Goal: Task Accomplishment & Management: Complete application form

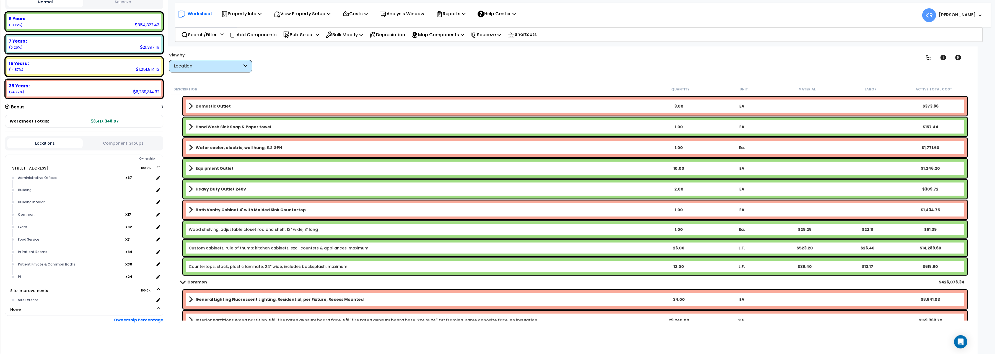
scroll to position [1002, 0]
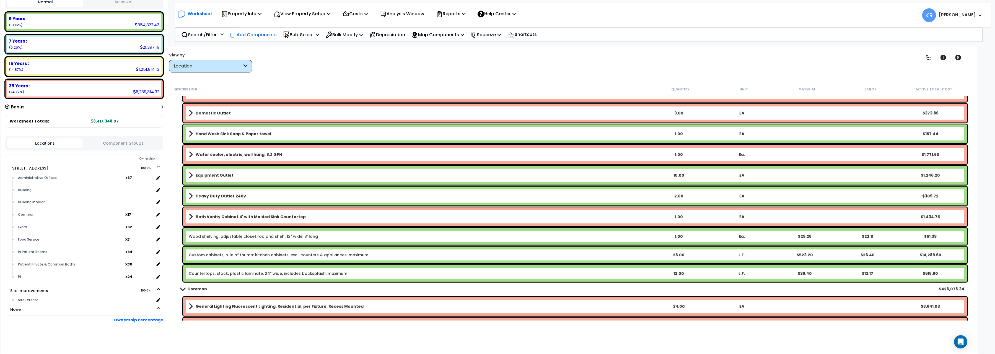
click at [240, 33] on p "Add Components" at bounding box center [253, 34] width 47 height 7
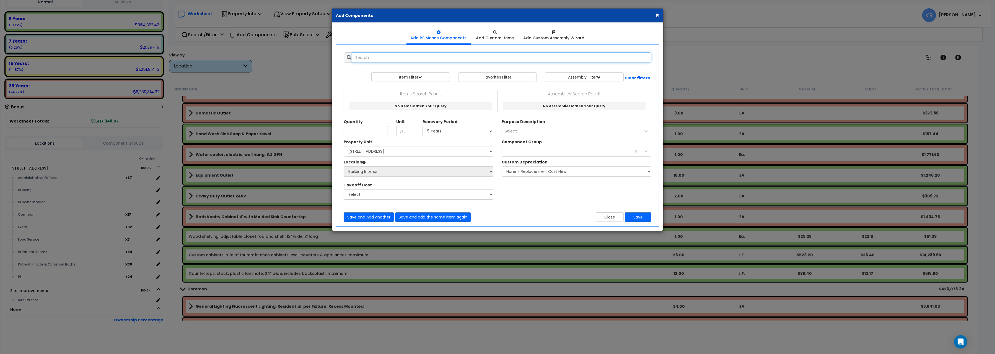
select select
click at [366, 54] on input "text" at bounding box center [501, 57] width 299 height 11
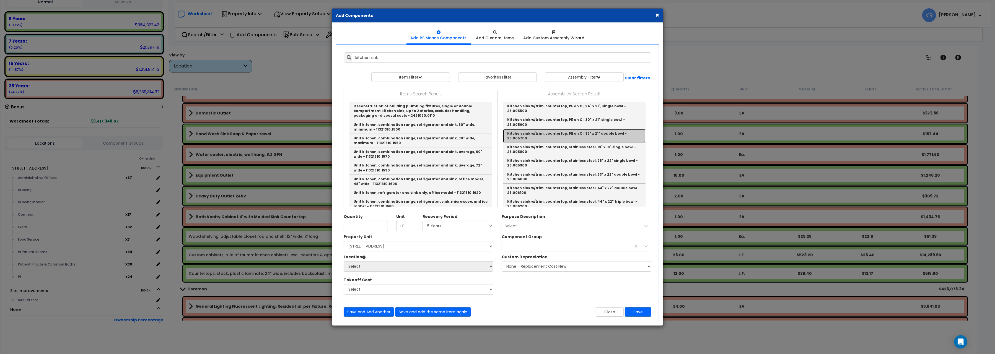
click at [603, 129] on link "Kitchen sink w/trim, countertop, PE on CI, 32" x 21" double bowl - 23.005700" at bounding box center [574, 136] width 143 height 14
type input "Kitchen sink w/trim, countertop, PE on CI, 32" x 21" double bowl - 23.005700"
type input "Ea."
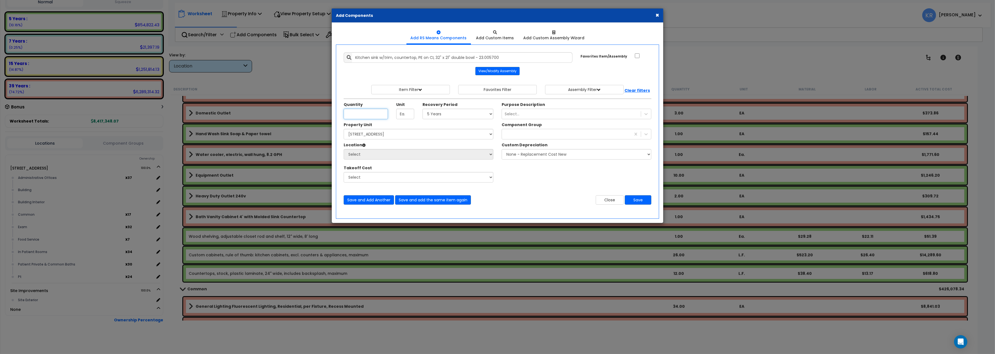
click at [363, 114] on input "Unit Quantity" at bounding box center [366, 114] width 44 height 11
type input "1"
click at [423, 109] on select "Select 5 Years 7 Years 15 Years 20 Years 39 Years 27.5 Year" at bounding box center [458, 114] width 71 height 11
select select "5Y"
click option "5 Years" at bounding box center [0, 0] width 0 height 0
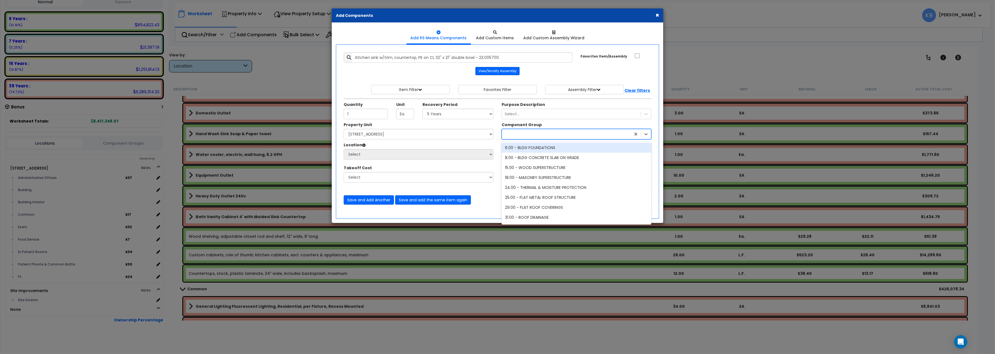
click at [520, 136] on div at bounding box center [566, 134] width 129 height 9
type input "239"
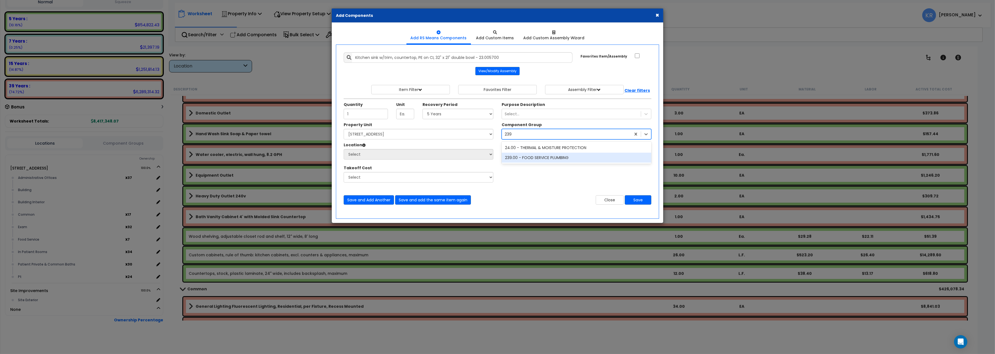
click at [532, 159] on div "239.00 - FOOD SERVICE PLUMBING" at bounding box center [577, 158] width 150 height 10
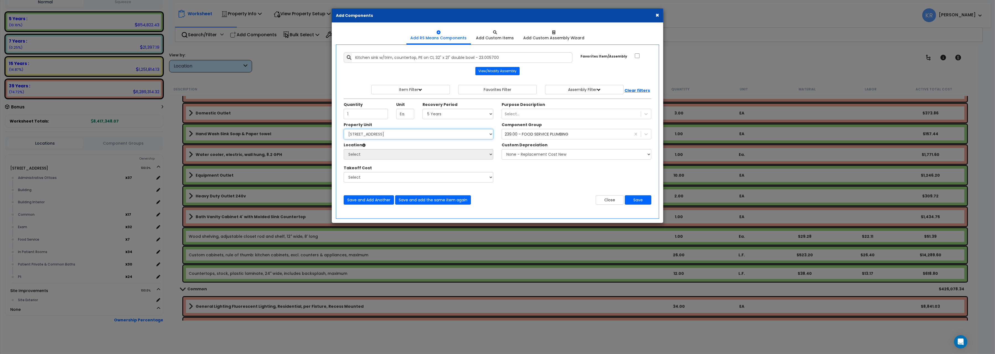
click at [344, 129] on select "Select 204 Energy Pkwy Site Improvements" at bounding box center [419, 134] width 150 height 11
select select "162439"
click option "[STREET_ADDRESS]" at bounding box center [0, 0] width 0 height 0
click at [344, 149] on select "Select Administrative Offices Building Building Interior Common Exam Food Servi…" at bounding box center [419, 154] width 150 height 11
select select "461"
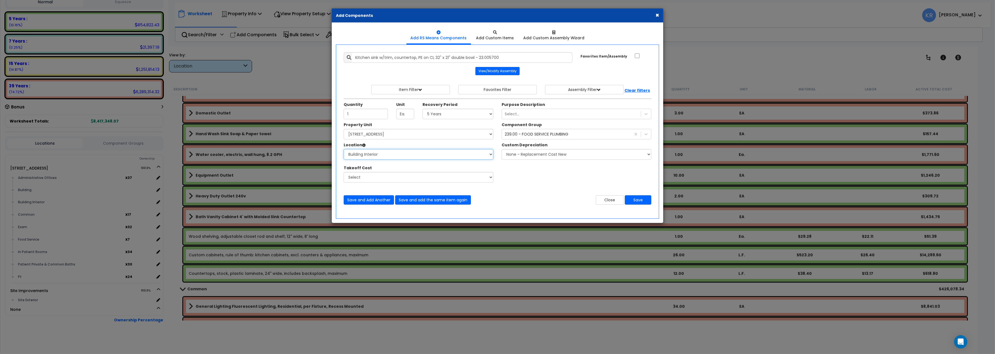
click option "Building Interior" at bounding box center [0, 0] width 0 height 0
click at [357, 59] on input "Kitchen sink w/trim, countertop, PE on CI, 32" x 21" double bowl - 23.005700" at bounding box center [462, 57] width 221 height 11
type input "Daily living, Kitchen sink w/trim, countertop, PE on CI, 32" x 21" double bowl …"
click at [637, 201] on button "Save" at bounding box center [638, 199] width 27 height 9
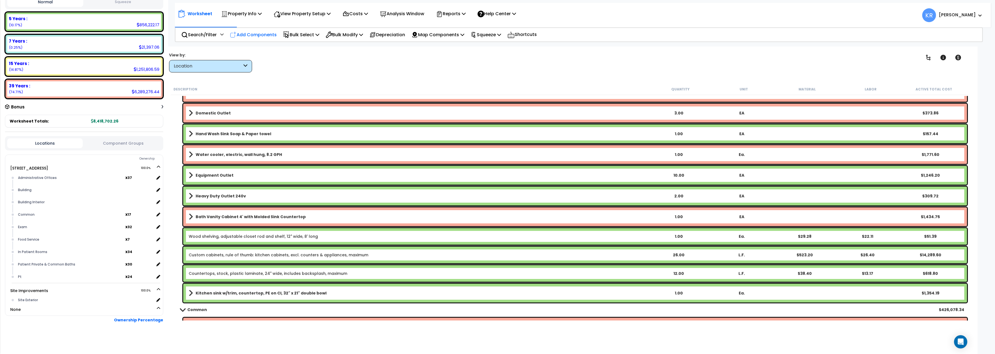
click at [252, 32] on p "Add Components" at bounding box center [253, 34] width 47 height 7
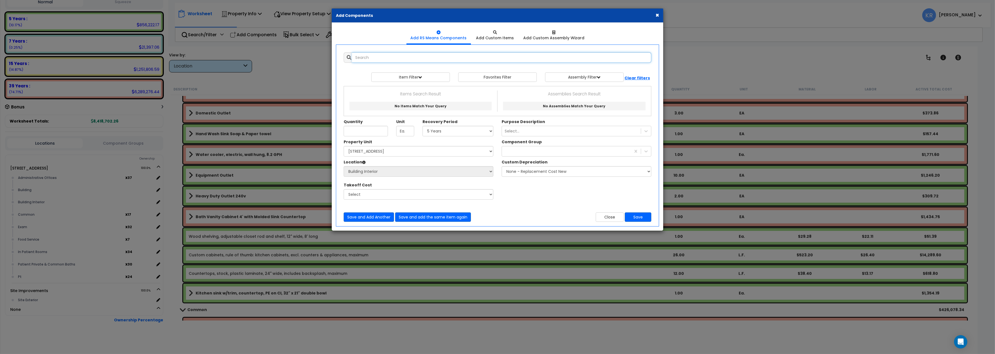
select select
click at [390, 60] on input "text" at bounding box center [501, 57] width 299 height 11
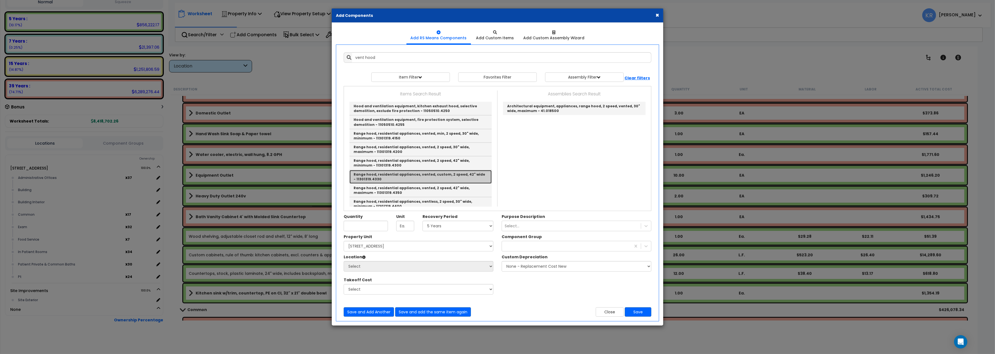
click at [436, 178] on link "Range hood, residential appliances, vented, custom, 2 speed, 42" wide - 1130131…" at bounding box center [420, 177] width 142 height 14
type input "Range hood, residential appliances, vented, custom, 2 speed, 42" wide - 1130131…"
type input "Ea."
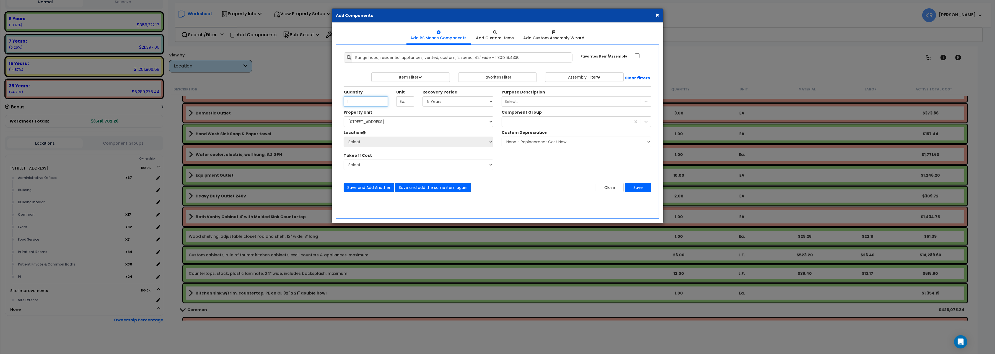
type input "1"
click at [423, 96] on select "Select 5 Years 7 Years 15 Years 20 Years 39 Years 27.5 Year" at bounding box center [458, 101] width 71 height 11
select select "5Y"
click option "5 Years" at bounding box center [0, 0] width 0 height 0
click at [344, 116] on select "Select 204 Energy Pkwy Site Improvements" at bounding box center [419, 121] width 150 height 11
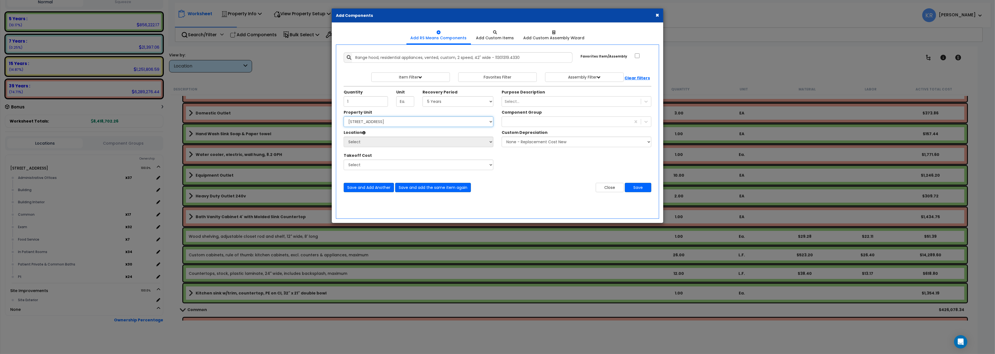
select select "162439"
click option "[STREET_ADDRESS]" at bounding box center [0, 0] width 0 height 0
click at [344, 137] on select "Select Administrative Offices Building Building Interior Common Exam Food Servi…" at bounding box center [419, 142] width 150 height 11
select select "461"
click option "Building Interior" at bounding box center [0, 0] width 0 height 0
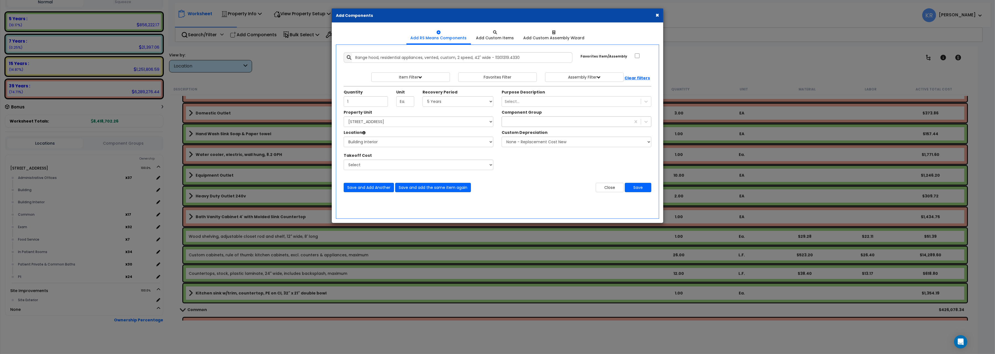
click at [533, 120] on div "239" at bounding box center [566, 121] width 129 height 9
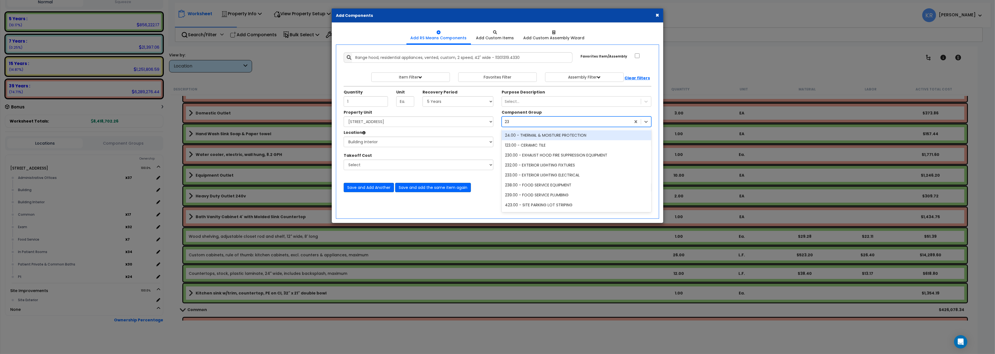
type input "238"
click at [569, 136] on div "238.00 - FOOD SERVICE EQUIPMENT" at bounding box center [577, 135] width 150 height 10
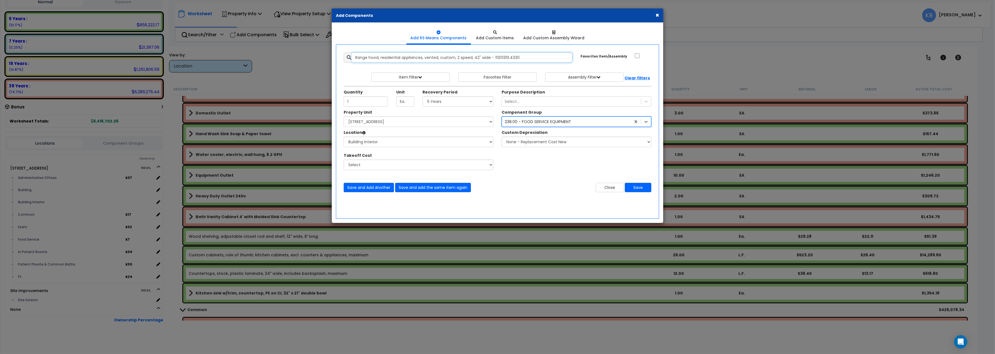
click at [356, 58] on input "Range hood, residential appliances, vented, custom, 2 speed, 42" wide - 1130131…" at bounding box center [462, 57] width 221 height 11
type input "Daily living, Range hood, residential appliances, vented, custom, 2 speed, 42" …"
click at [644, 186] on button "Save" at bounding box center [638, 187] width 27 height 9
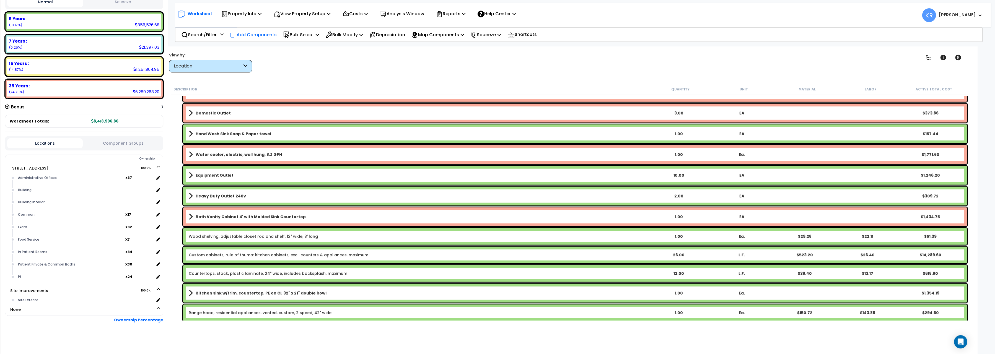
click at [268, 33] on p "Add Components" at bounding box center [253, 34] width 47 height 7
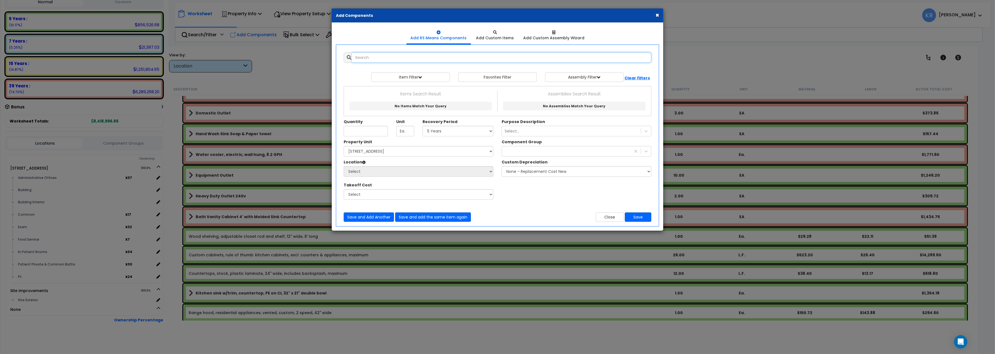
select select
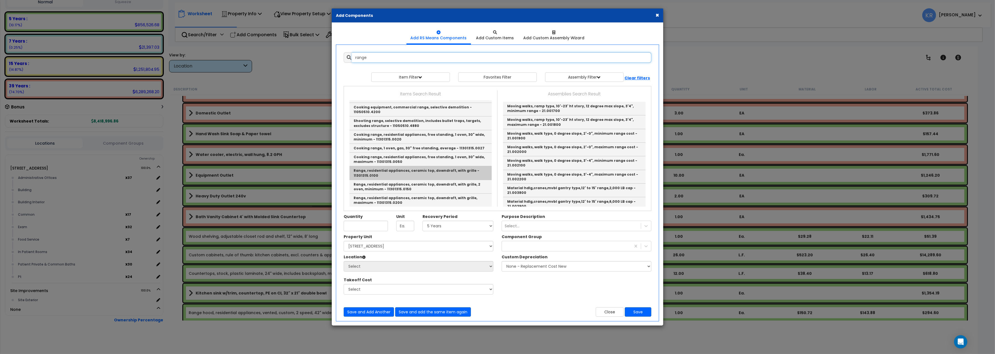
scroll to position [155, 0]
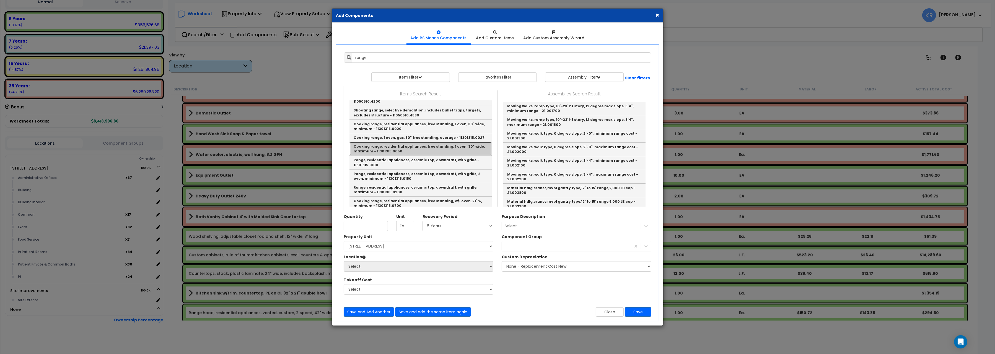
click at [417, 146] on link "Cooking range, residential appliances, free standing, 1 oven, 30" wide, maximum…" at bounding box center [420, 149] width 142 height 14
type input "Cooking range, residential appliances, free standing, 1 oven, 30" wide, maximum…"
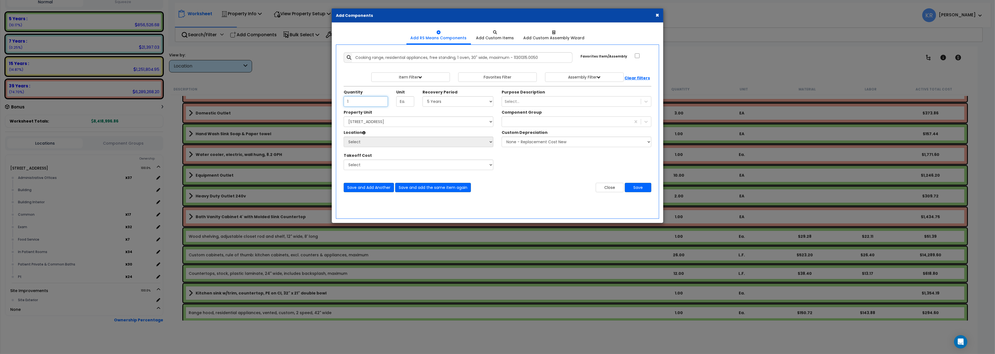
type input "1"
click at [423, 96] on select "Select 5 Years 7 Years 15 Years 20 Years 39 Years 27.5 Year" at bounding box center [458, 101] width 71 height 11
select select "5Y"
click option "5 Years" at bounding box center [0, 0] width 0 height 0
click at [344, 116] on select "Select 204 Energy Pkwy Site Improvements" at bounding box center [419, 121] width 150 height 11
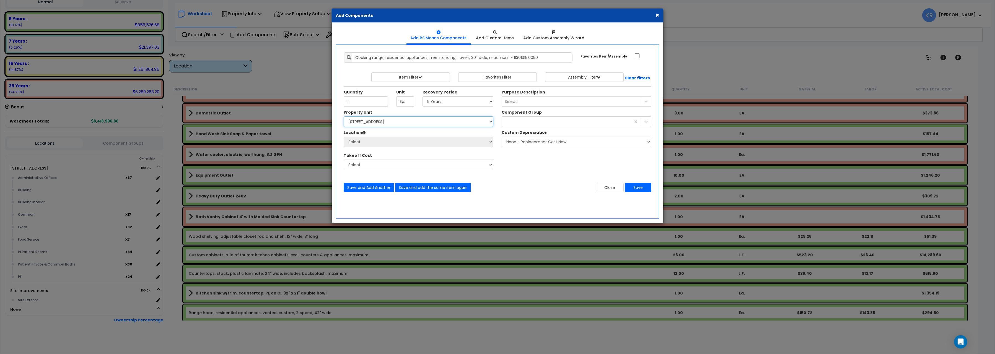
select select "162439"
click option "[STREET_ADDRESS]" at bounding box center [0, 0] width 0 height 0
click at [344, 137] on select "Select Administrative Offices Building Building Interior Common Exam Food Servi…" at bounding box center [419, 142] width 150 height 11
select select "461"
click option "Building Interior" at bounding box center [0, 0] width 0 height 0
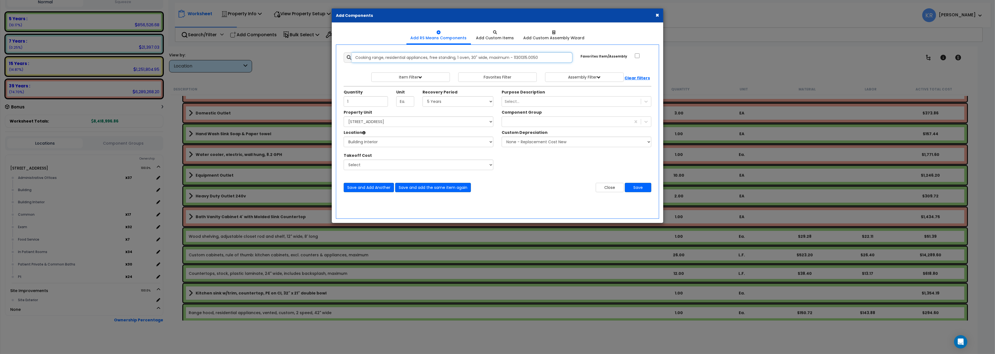
click at [356, 59] on input "Cooking range, residential appliances, free standing, 1 oven, 30" wide, maximum…" at bounding box center [462, 57] width 221 height 11
type input "Daily living, Cooking range, residential appliances, free standing, 1 oven, 30"…"
click at [514, 123] on div "238" at bounding box center [566, 121] width 129 height 9
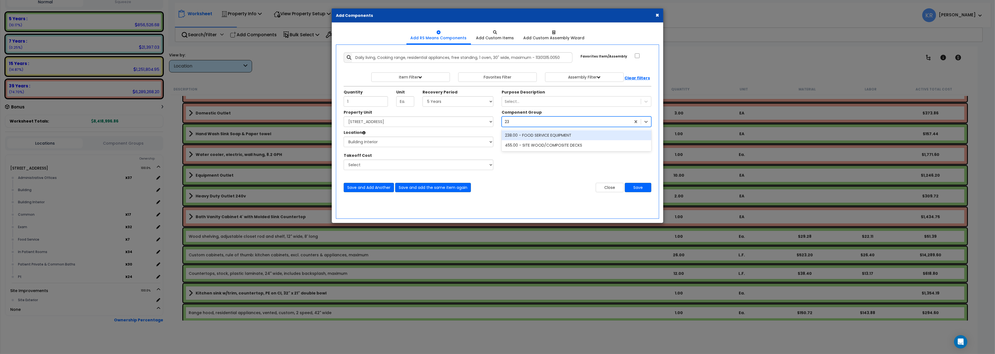
type input "238"
click at [535, 135] on div "238.00 - FOOD SERVICE EQUIPMENT" at bounding box center [577, 135] width 150 height 10
click at [639, 189] on button "Save" at bounding box center [638, 187] width 27 height 9
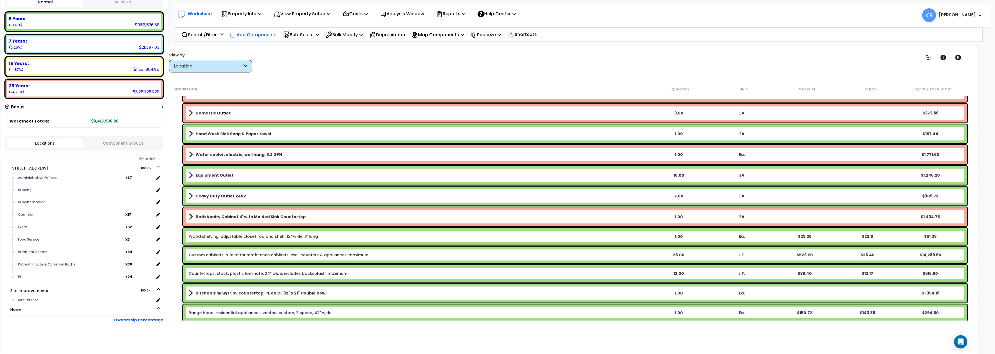
click at [252, 34] on p "Add Components" at bounding box center [253, 34] width 47 height 7
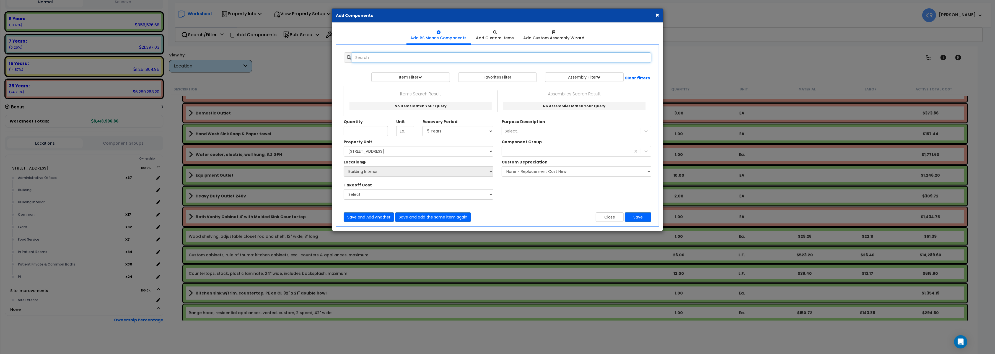
select select
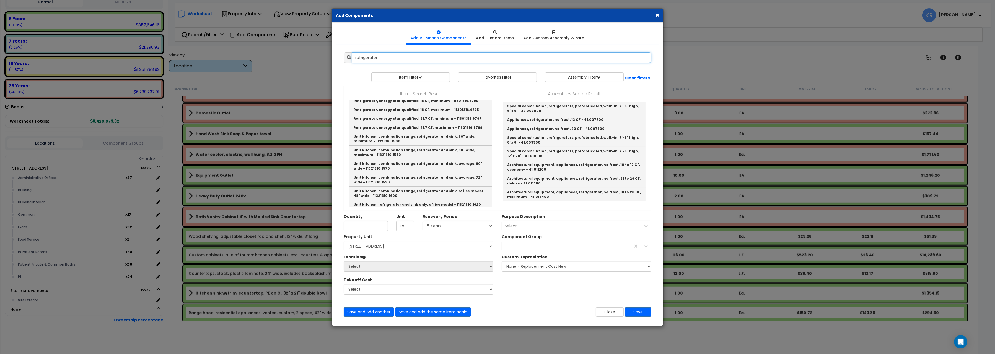
scroll to position [31, 0]
click at [404, 196] on link "Refrigerator, residential appliances, with ice maker, 21 to 29 C.F., minimum - …" at bounding box center [420, 200] width 142 height 14
type input "Refrigerator, residential appliances, with ice maker, 21 to 29 C.F., minimum - …"
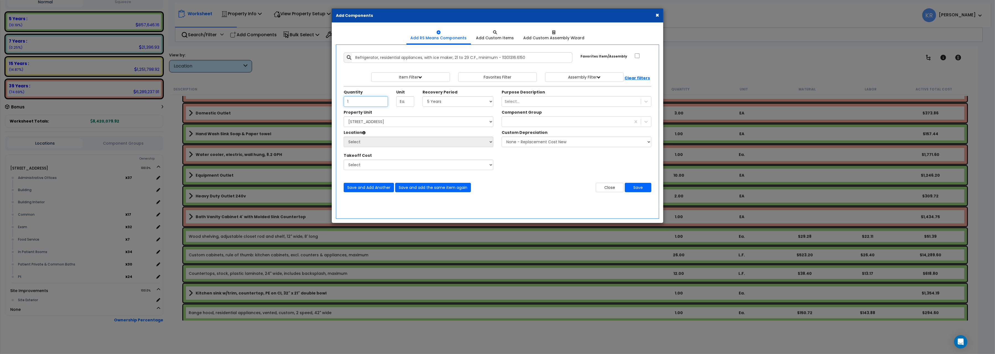
type input "1"
click at [423, 96] on select "Select 5 Years 7 Years 15 Years 20 Years 39 Years 27.5 Year" at bounding box center [458, 101] width 71 height 11
select select "5Y"
click option "5 Years" at bounding box center [0, 0] width 0 height 0
click at [344, 116] on select "Select 204 Energy Pkwy Site Improvements" at bounding box center [419, 121] width 150 height 11
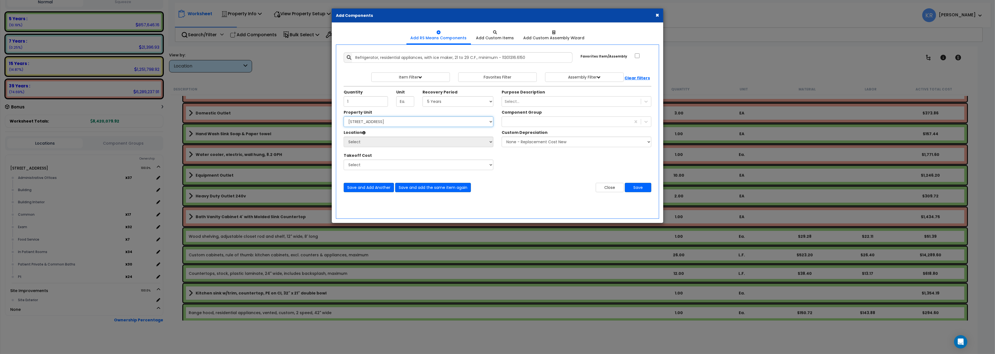
select select "162439"
click option "[STREET_ADDRESS]" at bounding box center [0, 0] width 0 height 0
click at [344, 137] on select "Select Administrative Offices Building Building Interior Common Exam Food Servi…" at bounding box center [419, 142] width 150 height 11
select select "461"
click option "Building Interior" at bounding box center [0, 0] width 0 height 0
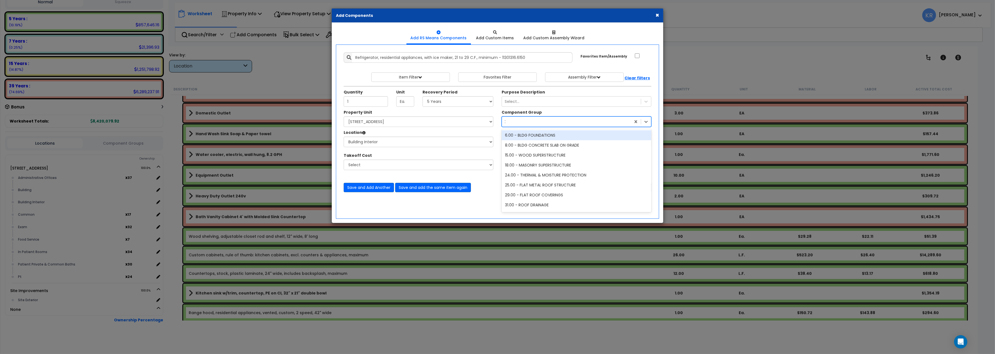
click at [517, 123] on div "238" at bounding box center [566, 121] width 129 height 9
type input "238"
click at [541, 134] on div "238.00 - FOOD SERVICE EQUIPMENT" at bounding box center [577, 135] width 150 height 10
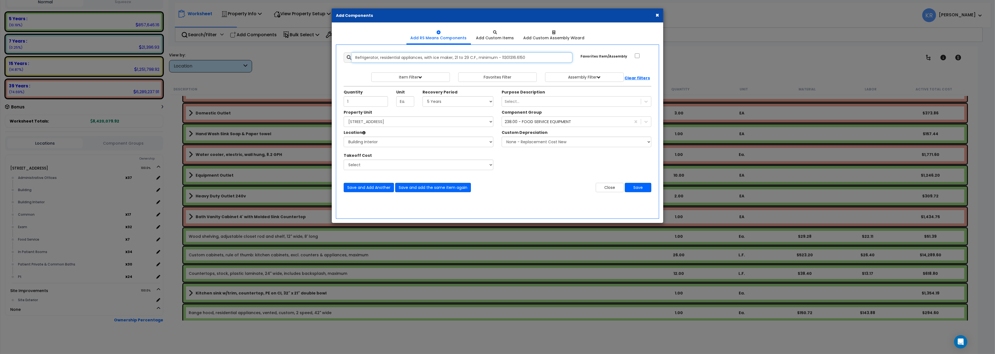
click at [356, 58] on input "Refrigerator, residential appliances, with ice maker, 21 to 29 C.F., minimum - …" at bounding box center [462, 57] width 221 height 11
type input "Daily living, Refrigerator, residential appliances, with ice maker, 21 to 29 C.…"
click at [637, 185] on button "Save" at bounding box center [638, 187] width 27 height 9
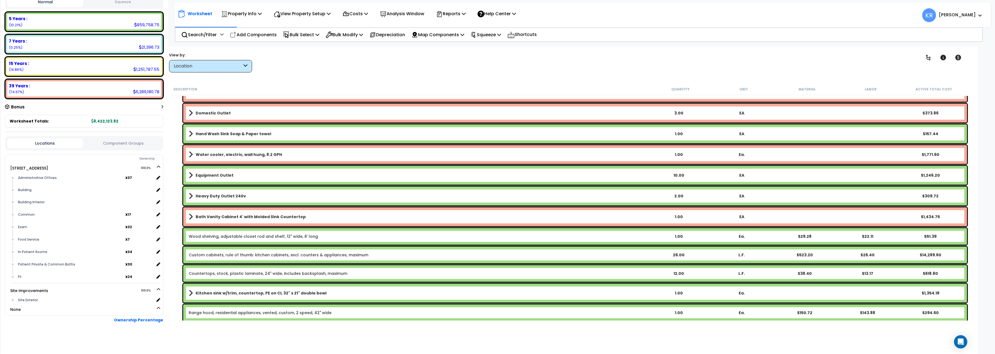
click at [252, 26] on nav "Worksheet Property Info Property Setup Add Property Unit Template property Clon…" at bounding box center [583, 15] width 816 height 25
click at [248, 40] on div "Add Components" at bounding box center [253, 34] width 53 height 13
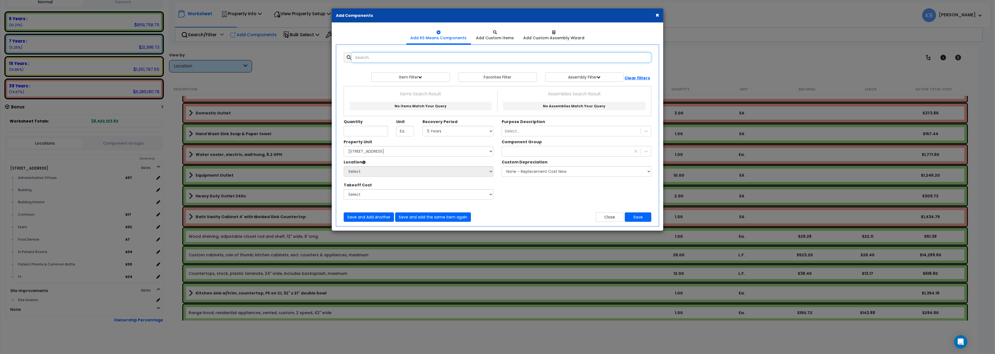
select select
click at [383, 59] on input "text" at bounding box center [501, 57] width 299 height 11
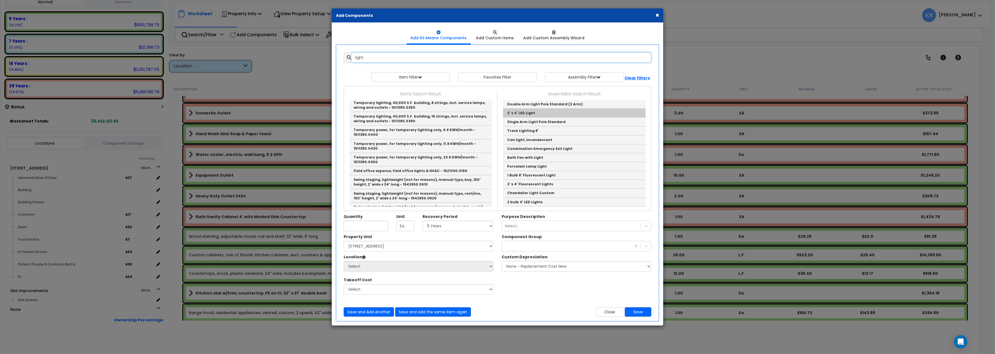
scroll to position [62, 0]
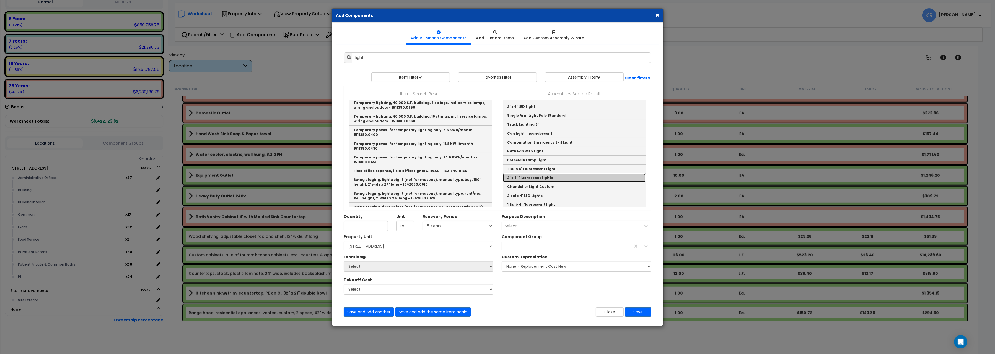
click at [531, 178] on link "2' x 4' Fluorescent Lights" at bounding box center [574, 177] width 143 height 9
type input "2' x 4' Fluorescent Lights"
checkbox input "true"
type input "EA"
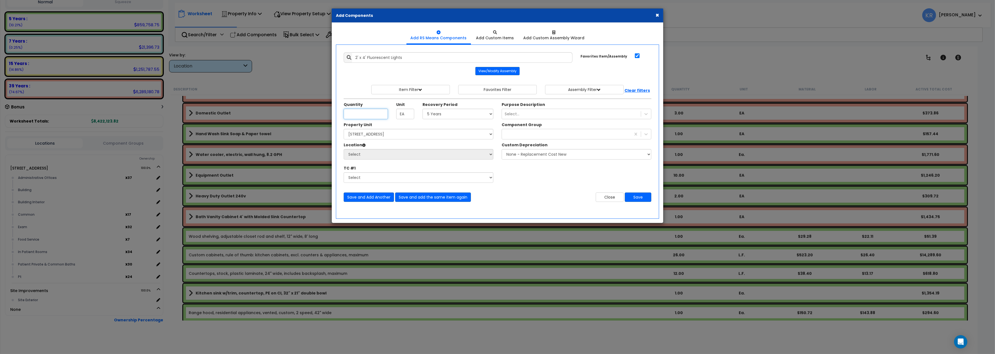
click at [362, 115] on input "Unit Quantity" at bounding box center [366, 114] width 44 height 11
type input "2"
click at [354, 59] on input "2' x 4' Fluorescent Lights" at bounding box center [462, 57] width 221 height 11
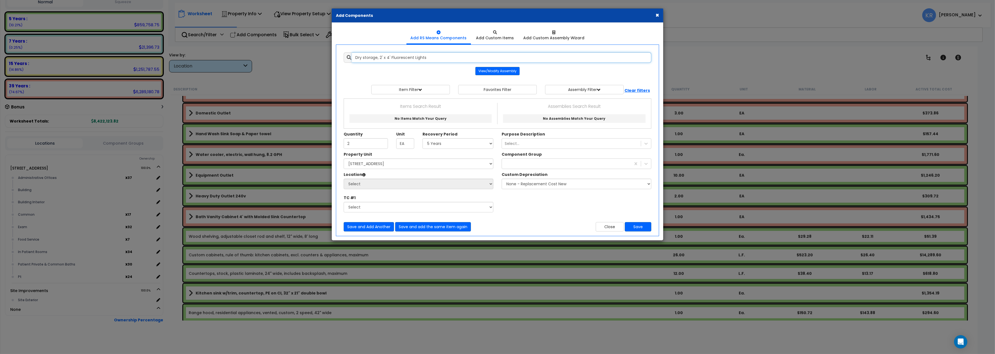
type input "Dry storage, 2' x 4' Fluorescent Lights"
click at [423, 138] on select "Select 5 Years 7 Years 15 Years 20 Years 39 Years 27.5 Year" at bounding box center [458, 143] width 71 height 11
select select "39Y"
click option "39 Years" at bounding box center [0, 0] width 0 height 0
click at [344, 159] on select "Select 204 Energy Pkwy Site Improvements" at bounding box center [419, 164] width 150 height 11
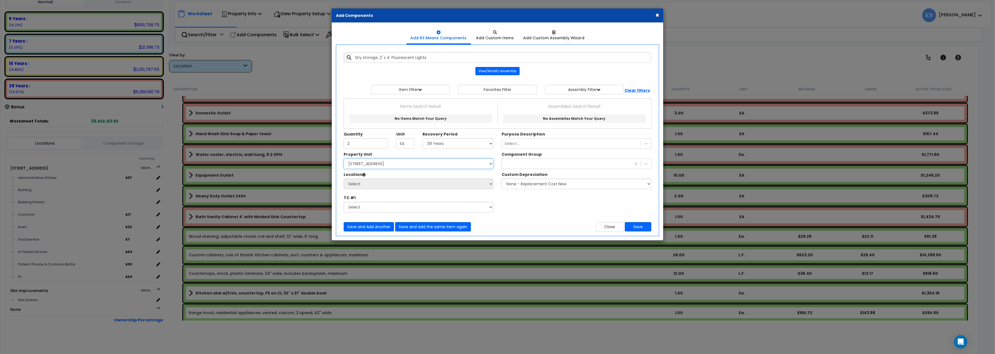
select select "162439"
click option "[STREET_ADDRESS]" at bounding box center [0, 0] width 0 height 0
click at [344, 179] on select "Select Administrative Offices Building Building Interior Common Exam Food Servi…" at bounding box center [419, 184] width 150 height 11
select select "461"
click option "Building Interior" at bounding box center [0, 0] width 0 height 0
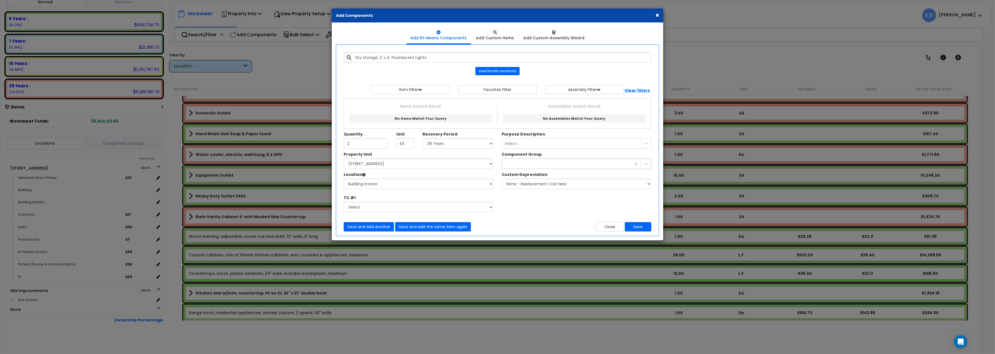
click at [514, 165] on div "238" at bounding box center [566, 163] width 129 height 9
type input "152"
click at [529, 178] on div "152.00 - GENERAL LIGHTING ELECTRICAL" at bounding box center [577, 177] width 150 height 10
click at [638, 228] on button "Save" at bounding box center [638, 226] width 27 height 9
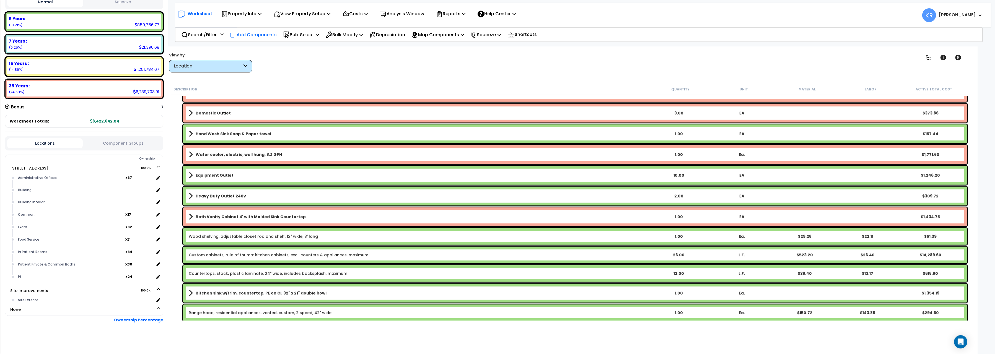
click at [260, 34] on p "Add Components" at bounding box center [253, 34] width 47 height 7
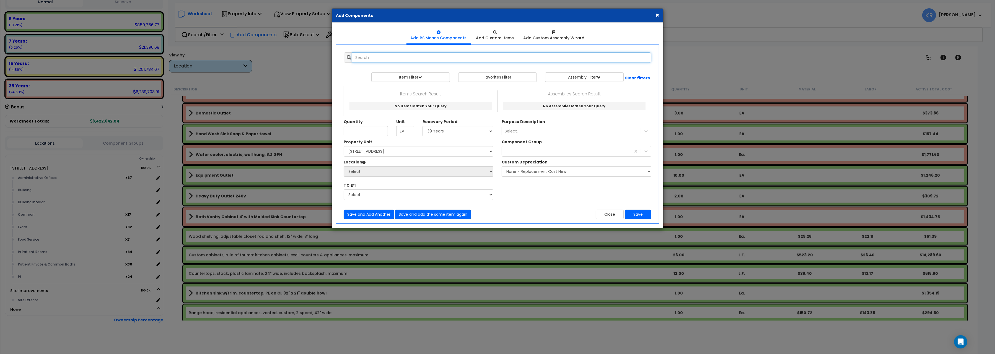
select select
click at [371, 60] on input "text" at bounding box center [501, 57] width 299 height 11
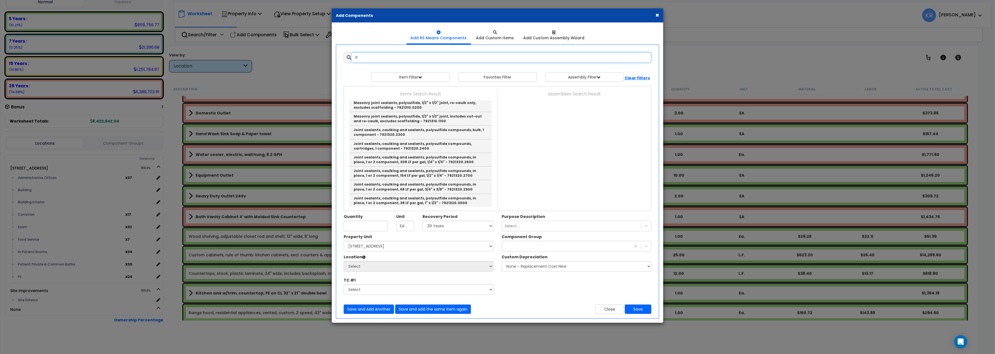
type input "l"
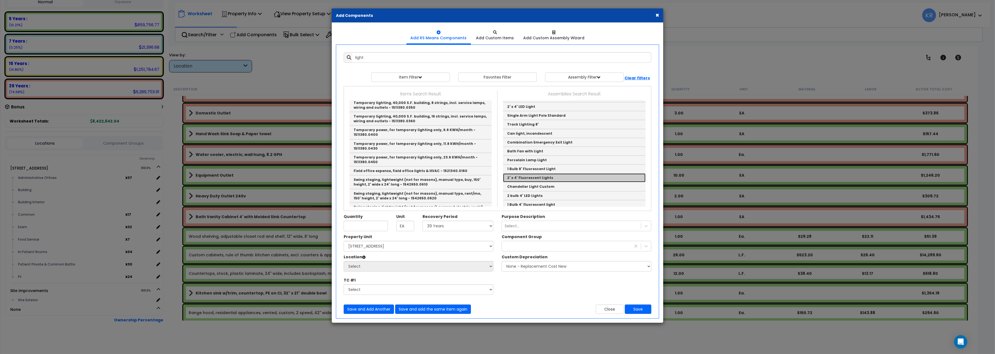
click at [531, 180] on link "2' x 4' Fluorescent Lights" at bounding box center [574, 177] width 143 height 9
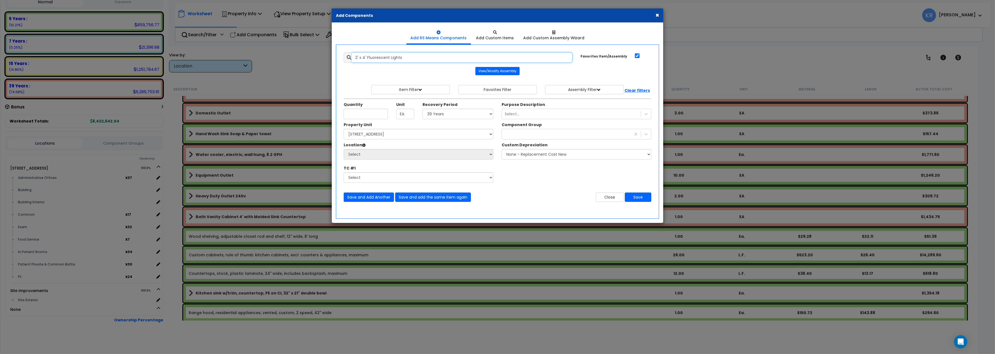
click at [355, 62] on input "2' x 4' Fluorescent Lights" at bounding box center [462, 57] width 221 height 11
type input "Out patient gym, 2' x 4' Fluorescent Lights"
click at [367, 115] on input "Unit Quantity" at bounding box center [366, 114] width 44 height 11
type input "30"
click at [344, 129] on select "Select 204 Energy Pkwy Site Improvements" at bounding box center [419, 134] width 150 height 11
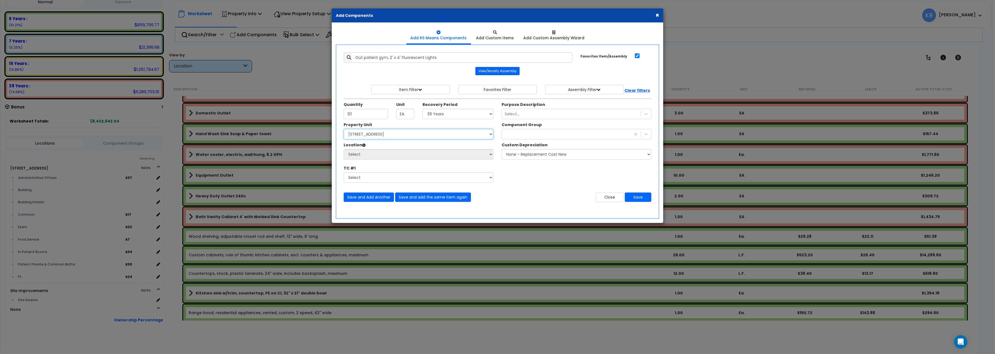
select select "162439"
click option "[STREET_ADDRESS]" at bounding box center [0, 0] width 0 height 0
click at [344, 149] on select "Select Administrative Offices Building Building Interior Common Exam Food Servi…" at bounding box center [419, 154] width 150 height 11
select select "461"
click option "Building Interior" at bounding box center [0, 0] width 0 height 0
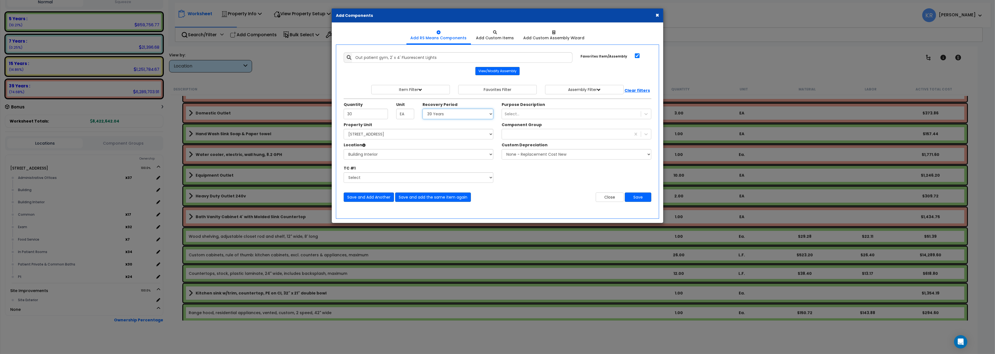
click at [423, 109] on select "Select 5 Years 7 Years 15 Years 20 Years 39 Years 27.5 Year" at bounding box center [458, 114] width 71 height 11
select select "39Y"
click option "39 Years" at bounding box center [0, 0] width 0 height 0
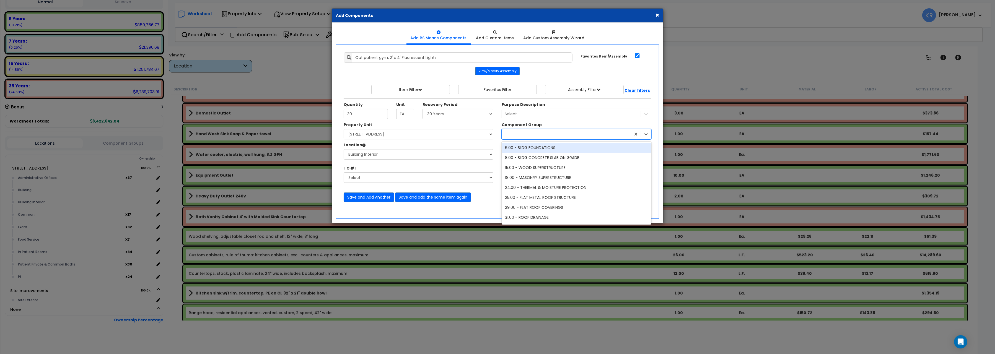
click at [537, 136] on div "152" at bounding box center [566, 134] width 129 height 9
type input "152"
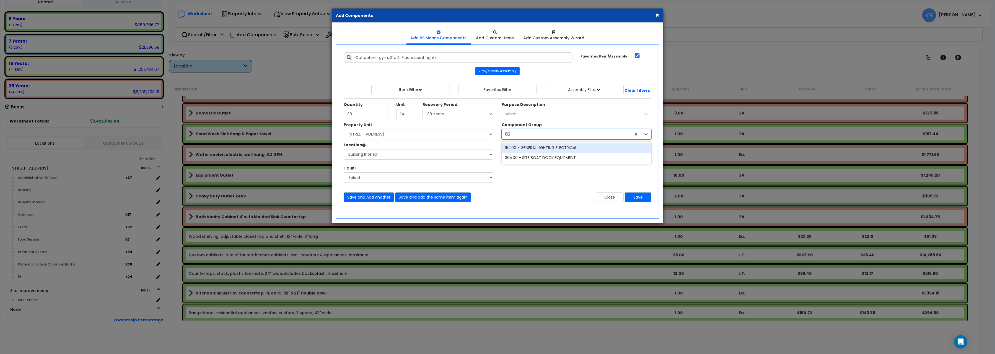
click at [546, 151] on div "152.00 - GENERAL LIGHTING ELECTRICAL" at bounding box center [577, 148] width 150 height 10
click at [362, 198] on button "Save and Add Another" at bounding box center [369, 197] width 50 height 9
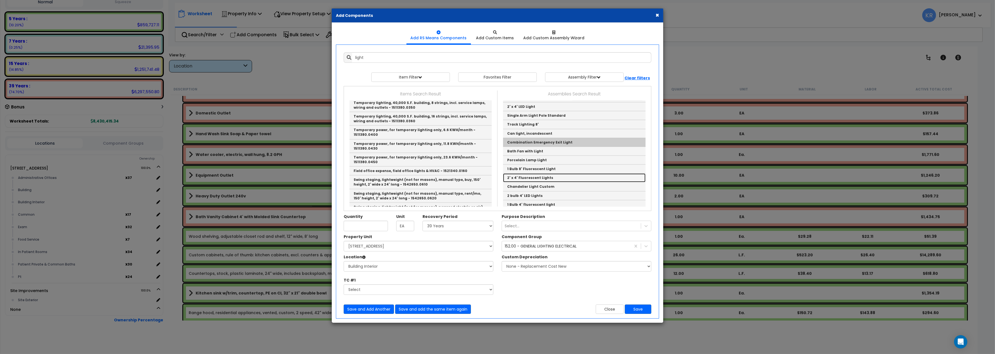
click at [547, 177] on link "2' x 4' Fluorescent Lights" at bounding box center [574, 177] width 143 height 9
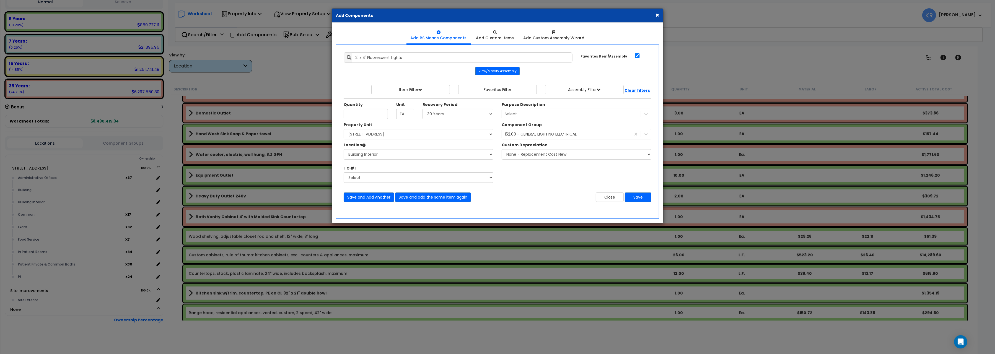
click at [368, 109] on div "Quantity" at bounding box center [366, 110] width 53 height 17
click at [355, 58] on input "2' x 4' Fluorescent Lights" at bounding box center [462, 57] width 221 height 11
type input "Mechanical room, 2' x 4' Fluorescent Lights"
click at [363, 112] on input "Unit Quantity" at bounding box center [366, 114] width 44 height 11
type input "12"
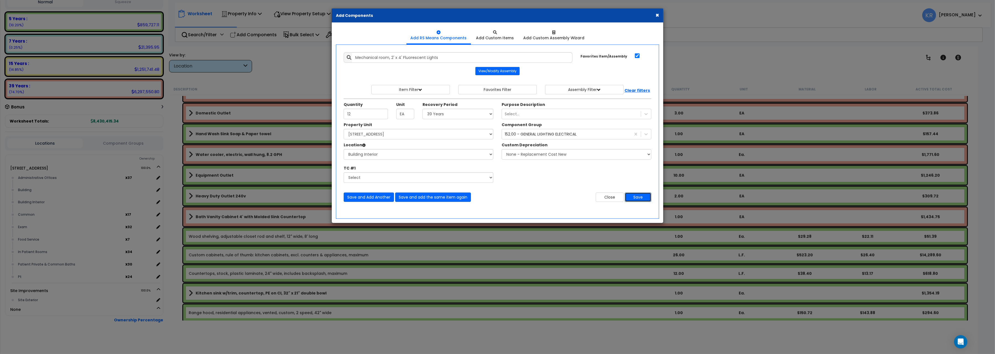
click at [635, 198] on button "Save" at bounding box center [638, 197] width 27 height 9
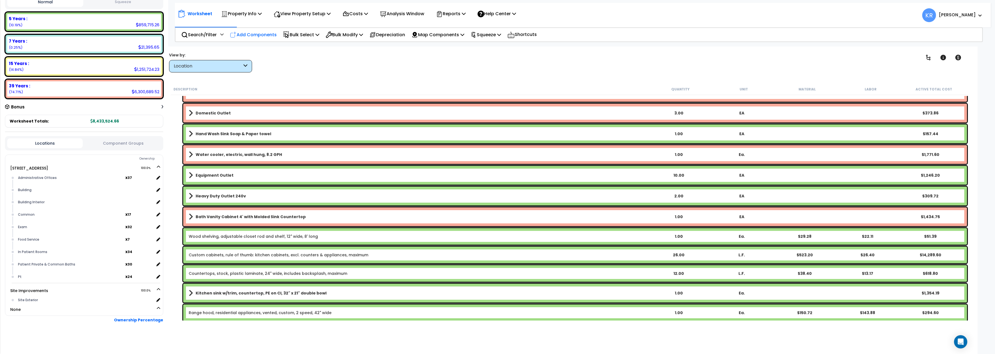
click at [244, 34] on p "Add Components" at bounding box center [253, 34] width 47 height 7
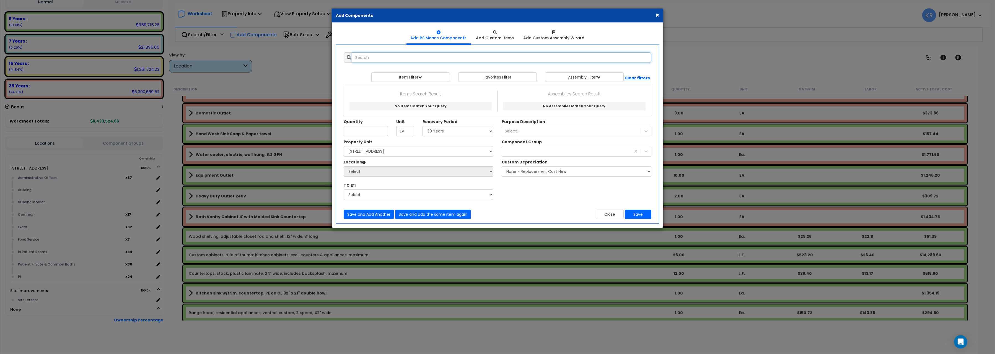
select select
click at [384, 56] on input "text" at bounding box center [501, 57] width 299 height 11
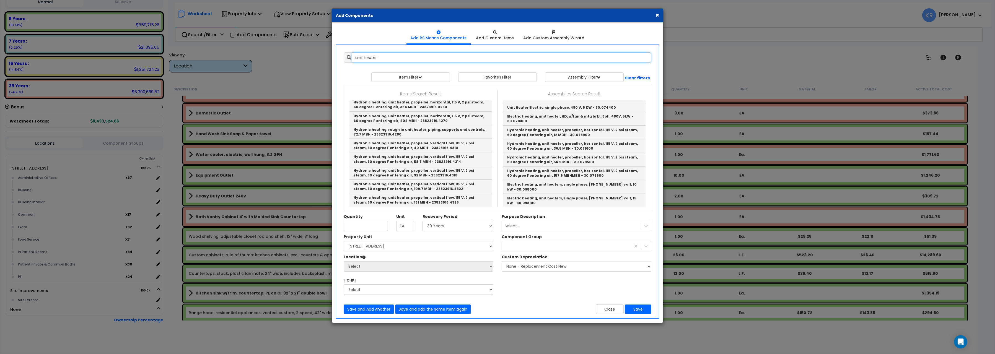
scroll to position [433, 0]
click at [388, 59] on input "unit heater" at bounding box center [501, 57] width 299 height 11
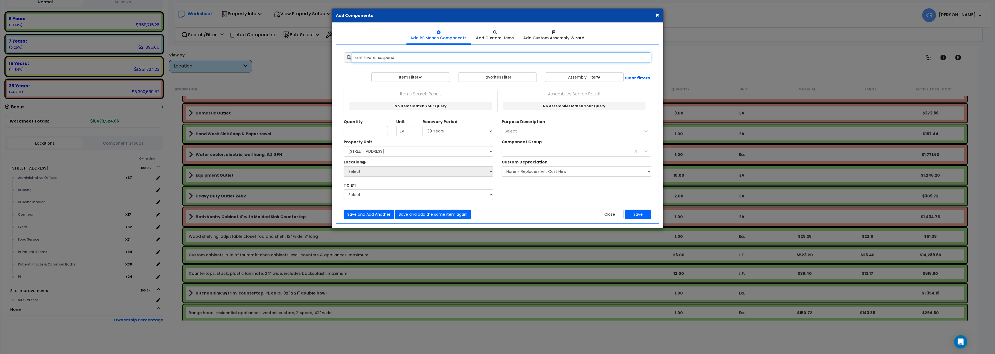
drag, startPoint x: 363, startPoint y: 58, endPoint x: 278, endPoint y: 52, distance: 85.2
click at [352, 52] on input "unit heater suspend" at bounding box center [501, 57] width 299 height 11
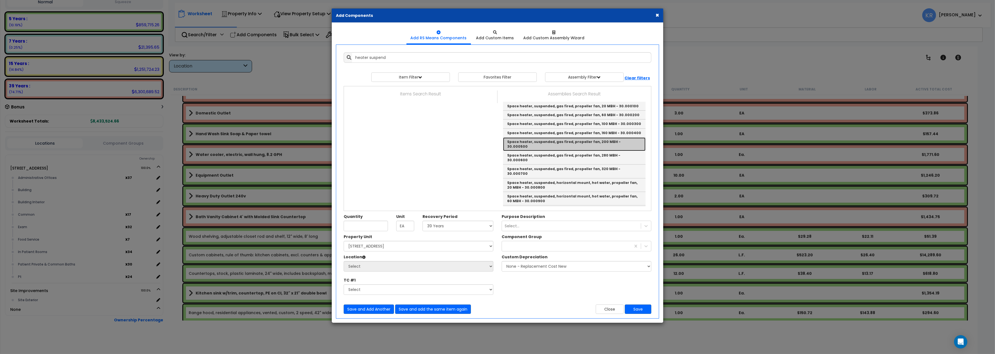
click at [562, 142] on link "Space heater, suspended, gas fired, propeller fan, 200 MBH - 30.000500" at bounding box center [574, 145] width 143 height 14
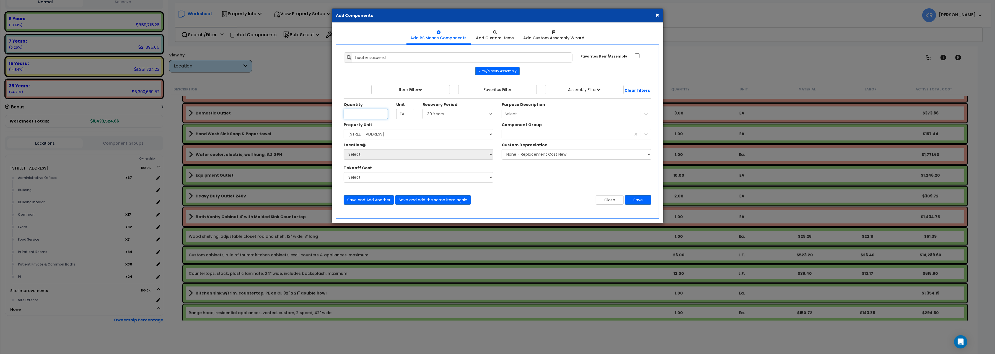
type input "Space heater, suspended, gas fired, propeller fan, 200 MBH - 30.000500"
checkbox input "false"
type input "Ea."
click at [349, 117] on input "Unit Quantity" at bounding box center [366, 114] width 44 height 11
type input "1"
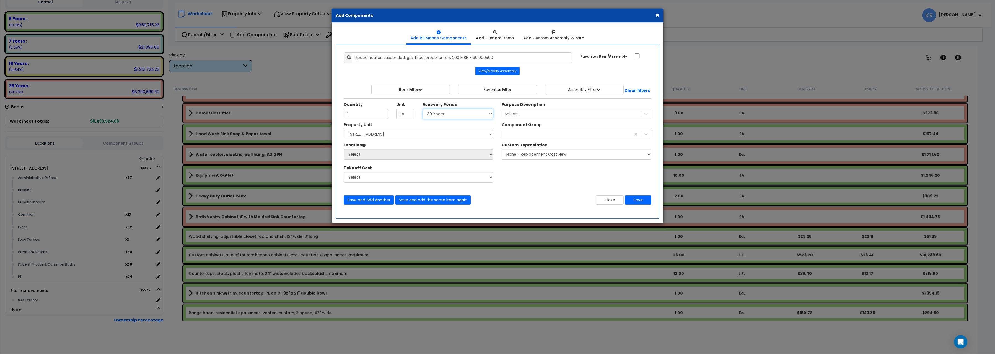
click at [423, 109] on select "Select 5 Years 7 Years 15 Years 20 Years 39 Years 27.5 Year" at bounding box center [458, 114] width 71 height 11
select select "39Y"
click option "39 Years" at bounding box center [0, 0] width 0 height 0
click at [344, 129] on select "Select 204 Energy Pkwy Site Improvements" at bounding box center [419, 134] width 150 height 11
select select "162439"
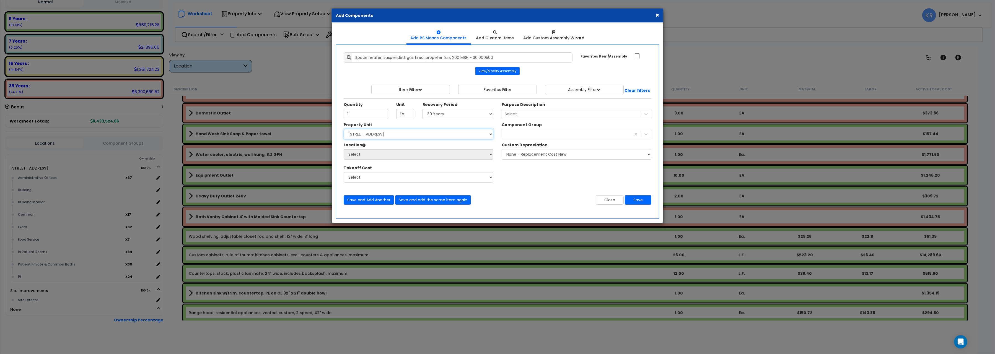
click option "[STREET_ADDRESS]" at bounding box center [0, 0] width 0 height 0
click at [344, 149] on select "Select Administrative Offices Building Building Interior Common Exam Food Servi…" at bounding box center [419, 154] width 150 height 11
select select "6"
click option "Building" at bounding box center [0, 0] width 0 height 0
click at [548, 138] on div "152" at bounding box center [566, 134] width 129 height 9
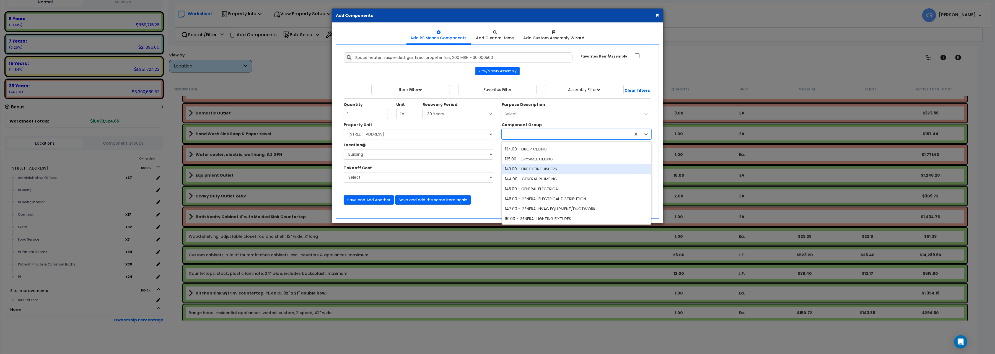
scroll to position [216, 0]
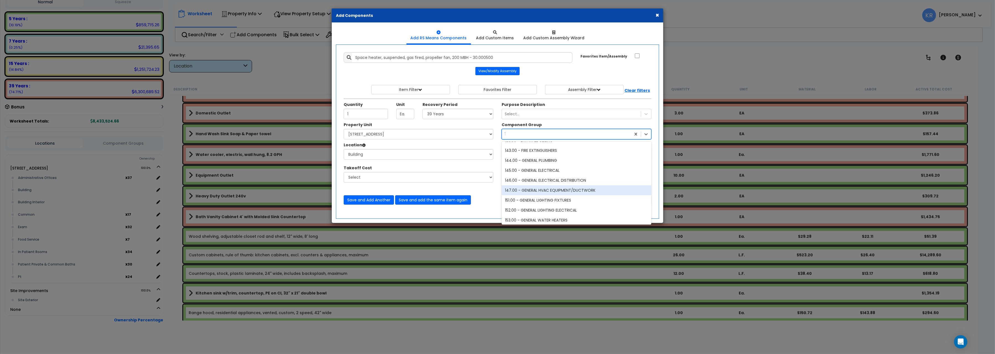
click at [550, 191] on div "147.00 - GENERAL HVAC EQUIPMENT/DUCTWORK" at bounding box center [577, 190] width 150 height 10
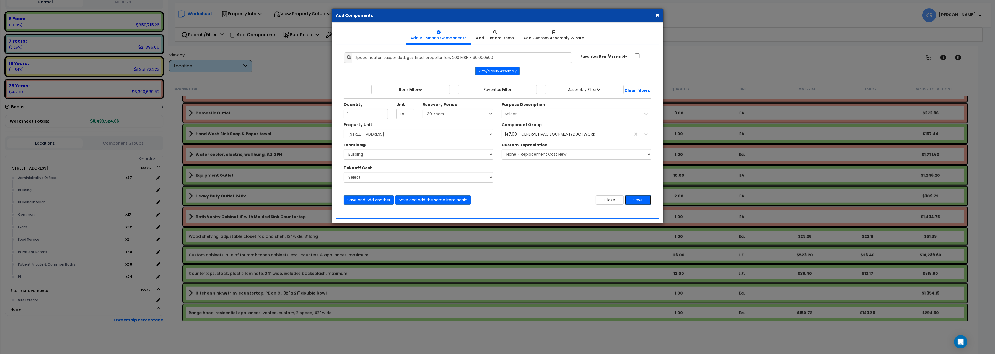
click at [637, 201] on button "Save" at bounding box center [638, 199] width 27 height 9
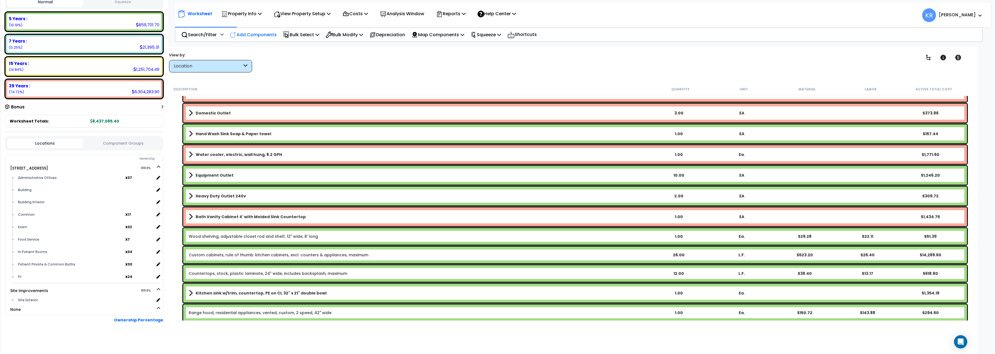
click at [255, 38] on div "Add Components" at bounding box center [253, 34] width 53 height 13
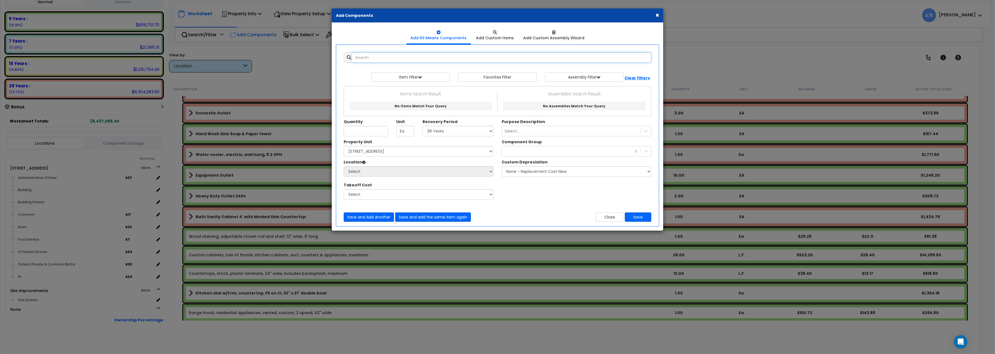
select select
click at [251, 34] on div "× Add Components Add RS Means Components Add Custom Items Add Items" at bounding box center [497, 177] width 995 height 354
click at [381, 59] on input "text" at bounding box center [501, 57] width 299 height 11
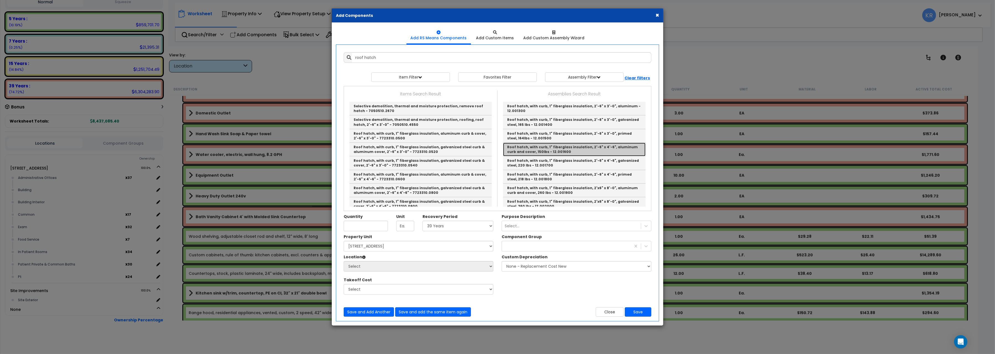
click at [557, 148] on link "Roof hatch, with curb, 1" fiberglass insulation, 2'-6" x 4'-6", aluminum curb a…" at bounding box center [574, 150] width 143 height 14
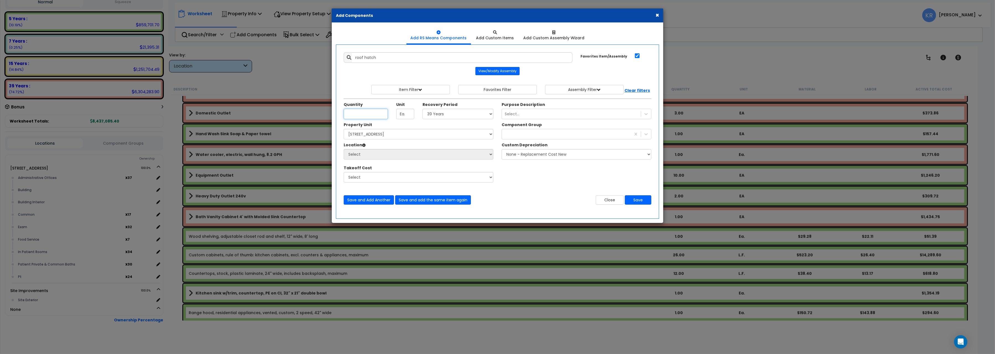
type input "Roof hatch, with curb, 1" fiberglass insulation, 2'-6" x 4'-6", aluminum curb a…"
checkbox input "true"
type input "Opng."
type input "1"
click at [423, 109] on select "Select 5 Years 7 Years 15 Years 20 Years 39 Years 27.5 Year" at bounding box center [458, 114] width 71 height 11
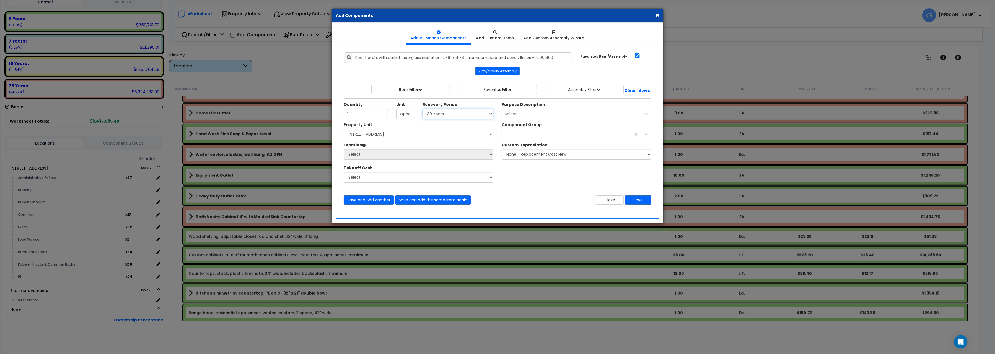
select select "39Y"
click option "39 Years" at bounding box center [0, 0] width 0 height 0
click at [344, 129] on select "Select 204 Energy Pkwy Site Improvements" at bounding box center [419, 134] width 150 height 11
select select "162439"
click option "[STREET_ADDRESS]" at bounding box center [0, 0] width 0 height 0
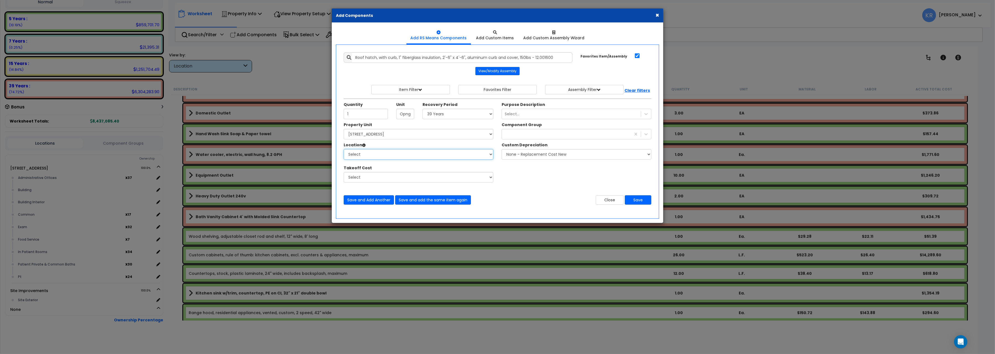
click at [344, 149] on select "Select Administrative Offices Building Building Interior Common Exam Food Servi…" at bounding box center [419, 154] width 150 height 11
select select "6"
click option "Building" at bounding box center [0, 0] width 0 height 0
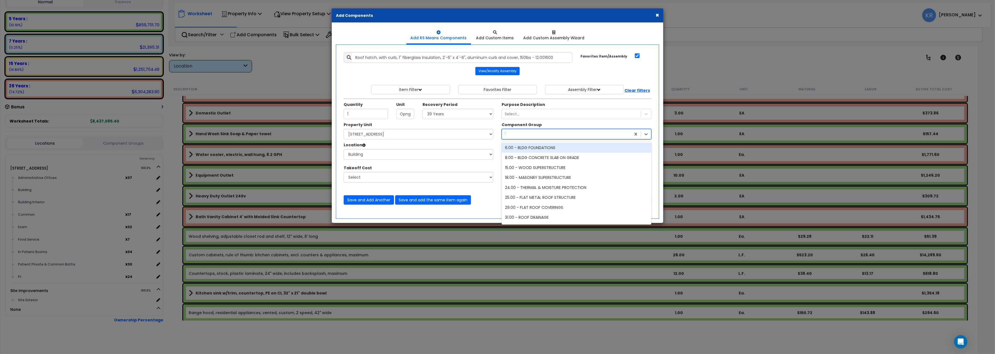
click at [525, 134] on div "152" at bounding box center [566, 134] width 129 height 9
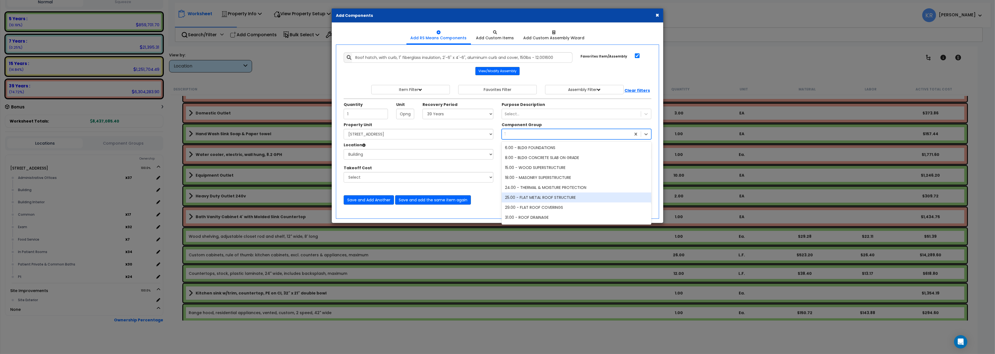
click at [537, 201] on div "25.00 - FLAT METAL ROOF STRUCTURE" at bounding box center [577, 198] width 150 height 10
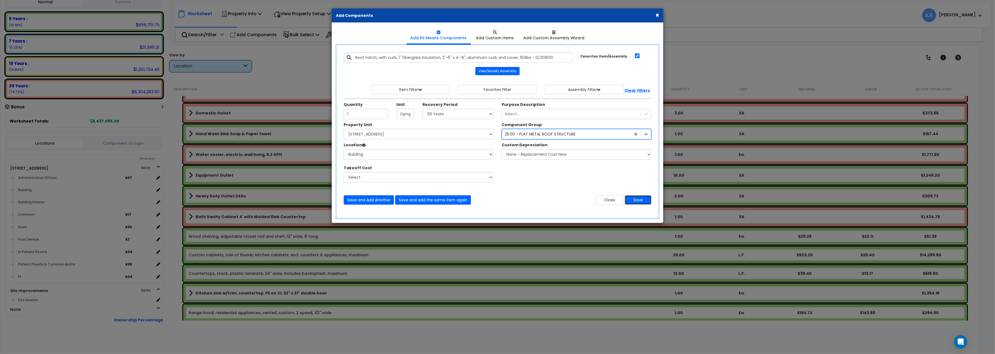
click at [632, 201] on button "Save" at bounding box center [638, 199] width 27 height 9
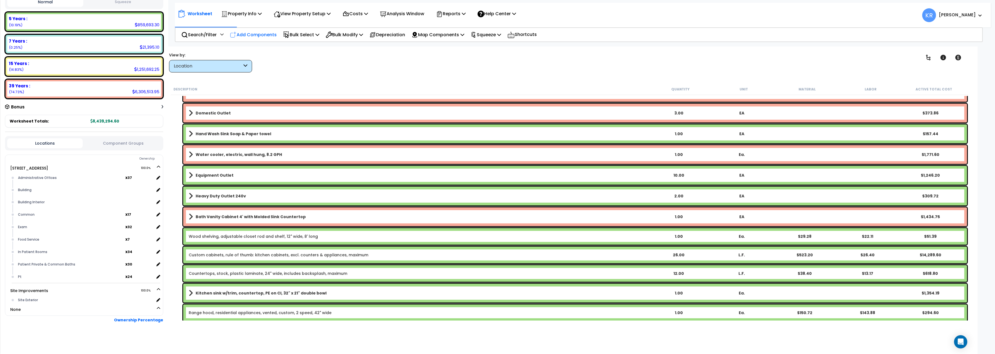
click at [257, 31] on p "Add Components" at bounding box center [253, 34] width 47 height 7
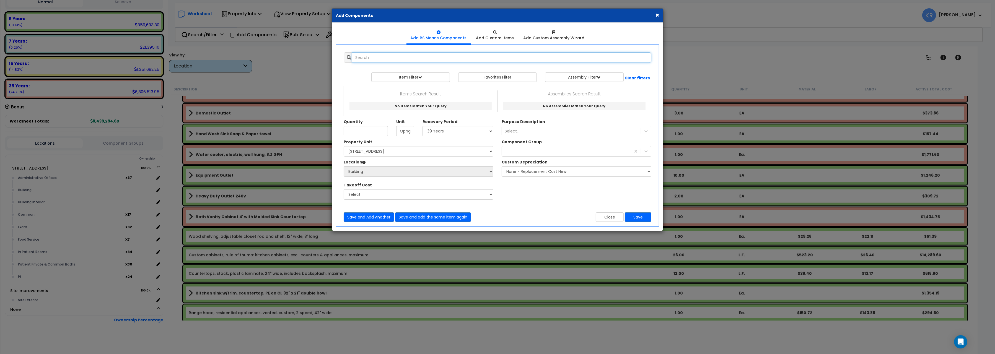
select select
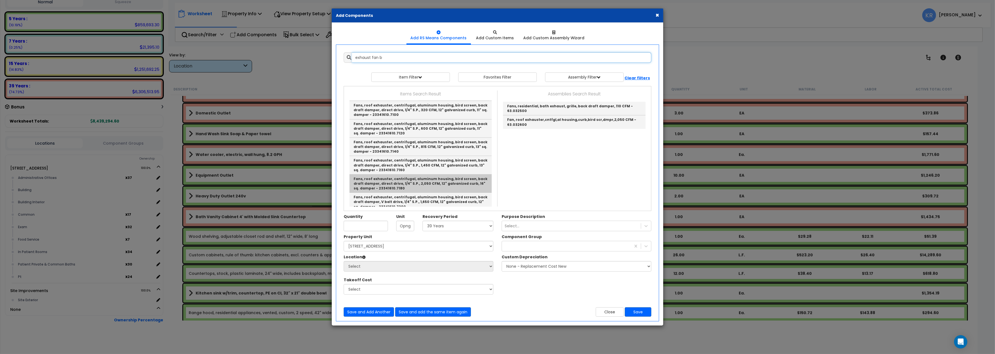
scroll to position [185, 0]
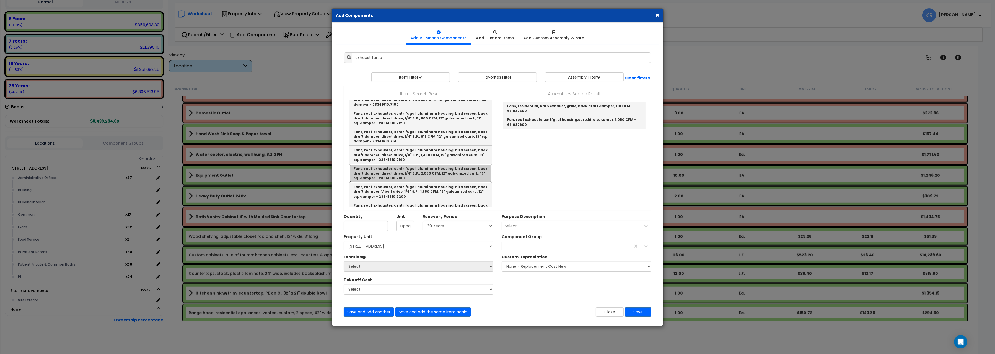
click at [434, 176] on link "Fans, roof exhauster, centrifugal, aluminum housing, bird screen, back draft da…" at bounding box center [420, 173] width 142 height 18
type input "Fans, roof exhauster, centrifugal, aluminum housing, bird screen, back draft da…"
checkbox input "false"
type input "Ea."
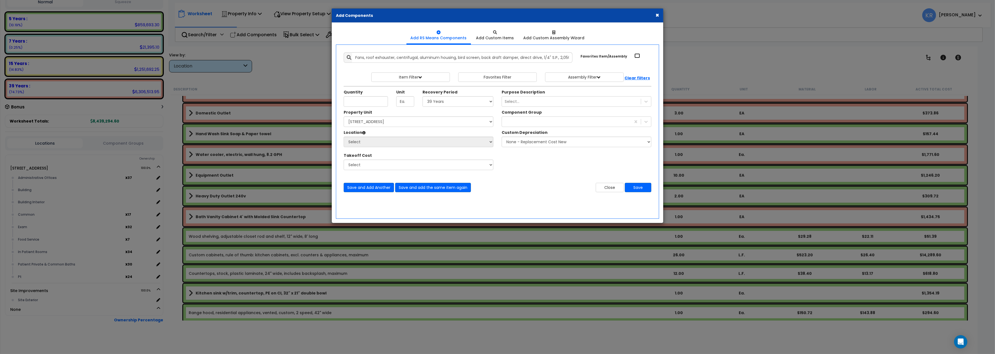
drag, startPoint x: 637, startPoint y: 56, endPoint x: 597, endPoint y: 75, distance: 44.3
click at [637, 57] on input "Favorites Item/Assembly" at bounding box center [637, 55] width 6 height 5
checkbox input "true"
click at [355, 102] on input "Unit Quantity" at bounding box center [366, 101] width 44 height 11
type input "4"
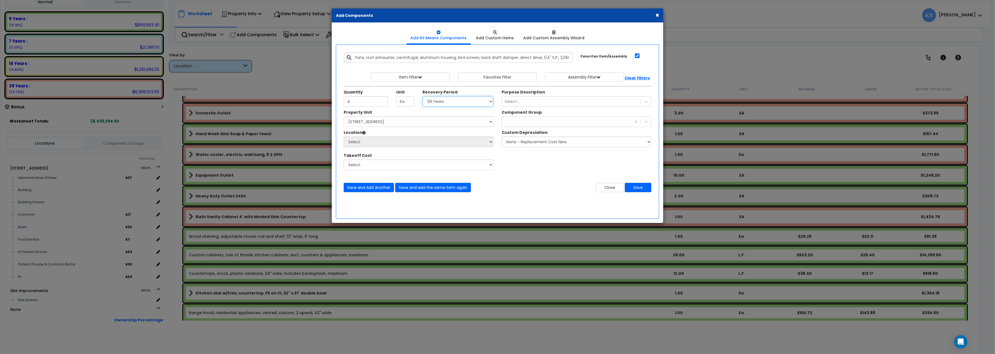
click at [423, 96] on select "Select 5 Years 7 Years 15 Years 20 Years 39 Years 27.5 Year" at bounding box center [458, 101] width 71 height 11
select select "5Y"
click option "5 Years" at bounding box center [0, 0] width 0 height 0
click at [344, 116] on select "Select 204 Energy Pkwy Site Improvements" at bounding box center [419, 121] width 150 height 11
select select "162439"
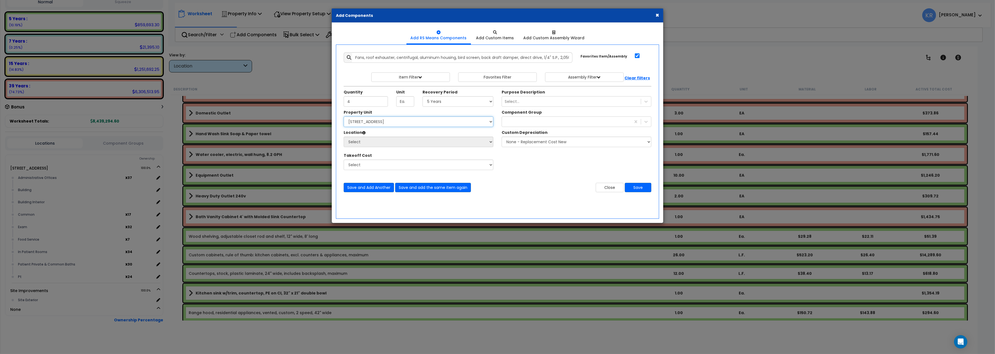
click option "[STREET_ADDRESS]" at bounding box center [0, 0] width 0 height 0
click at [344, 137] on select "Select Administrative Offices Building Building Interior Common Exam Food Servi…" at bounding box center [419, 142] width 150 height 11
select select "461"
click option "Building Interior" at bounding box center [0, 0] width 0 height 0
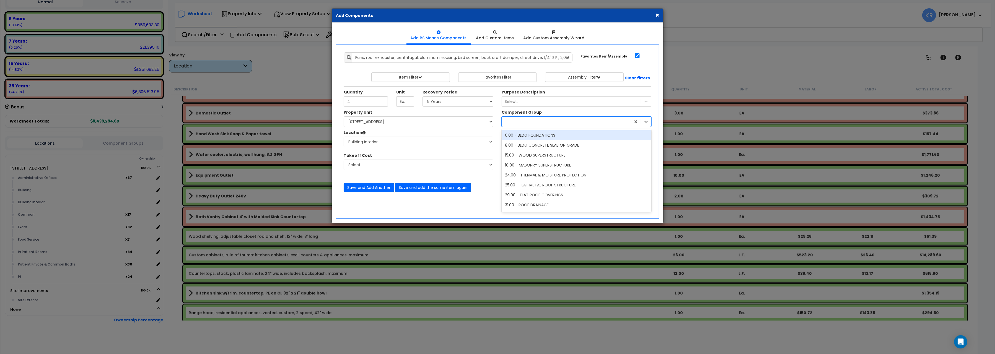
click at [527, 123] on div "152" at bounding box center [566, 121] width 129 height 9
type input "267"
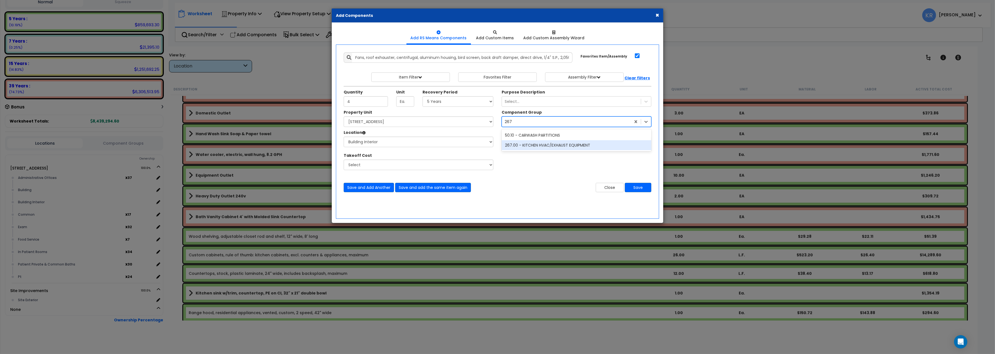
click at [585, 150] on div "267.00 - KITCHEN HVAC/EXHAUST EQUIPMENT" at bounding box center [577, 145] width 150 height 10
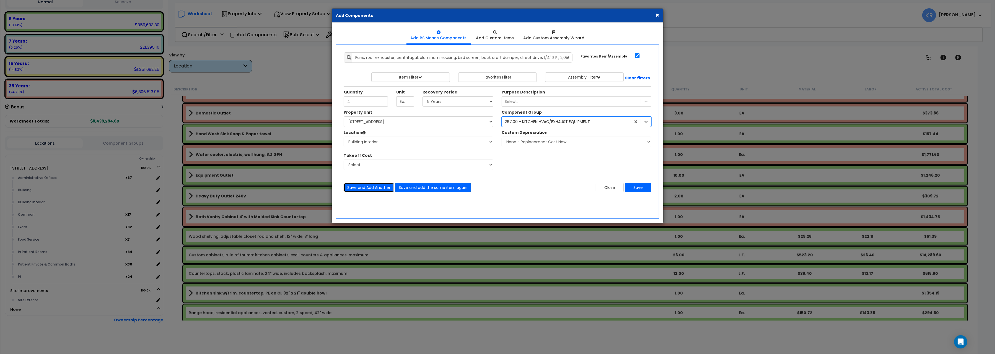
click at [372, 189] on button "Save and Add Another" at bounding box center [369, 187] width 50 height 9
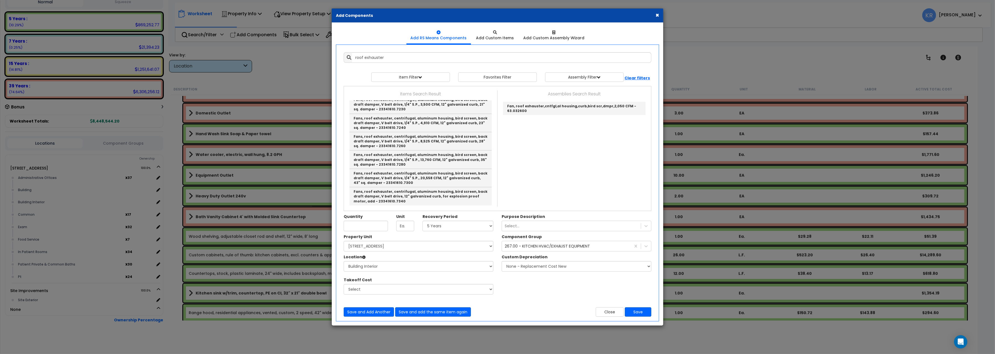
click at [424, 40] on link "Fans, roof exhauster, centrifugal, aluminum housing, bird screen, back draft da…" at bounding box center [420, 31] width 142 height 18
type input "Fans, roof exhauster, centrifugal, aluminum housing, bird screen, back draft da…"
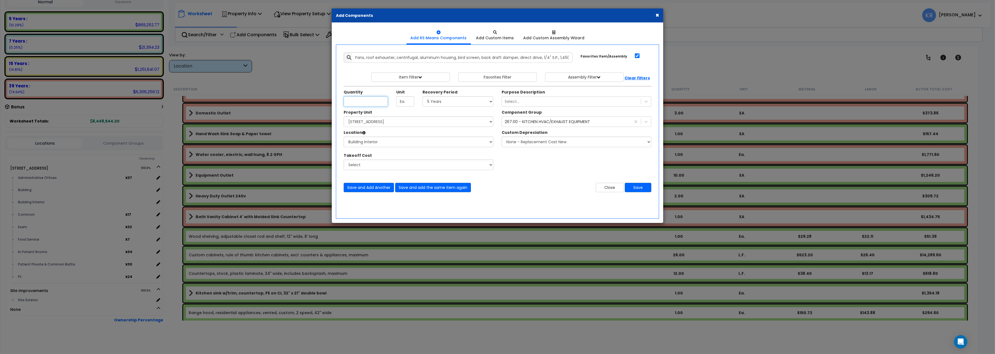
click at [363, 102] on input "Unit Quantity" at bounding box center [366, 101] width 44 height 11
type input "5"
click at [643, 188] on button "Save" at bounding box center [638, 187] width 27 height 9
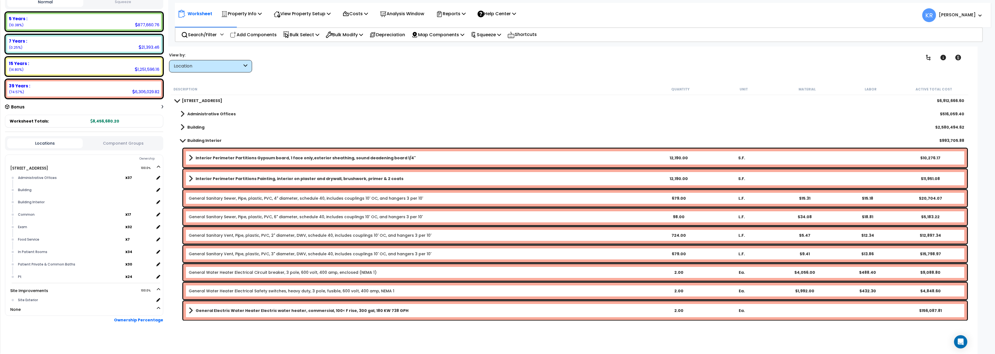
scroll to position [0, 0]
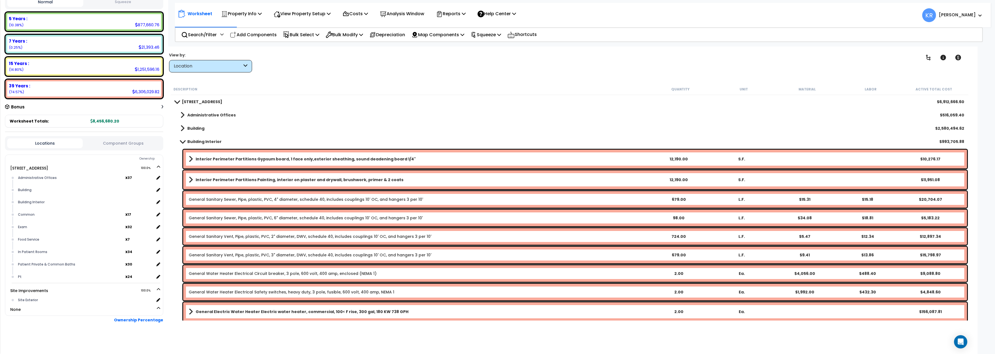
click at [184, 143] on span at bounding box center [183, 141] width 8 height 4
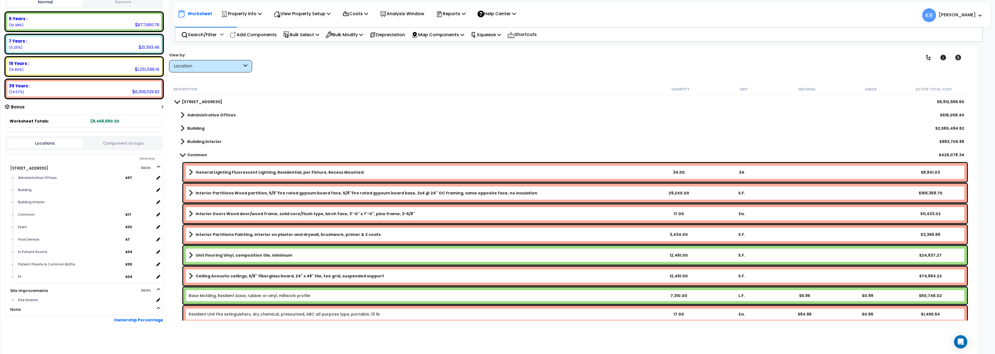
click at [184, 143] on span at bounding box center [182, 142] width 4 height 8
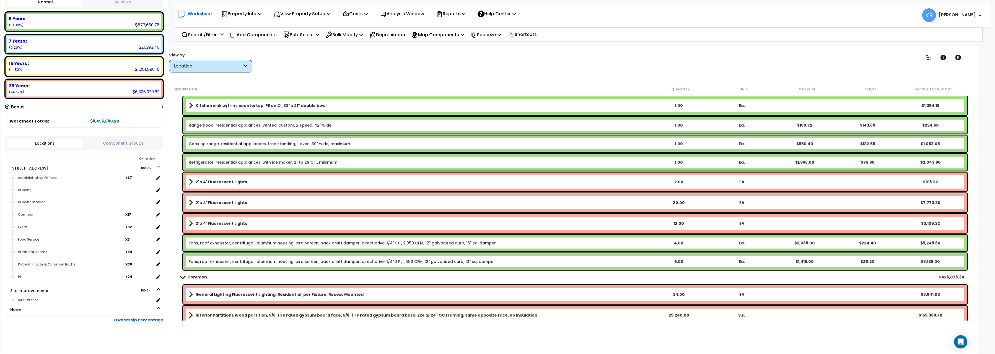
scroll to position [1206, 0]
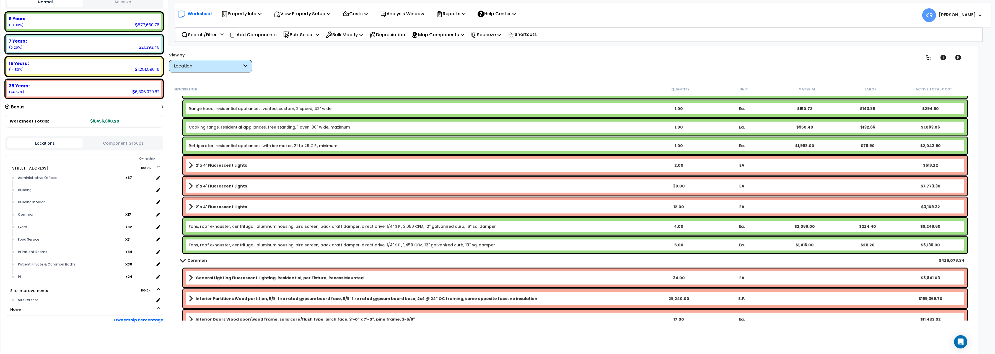
click at [369, 245] on link "Fans, roof exhauster, centrifugal, aluminum housing, bird screen, back draft da…" at bounding box center [342, 245] width 306 height 6
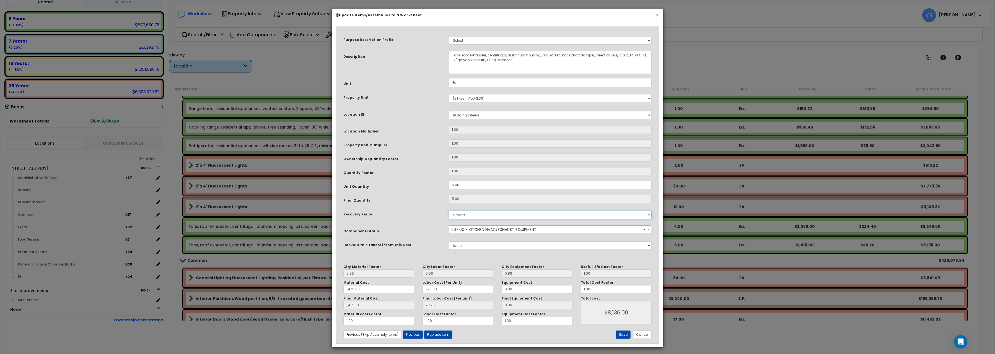
click at [449, 211] on select "5 Years 7 Years 15 Years 20 Years 39 Years 27.5 Year" at bounding box center [550, 215] width 203 height 8
select select "39Y"
click option "39 Years" at bounding box center [0, 0] width 0 height 0
click at [625, 336] on button "Save" at bounding box center [623, 335] width 15 height 8
type input "1475.00"
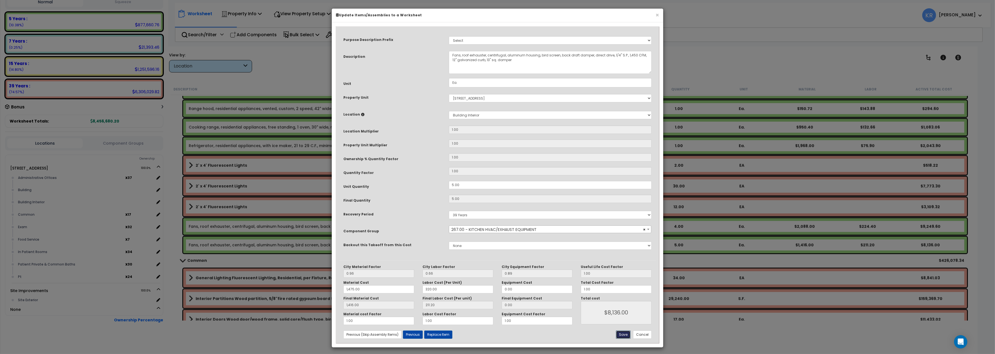
type input "1416.00"
type input "8136.00"
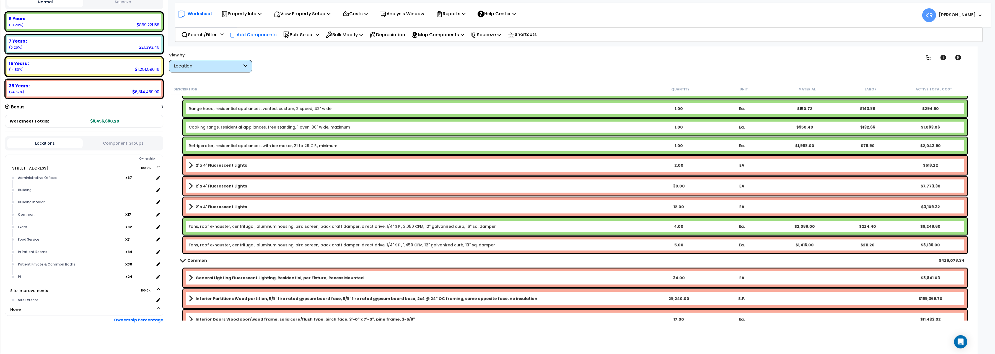
click at [257, 34] on p "Add Components" at bounding box center [253, 34] width 47 height 7
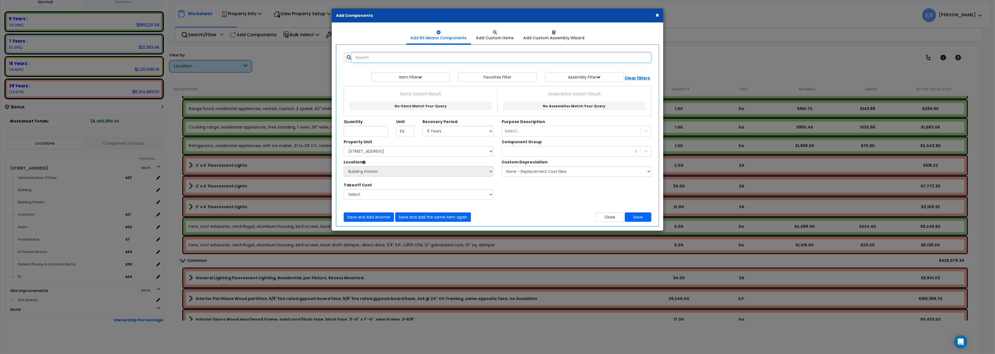
select select
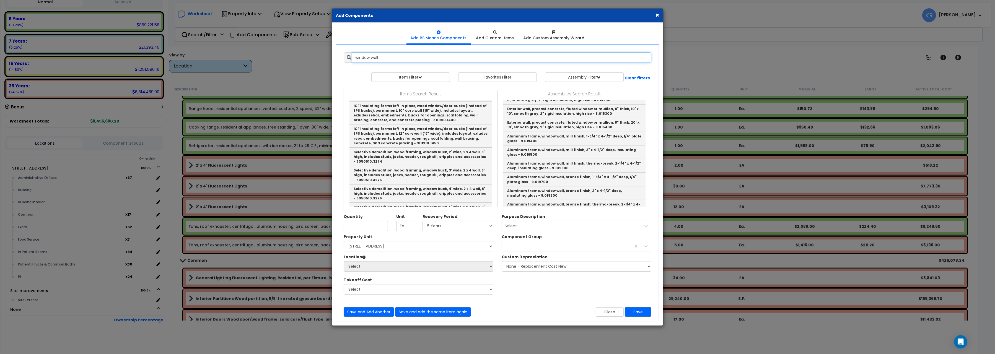
scroll to position [433, 0]
click at [571, 193] on link "Aluminum frame, window wall, bronze finish, 2" x 4-1/2" deep, insulating glass …" at bounding box center [574, 189] width 143 height 14
type input "Aluminum frame, window wall, bronze finish, 2" x 4-1/2" deep, insulating glass …"
checkbox input "false"
type input "S.F."
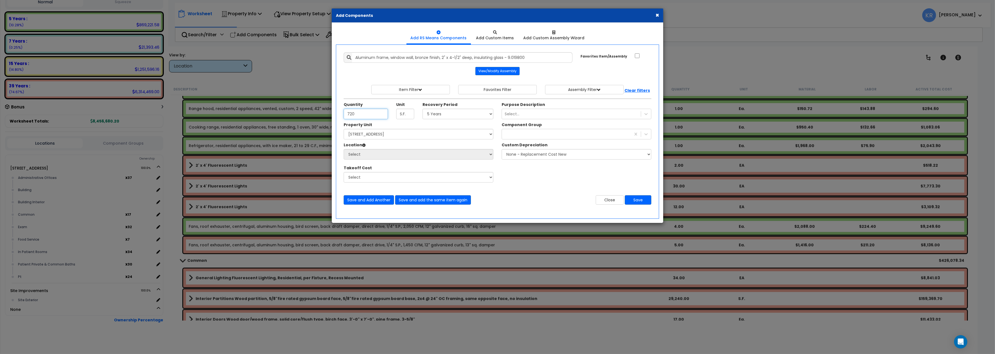
type input "720"
click at [423, 109] on select "Select 5 Years 7 Years 15 Years 20 Years 39 Years 27.5 Year" at bounding box center [458, 114] width 71 height 11
select select "39Y"
click option "39 Years" at bounding box center [0, 0] width 0 height 0
click at [344, 129] on select "Select 204 Energy Pkwy Site Improvements" at bounding box center [419, 134] width 150 height 11
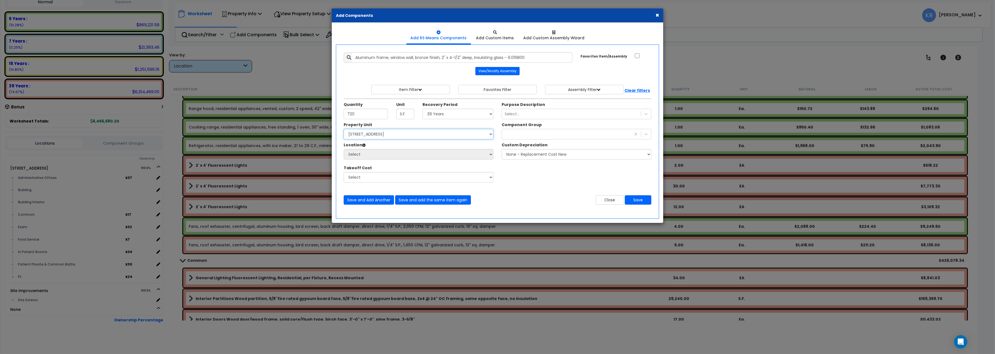
select select "162439"
click option "[STREET_ADDRESS]" at bounding box center [0, 0] width 0 height 0
click at [344, 149] on select "Select Administrative Offices Building Building Interior Common Exam Food Servi…" at bounding box center [419, 154] width 150 height 11
select select "6"
click option "Building" at bounding box center [0, 0] width 0 height 0
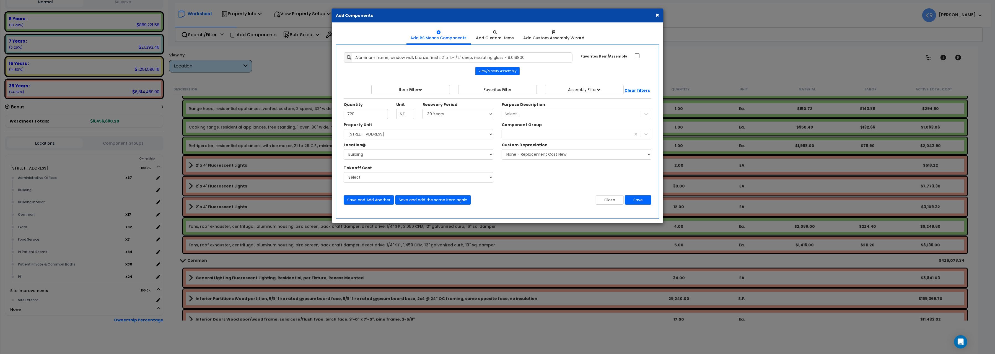
click at [543, 136] on div "267" at bounding box center [566, 134] width 129 height 9
click at [530, 133] on div "267" at bounding box center [566, 134] width 129 height 9
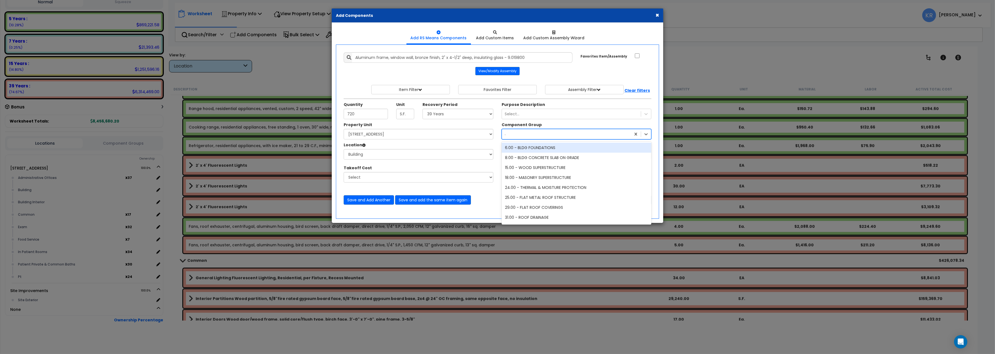
type input "40"
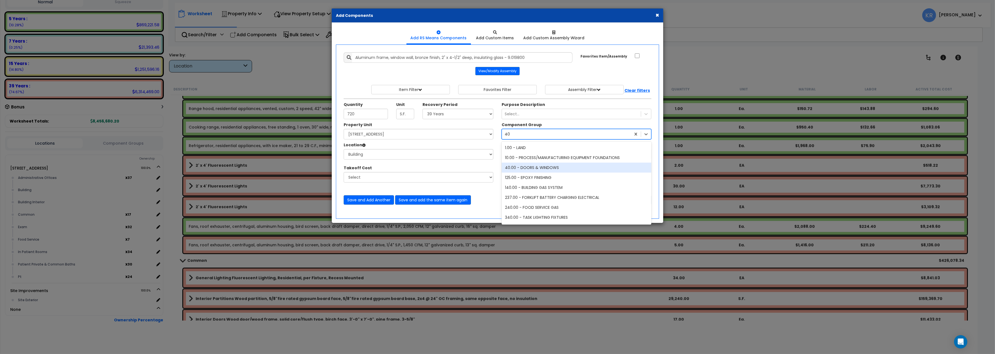
click at [534, 169] on div "40.00 - DOORS & WINDOWS" at bounding box center [577, 168] width 150 height 10
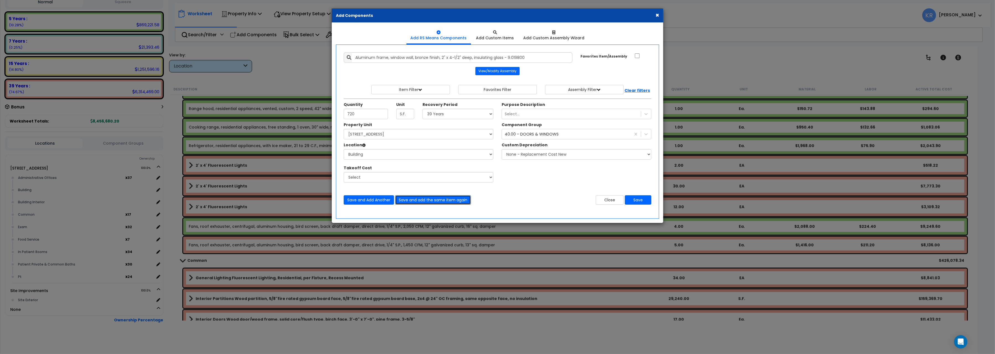
click at [446, 201] on button "Save and add the same item again" at bounding box center [433, 199] width 76 height 9
click at [359, 116] on input "Unit Quantity" at bounding box center [366, 114] width 44 height 11
type input "1,760"
click at [418, 200] on button "Save and add the same item again" at bounding box center [433, 199] width 76 height 9
type input "120"
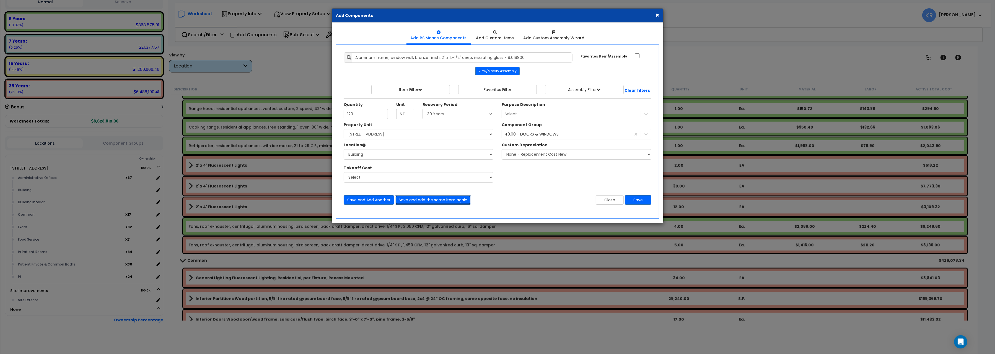
click at [409, 201] on button "Save and add the same item again" at bounding box center [433, 199] width 76 height 9
type input "1,584"
click at [644, 198] on button "Save" at bounding box center [638, 199] width 27 height 9
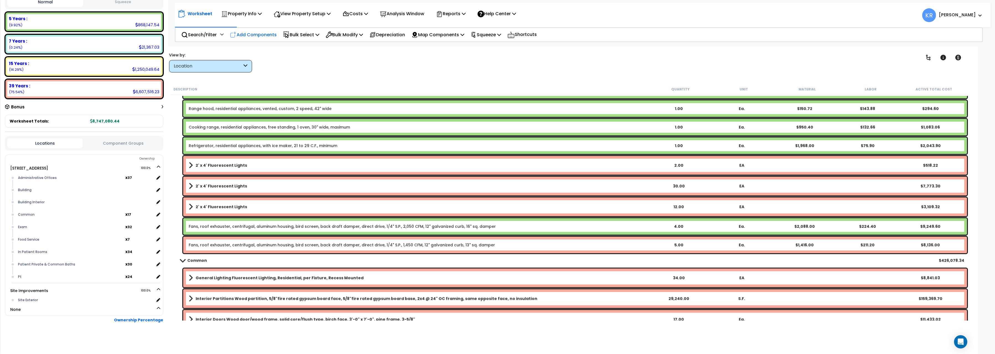
click at [253, 34] on p "Add Components" at bounding box center [253, 34] width 47 height 7
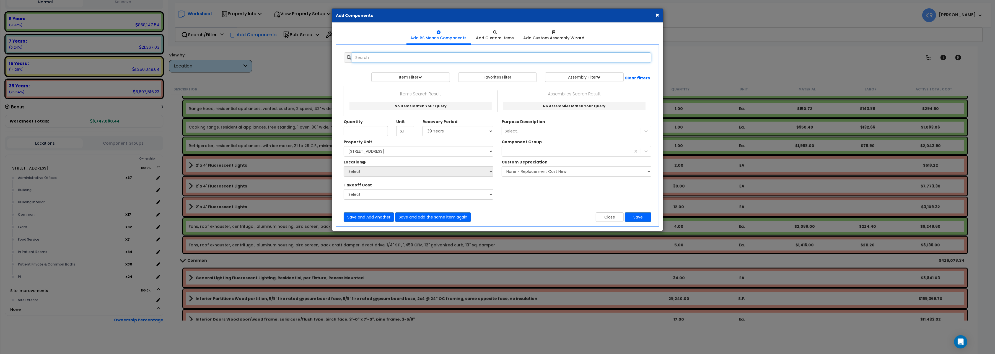
select select
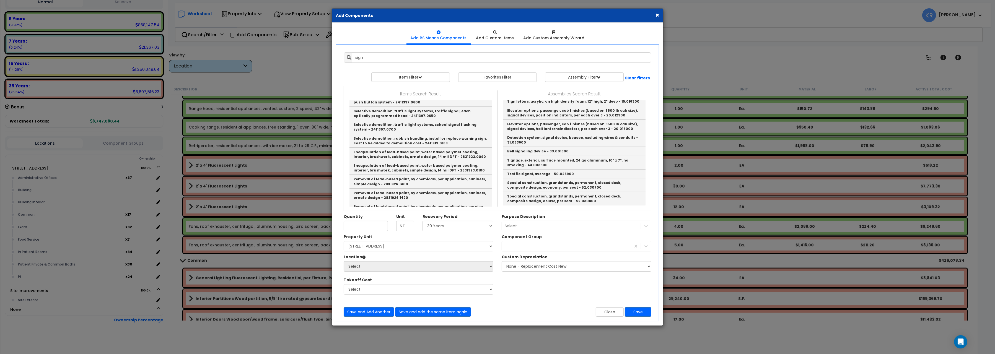
type input "Sign with Post"
checkbox input "true"
type input "EA"
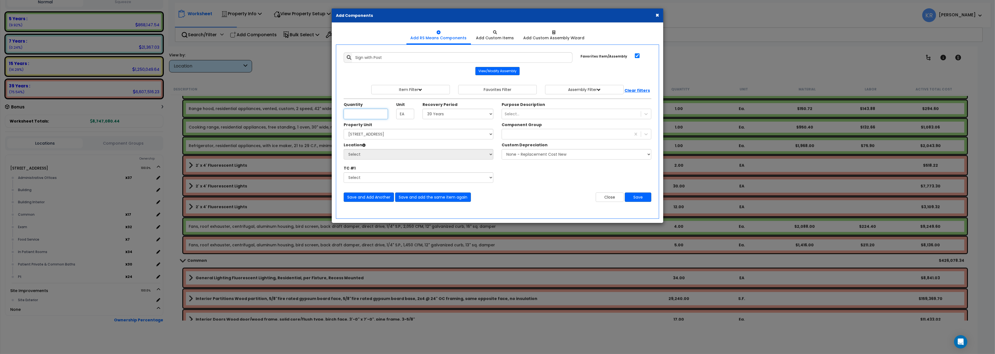
click at [361, 116] on input "Unit Quantity" at bounding box center [366, 114] width 44 height 11
type input "49"
click at [423, 109] on select "Select 5 Years 7 Years 15 Years 20 Years 39 Years 27.5 Year" at bounding box center [458, 114] width 71 height 11
select select "5Y"
click option "5 Years" at bounding box center [0, 0] width 0 height 0
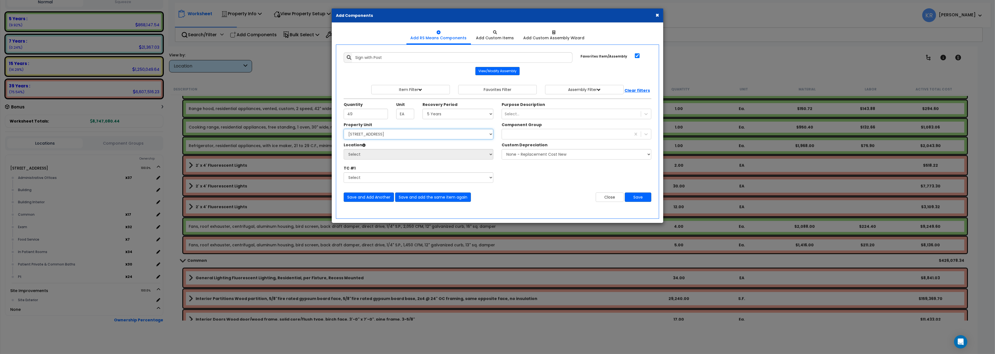
click at [344, 129] on select "Select 204 Energy Pkwy Site Improvements" at bounding box center [419, 134] width 150 height 11
select select "162439"
click option "[STREET_ADDRESS]" at bounding box center [0, 0] width 0 height 0
click at [344, 149] on select "Select Administrative Offices Building Building Interior Common Exam Food Servi…" at bounding box center [419, 154] width 150 height 11
select select "6"
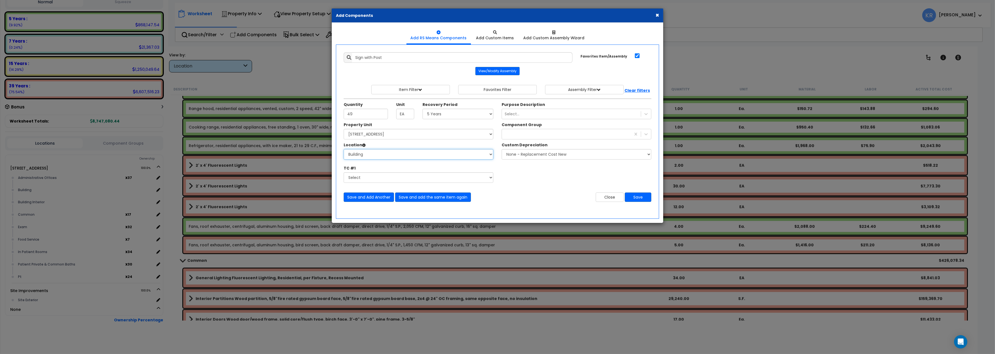
click option "Building" at bounding box center [0, 0] width 0 height 0
click at [514, 136] on div "40" at bounding box center [566, 134] width 129 height 9
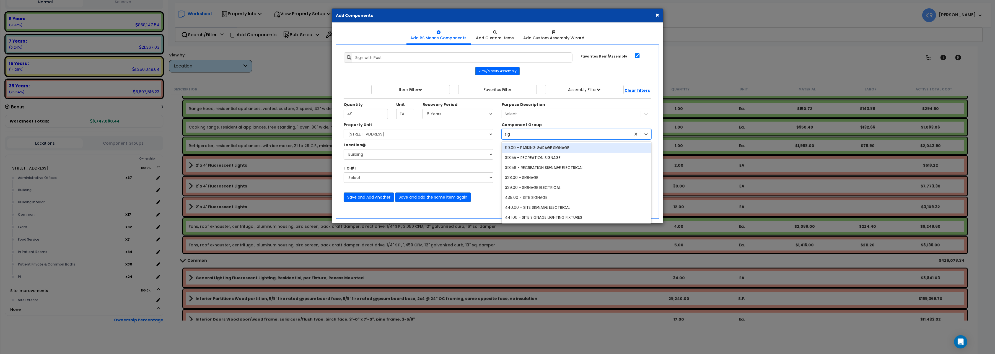
type input "sign"
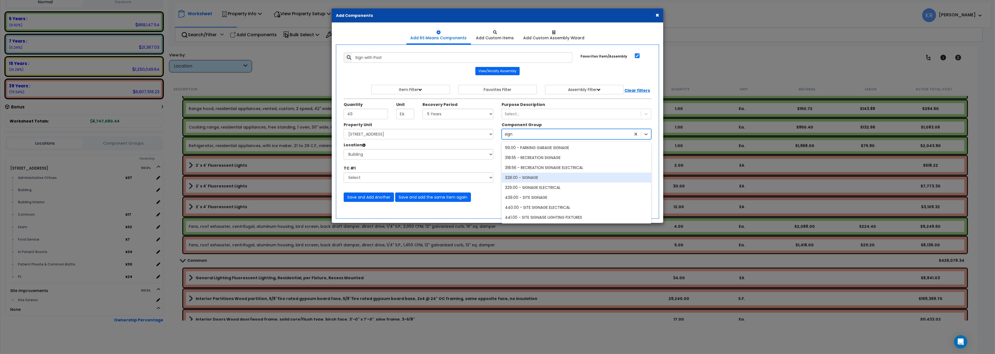
click at [537, 176] on div "328.00 - SIGNAGE" at bounding box center [577, 178] width 150 height 10
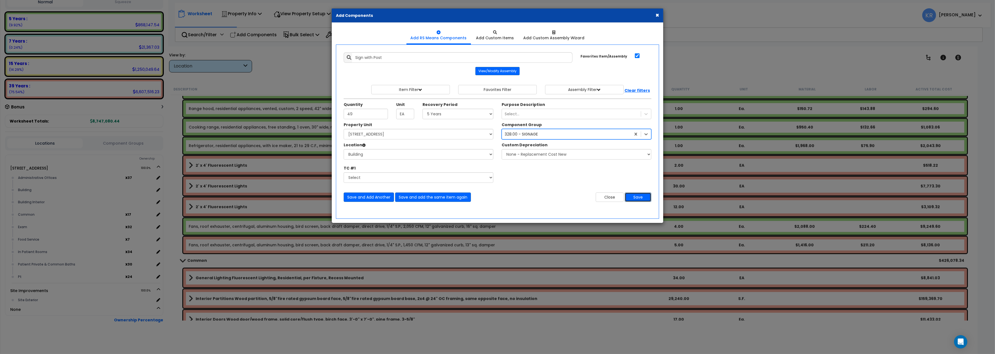
click at [641, 200] on button "Save" at bounding box center [638, 197] width 27 height 9
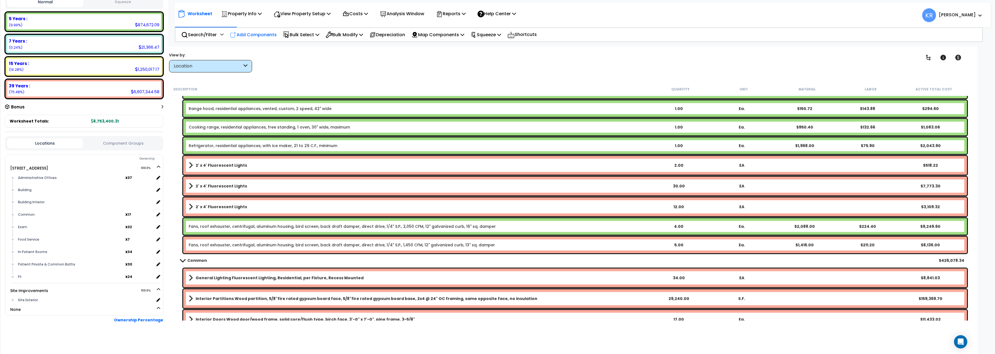
click at [241, 33] on p "Add Components" at bounding box center [253, 34] width 47 height 7
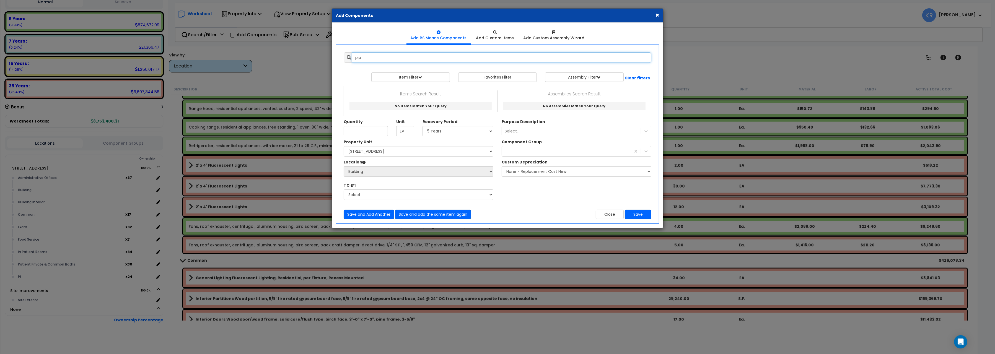
type input "pipe"
select select
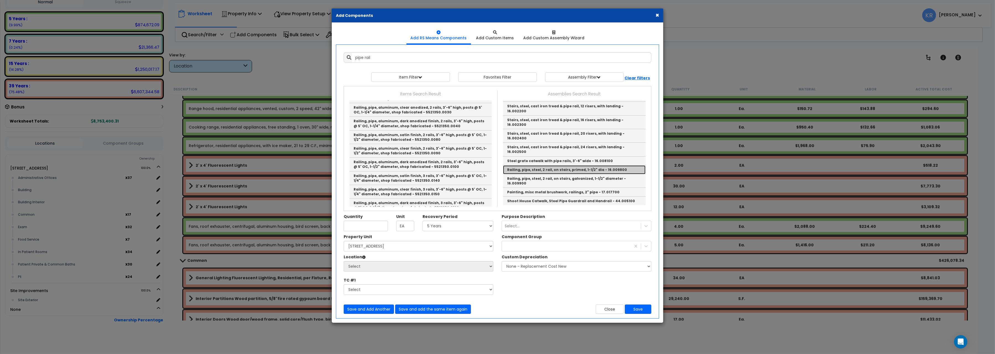
click at [572, 166] on link "Railing, pipe, steel, 2 rail, on stairs, primed, 1-1/2" dia - 16.009800" at bounding box center [574, 169] width 143 height 9
type input "Railing, pipe, steel, 2 rail, on stairs, primed, 1-1/2" dia - 16.009800"
checkbox input "false"
type input "L.F."
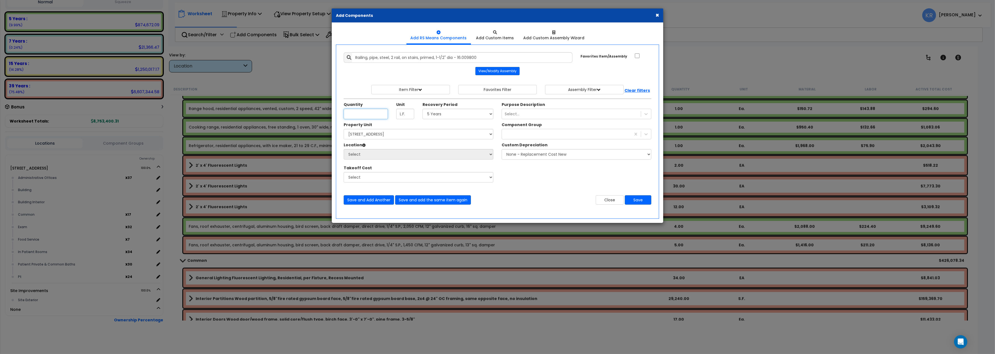
click at [361, 118] on input "Unit Quantity" at bounding box center [366, 114] width 44 height 11
type input "14"
click at [423, 109] on select "Select 5 Years 7 Years 15 Years 20 Years 39 Years 27.5 Year" at bounding box center [458, 114] width 71 height 11
select select "39Y"
click option "39 Years" at bounding box center [0, 0] width 0 height 0
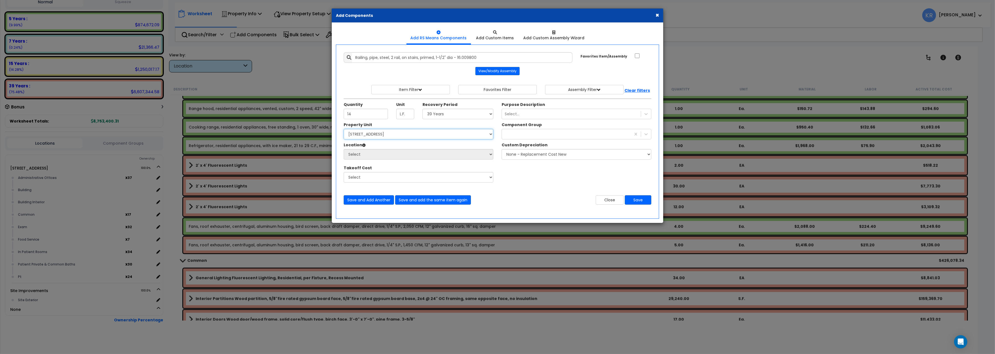
click at [344, 129] on select "Select 204 Energy Pkwy Site Improvements" at bounding box center [419, 134] width 150 height 11
select select "162439"
click option "[STREET_ADDRESS]" at bounding box center [0, 0] width 0 height 0
click at [344, 149] on select "Select Administrative Offices Building Building Interior Common Exam Food Servi…" at bounding box center [419, 154] width 150 height 11
select select "6"
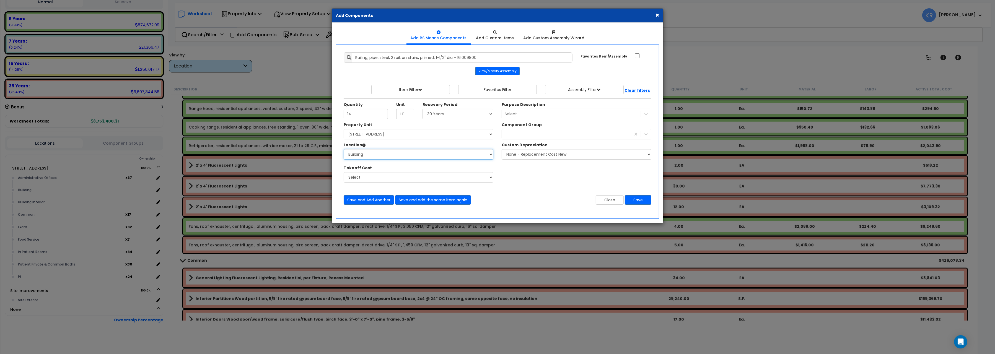
click option "Building" at bounding box center [0, 0] width 0 height 0
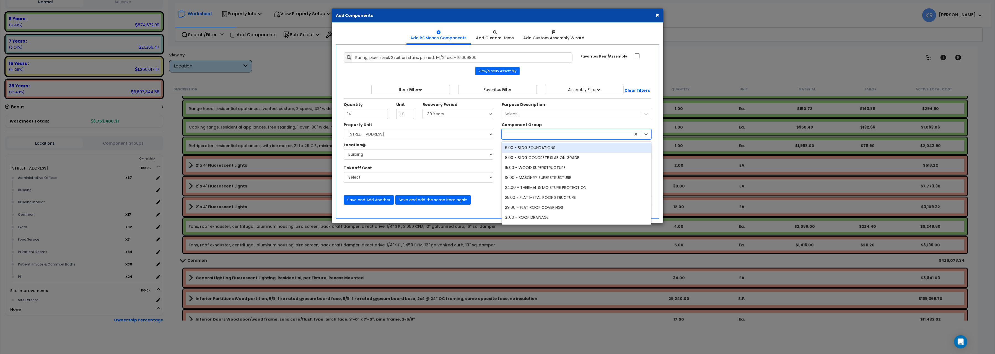
click at [513, 138] on div "sign" at bounding box center [566, 134] width 129 height 9
click at [505, 134] on input "sign" at bounding box center [505, 134] width 1 height 6
type input "107"
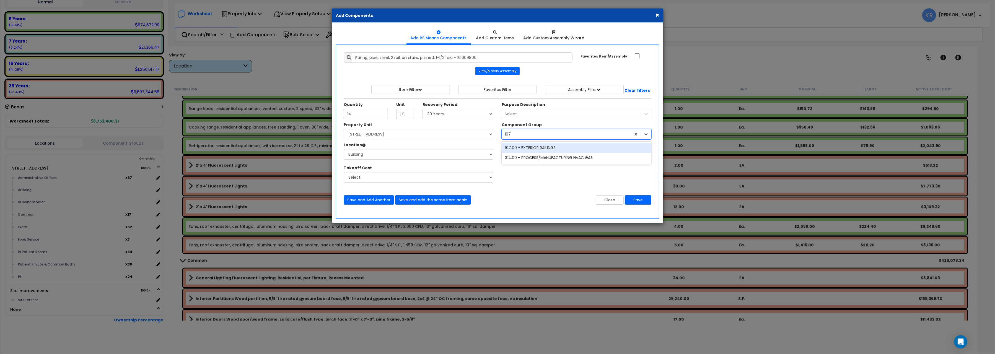
click at [533, 149] on div "107.00 - EXTERIOR RAILINGS" at bounding box center [577, 148] width 150 height 10
click at [641, 201] on button "Save" at bounding box center [638, 199] width 27 height 9
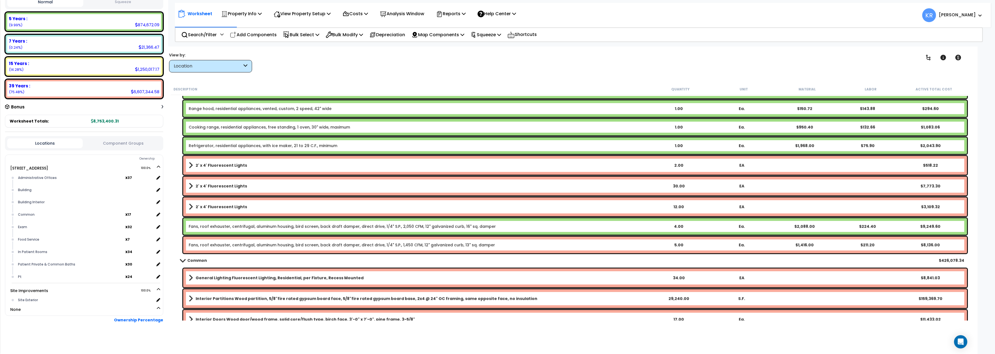
scroll to position [24, 0]
click at [248, 33] on p "Add Components" at bounding box center [253, 34] width 47 height 7
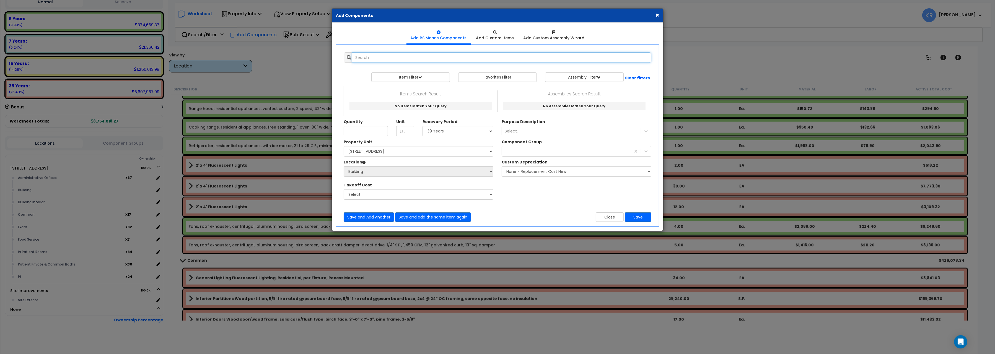
select select
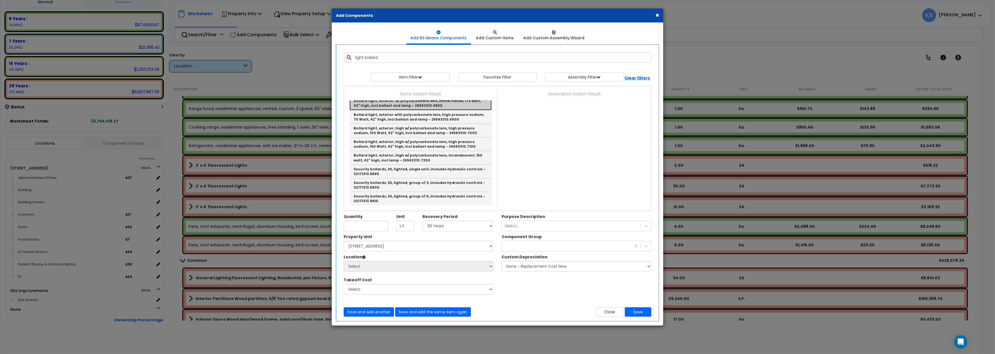
click at [426, 110] on link "Bollard light, exterior, w/ polycarbonate lens, metal halide, 175 watt, 42" hig…" at bounding box center [420, 104] width 142 height 14
type input "Bollard light, exterior, w/ polycarbonate lens, metal halide, 175 watt, 42" hig…"
type input "Ea."
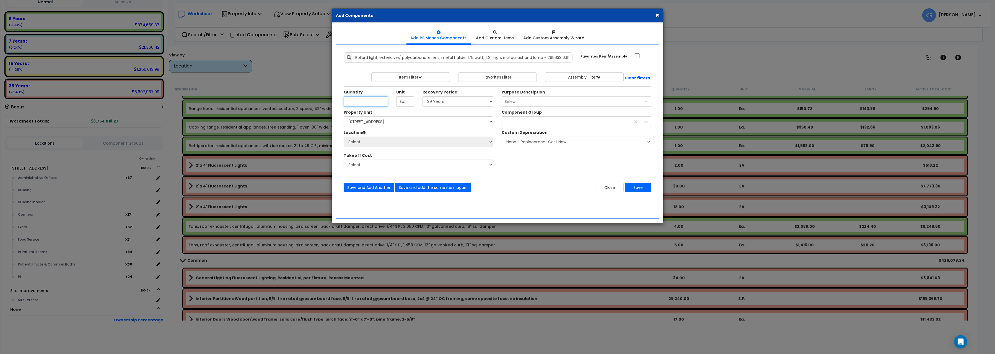
scroll to position [0, 0]
click at [372, 101] on input "Unit Quantity" at bounding box center [366, 101] width 44 height 11
type input "5"
click at [423, 96] on select "Select 5 Years 7 Years 15 Years 20 Years 39 Years 27.5 Year" at bounding box center [458, 101] width 71 height 11
select select "15Y"
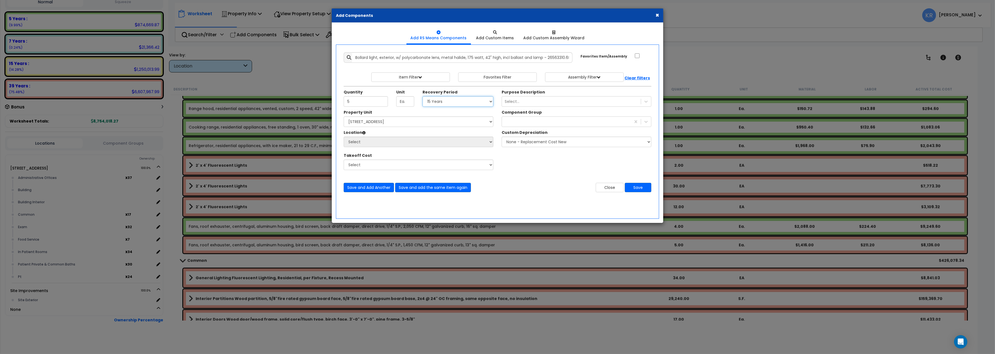
click option "15 Years" at bounding box center [0, 0] width 0 height 0
click at [344, 116] on select "Select 204 Energy Pkwy Site Improvements" at bounding box center [419, 121] width 150 height 11
click option "[STREET_ADDRESS]" at bounding box center [0, 0] width 0 height 0
click at [344, 116] on select "Select 204 Energy Pkwy Site Improvements" at bounding box center [419, 121] width 150 height 11
select select "162447"
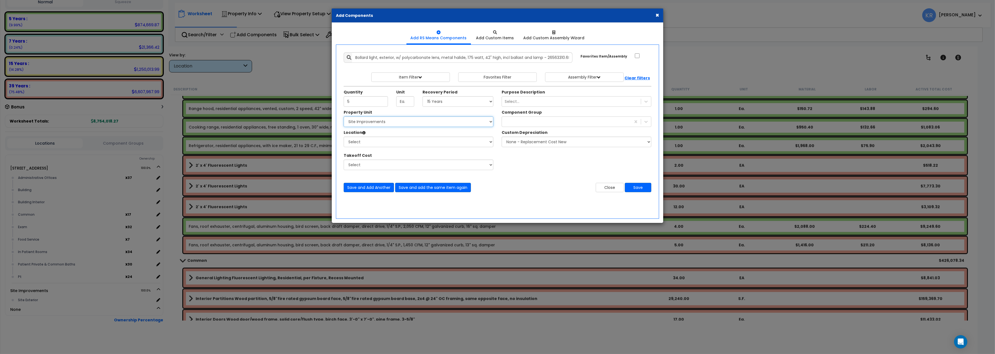
click option "Site Improvements" at bounding box center [0, 0] width 0 height 0
click at [344, 137] on select "Select Site Exterior Add Additional Location" at bounding box center [419, 142] width 150 height 11
select select "462"
click option "Site Exterior" at bounding box center [0, 0] width 0 height 0
click at [529, 123] on div "107" at bounding box center [566, 121] width 129 height 9
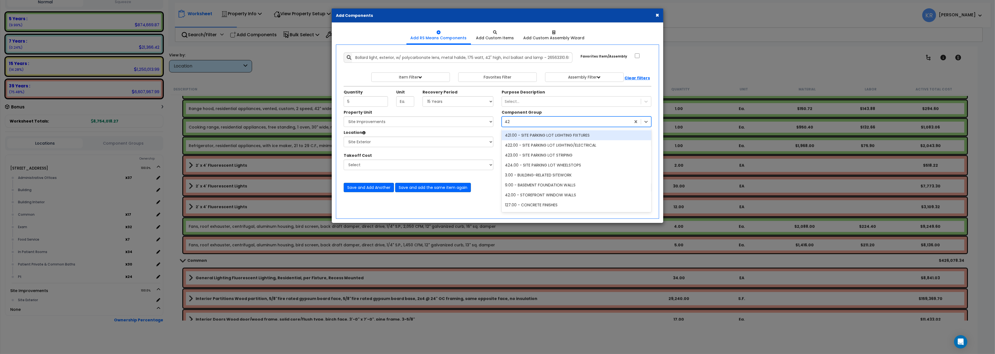
type input "425"
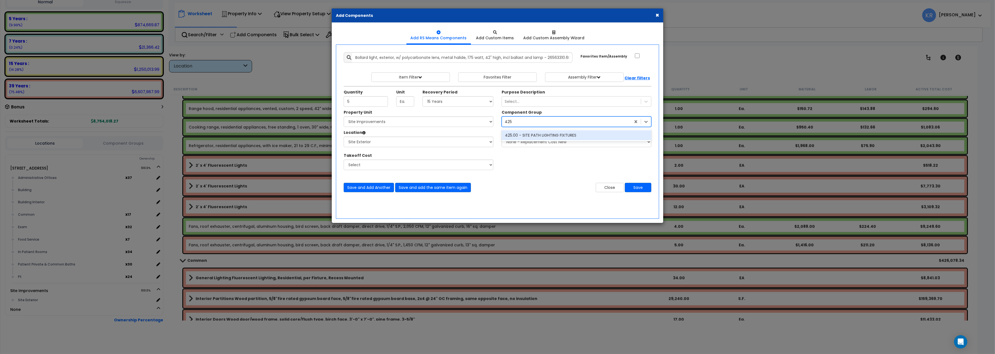
click at [542, 138] on div "425.00 - SITE PATH LIGHTING FIXTURES" at bounding box center [577, 135] width 150 height 10
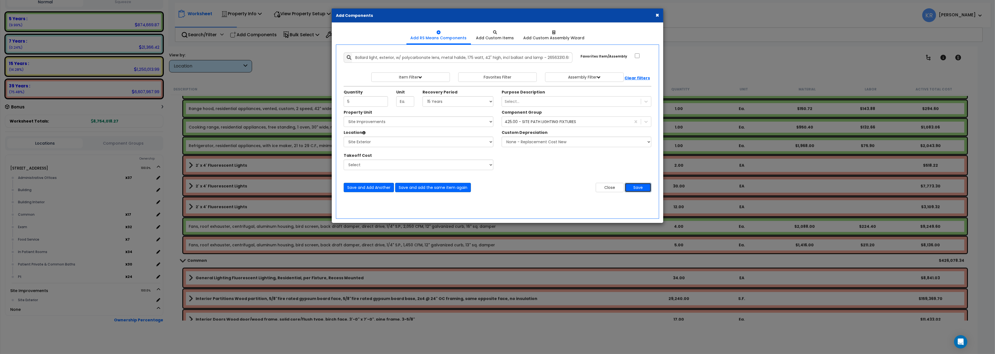
click at [640, 189] on button "Save" at bounding box center [638, 187] width 27 height 9
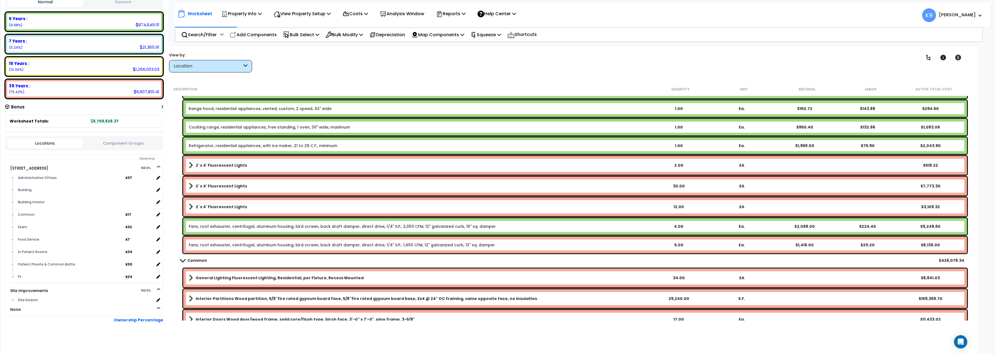
click at [250, 35] on p "Add Components" at bounding box center [253, 34] width 47 height 7
select select
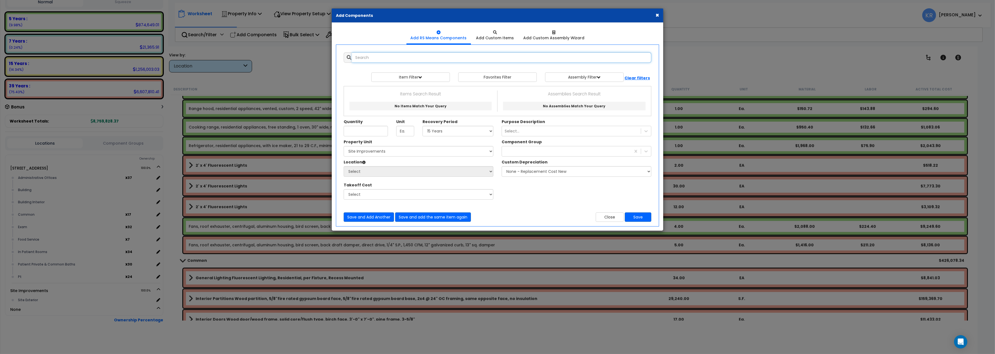
click at [380, 57] on input "text" at bounding box center [501, 57] width 299 height 11
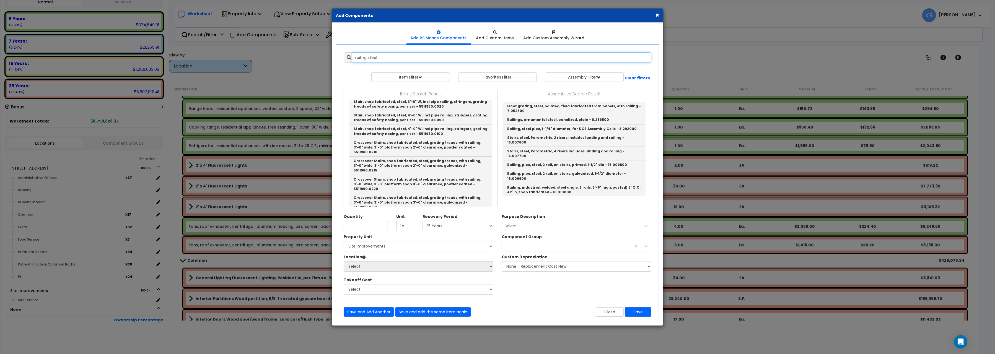
scroll to position [185, 0]
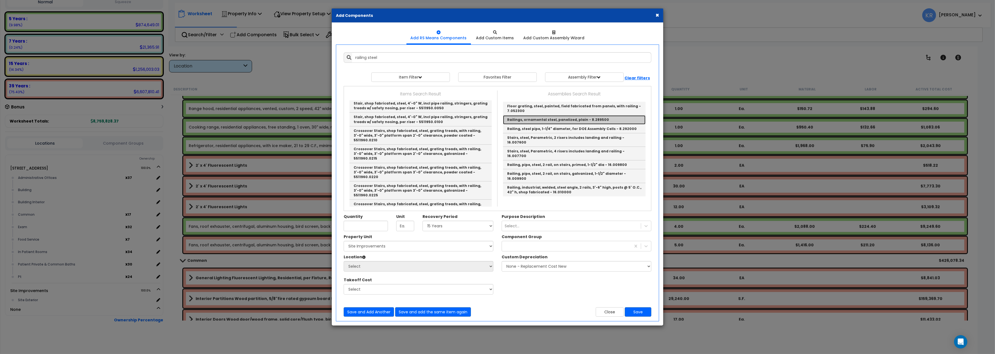
click at [562, 120] on link "Railings, ornamental steel, panelized, plain - 8.289500" at bounding box center [574, 119] width 143 height 9
type input "Railings, ornamental steel, panelized, plain - 8.289500"
type input "L.F."
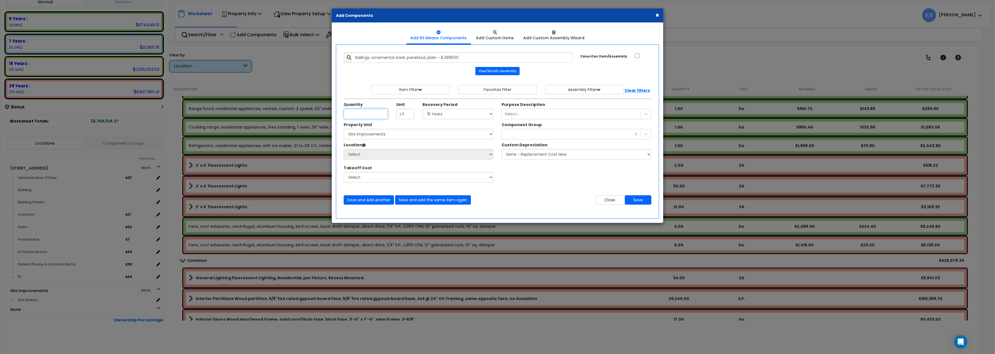
click at [375, 116] on input "Unit Quantity" at bounding box center [366, 114] width 44 height 11
type input "108"
click at [423, 109] on select "Select 5 Years 7 Years 15 Years 20 Years 39 Years 27.5 Year" at bounding box center [458, 114] width 71 height 11
select select "15Y"
click option "15 Years" at bounding box center [0, 0] width 0 height 0
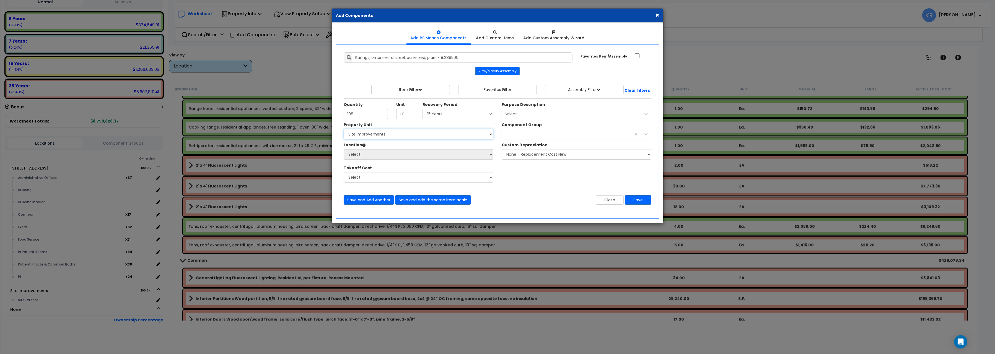
click at [344, 129] on select "Select 204 Energy Pkwy Site Improvements" at bounding box center [419, 134] width 150 height 11
select select "162447"
click option "Site Improvements" at bounding box center [0, 0] width 0 height 0
click at [344, 149] on select "Select Site Exterior Add Additional Location" at bounding box center [419, 154] width 150 height 11
select select "462"
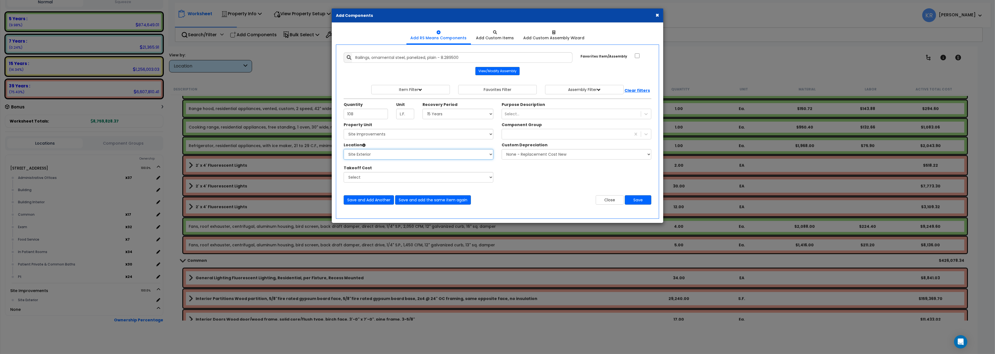
click option "Site Exterior" at bounding box center [0, 0] width 0 height 0
click at [517, 134] on div "425" at bounding box center [566, 134] width 129 height 9
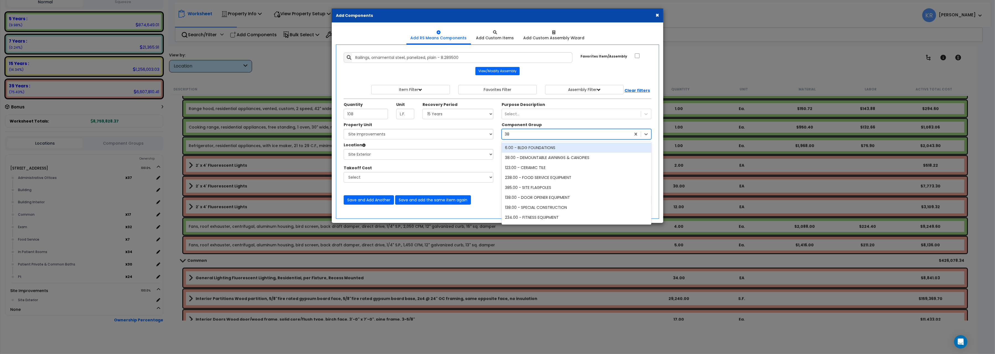
type input "382"
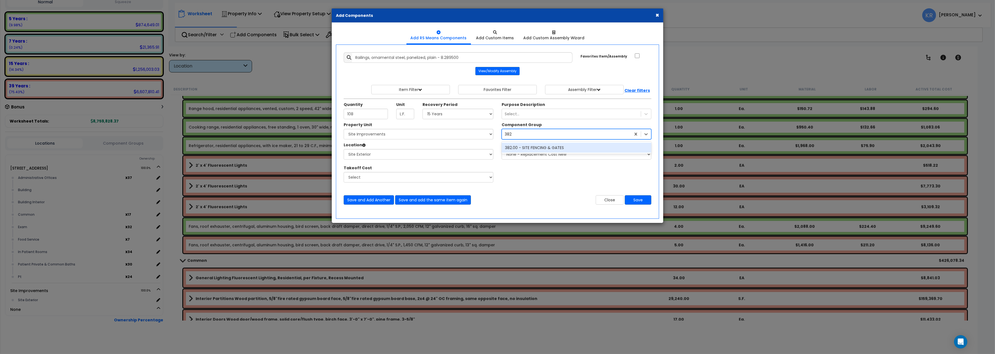
click at [540, 146] on div "382.00 - SITE FENCING & GATES" at bounding box center [577, 148] width 150 height 10
click at [639, 201] on button "Save" at bounding box center [638, 199] width 27 height 9
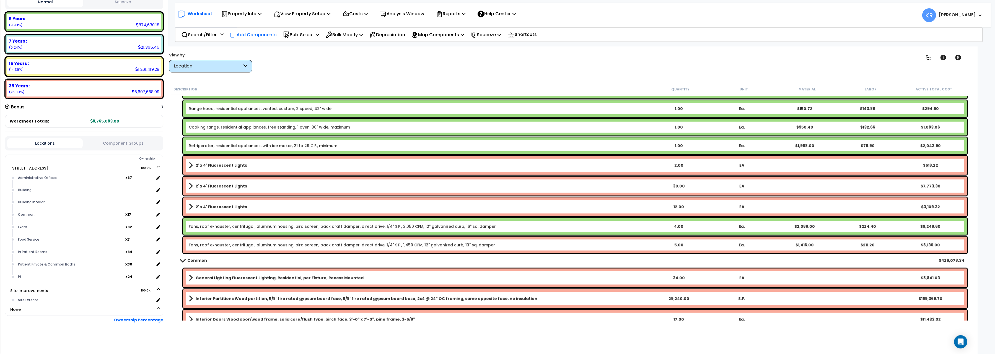
click at [263, 29] on div "Add Components" at bounding box center [253, 34] width 53 height 13
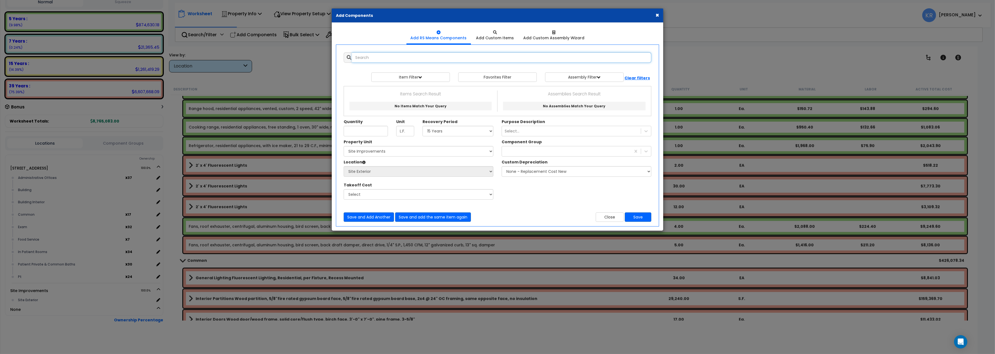
select select
click at [255, 35] on div "× Add Components Add RS Means Components Add Custom Items Add Items" at bounding box center [497, 177] width 995 height 354
click at [404, 58] on input "text" at bounding box center [501, 57] width 299 height 11
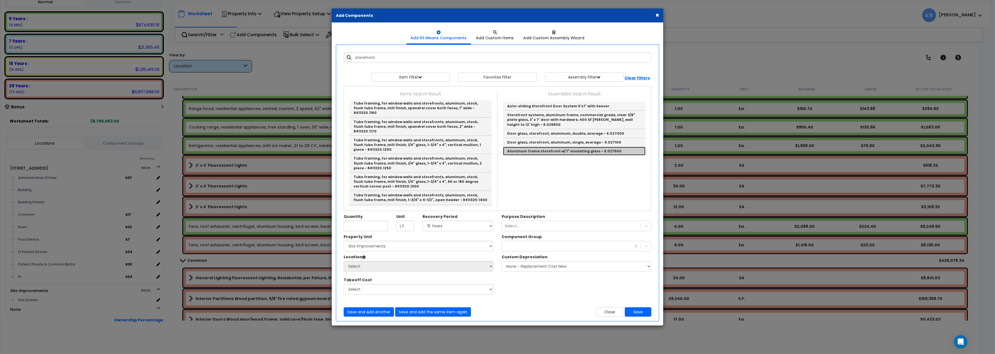
click at [560, 152] on link "Aluminum frame storefront w/ 1" insulating glass - 9.027500" at bounding box center [574, 151] width 143 height 9
type input "Aluminum frame storefront w/ 1" insulating glass - 9.027500"
type input "S.F."
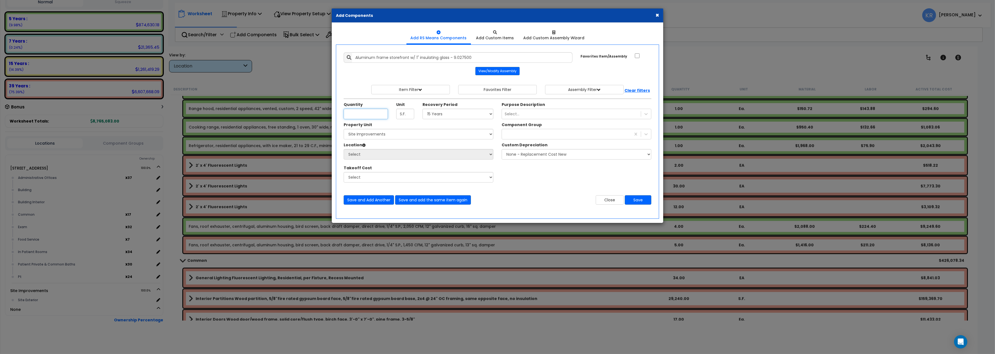
click at [382, 112] on input "Unit Quantity" at bounding box center [366, 114] width 44 height 11
click at [612, 203] on button "Close" at bounding box center [610, 199] width 28 height 9
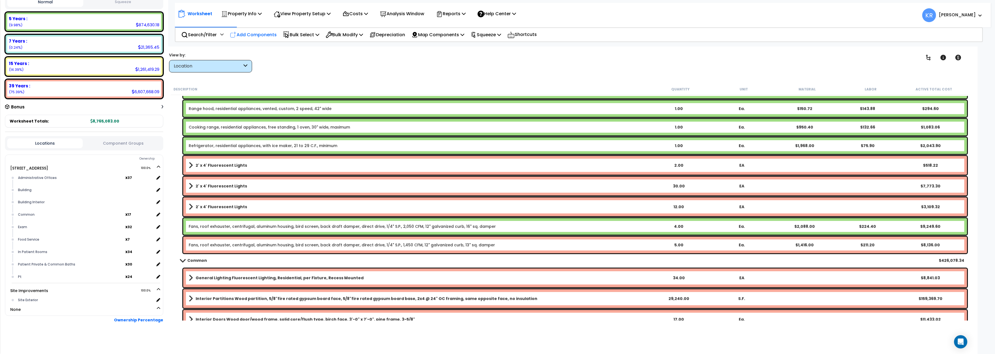
click at [263, 36] on p "Add Components" at bounding box center [253, 34] width 47 height 7
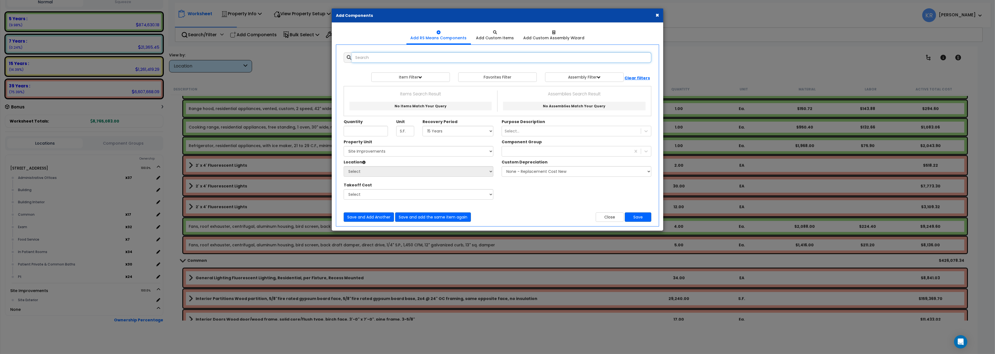
click at [391, 59] on input "text" at bounding box center [501, 57] width 299 height 11
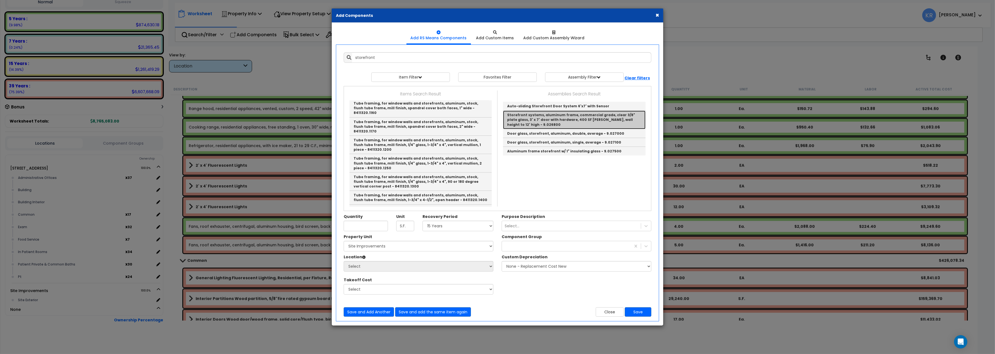
click at [604, 123] on link "Storefront systems, aluminum frame, commercial grade, clear 3/8" plate glass, 3…" at bounding box center [574, 120] width 143 height 18
type input "Storefront systems, aluminum frame, commercial grade, clear 3/8" plate glass, 3…"
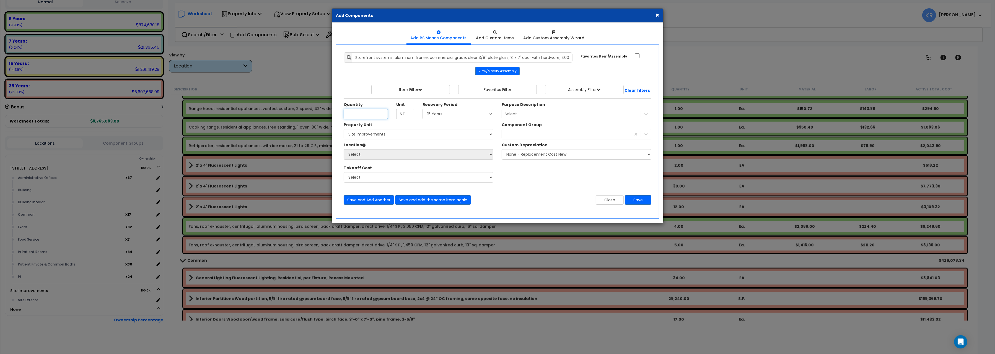
click at [364, 115] on input "Unit Quantity" at bounding box center [366, 114] width 44 height 11
type input "282"
click at [423, 109] on select "Select 5 Years 7 Years 15 Years 20 Years 39 Years 27.5 Year" at bounding box center [458, 114] width 71 height 11
select select "39Y"
click option "39 Years" at bounding box center [0, 0] width 0 height 0
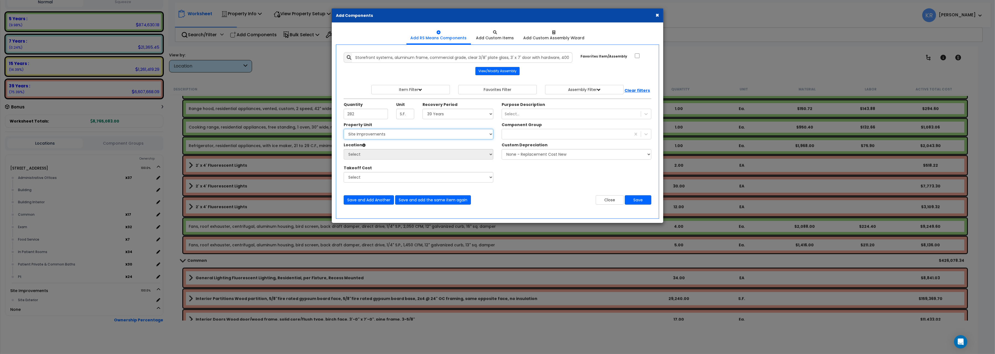
click at [344, 129] on select "Select 204 Energy Pkwy Site Improvements" at bounding box center [419, 134] width 150 height 11
select select "162439"
click option "[STREET_ADDRESS]" at bounding box center [0, 0] width 0 height 0
click at [344, 149] on select "Select Administrative Offices Building Building Interior Common Exam Food Servi…" at bounding box center [419, 154] width 150 height 11
select select "6"
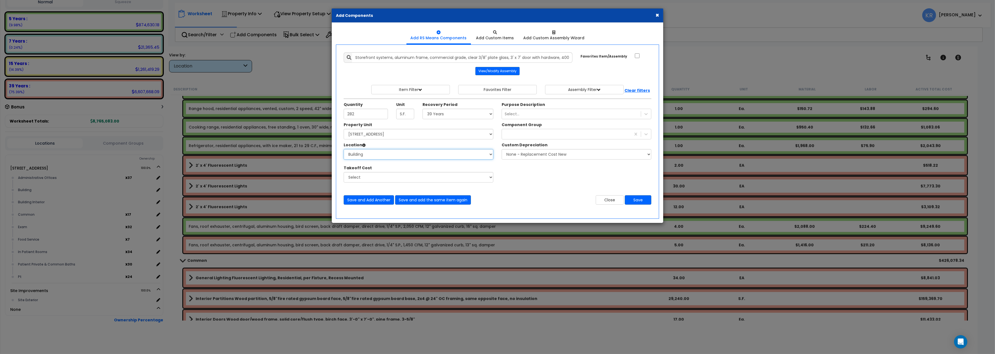
click option "Building" at bounding box center [0, 0] width 0 height 0
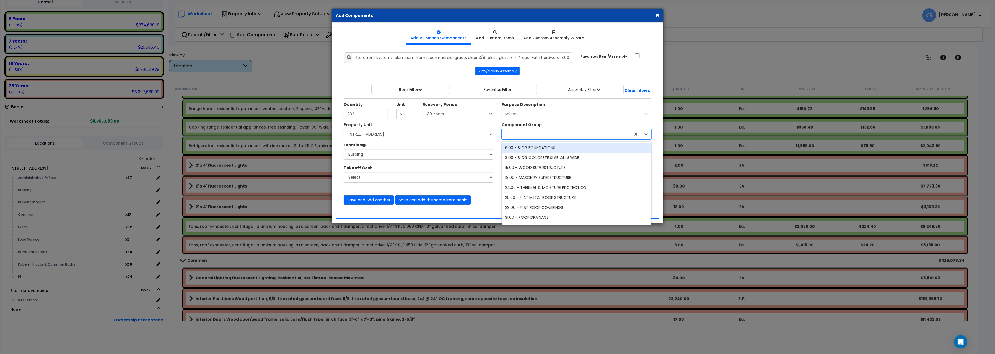
click at [520, 137] on div "382" at bounding box center [566, 134] width 129 height 9
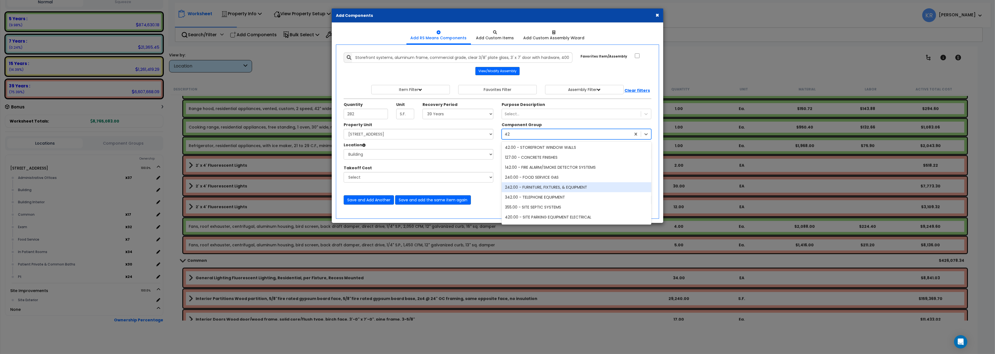
scroll to position [0, 0]
type input "4"
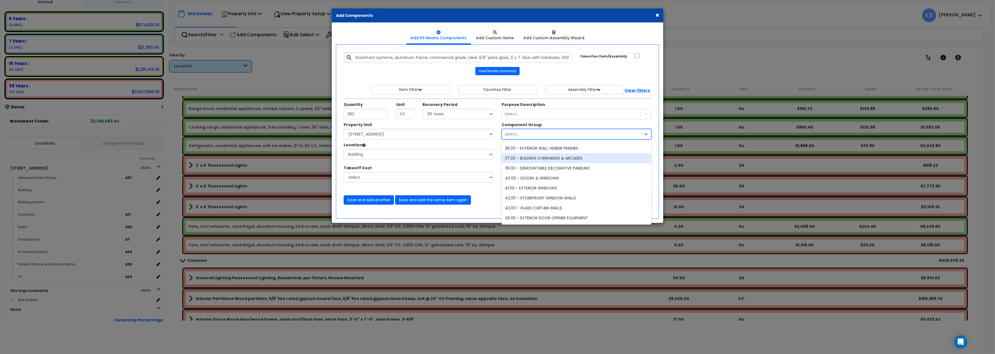
scroll to position [897, 0]
click at [548, 150] on div "40.00 - DOORS & WINDOWS" at bounding box center [577, 147] width 150 height 10
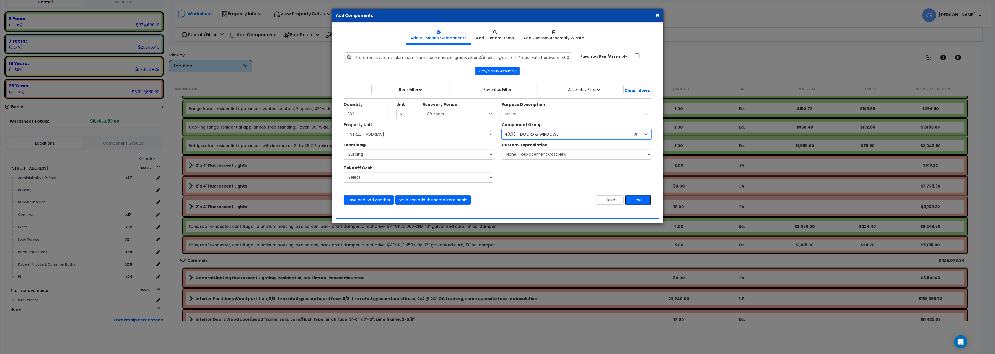
click at [643, 201] on button "Save" at bounding box center [638, 199] width 27 height 9
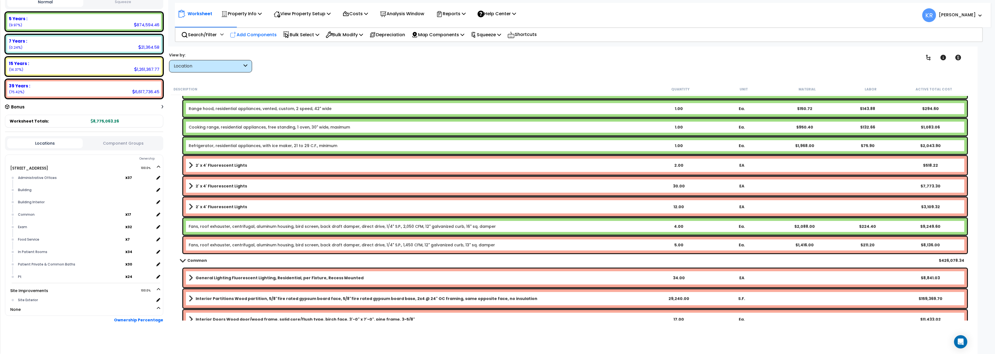
click at [269, 33] on p "Add Components" at bounding box center [253, 34] width 47 height 7
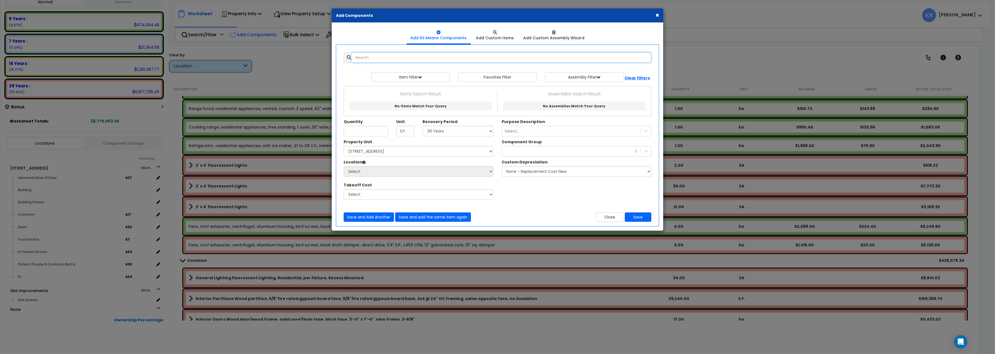
select select
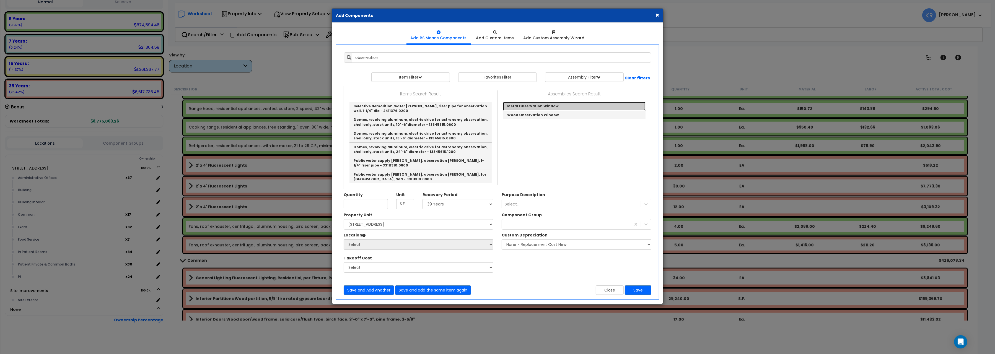
click at [523, 104] on link "Metal Observation Window" at bounding box center [574, 106] width 143 height 9
type input "Metal Observation Window"
checkbox input "true"
type input "EA"
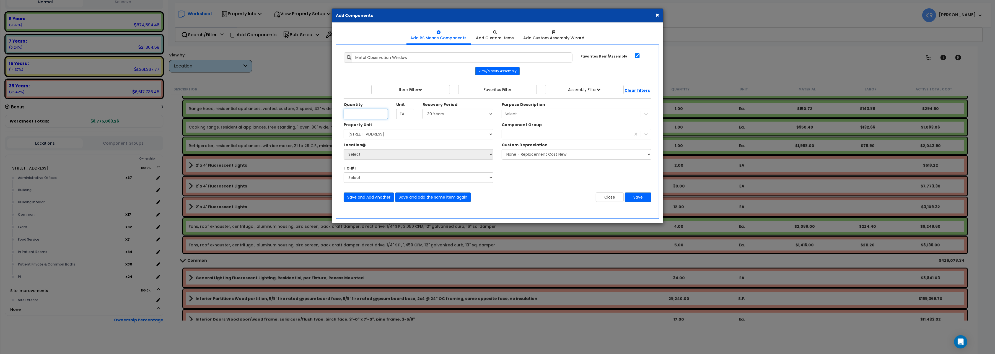
click at [358, 116] on input "Unit Quantity" at bounding box center [366, 114] width 44 height 11
type input "1"
click at [423, 109] on select "Select 5 Years 7 Years 15 Years 20 Years 39 Years 27.5 Year" at bounding box center [458, 114] width 71 height 11
select select "5Y"
click option "5 Years" at bounding box center [0, 0] width 0 height 0
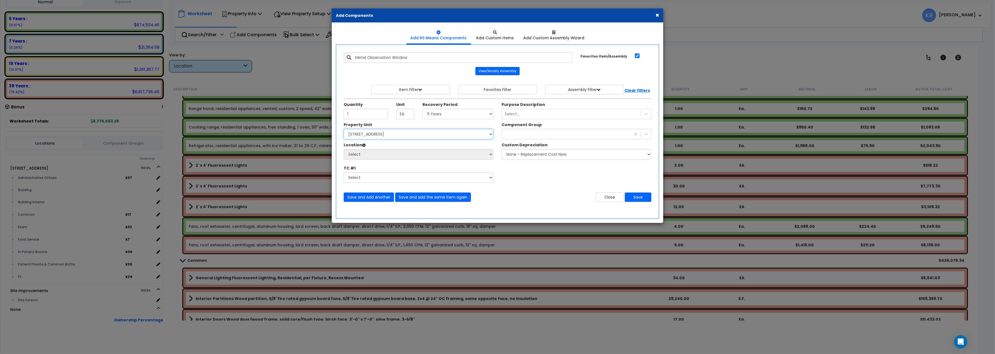
click at [344, 129] on select "Select 204 Energy Pkwy Site Improvements" at bounding box center [419, 134] width 150 height 11
select select "162439"
click option "[STREET_ADDRESS]" at bounding box center [0, 0] width 0 height 0
click at [344, 149] on select "Select Administrative Offices Building Building Interior Common Exam Food Servi…" at bounding box center [419, 154] width 150 height 11
select select "461"
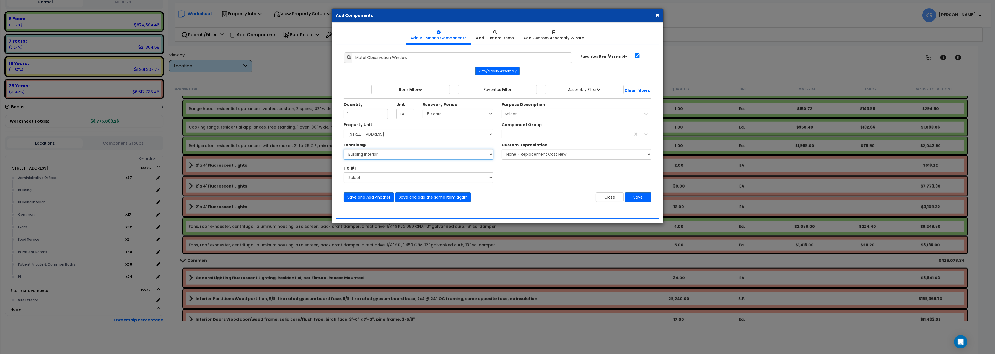
click option "Building Interior" at bounding box center [0, 0] width 0 height 0
click at [357, 59] on input "Metal Observation Window" at bounding box center [462, 57] width 221 height 11
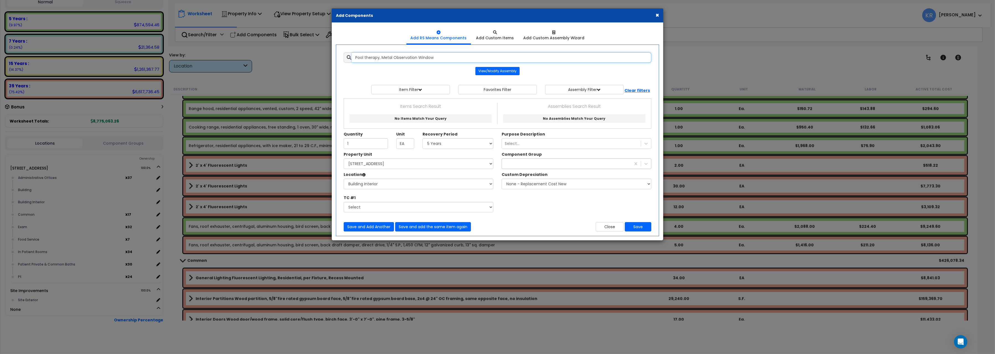
type input "Pool therapy, Metal Observation Window"
click at [523, 163] on div at bounding box center [566, 163] width 129 height 9
type input "obse"
click at [526, 177] on div "49.50 - OBSERVATION WINDOWS" at bounding box center [577, 177] width 150 height 10
click at [641, 225] on button "Save" at bounding box center [638, 226] width 27 height 9
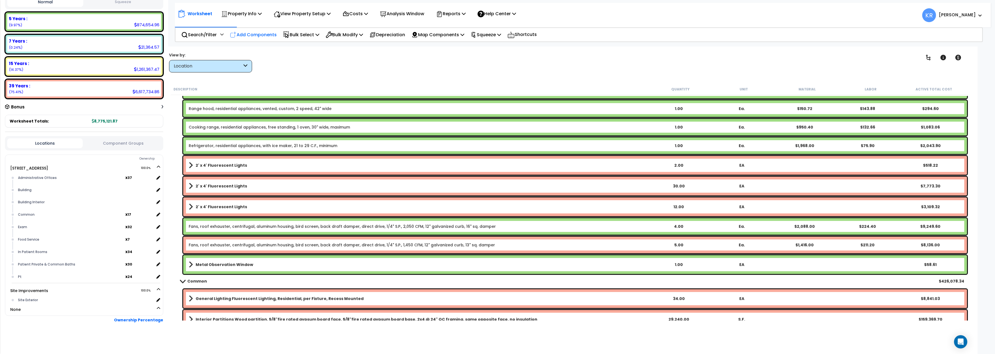
click at [260, 32] on p "Add Components" at bounding box center [253, 34] width 47 height 7
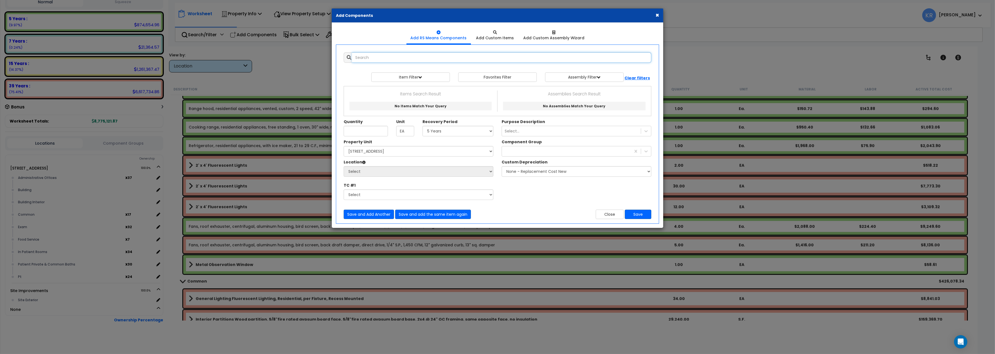
select select
click at [373, 58] on input "text" at bounding box center [501, 57] width 299 height 11
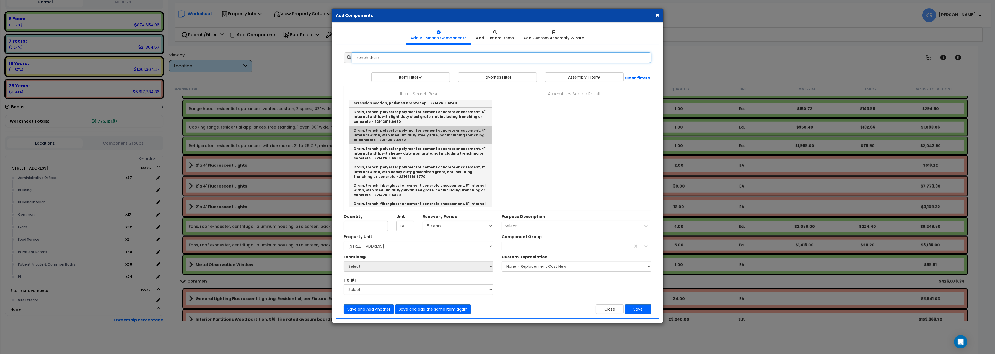
scroll to position [62, 0]
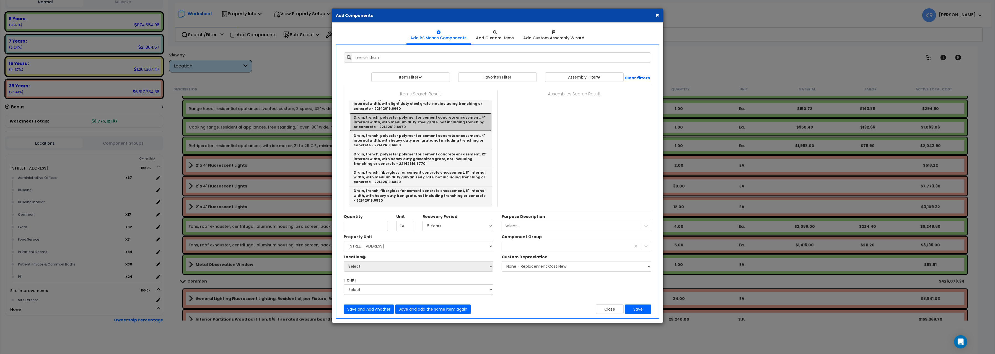
click at [401, 124] on link "Drain, trench, polyester polymer for cement concrete encasement, 4" internal wi…" at bounding box center [420, 122] width 142 height 18
type input "Drain, trench, polyester polymer for cement concrete encasement, 4" internal wi…"
checkbox input "false"
type input "L.F."
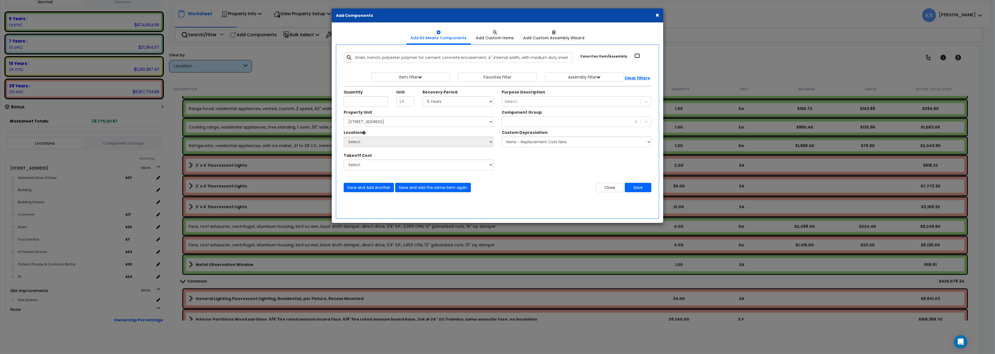
click at [637, 56] on input "Favorites Item/Assembly" at bounding box center [637, 55] width 6 height 5
checkbox input "true"
click at [365, 102] on input "Unit Quantity" at bounding box center [366, 101] width 44 height 11
type input "46"
click at [423, 96] on select "Select 5 Years 7 Years 15 Years 20 Years 39 Years 27.5 Year" at bounding box center [458, 101] width 71 height 11
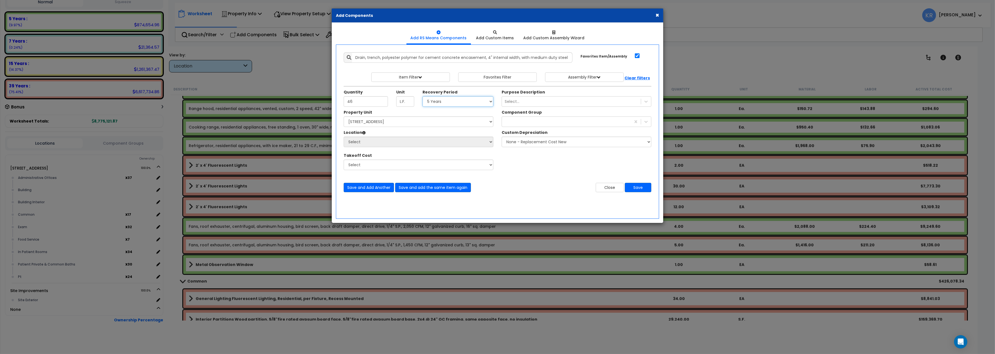
select select "5Y"
click option "5 Years" at bounding box center [0, 0] width 0 height 0
click at [344, 116] on select "Select 204 Energy Pkwy Site Improvements" at bounding box center [419, 121] width 150 height 11
select select "162439"
click option "[STREET_ADDRESS]" at bounding box center [0, 0] width 0 height 0
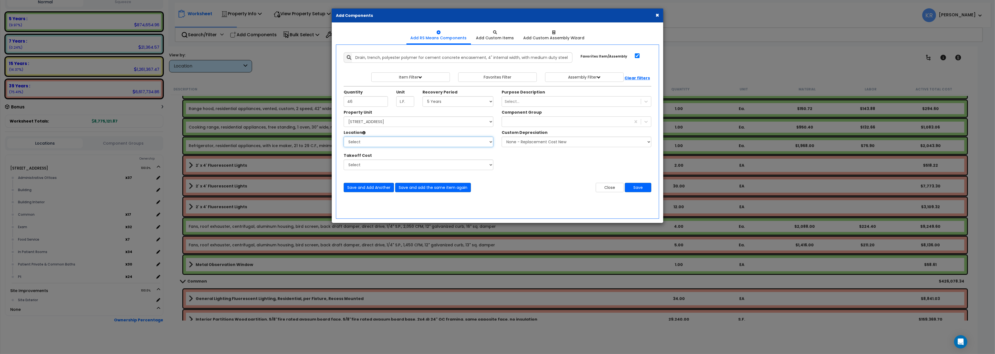
click at [344, 137] on select "Select Administrative Offices Building Building Interior Common Exam Food Servi…" at bounding box center [419, 142] width 150 height 11
select select "461"
click option "Building Interior" at bounding box center [0, 0] width 0 height 0
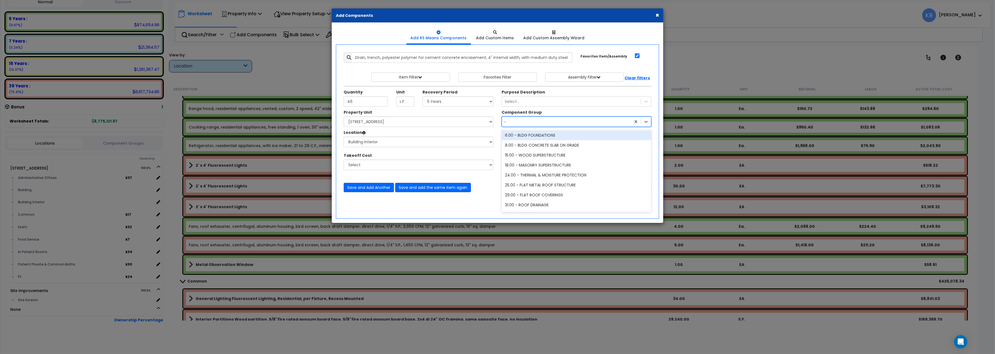
click at [538, 123] on div "obse" at bounding box center [566, 121] width 129 height 9
type input "poo"
click at [554, 136] on div "255.00 - INDOOR POOLS" at bounding box center [577, 135] width 150 height 10
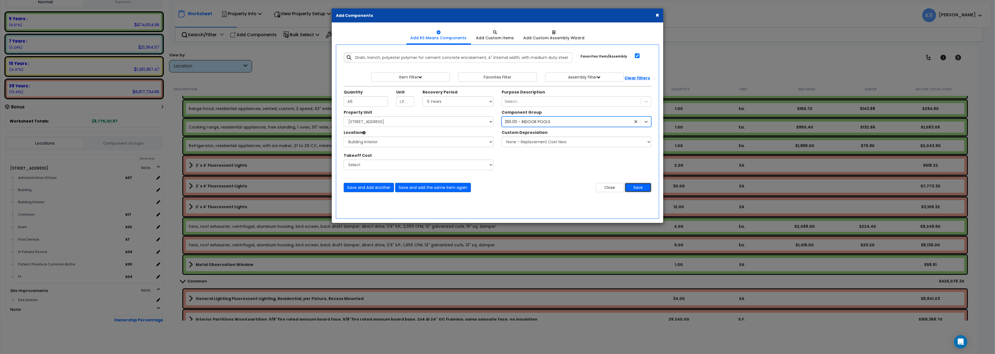
click at [640, 190] on button "Save" at bounding box center [638, 187] width 27 height 9
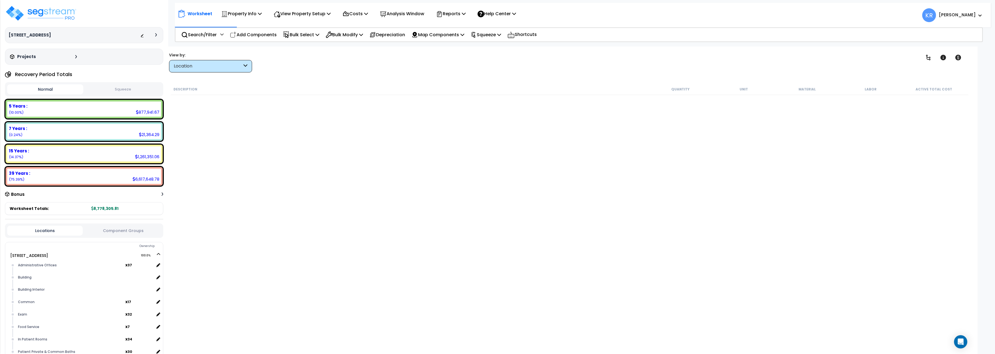
scroll to position [87, 0]
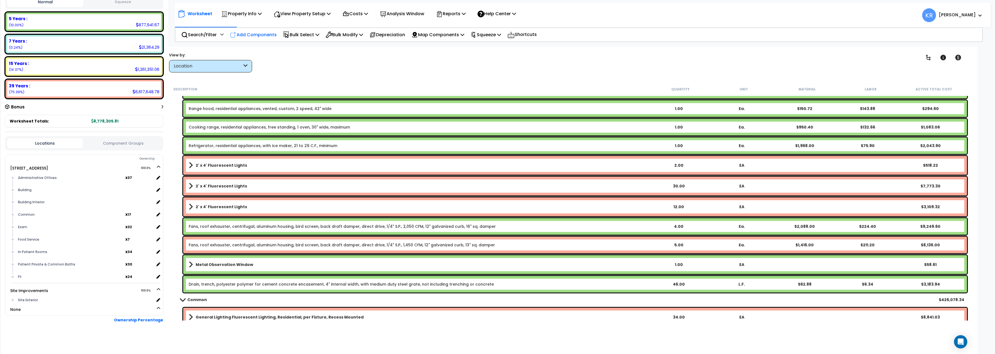
click at [262, 37] on p "Add Components" at bounding box center [253, 34] width 47 height 7
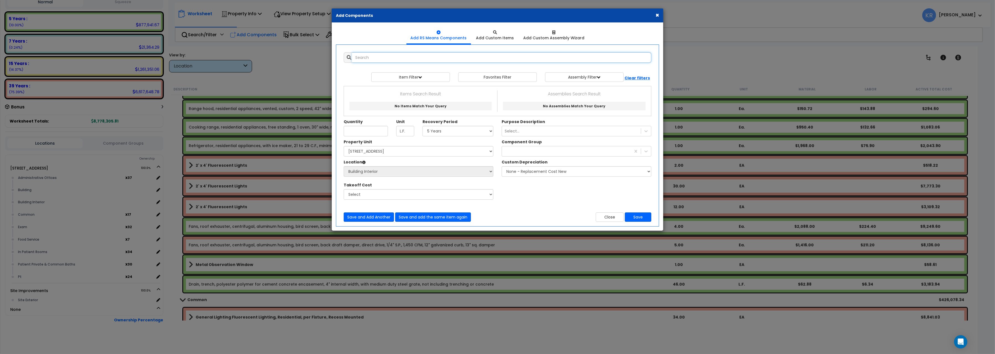
select select
click at [365, 59] on input "text" at bounding box center [501, 57] width 299 height 11
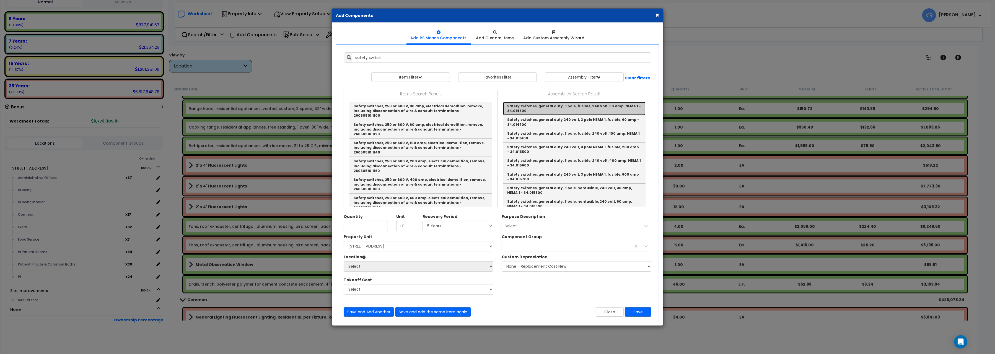
click at [534, 107] on link "Safety switches, general duty, 3 pole, fusible, 240 volt, 30 amp, NEMA 1 - 34.0…" at bounding box center [574, 109] width 143 height 14
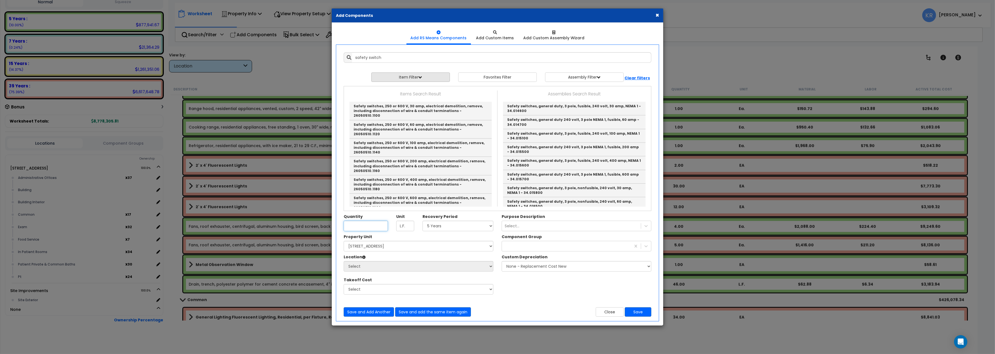
type input "Safety switches, general duty, 3 pole, fusible, 240 volt, 30 amp, NEMA 1 - 34.0…"
checkbox input "false"
type input "Ea."
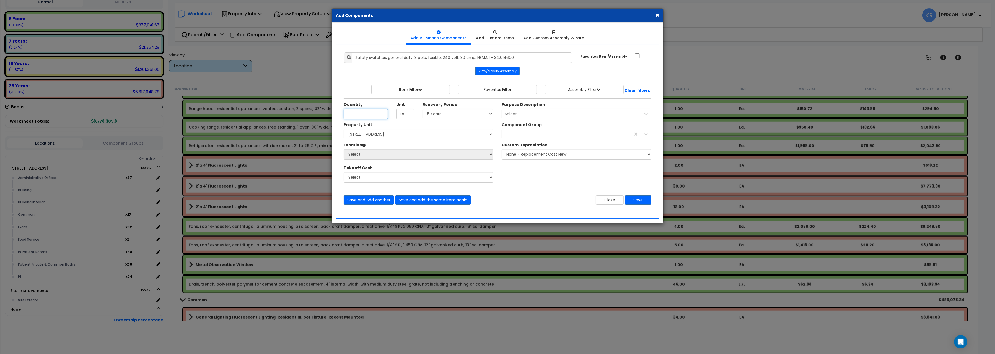
click at [358, 115] on input "Unit Quantity" at bounding box center [366, 114] width 44 height 11
type input "2"
click at [354, 58] on input "Safety switches, general duty, 3 pole, fusible, 240 volt, 30 amp, NEMA 1 - 34.0…" at bounding box center [462, 57] width 221 height 11
type input "Therapy pool, Safety switches, general duty, 3 pole, fusible, 240 volt, 30 amp,…"
click at [423, 109] on select "Select 5 Years 7 Years 15 Years 20 Years 39 Years 27.5 Year" at bounding box center [458, 114] width 71 height 11
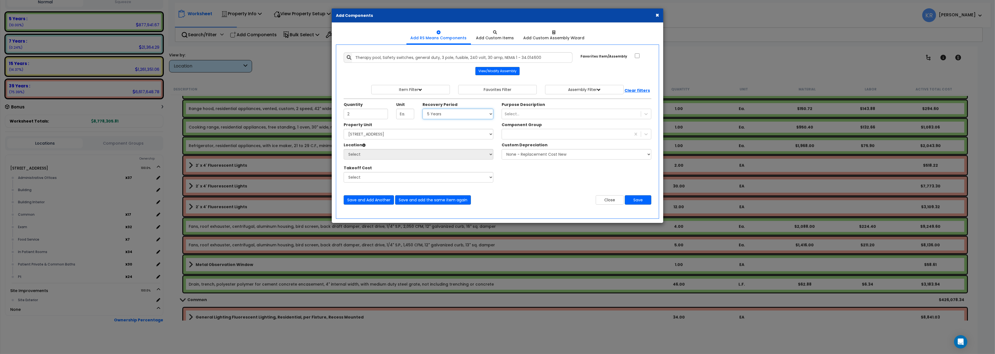
select select "5Y"
click option "5 Years" at bounding box center [0, 0] width 0 height 0
click at [344, 129] on select "Select 204 Energy Pkwy Site Improvements" at bounding box center [419, 134] width 150 height 11
select select "162439"
click option "204 Energy Pkwy" at bounding box center [0, 0] width 0 height 0
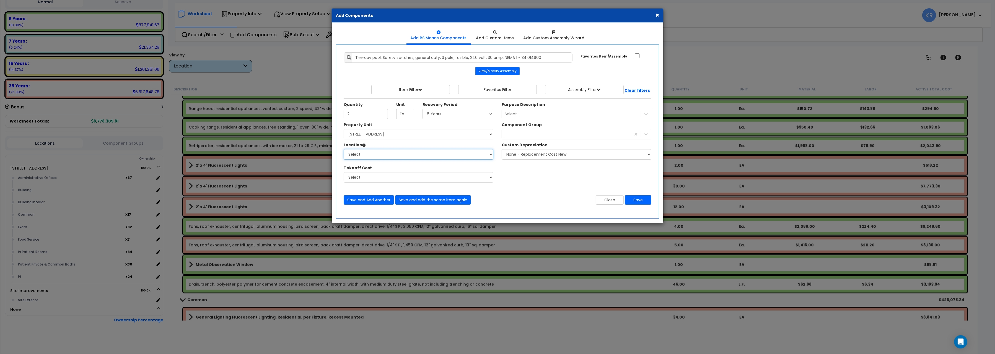
click at [344, 149] on select "Select Administrative Offices Building Building Interior Common Exam Food Servi…" at bounding box center [419, 154] width 150 height 11
select select "461"
click option "Building Interior" at bounding box center [0, 0] width 0 height 0
click at [511, 138] on div at bounding box center [566, 134] width 129 height 9
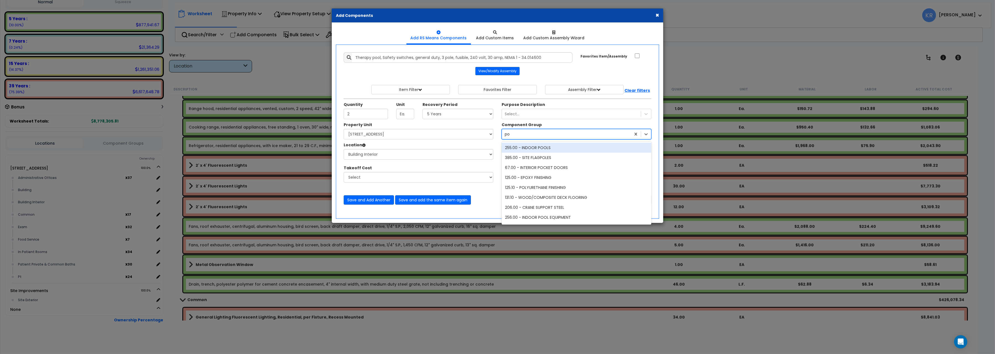
type input "poo"
click at [533, 151] on div "255.00 - INDOOR POOLS" at bounding box center [577, 148] width 150 height 10
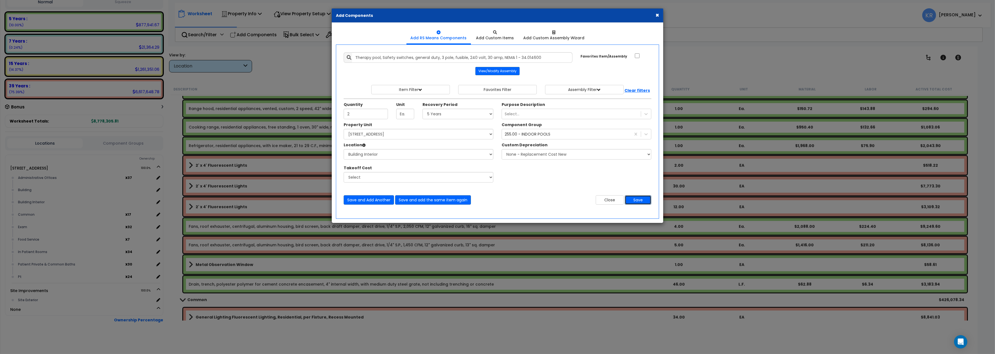
click at [635, 198] on button "Save" at bounding box center [638, 199] width 27 height 9
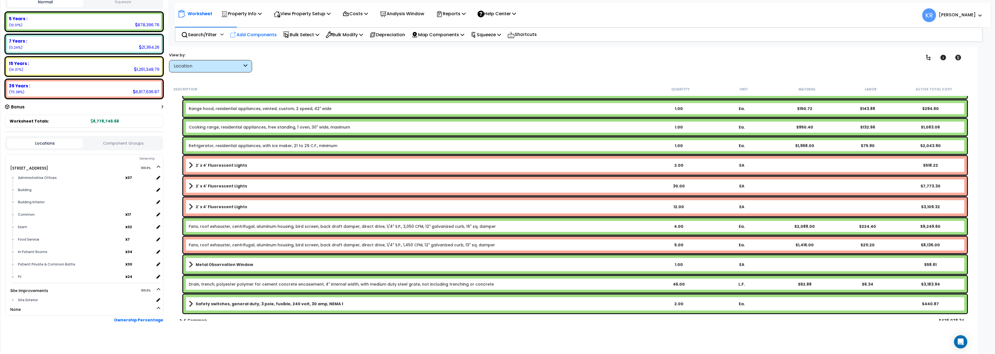
click at [250, 38] on p "Add Components" at bounding box center [253, 34] width 47 height 7
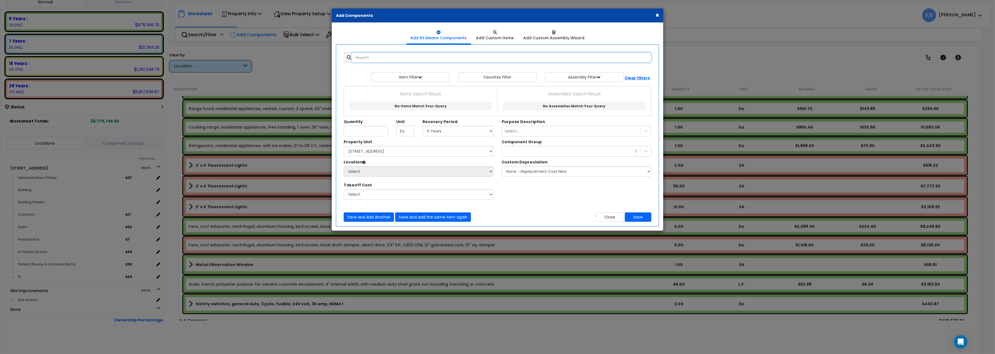
select select
drag, startPoint x: 366, startPoint y: 58, endPoint x: 311, endPoint y: 52, distance: 55.3
click at [352, 52] on input "pool dehumidifier" at bounding box center [501, 57] width 299 height 11
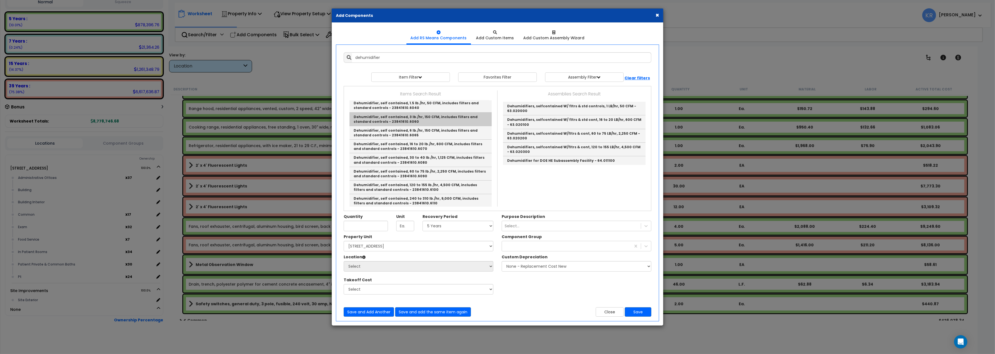
scroll to position [93, 0]
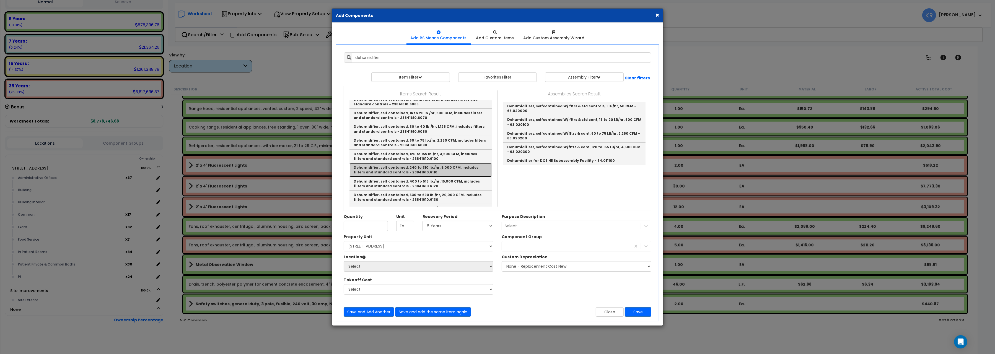
click at [454, 174] on link "Dehumidifier, self contained, 240 to 310 lb./hr, 9,000 CFM, includes filters an…" at bounding box center [420, 170] width 142 height 14
type input "Dehumidifier, self contained, 240 to 310 lb./hr, 9,000 CFM, includes filters an…"
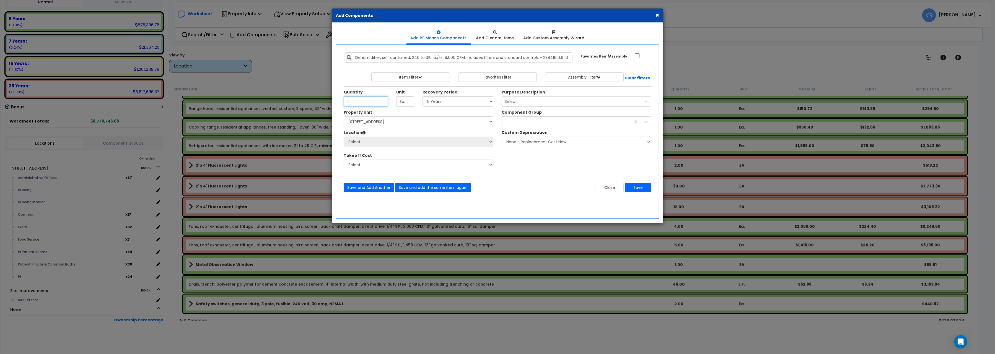
type input "1"
click at [423, 96] on select "Select 5 Years 7 Years 15 Years 20 Years 39 Years 27.5 Year" at bounding box center [458, 101] width 71 height 11
select select "5Y"
click option "5 Years" at bounding box center [0, 0] width 0 height 0
click at [344, 116] on select "Select 204 Energy Pkwy Site Improvements" at bounding box center [419, 121] width 150 height 11
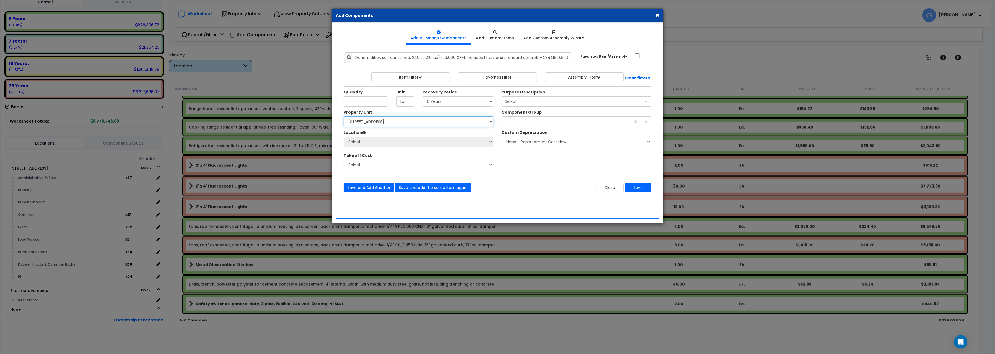
select select "162439"
click option "[STREET_ADDRESS]" at bounding box center [0, 0] width 0 height 0
click at [344, 137] on select "Select Administrative Offices Building Building Interior Common Exam Food Servi…" at bounding box center [419, 142] width 150 height 11
select select "461"
click option "Building Interior" at bounding box center [0, 0] width 0 height 0
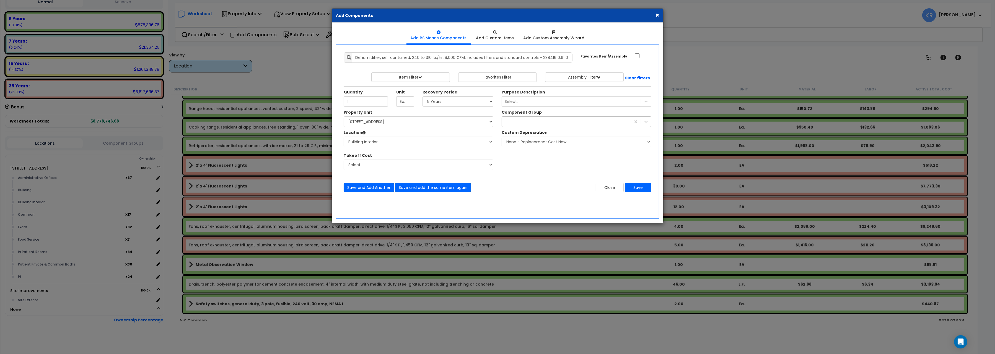
click at [544, 123] on div "poo" at bounding box center [566, 121] width 129 height 9
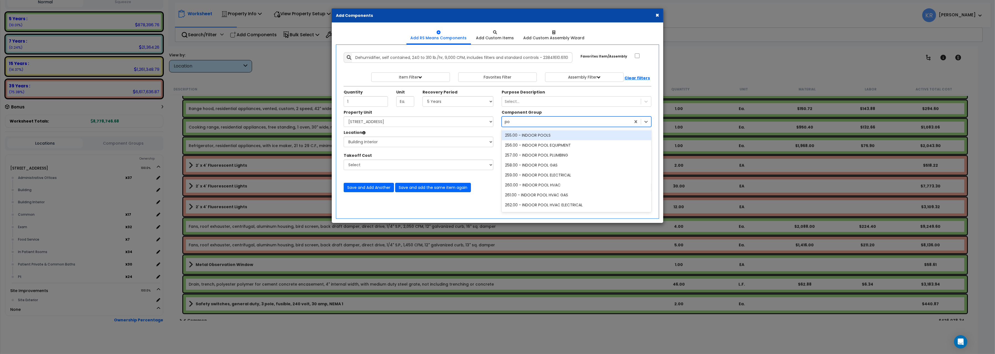
type input "poo"
click at [562, 144] on div "256.00 - INDOOR POOL EQUIPMENT" at bounding box center [577, 145] width 150 height 10
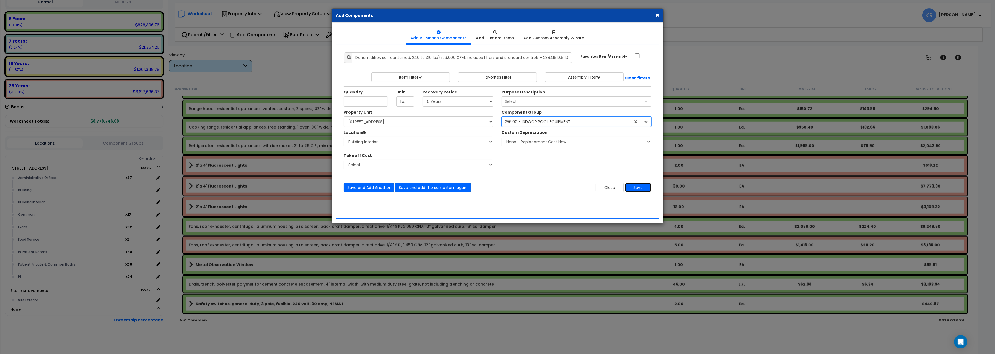
click at [639, 188] on button "Save" at bounding box center [638, 187] width 27 height 9
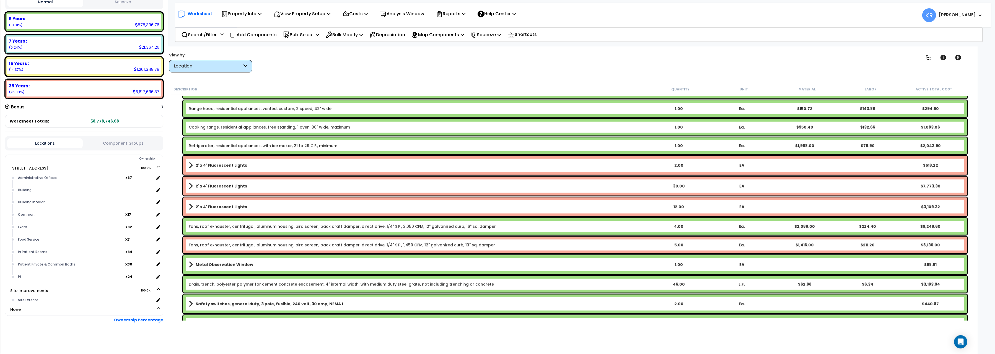
scroll to position [1268, 0]
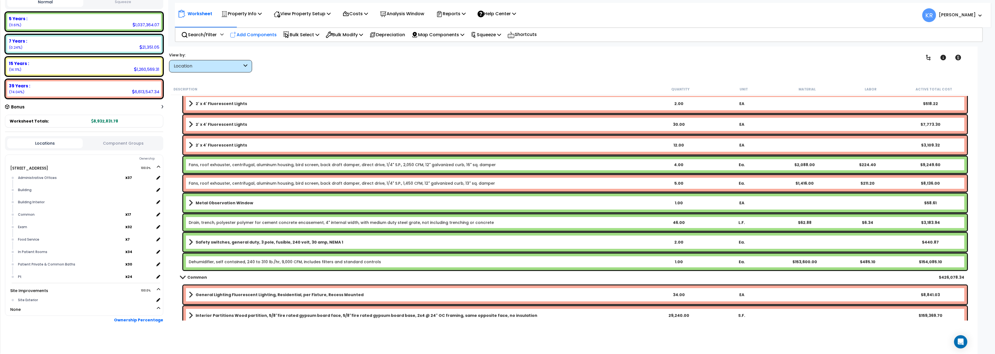
click at [249, 33] on p "Add Components" at bounding box center [253, 34] width 47 height 7
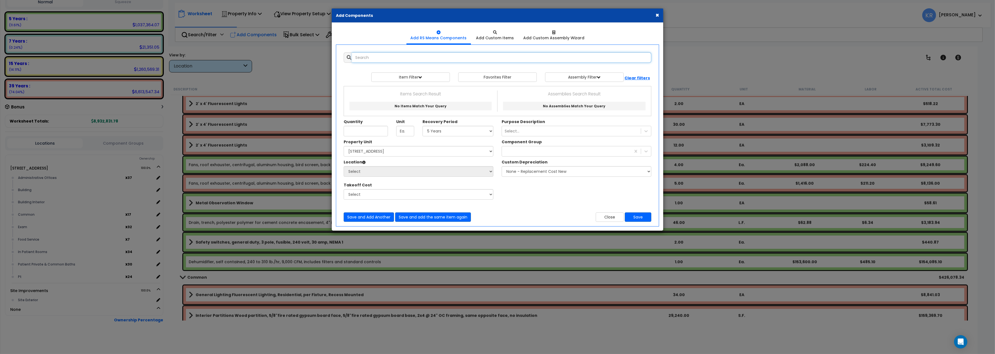
select select
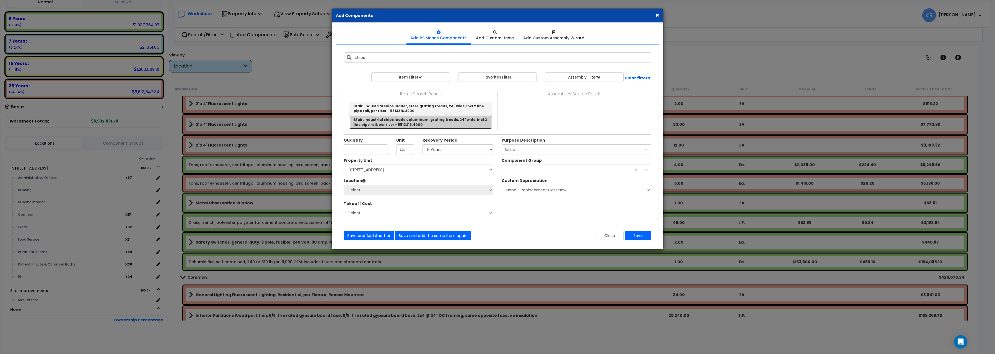
click at [418, 117] on link "Stair, industrial ships ladder, aluminum, grating treads, 24" wide, incl 2 line…" at bounding box center [420, 121] width 142 height 13
type input "Stair, industrial ships ladder, aluminum, grating treads, 24" wide, incl 2 line…"
type input "Riser"
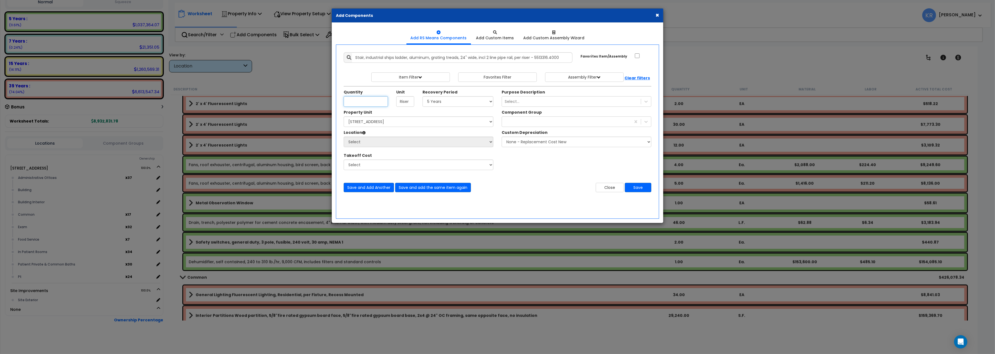
click at [366, 103] on input "Unit Quantity" at bounding box center [366, 101] width 44 height 11
type input "16"
click at [423, 96] on select "Select 5 Years 7 Years 15 Years 20 Years 39 Years 27.5 Year" at bounding box center [458, 101] width 71 height 11
select select "20Y"
click option "20 Years" at bounding box center [0, 0] width 0 height 0
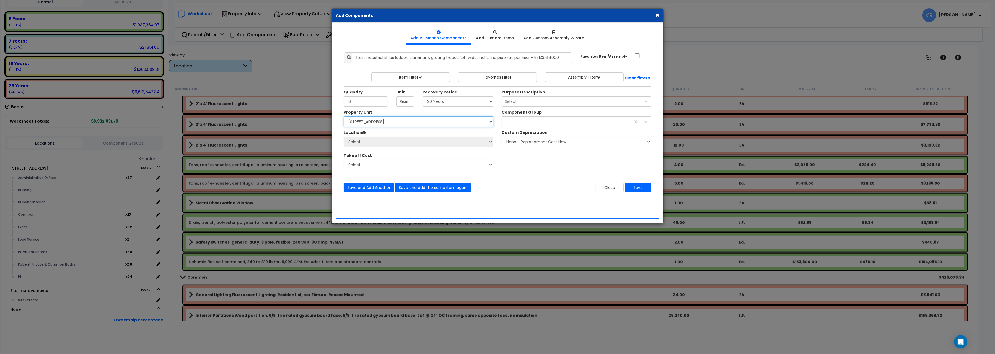
click at [344, 116] on select "Select 204 Energy Pkwy Site Improvements" at bounding box center [419, 121] width 150 height 11
select select "162439"
click option "[STREET_ADDRESS]" at bounding box center [0, 0] width 0 height 0
click at [344, 137] on select "Select Administrative Offices Building Building Interior Common Exam Food Servi…" at bounding box center [419, 142] width 150 height 11
select select "6"
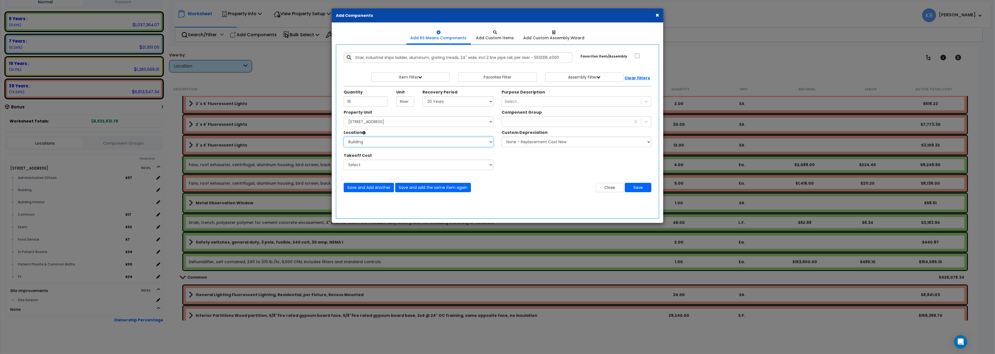
click option "Building" at bounding box center [0, 0] width 0 height 0
click at [543, 123] on div "poo" at bounding box center [566, 121] width 129 height 9
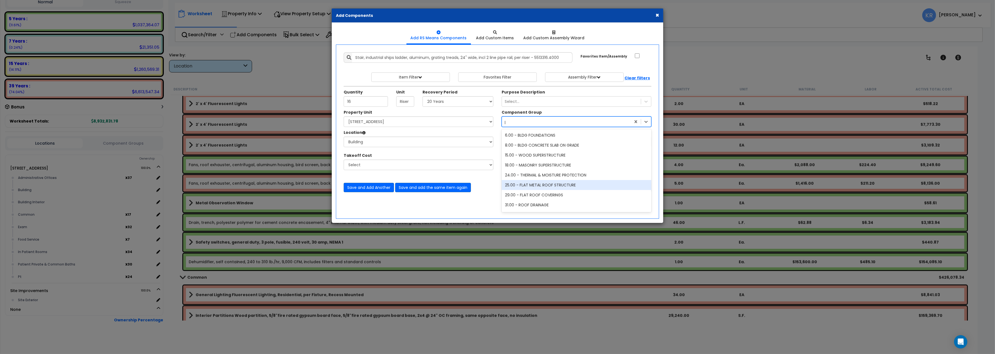
click at [543, 185] on div "25.00 - FLAT METAL ROOF STRUCTURE" at bounding box center [577, 185] width 150 height 10
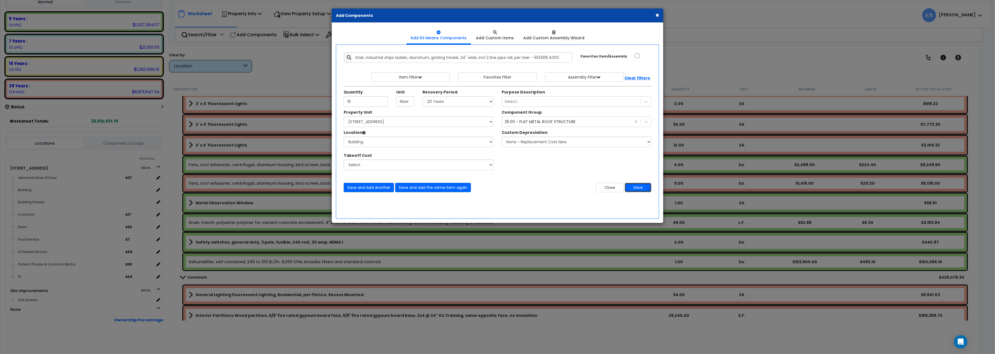
click at [641, 187] on button "Save" at bounding box center [638, 187] width 27 height 9
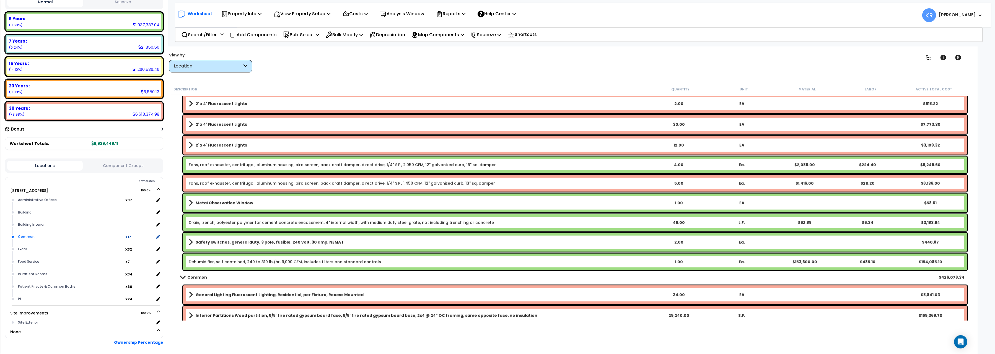
click at [125, 234] on div "Common" at bounding box center [71, 237] width 109 height 7
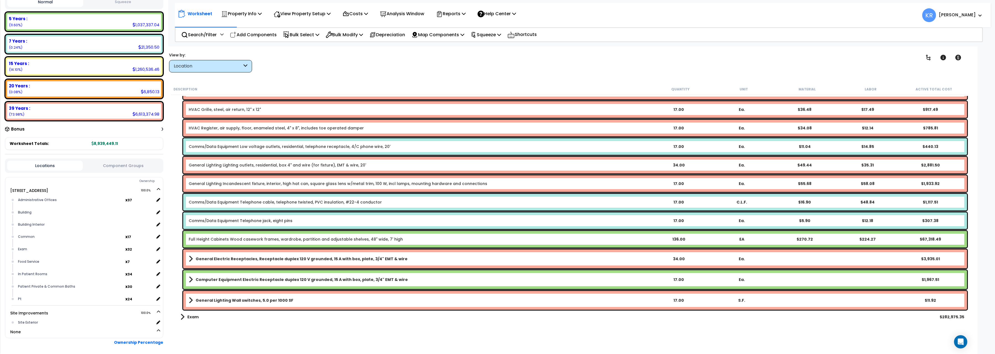
scroll to position [278, 0]
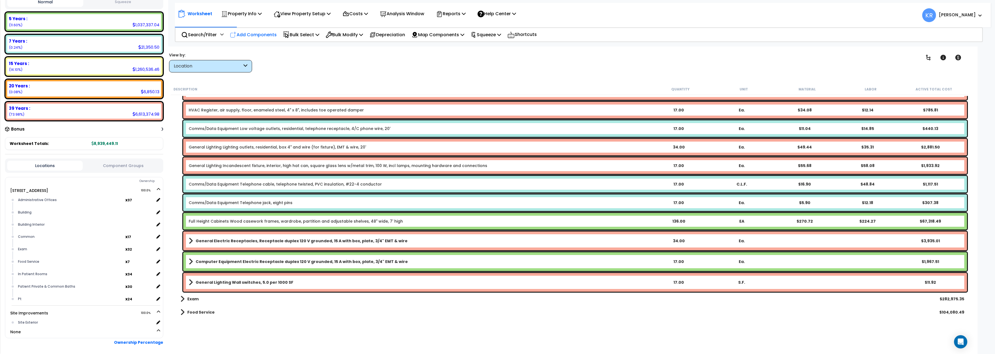
click at [246, 31] on p "Add Components" at bounding box center [253, 34] width 47 height 7
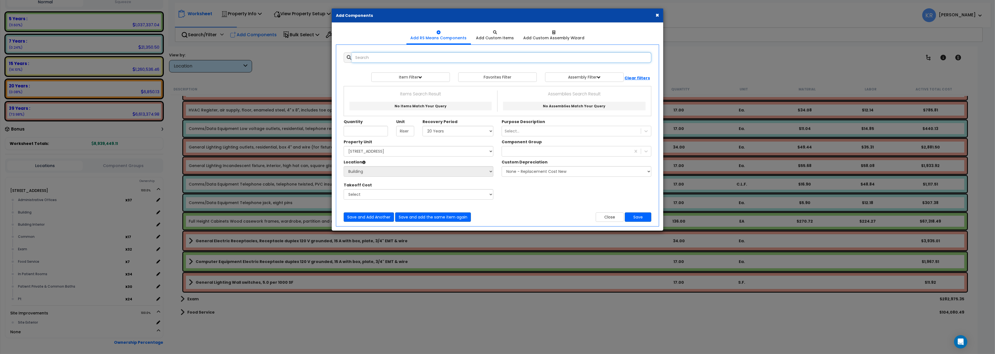
select select
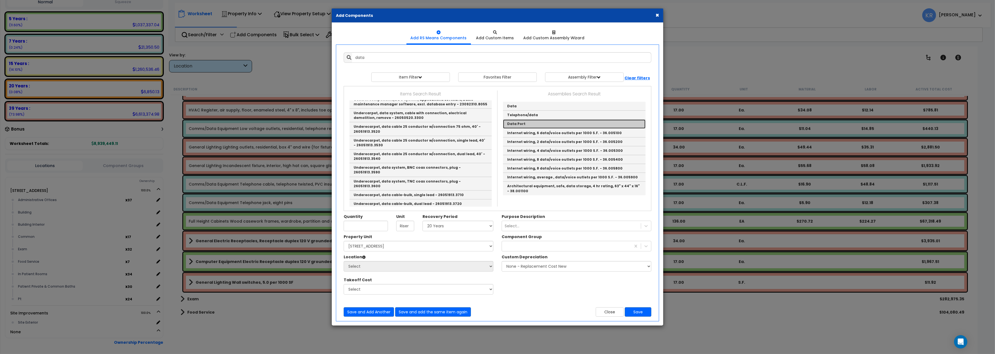
click at [532, 123] on link "Data Port" at bounding box center [574, 124] width 143 height 9
type input "Data Port"
checkbox input "true"
type input "EA."
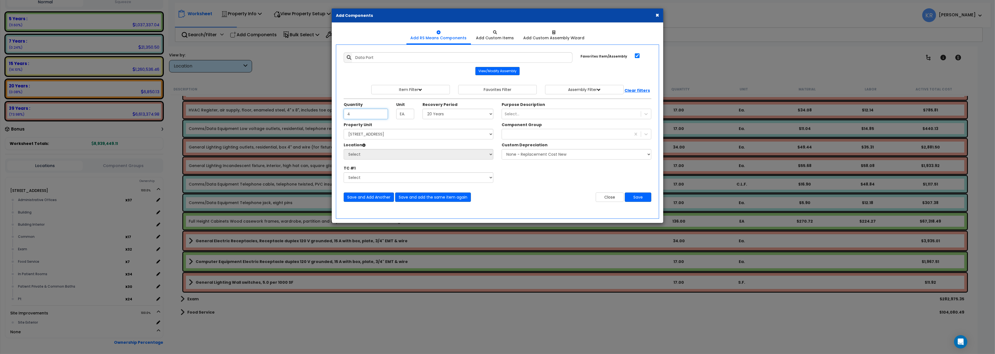
type input "4"
click at [344, 129] on select "Select 204 Energy Pkwy Site Improvements" at bounding box center [419, 134] width 150 height 11
select select "162439"
click option "[STREET_ADDRESS]" at bounding box center [0, 0] width 0 height 0
click at [344, 149] on select "Select Administrative Offices Building Building Interior Common Exam Food Servi…" at bounding box center [419, 154] width 150 height 11
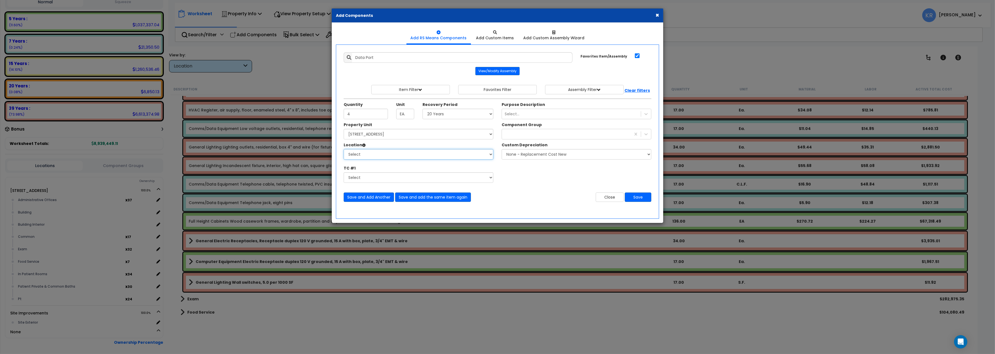
select select "31346"
click option "Common" at bounding box center [0, 0] width 0 height 0
type input "17"
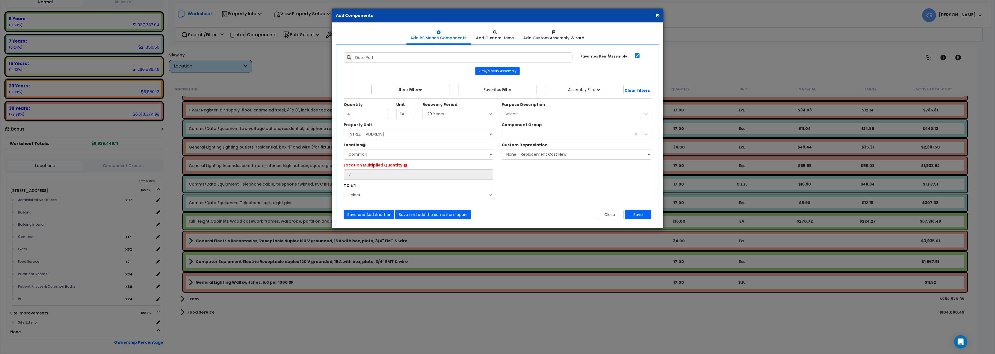
click at [523, 114] on div "Select..." at bounding box center [571, 114] width 139 height 9
click at [522, 136] on div "poo" at bounding box center [566, 134] width 129 height 9
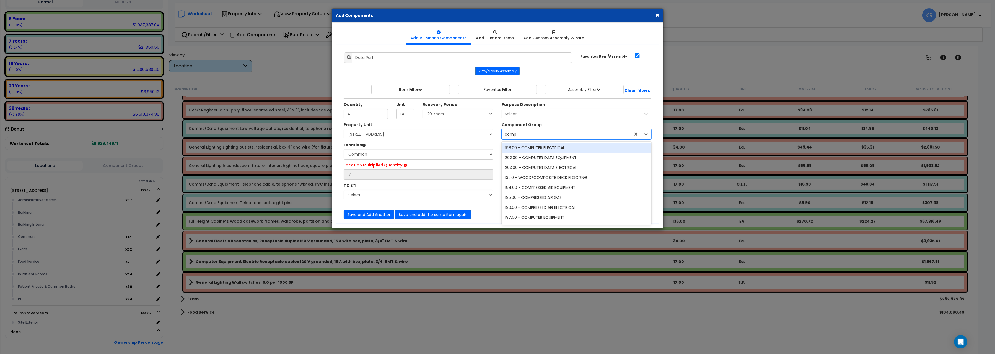
type input "compu"
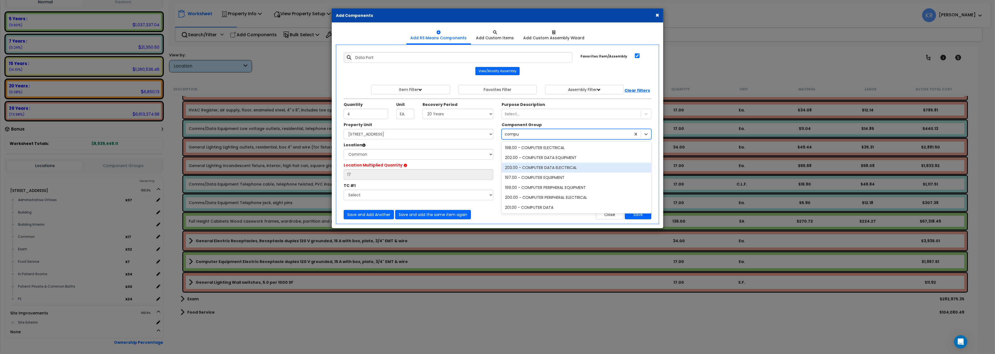
click at [535, 170] on div "203.00 - COMPUTER DATA ELECTRICAL" at bounding box center [577, 168] width 150 height 10
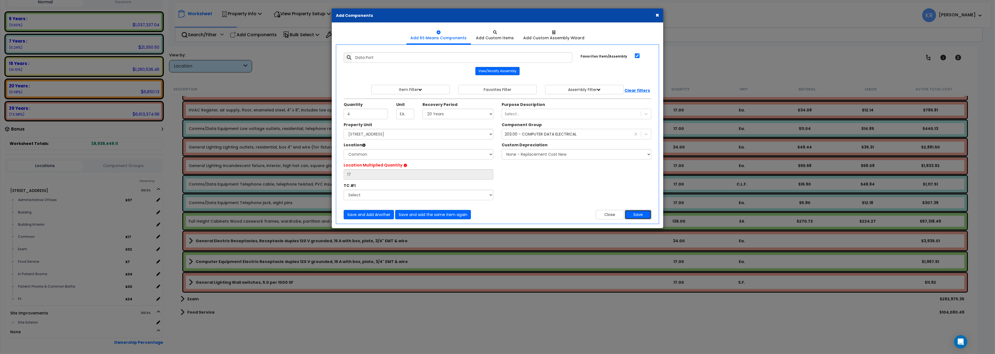
click at [634, 216] on button "Save" at bounding box center [638, 214] width 27 height 9
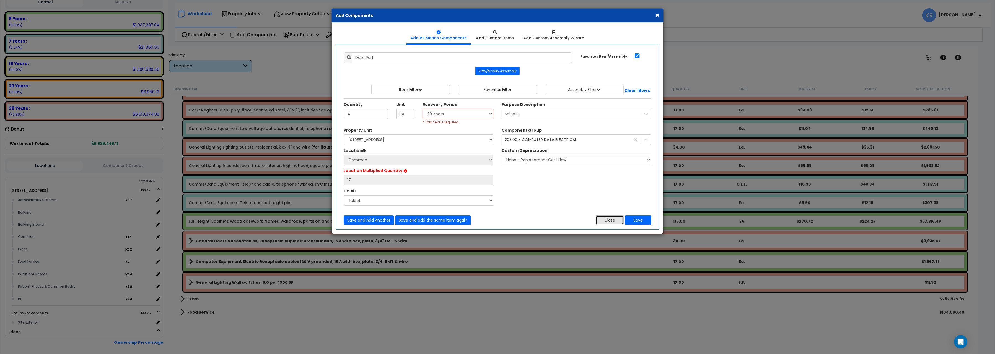
click at [600, 219] on button "Close" at bounding box center [610, 220] width 28 height 9
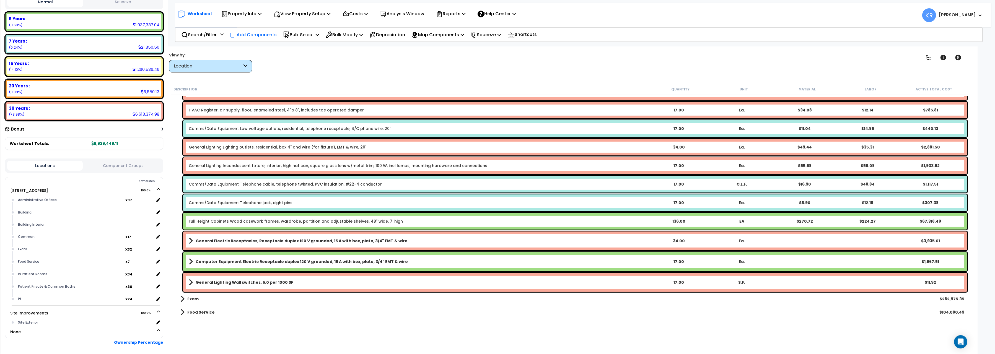
click at [260, 35] on p "Add Components" at bounding box center [253, 34] width 47 height 7
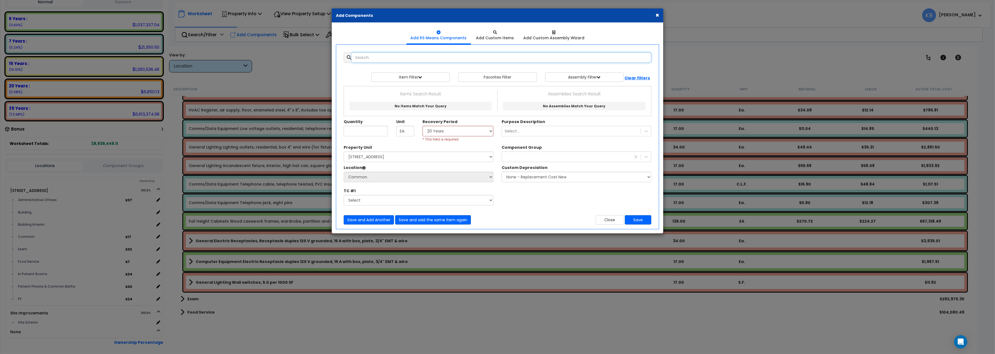
select select
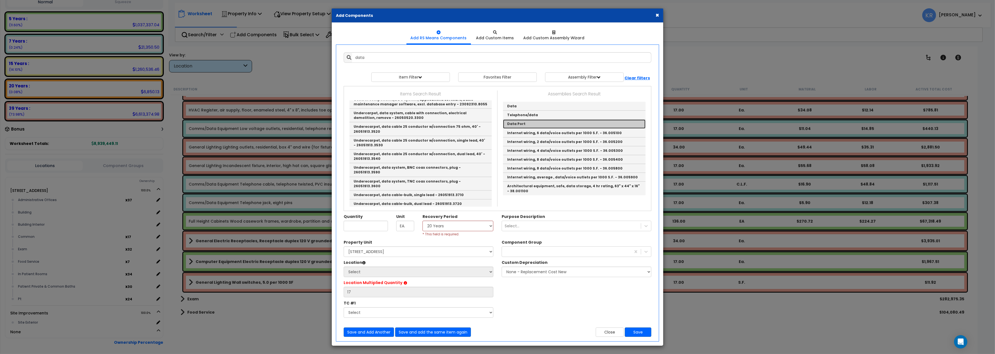
click at [522, 125] on link "Data Port" at bounding box center [574, 124] width 143 height 9
type input "Data Port"
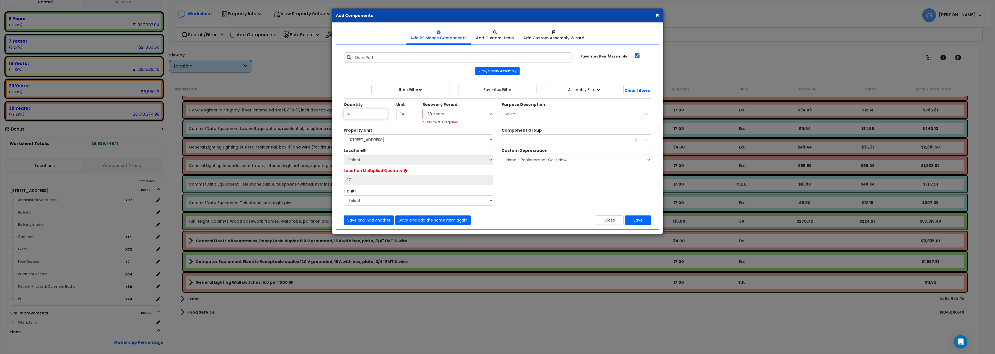
type input "4"
click at [423, 109] on select "Select 5 Years 7 Years 15 Years 20 Years 39 Years 27.5 Year" at bounding box center [458, 114] width 71 height 11
select select "5Y"
click option "5 Years" at bounding box center [0, 0] width 0 height 0
click at [344, 134] on select "Select 204 Energy Pkwy Site Improvements" at bounding box center [419, 139] width 150 height 11
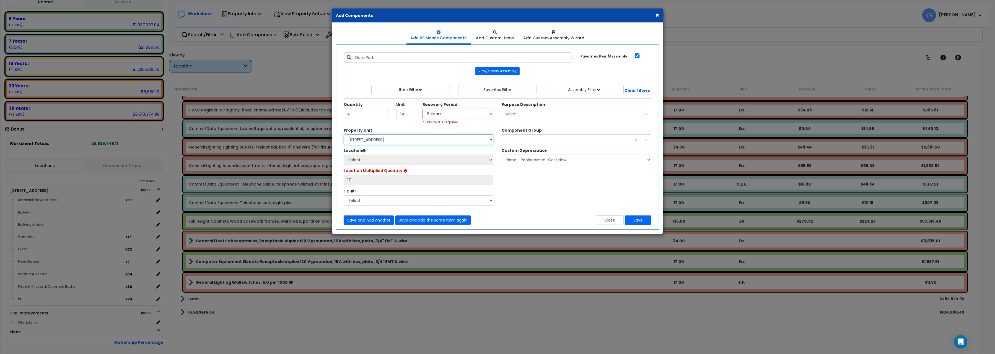
select select "162439"
click option "[STREET_ADDRESS]" at bounding box center [0, 0] width 0 height 0
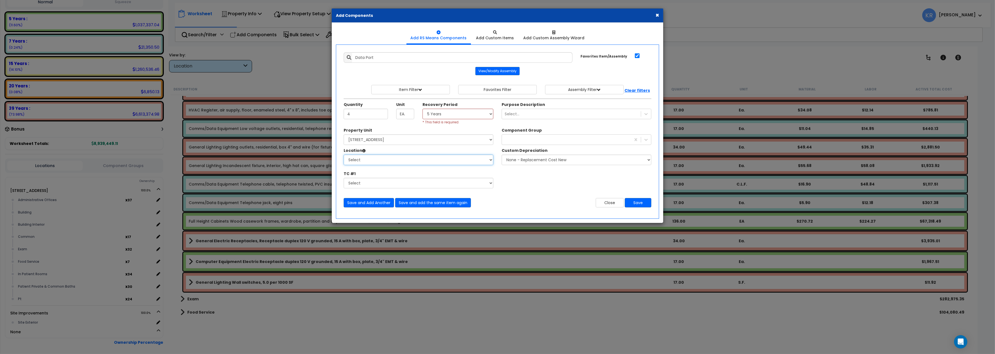
click at [344, 155] on select "Select Administrative Offices Building Building Interior Common Exam Food Servi…" at bounding box center [419, 160] width 150 height 11
select select "31346"
click option "Common" at bounding box center [0, 0] width 0 height 0
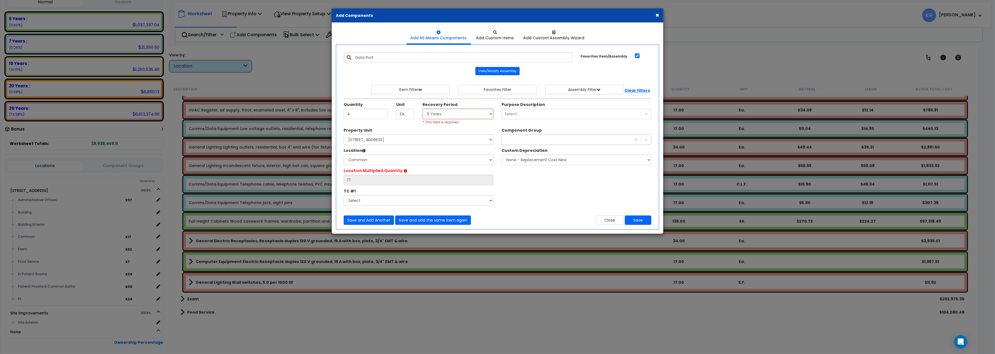
click at [516, 141] on div "compu" at bounding box center [566, 139] width 129 height 9
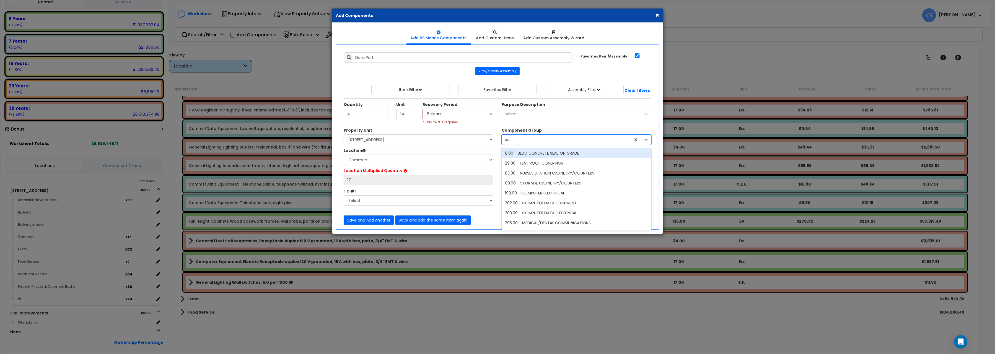
type input "comp"
click at [543, 172] on div "203.00 - COMPUTER DATA ELECTRICAL" at bounding box center [577, 173] width 150 height 10
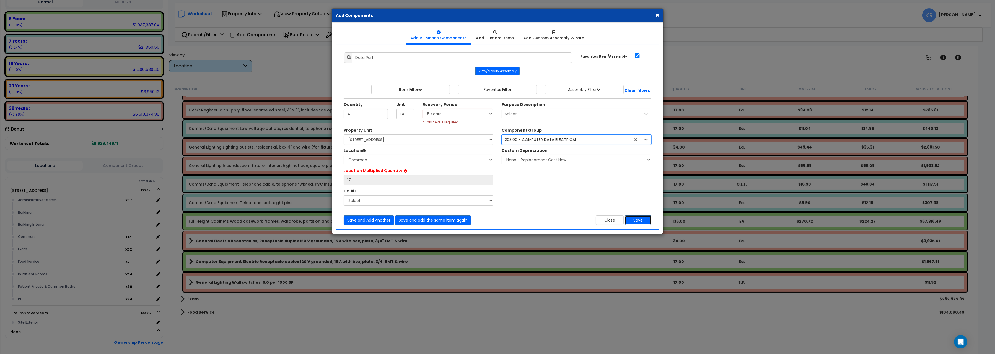
click at [641, 220] on button "Save" at bounding box center [638, 220] width 27 height 9
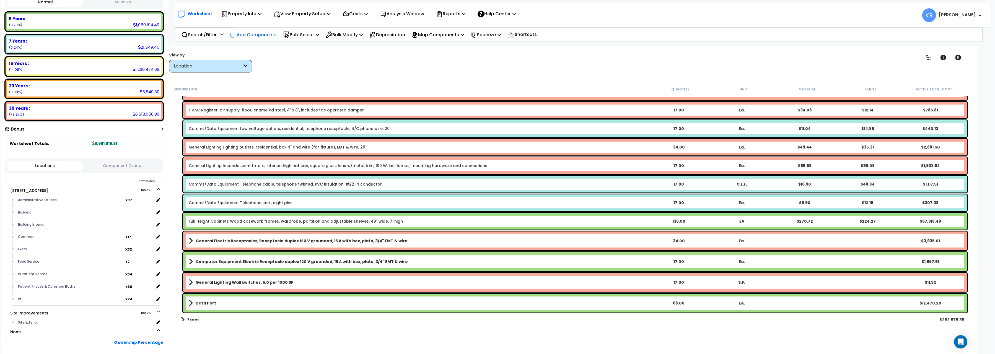
click at [249, 30] on div "Add Components" at bounding box center [253, 34] width 53 height 13
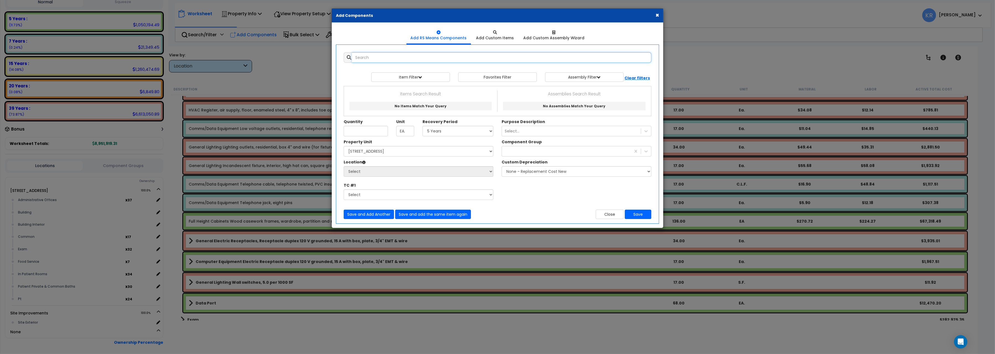
select select
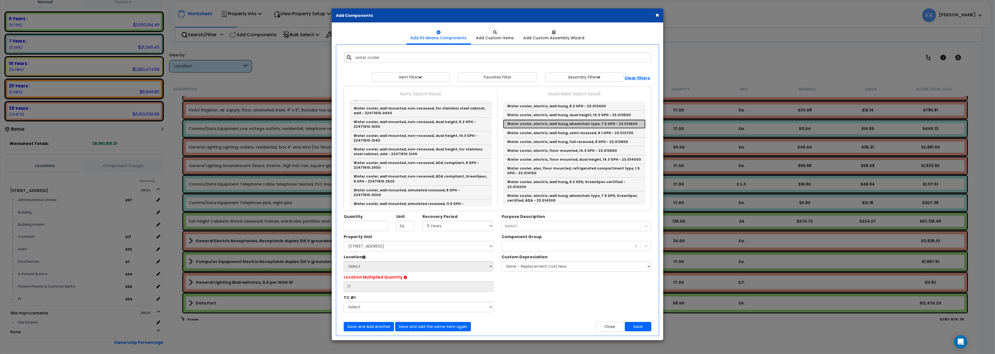
click at [592, 122] on link "Water cooler, electric, wall hung, wheelchair type, 7.5 GPH - 23.013600" at bounding box center [574, 124] width 143 height 9
type input "Water cooler, electric, wall hung, wheelchair type, 7.5 GPH - 23.013600"
type input "Ea."
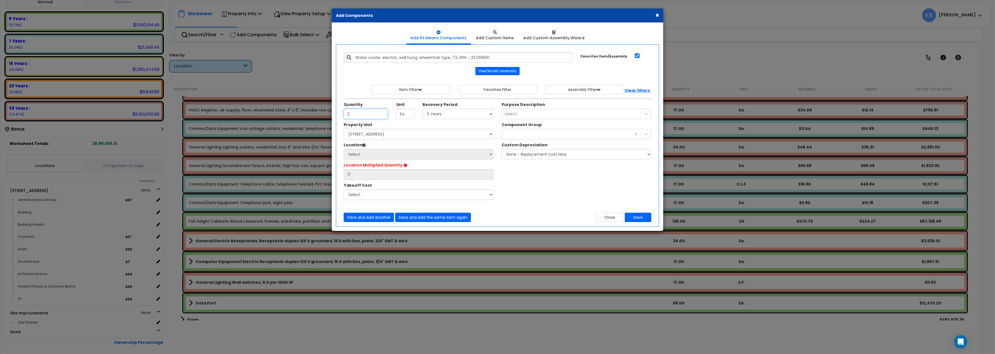
type input "2"
click at [423, 109] on select "Select 5 Years 7 Years 15 Years 20 Years 39 Years 27.5 Year" at bounding box center [458, 114] width 71 height 11
select select "39Y"
click option "39 Years" at bounding box center [0, 0] width 0 height 0
click at [344, 129] on select "Select 204 Energy Pkwy Site Improvements" at bounding box center [419, 134] width 150 height 11
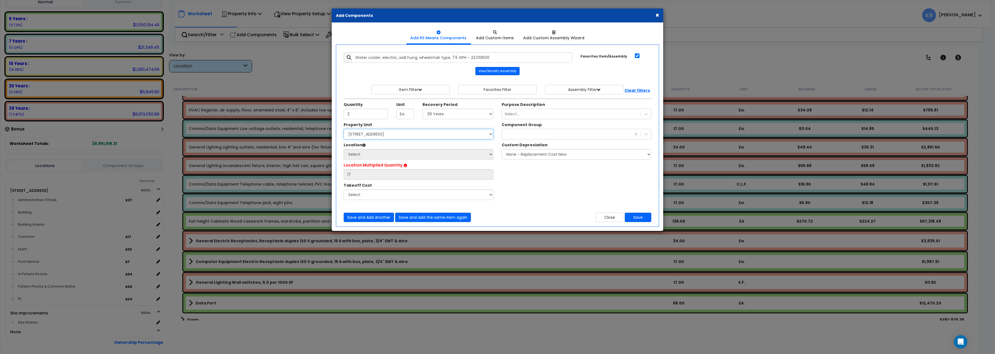
select select "162439"
click option "[STREET_ADDRESS]" at bounding box center [0, 0] width 0 height 0
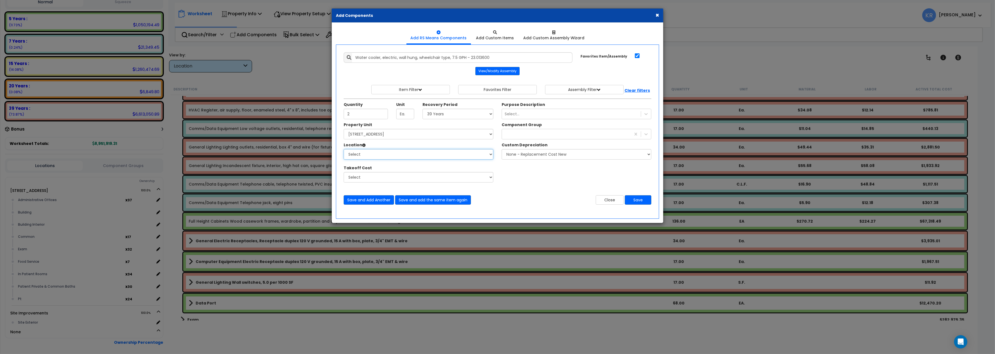
click at [344, 149] on select "Select Administrative Offices Building Building Interior Common Exam Food Servi…" at bounding box center [419, 154] width 150 height 11
select select "461"
click option "Building Interior" at bounding box center [0, 0] width 0 height 0
click at [521, 136] on div "comp" at bounding box center [566, 134] width 129 height 9
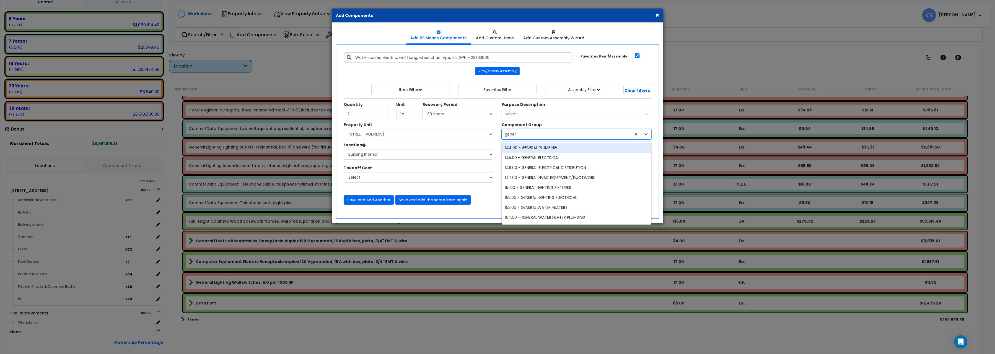
type input "genera"
click at [569, 151] on div "144.00 - GENERAL PLUMBING" at bounding box center [577, 148] width 150 height 10
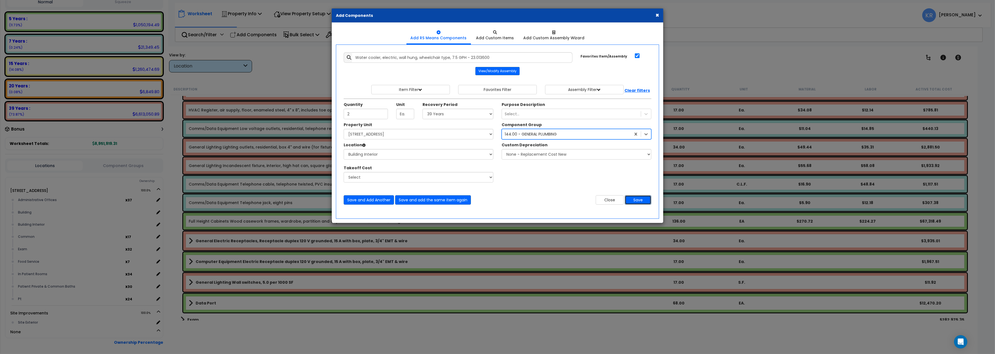
click at [635, 200] on button "Save" at bounding box center [638, 199] width 27 height 9
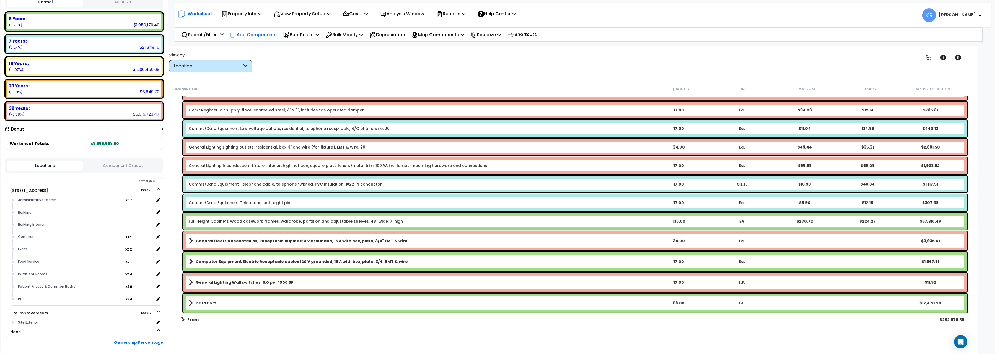
click at [252, 34] on p "Add Components" at bounding box center [253, 34] width 47 height 7
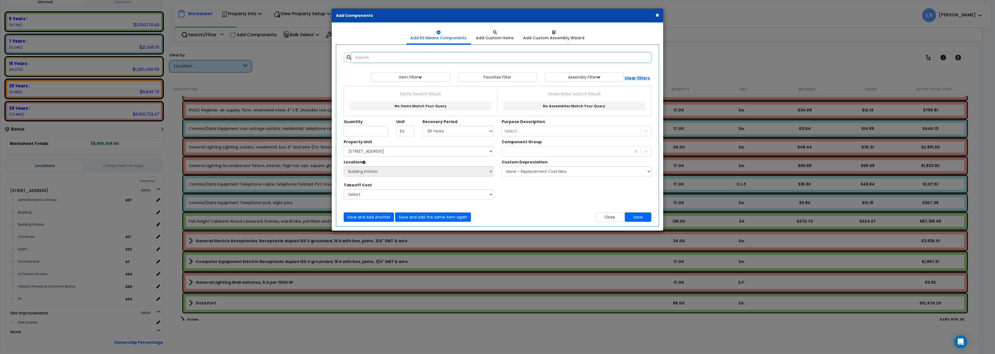
select select
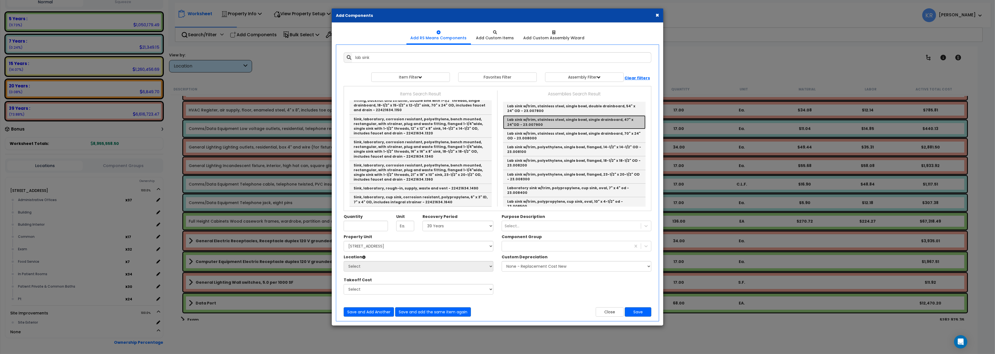
click at [580, 122] on link "Lab sink w/trim, stainless steel, single bowl, single drainboard, 47" x 24"OD -…" at bounding box center [574, 122] width 143 height 14
type input "Lab sink w/trim, stainless steel, single bowl, single drainboard, 47" x 24"OD -…"
checkbox input "false"
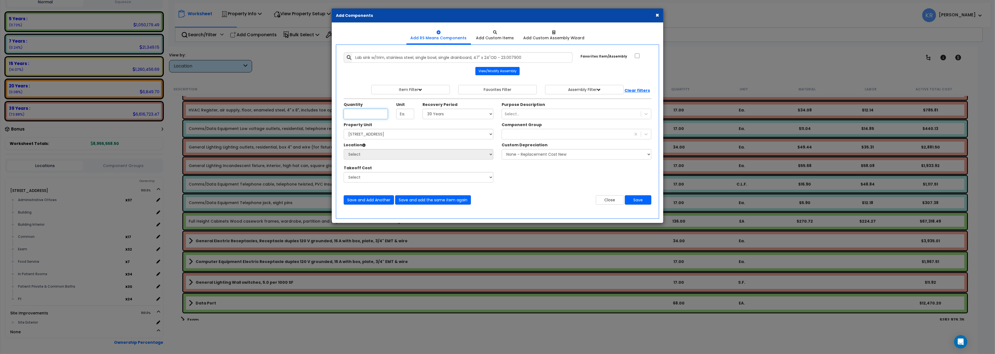
click at [371, 113] on input "Unit Quantity" at bounding box center [366, 114] width 44 height 11
type input "1"
click at [423, 109] on select "Select 5 Years 7 Years 15 Years 20 Years 39 Years 27.5 Year" at bounding box center [458, 114] width 71 height 11
select select "5Y"
click option "5 Years" at bounding box center [0, 0] width 0 height 0
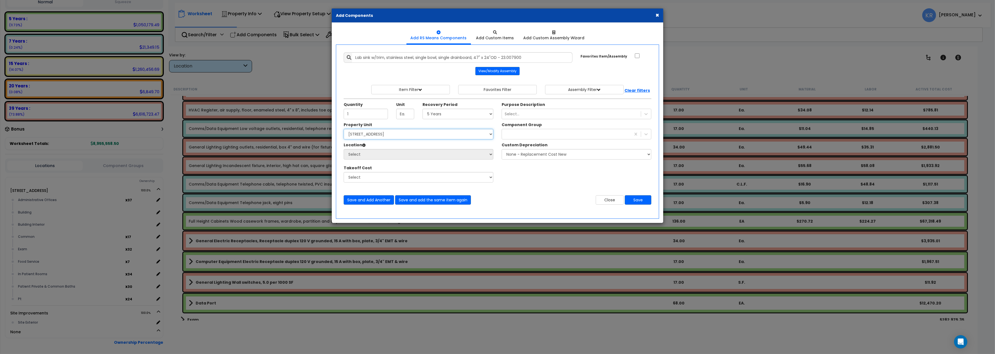
click at [344, 129] on select "Select 204 Energy Pkwy Site Improvements" at bounding box center [419, 134] width 150 height 11
select select "162439"
click option "[STREET_ADDRESS]" at bounding box center [0, 0] width 0 height 0
click at [344, 149] on select "Select Administrative Offices Building Building Interior Common Exam Food Servi…" at bounding box center [419, 154] width 150 height 11
select select "461"
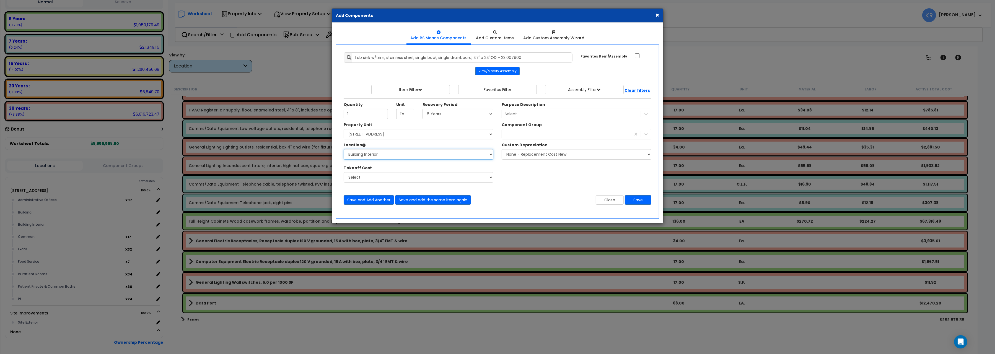
click option "Building Interior" at bounding box center [0, 0] width 0 height 0
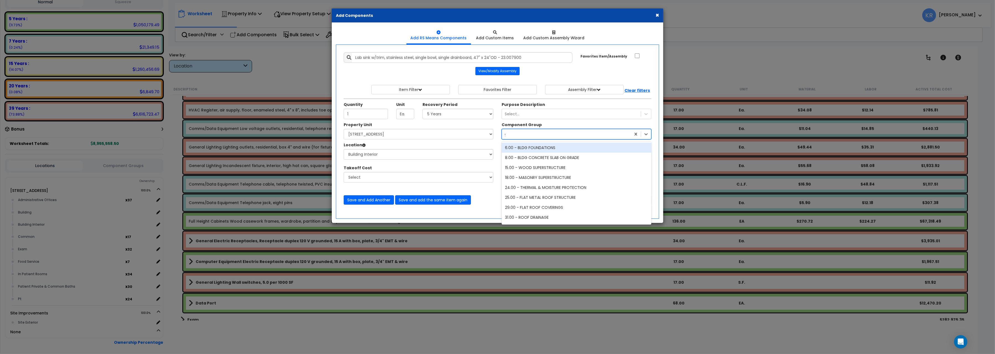
click at [527, 134] on div "genera" at bounding box center [566, 134] width 129 height 9
type input "med"
click at [541, 157] on div "292.00 - MEDICAL/DENTAL PLUMBING" at bounding box center [577, 158] width 150 height 10
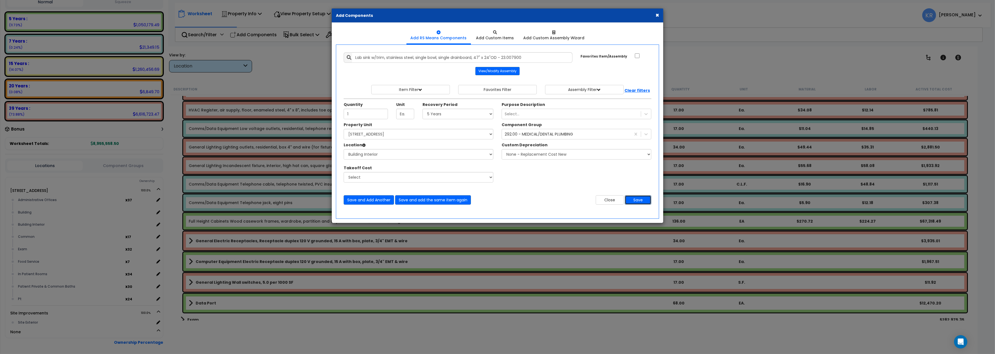
click at [637, 200] on button "Save" at bounding box center [638, 199] width 27 height 9
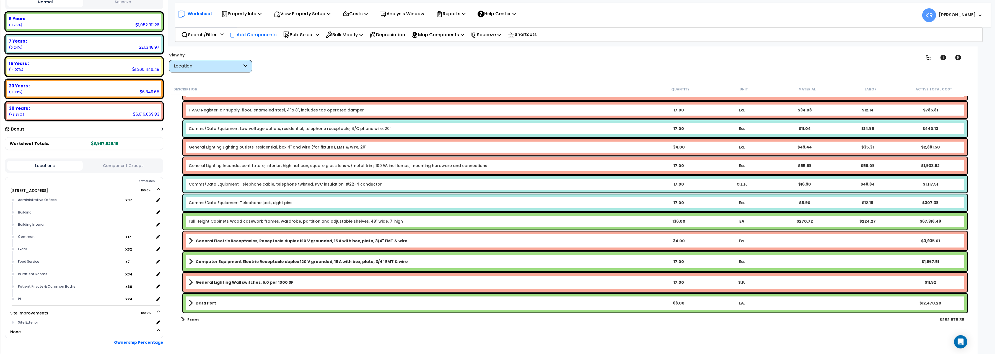
click at [258, 32] on p "Add Components" at bounding box center [253, 34] width 47 height 7
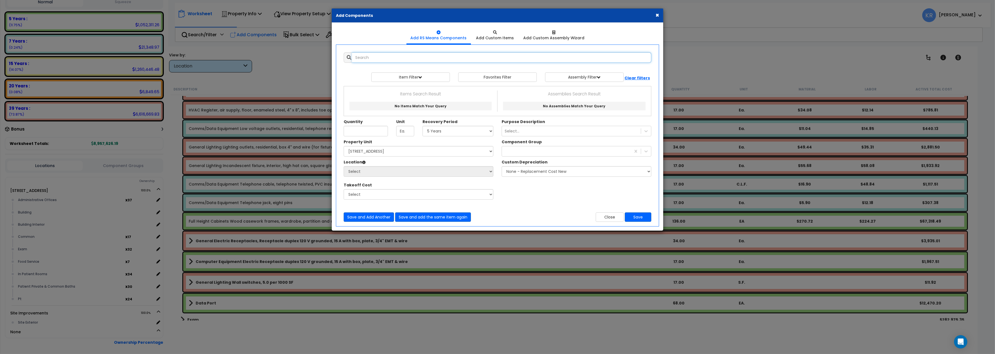
select select
click at [405, 59] on input "text" at bounding box center [501, 57] width 299 height 11
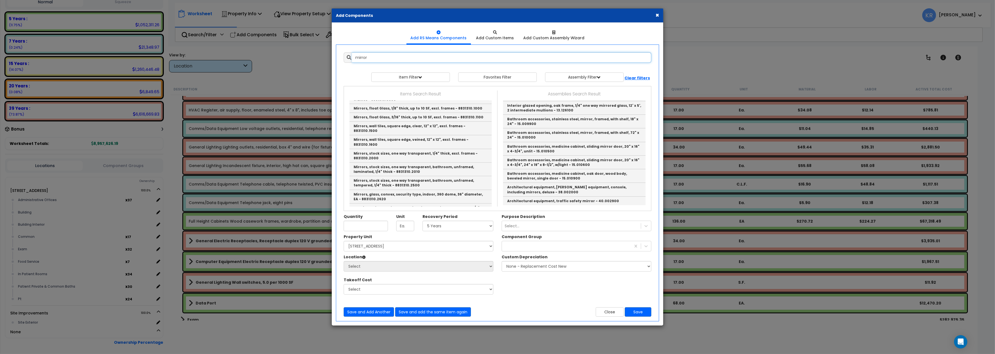
scroll to position [279, 0]
click at [422, 141] on link "Mirrors, stock sizes, one way transparent, 1/4" thick, excl. frames - 8831310.2…" at bounding box center [420, 147] width 142 height 14
type input "Mirrors, stock sizes, one way transparent, 1/4" thick, excl. frames - 8831310.2…"
type input "S.F."
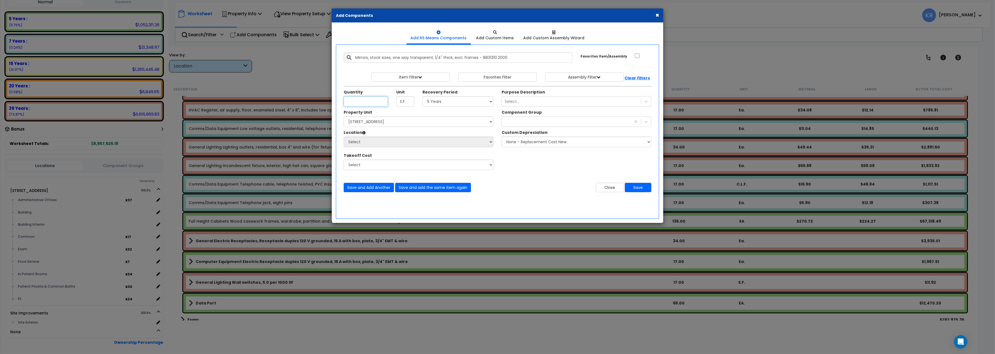
click at [364, 103] on input "Unit Quantity" at bounding box center [366, 101] width 44 height 11
type input "32"
click at [423, 96] on select "Select 5 Years 7 Years 15 Years 20 Years 39 Years 27.5 Year" at bounding box center [458, 101] width 71 height 11
select select "39Y"
click option "39 Years" at bounding box center [0, 0] width 0 height 0
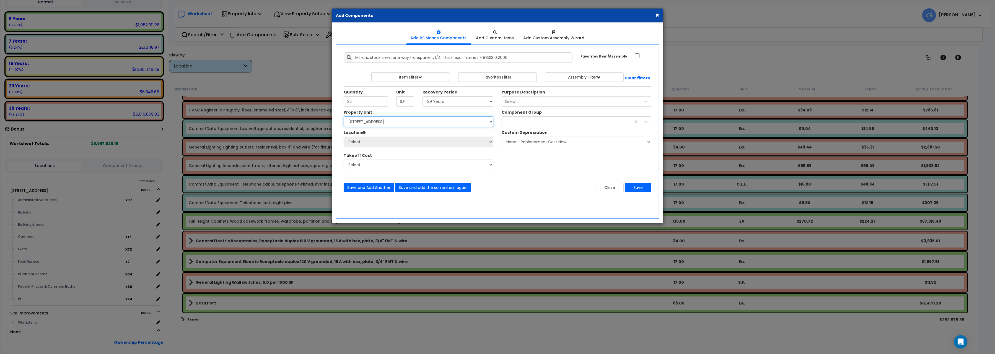
click at [344, 116] on select "Select 204 Energy Pkwy Site Improvements" at bounding box center [419, 121] width 150 height 11
select select "162439"
click option "[STREET_ADDRESS]" at bounding box center [0, 0] width 0 height 0
click at [344, 137] on select "Select Administrative Offices Building Building Interior Common Exam Food Servi…" at bounding box center [419, 142] width 150 height 11
select select "461"
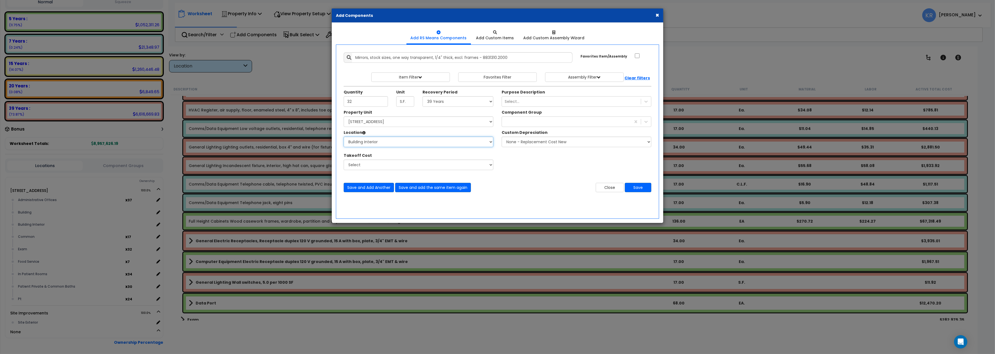
click option "Building Interior" at bounding box center [0, 0] width 0 height 0
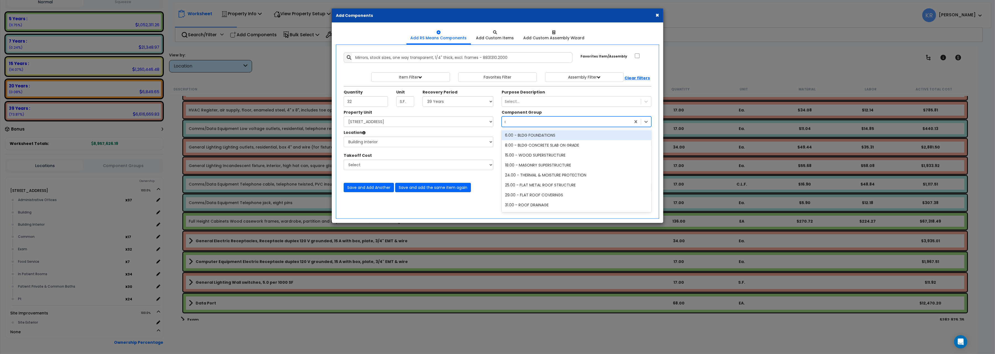
click at [516, 123] on div "med" at bounding box center [566, 121] width 129 height 9
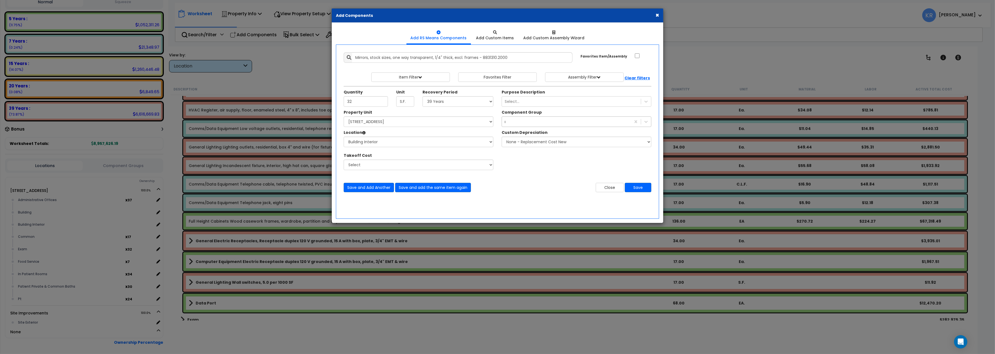
click at [516, 125] on div "med" at bounding box center [566, 121] width 129 height 9
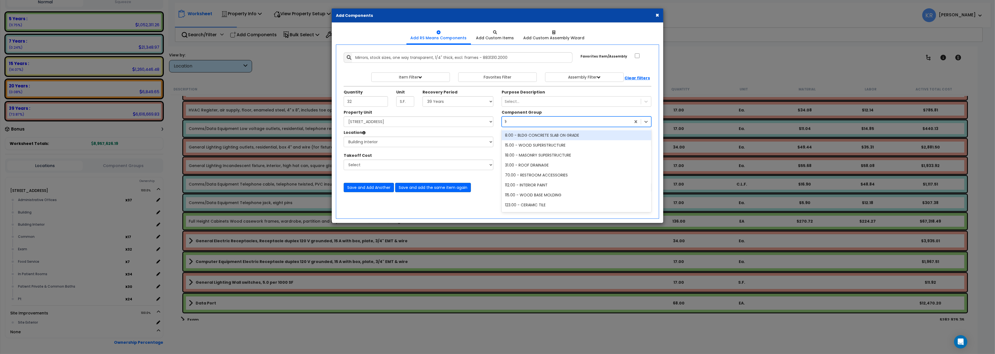
type input "104"
click at [533, 136] on div "104.00 - BUILT-IN MIRRORS" at bounding box center [577, 135] width 150 height 10
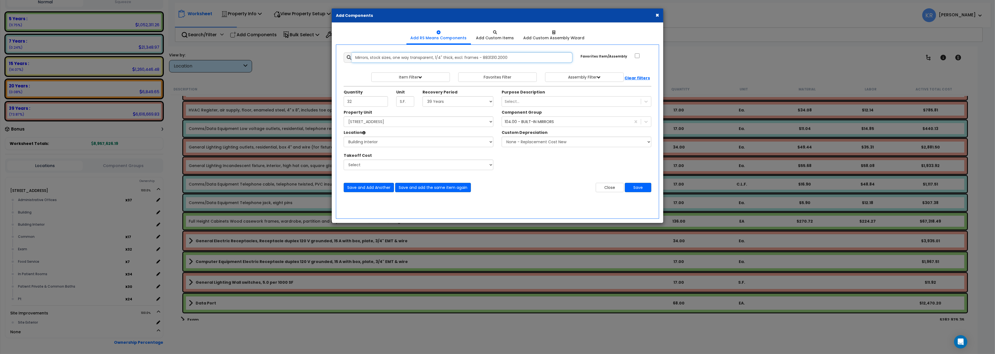
click at [355, 58] on input "Mirrors, stock sizes, one way transparent, 1/4" thick, excl. frames - 8831310.2…" at bounding box center [462, 57] width 221 height 11
type input "GYm, Mirrors, stock sizes, one way transparent, 1/4" thick, excl. frames - 8831…"
click at [641, 187] on button "Save" at bounding box center [638, 187] width 27 height 9
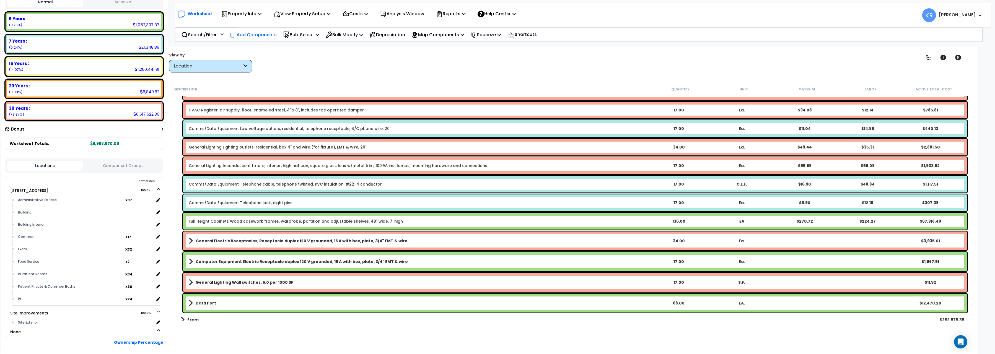
click at [244, 33] on p "Add Components" at bounding box center [253, 34] width 47 height 7
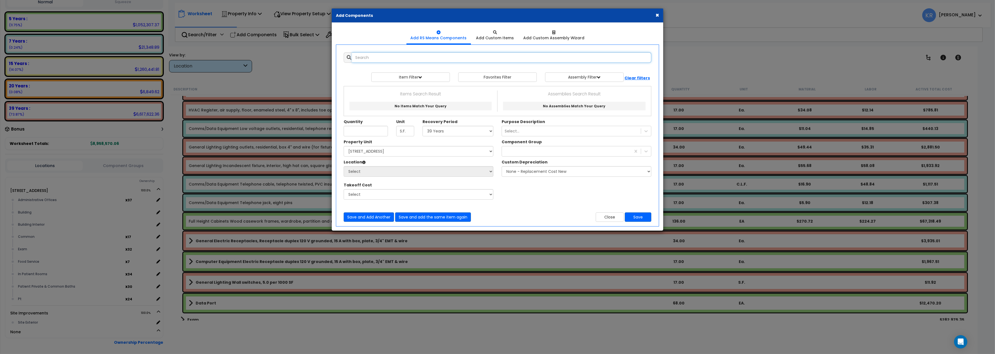
select select
click at [359, 58] on input "text" at bounding box center [501, 57] width 299 height 11
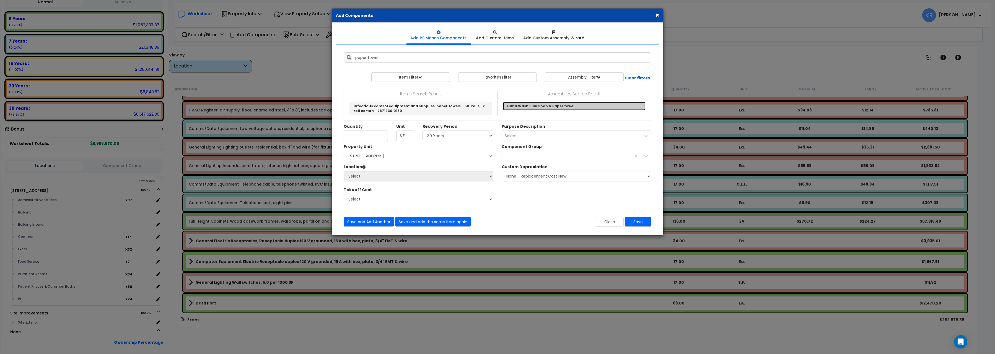
click at [552, 107] on link "Hand Wash Sink Soap & Paper towel" at bounding box center [574, 106] width 143 height 9
type input "Hand Wash Sink Soap & Paper towel"
checkbox input "true"
type input "EA"
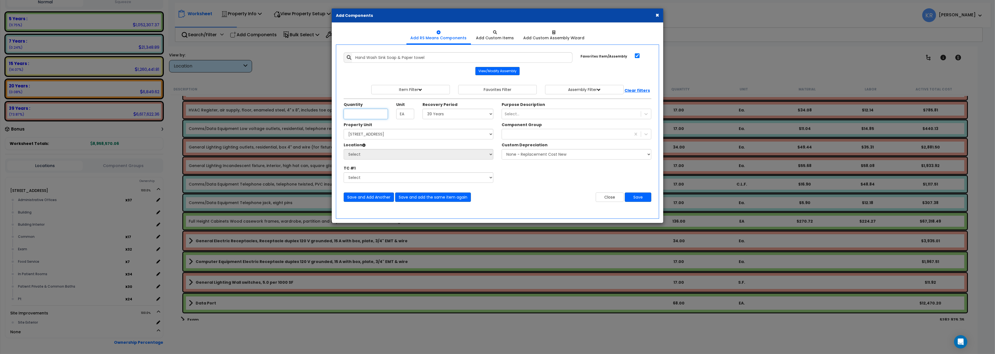
click at [358, 116] on input "Unit Quantity" at bounding box center [366, 114] width 44 height 11
type input "2"
click at [423, 109] on select "Select 5 Years 7 Years 15 Years 20 Years 39 Years 27.5 Year" at bounding box center [458, 114] width 71 height 11
select select "5Y"
click option "5 Years" at bounding box center [0, 0] width 0 height 0
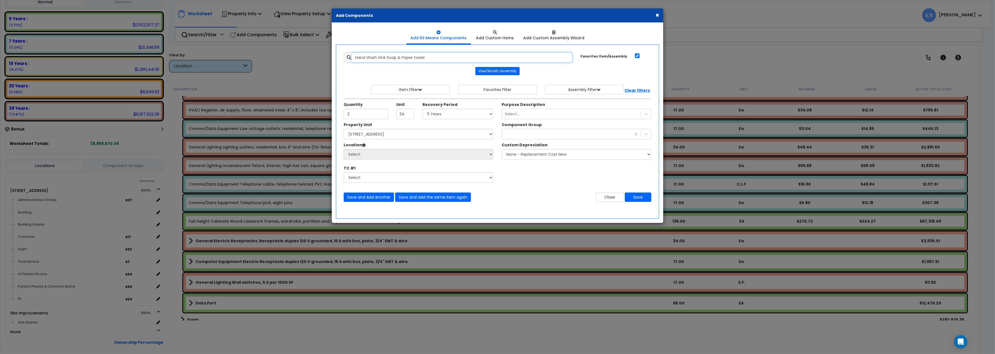
click at [355, 59] on input "Hand Wash Sink Soap & Paper towel" at bounding box center [462, 57] width 221 height 11
type input "Gym, Hand Wash Sink Soap & Paper towel"
click at [344, 129] on select "Select 204 Energy Pkwy Site Improvements" at bounding box center [419, 134] width 150 height 11
select select "162439"
click option "[STREET_ADDRESS]" at bounding box center [0, 0] width 0 height 0
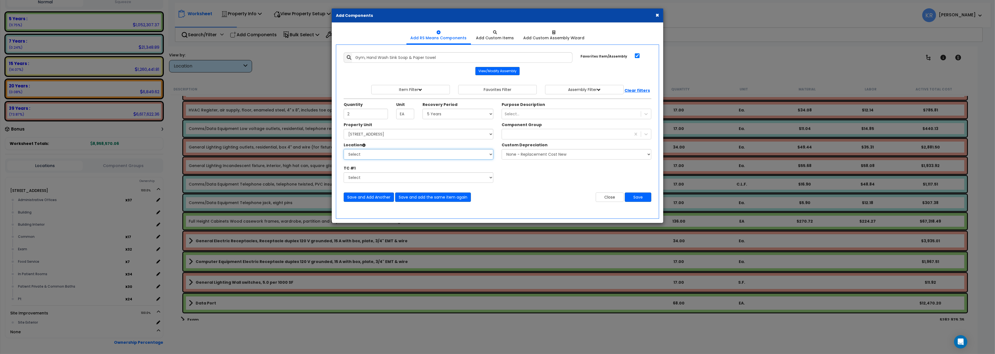
click at [344, 149] on select "Select Administrative Offices Building Building Interior Common Exam Food Servi…" at bounding box center [419, 154] width 150 height 11
select select "461"
click option "Building Interior" at bounding box center [0, 0] width 0 height 0
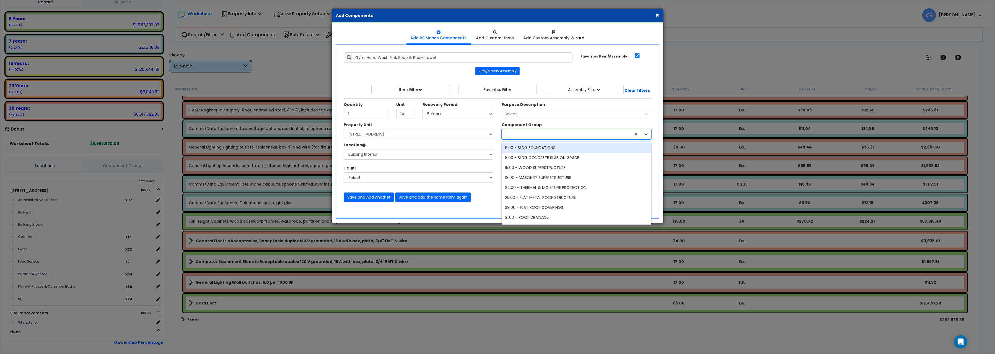
click at [524, 133] on div "104" at bounding box center [566, 134] width 129 height 9
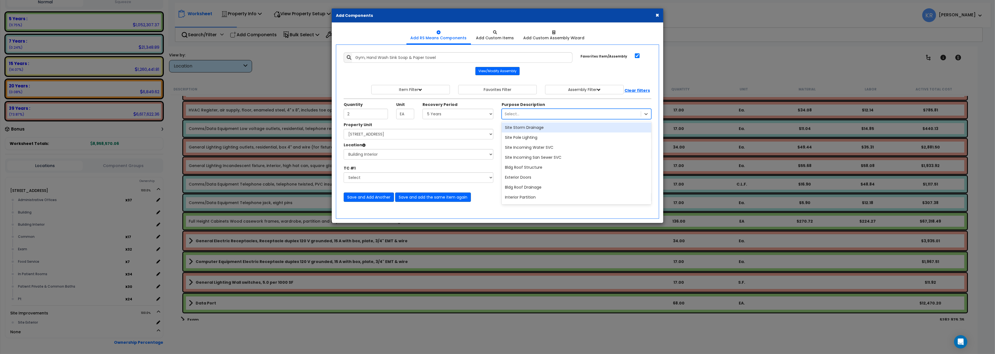
click at [543, 118] on div "Select..." at bounding box center [571, 114] width 139 height 9
click at [544, 117] on div "Select..." at bounding box center [571, 114] width 139 height 9
click at [535, 136] on div "104" at bounding box center [566, 134] width 129 height 9
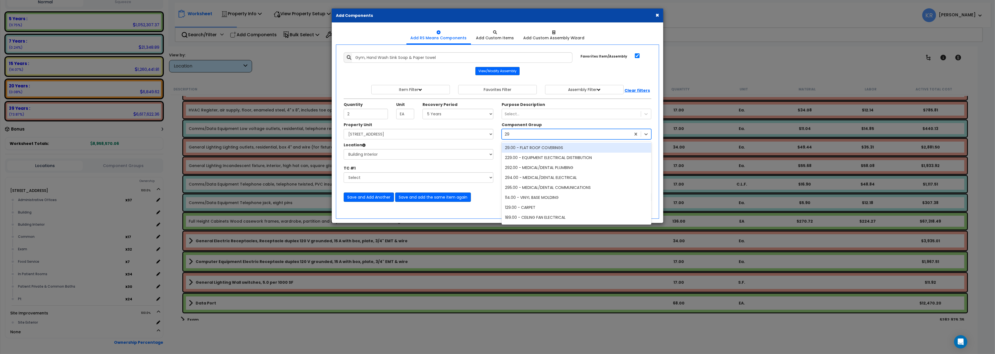
type input "291"
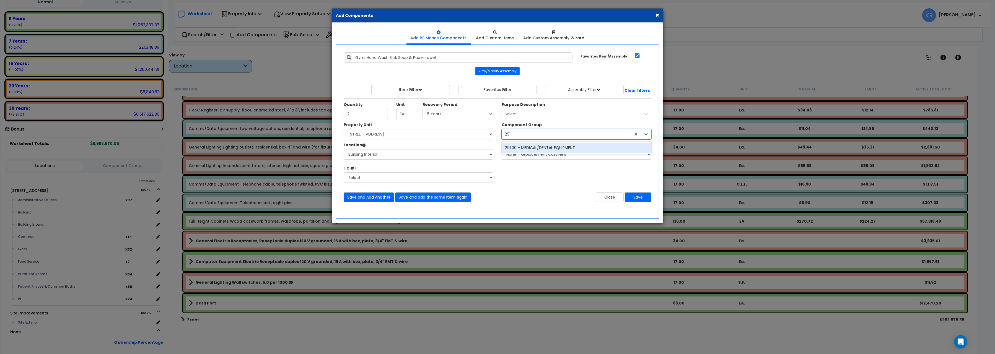
click at [566, 152] on div "291.00 - MEDICAL/DENTAL EQUIPMENT" at bounding box center [577, 148] width 150 height 10
click at [639, 200] on button "Save" at bounding box center [638, 197] width 27 height 9
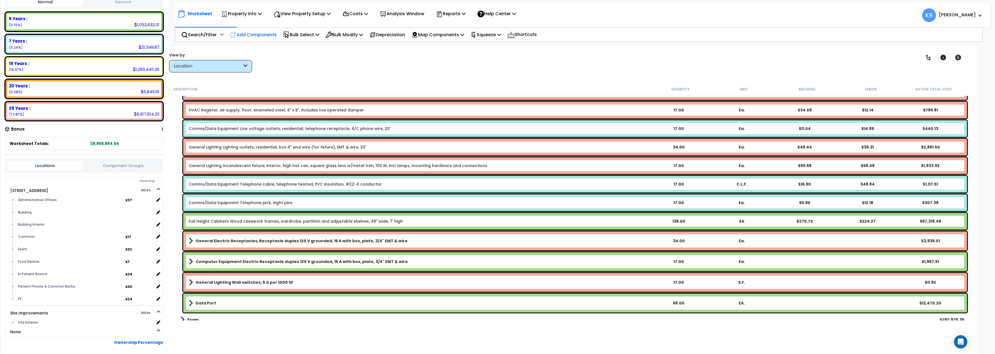
click at [265, 34] on p "Add Components" at bounding box center [253, 34] width 47 height 7
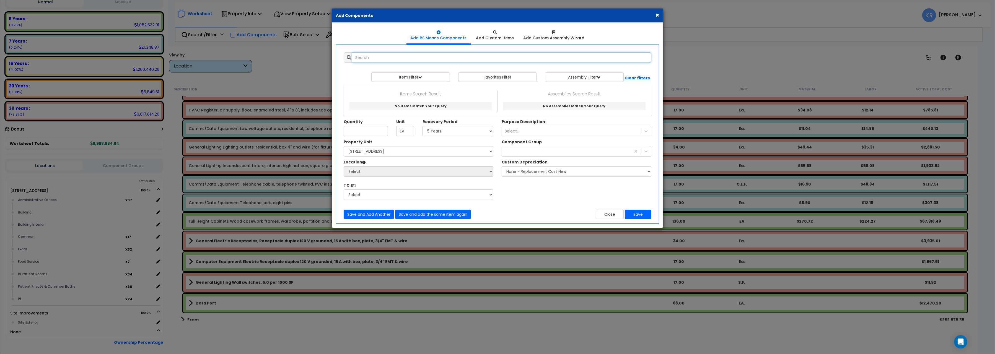
select select
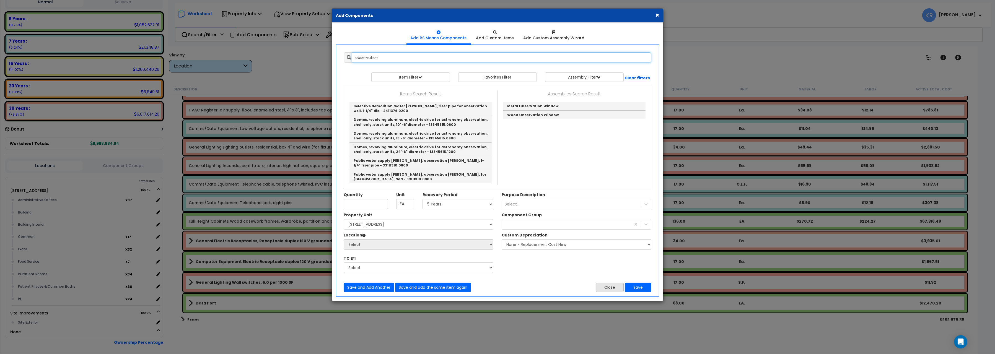
type input "observation"
click at [613, 286] on button "Close" at bounding box center [610, 287] width 28 height 9
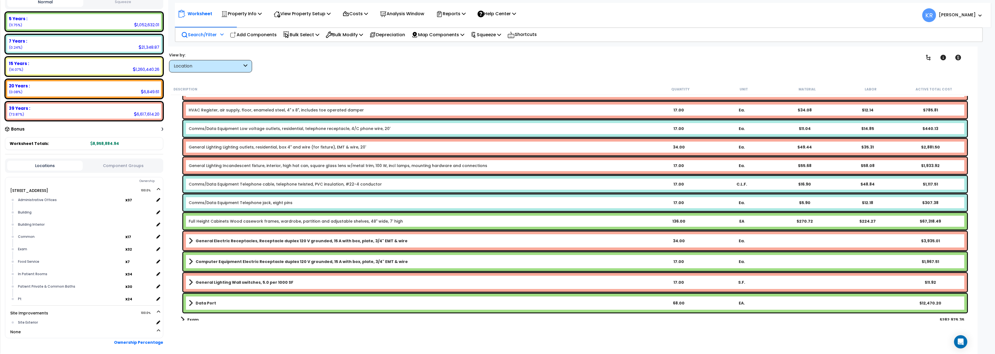
click at [194, 33] on p "Search/Filter" at bounding box center [198, 34] width 35 height 7
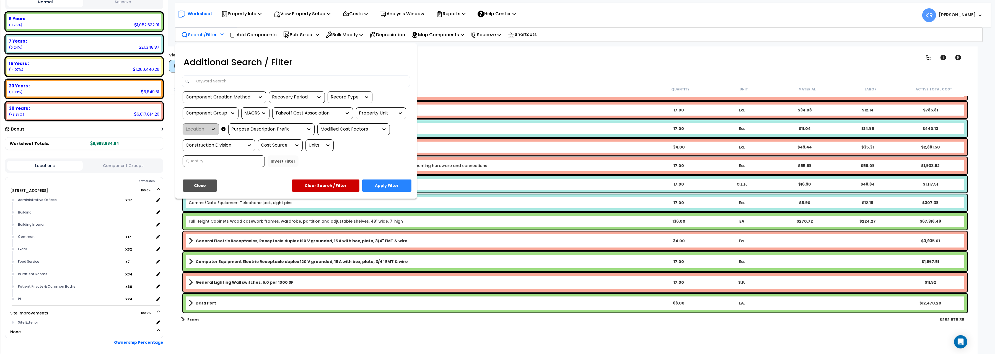
click at [210, 83] on input at bounding box center [299, 81] width 215 height 8
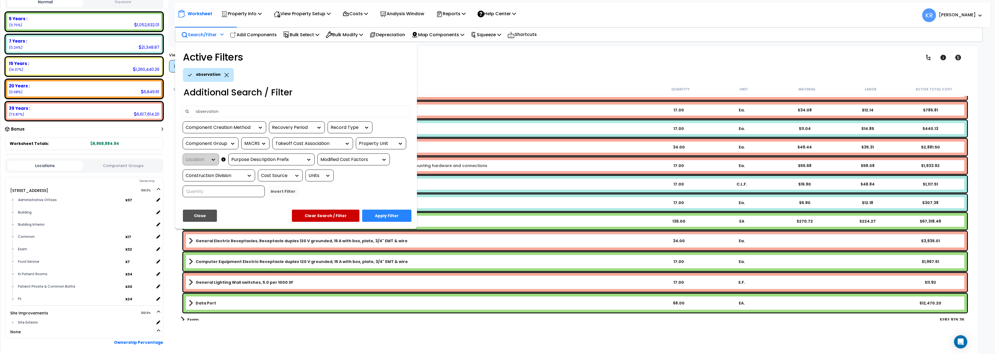
type input "observation"
click at [384, 216] on button "Apply Filter" at bounding box center [386, 216] width 49 height 12
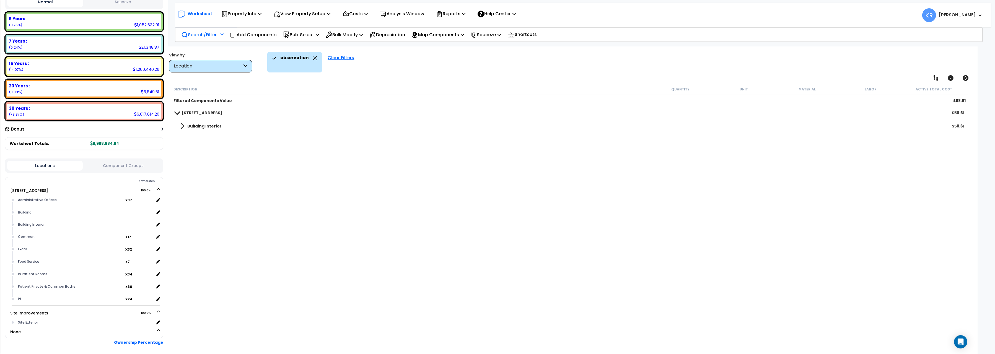
scroll to position [0, 0]
click at [196, 126] on b "Building Interior" at bounding box center [204, 126] width 34 height 6
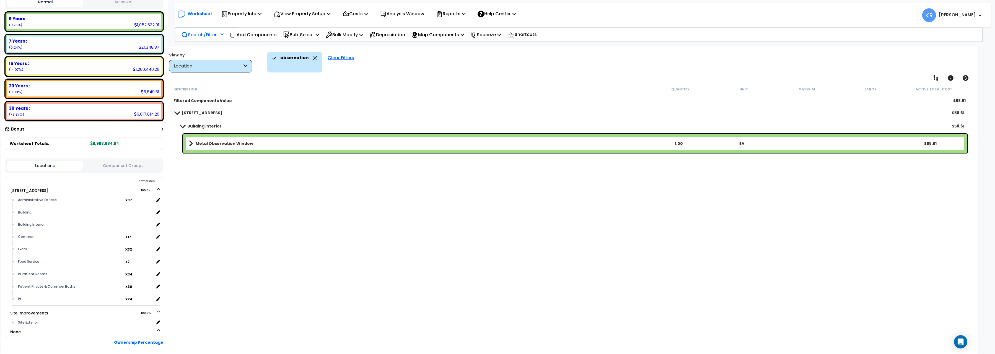
click at [198, 143] on b "Metal Observation Window" at bounding box center [225, 144] width 58 height 6
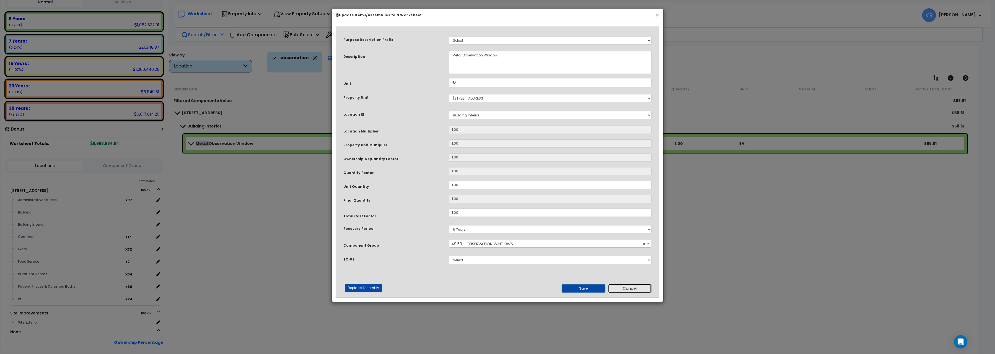
click at [643, 291] on button "Cancel" at bounding box center [630, 288] width 44 height 9
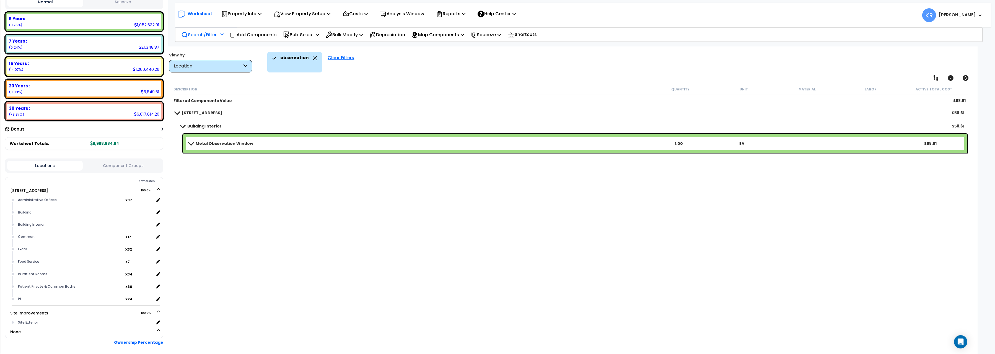
click at [192, 108] on div "204 Energy Pkwy $58.61" at bounding box center [569, 112] width 795 height 13
click at [340, 58] on div "Clear Filters" at bounding box center [341, 62] width 32 height 20
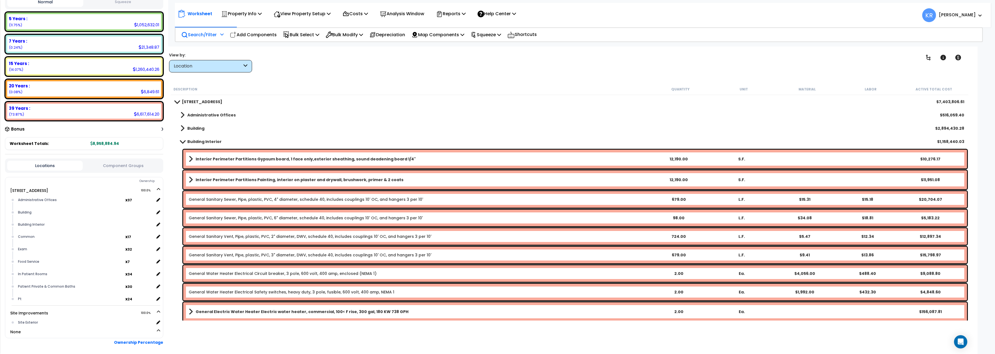
click at [213, 69] on div "Location" at bounding box center [208, 66] width 68 height 6
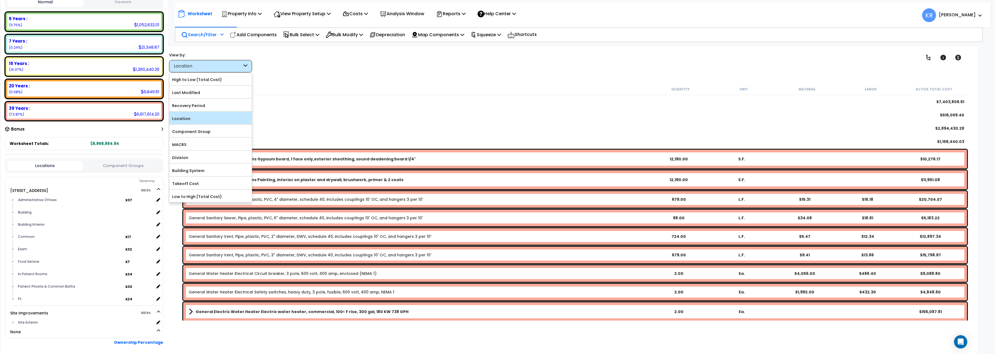
click at [187, 119] on label "Location" at bounding box center [210, 119] width 82 height 8
click at [0, 0] on input "Location" at bounding box center [0, 0] width 0 height 0
click at [187, 119] on label "Location" at bounding box center [210, 119] width 82 height 8
click at [0, 0] on input "Location" at bounding box center [0, 0] width 0 height 0
click at [187, 119] on label "Location" at bounding box center [210, 119] width 82 height 8
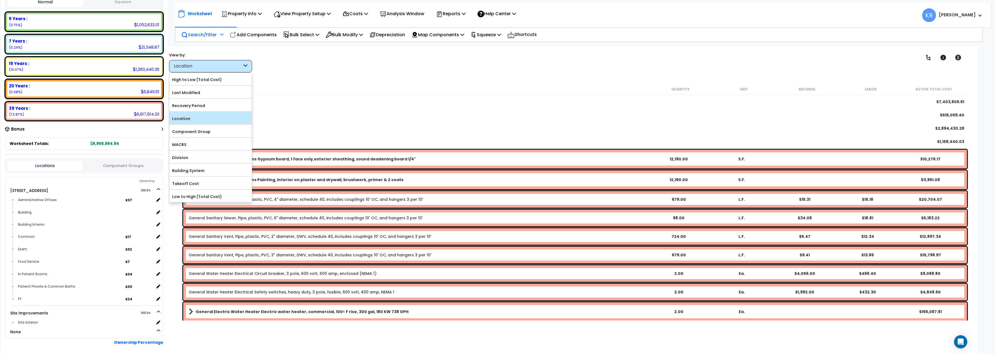
click at [0, 0] on input "Location" at bounding box center [0, 0] width 0 height 0
click at [401, 112] on div "Administrative Offices $516,059.40" at bounding box center [569, 114] width 795 height 13
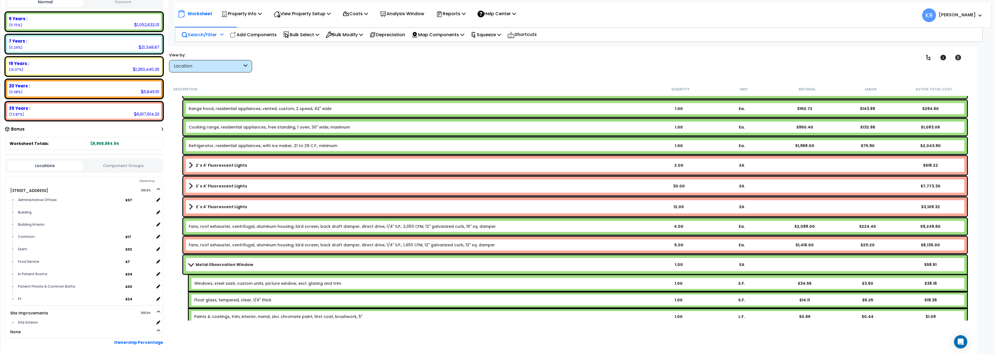
scroll to position [1237, 0]
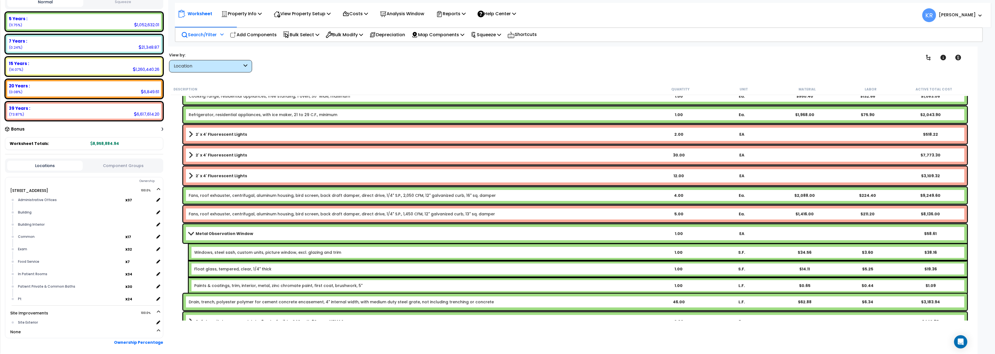
click at [677, 250] on div "1.00" at bounding box center [678, 253] width 61 height 6
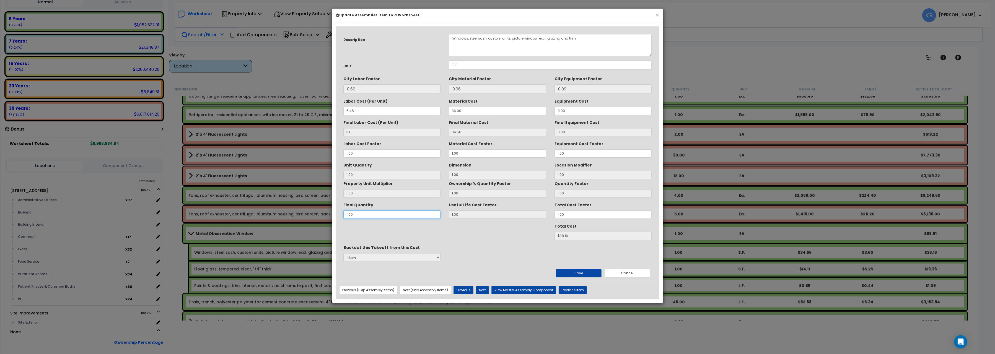
drag, startPoint x: 357, startPoint y: 217, endPoint x: 275, endPoint y: 196, distance: 84.8
click at [343, 211] on input "1.00" at bounding box center [391, 215] width 97 height 8
type input "32"
type input "$1221.12"
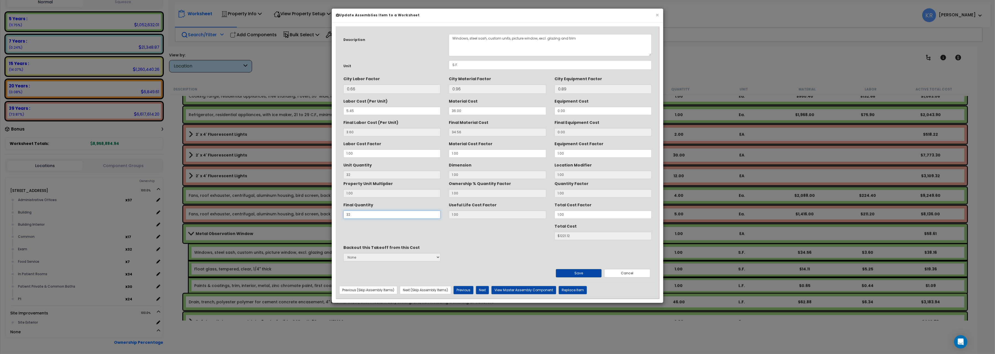
type input "32"
click at [600, 273] on button "Save" at bounding box center [579, 273] width 46 height 8
type input "32.00"
type input "1221.12"
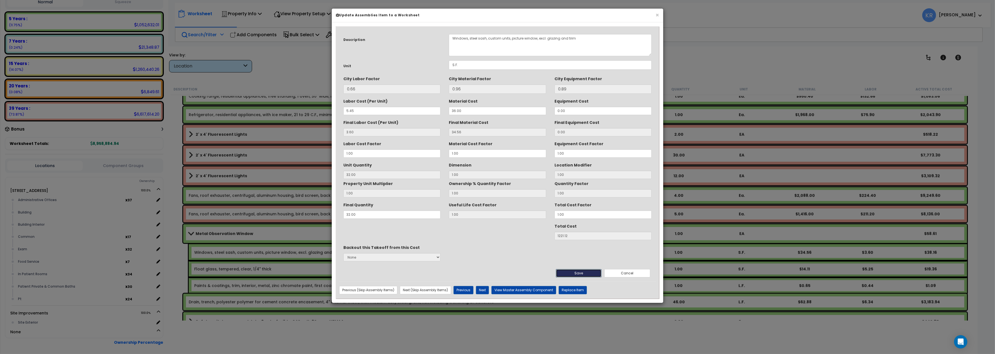
click at [585, 273] on button "Save" at bounding box center [579, 273] width 46 height 8
click at [569, 277] on button "Save" at bounding box center [579, 273] width 46 height 8
click at [481, 289] on button "Next" at bounding box center [482, 290] width 13 height 8
click at [636, 276] on button "Cancel" at bounding box center [627, 273] width 46 height 8
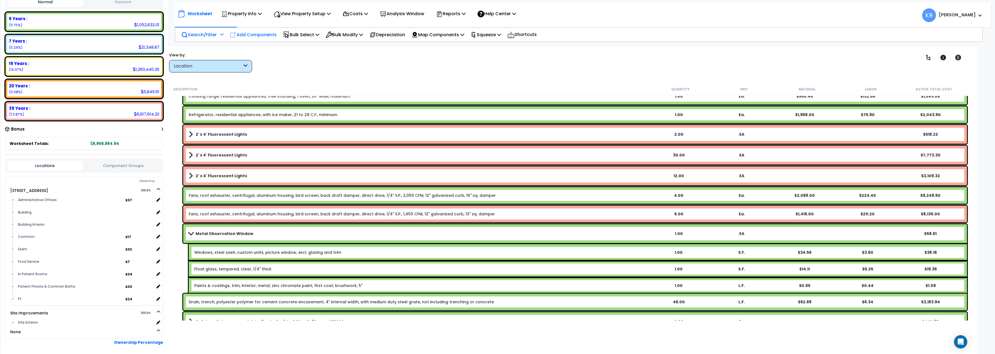
click at [266, 36] on p "Add Components" at bounding box center [253, 34] width 47 height 7
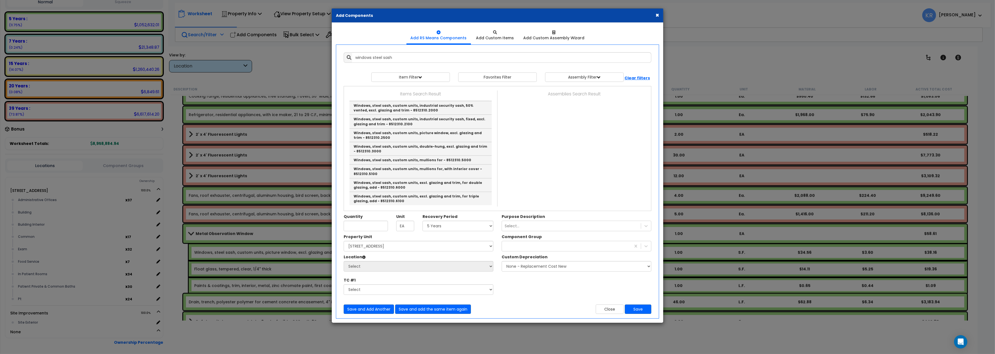
drag, startPoint x: 471, startPoint y: 16, endPoint x: 674, endPoint y: 12, distance: 203.1
click at [674, 12] on div "× Add Components Add RS Means Components Add Custom Items Add Items" at bounding box center [497, 177] width 995 height 354
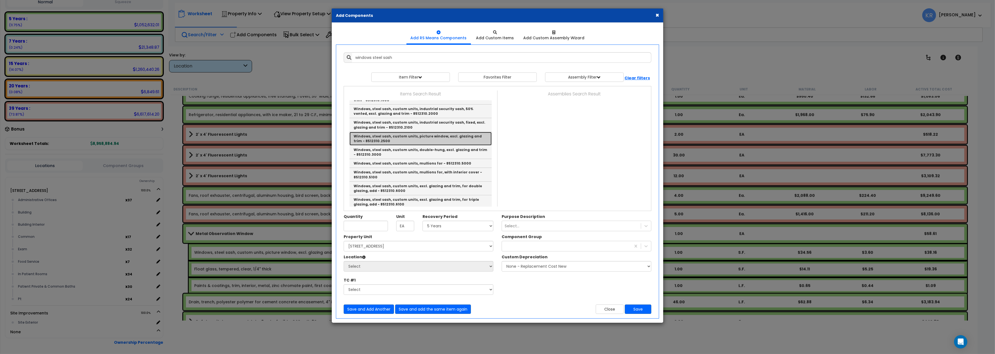
click at [427, 137] on link "Windows, steel sash, custom units, picture window, excl. glazing and trim - 851…" at bounding box center [420, 139] width 142 height 14
type input "Windows, steel sash, custom units, picture window, excl. glazing and trim - 851…"
checkbox input "false"
type input "S.F."
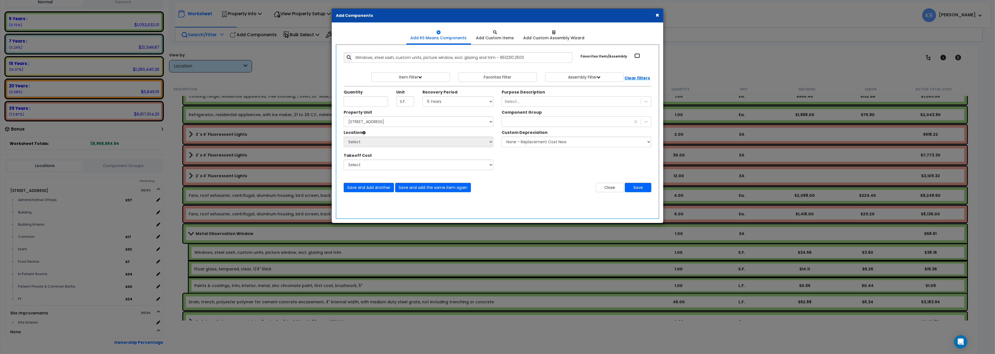
click at [638, 56] on input "Favorites Item/Assembly" at bounding box center [637, 55] width 6 height 5
checkbox input "true"
click at [367, 102] on input "Quantity" at bounding box center [366, 101] width 44 height 11
type input "32"
click at [423, 96] on select "Select 5 Years 7 Years 15 Years 20 Years 39 Years 27.5 Year" at bounding box center [458, 101] width 71 height 11
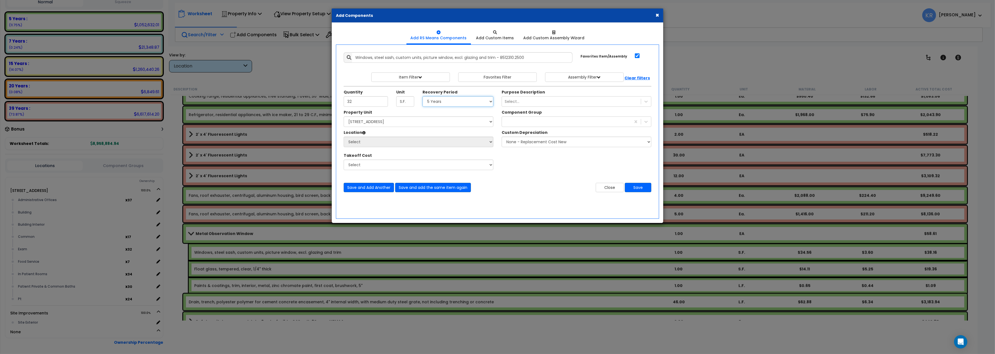
select select "5Y"
click option "5 Years" at bounding box center [0, 0] width 0 height 0
click at [344, 116] on select "Select 204 Energy Pkwy Site Improvements" at bounding box center [419, 121] width 150 height 11
select select "162439"
click option "[STREET_ADDRESS]" at bounding box center [0, 0] width 0 height 0
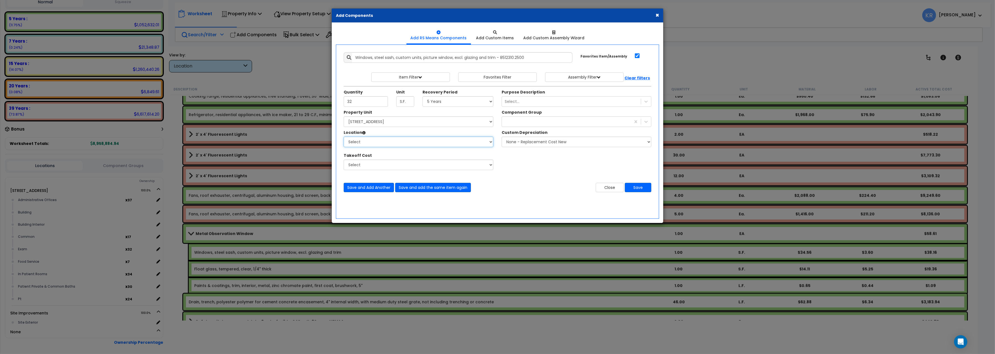
click at [344, 137] on select "Select Administrative Offices Building Building Interior Common Exam Food Servi…" at bounding box center [419, 142] width 150 height 11
select select "461"
click option "Building Interior" at bounding box center [0, 0] width 0 height 0
click at [513, 121] on div "291" at bounding box center [566, 121] width 129 height 9
type input "291"
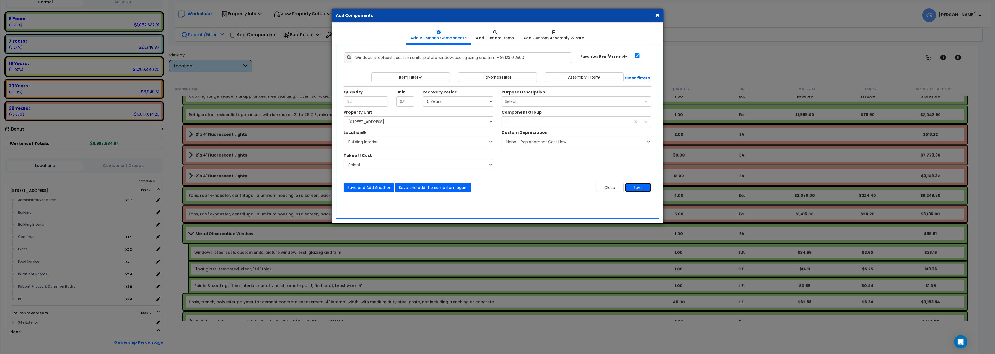
click at [631, 186] on button "Save" at bounding box center [638, 187] width 27 height 9
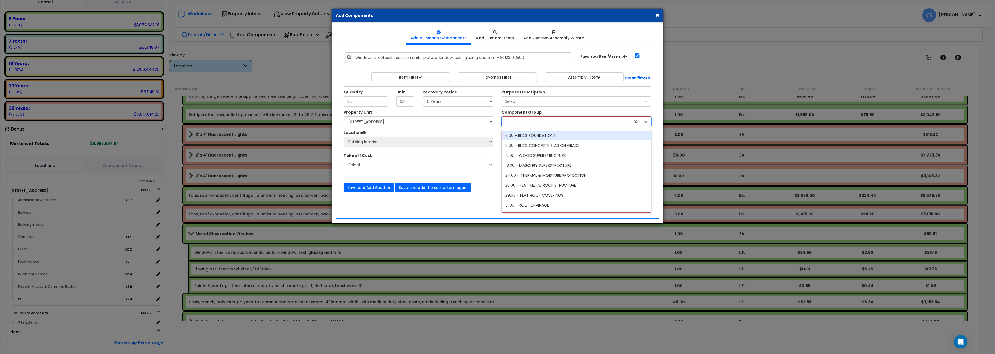
click at [533, 119] on div "291" at bounding box center [566, 121] width 129 height 9
type input "1"
type input "291"
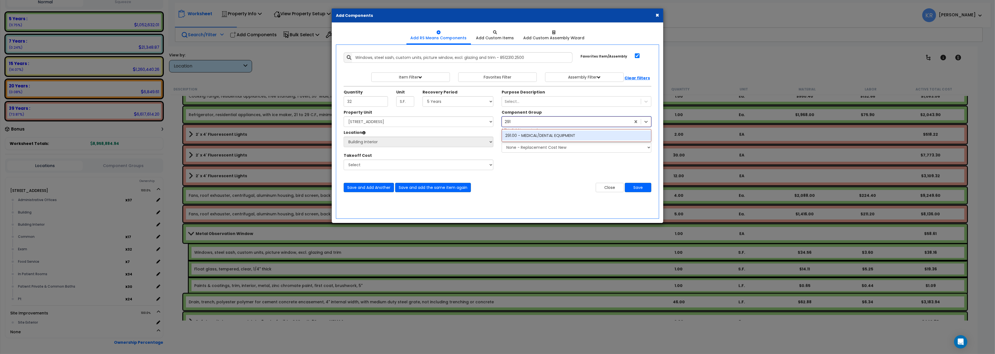
click at [543, 138] on div "291.00 - MEDICAL/DENTAL EQUIPMENT" at bounding box center [576, 136] width 149 height 10
click at [640, 189] on button "Save" at bounding box center [638, 187] width 27 height 9
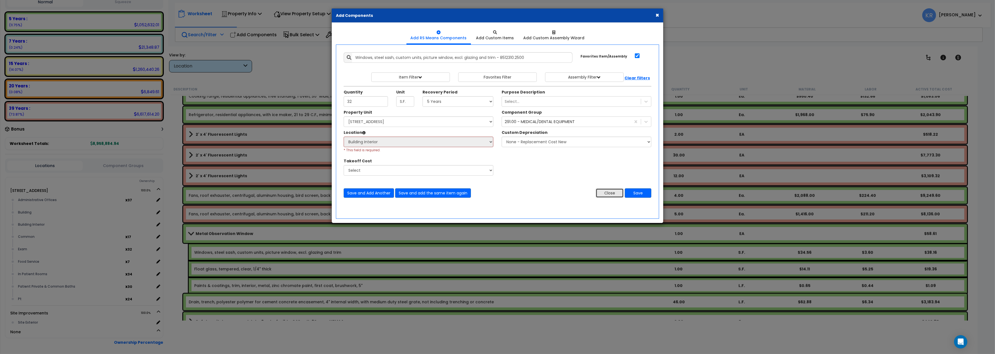
click at [607, 195] on button "Close" at bounding box center [610, 192] width 28 height 9
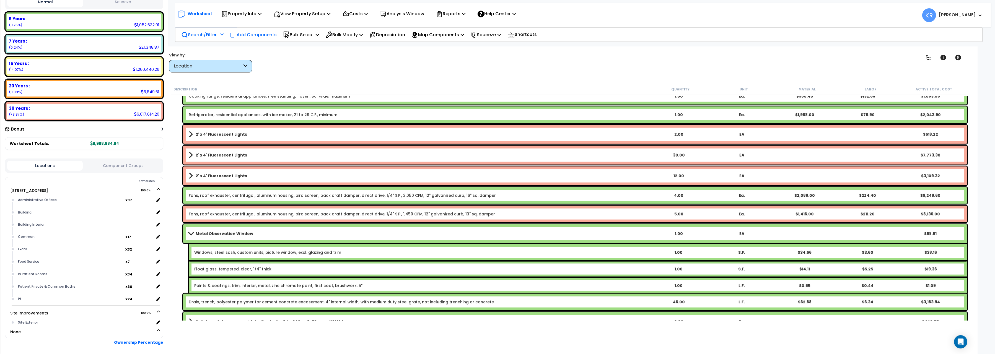
click at [255, 32] on p "Add Components" at bounding box center [253, 34] width 47 height 7
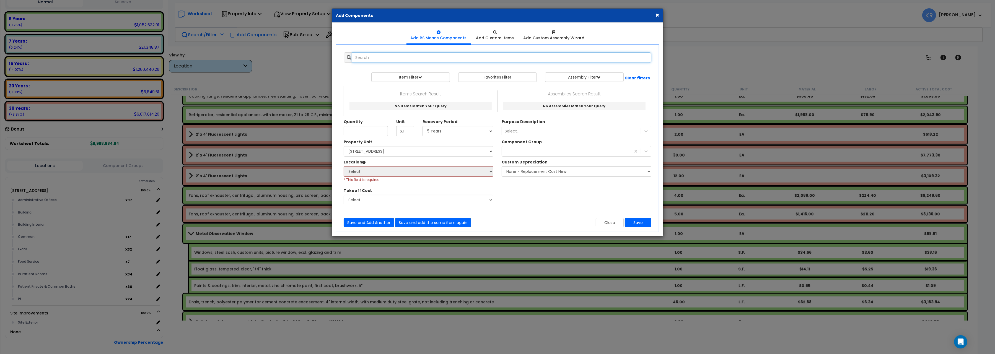
select select
click at [412, 58] on input "text" at bounding box center [501, 57] width 299 height 11
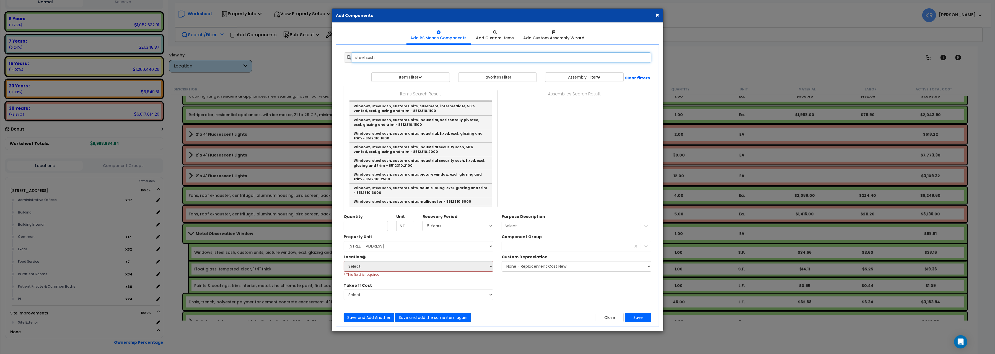
scroll to position [62, 0]
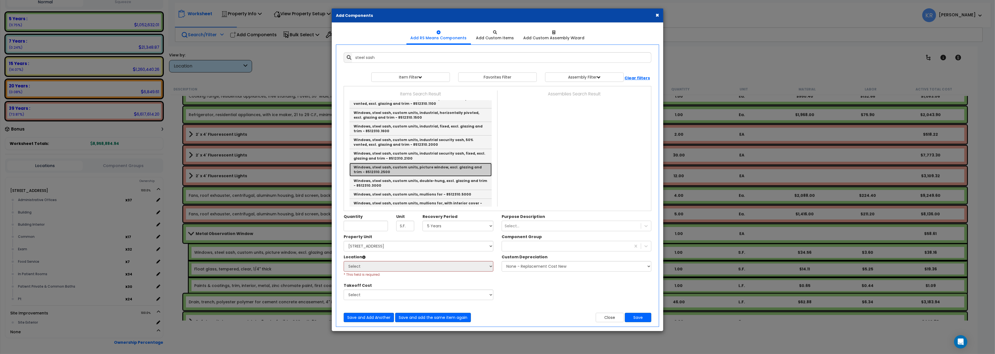
click at [431, 168] on link "Windows, steel sash, custom units, picture window, excl. glazing and trim - 851…" at bounding box center [420, 170] width 142 height 14
type input "Windows, steel sash, custom units, picture window, excl. glazing and trim - 851…"
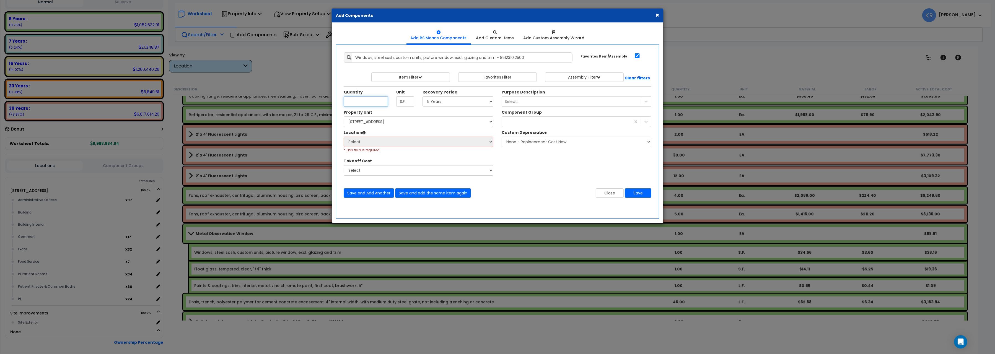
click at [355, 100] on input "Quantity" at bounding box center [366, 101] width 44 height 11
type input "32"
click at [420, 104] on div "Recovery Period Select 5 Years 7 Years 15 Years 20 Years 39 Years 27.5 Year * T…" at bounding box center [457, 97] width 79 height 17
click at [423, 96] on select "Select 5 Years 7 Years 15 Years 20 Years 39 Years 27.5 Year" at bounding box center [458, 101] width 71 height 11
select select "5Y"
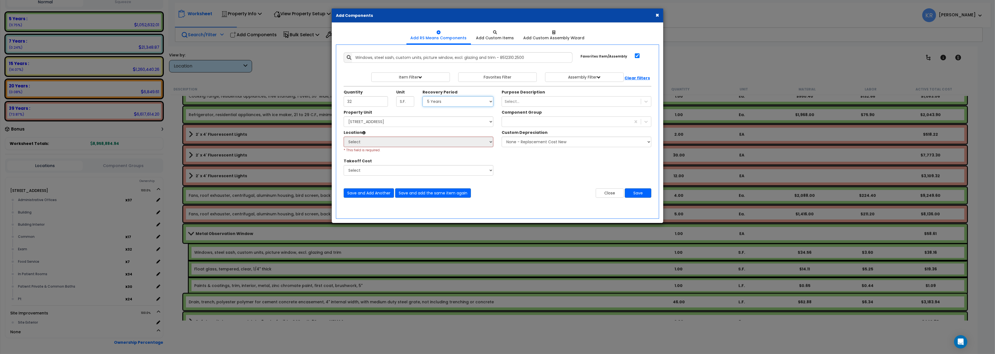
click option "5 Years" at bounding box center [0, 0] width 0 height 0
click at [344, 116] on select "Select 204 Energy Pkwy Site Improvements" at bounding box center [419, 121] width 150 height 11
select select "162439"
click option "[STREET_ADDRESS]" at bounding box center [0, 0] width 0 height 0
click at [344, 137] on select "Select Administrative Offices Building Building Interior Common Exam Food Servi…" at bounding box center [419, 142] width 150 height 11
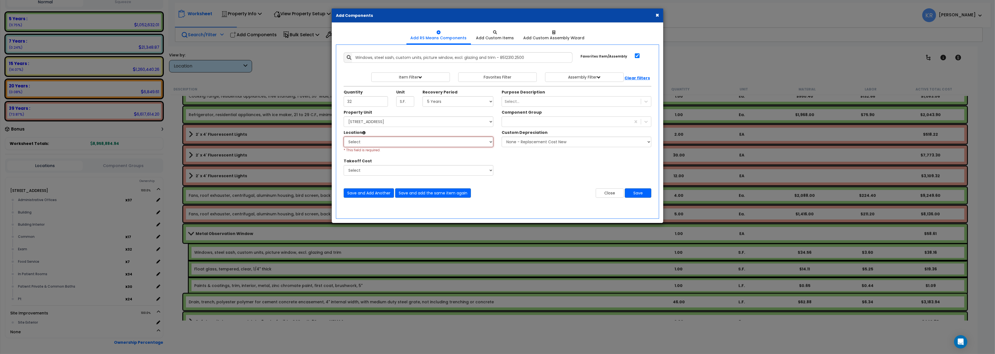
select select "461"
click option "Building Interior" at bounding box center [0, 0] width 0 height 0
click at [530, 122] on div "291" at bounding box center [566, 121] width 129 height 9
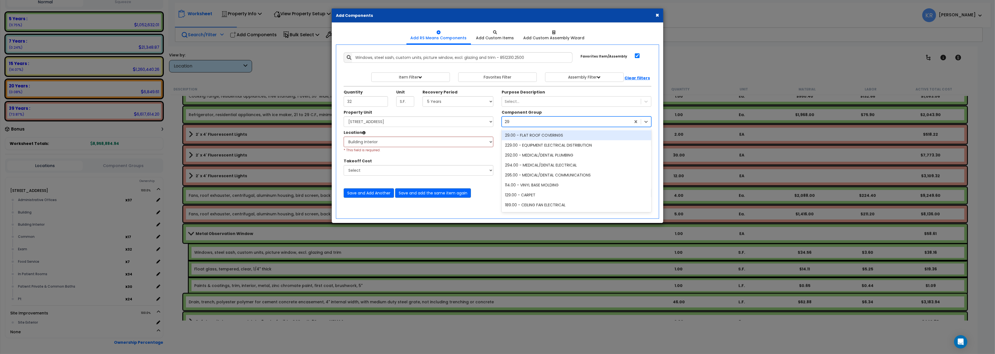
type input "291"
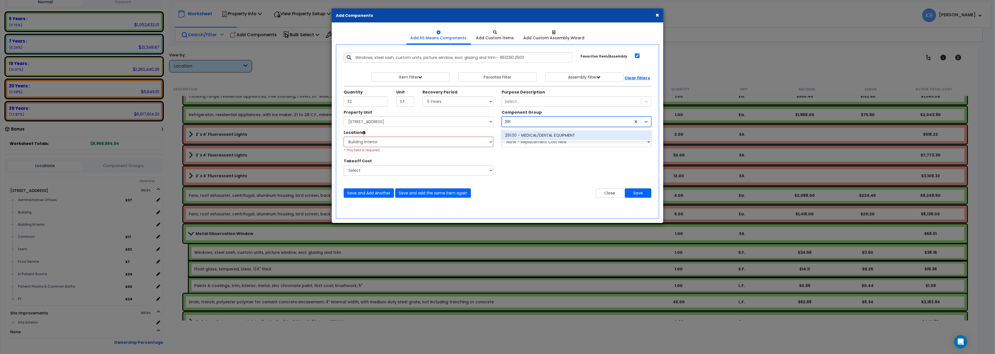
click at [551, 136] on div "291.00 - MEDICAL/DENTAL EQUIPMENT" at bounding box center [577, 135] width 150 height 10
click at [644, 193] on button "Save" at bounding box center [638, 192] width 27 height 9
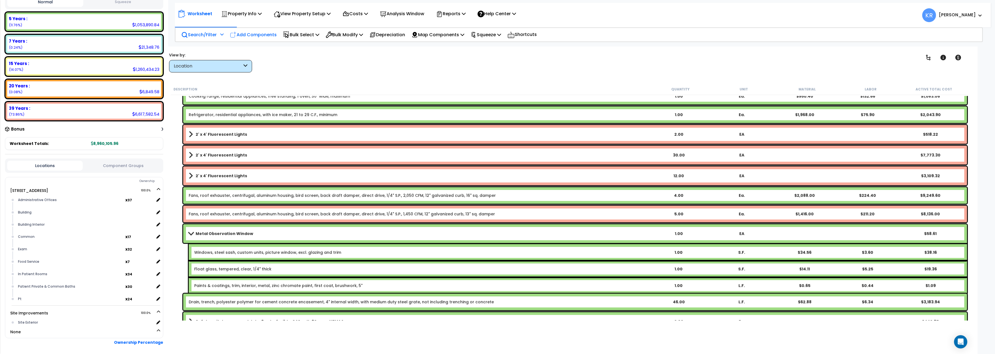
click at [251, 35] on p "Add Components" at bounding box center [253, 34] width 47 height 7
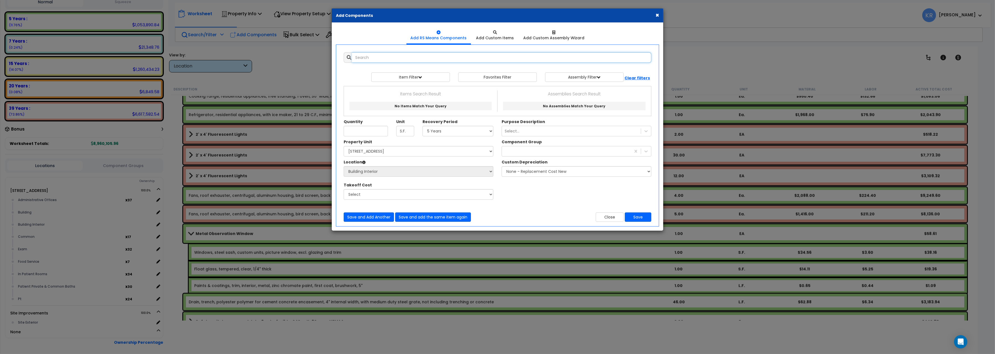
select select
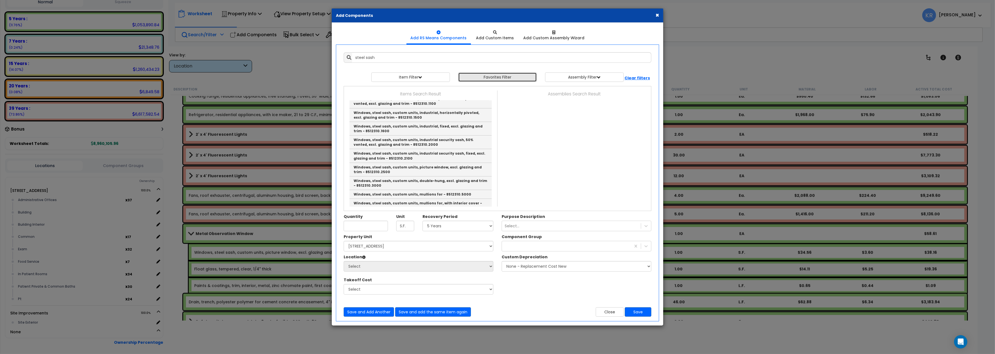
click at [489, 77] on button "Favorites Filter" at bounding box center [497, 76] width 79 height 9
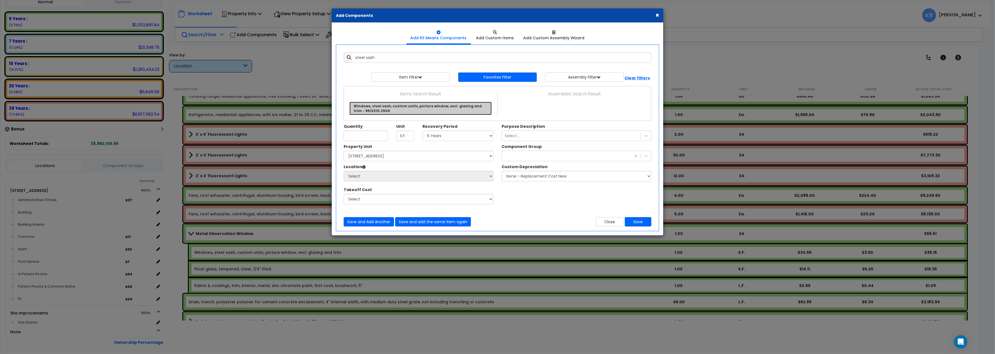
click at [362, 109] on link "Windows, steel sash, custom units, picture window, excl. glazing and trim - 851…" at bounding box center [420, 108] width 142 height 13
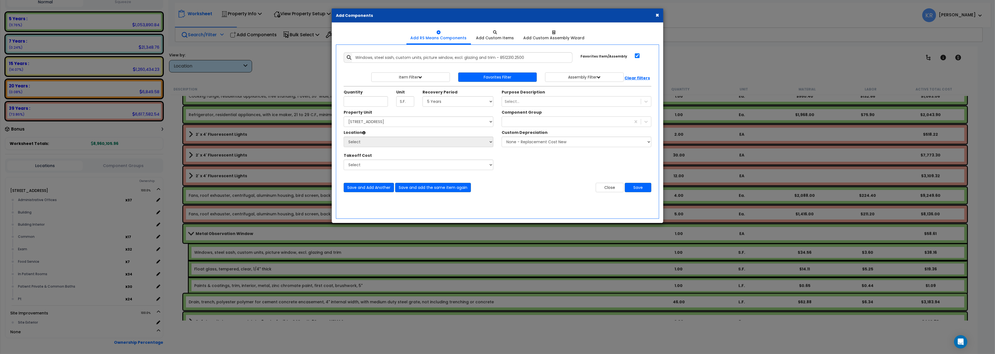
click at [362, 109] on div "Quantity Unit S.F. Recovery Period Select" at bounding box center [419, 99] width 158 height 20
click at [355, 58] on input "Windows, steel sash, custom units, picture window, excl. glazing and trim - 851…" at bounding box center [462, 57] width 221 height 11
type input "Observation windows, steel sash, custom units, picture window, excl. glazing an…"
click at [356, 103] on input "Quantity" at bounding box center [366, 101] width 44 height 11
type input "1"
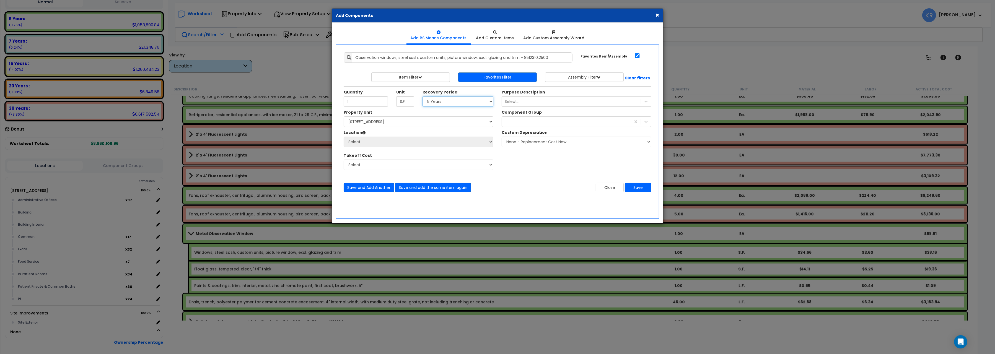
click at [423, 96] on select "Select 5 Years 7 Years 15 Years 20 Years 39 Years 27.5 Year" at bounding box center [458, 101] width 71 height 11
select select "5Y"
click option "5 Years" at bounding box center [0, 0] width 0 height 0
click at [344, 116] on select "Select 204 Energy Pkwy Site Improvements" at bounding box center [419, 121] width 150 height 11
select select "162439"
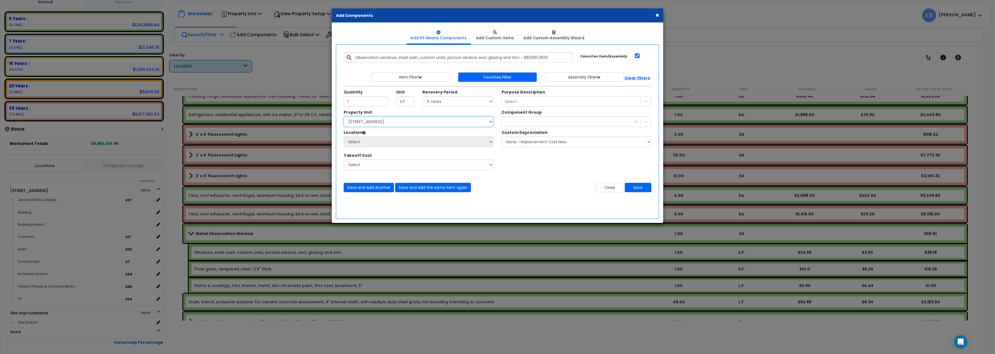
click option "[STREET_ADDRESS]" at bounding box center [0, 0] width 0 height 0
click at [344, 137] on select "Select Administrative Offices Building Building Interior Common Exam Food Servi…" at bounding box center [419, 142] width 150 height 11
select select "461"
click option "Building Interior" at bounding box center [0, 0] width 0 height 0
click at [520, 123] on div "291" at bounding box center [566, 121] width 129 height 9
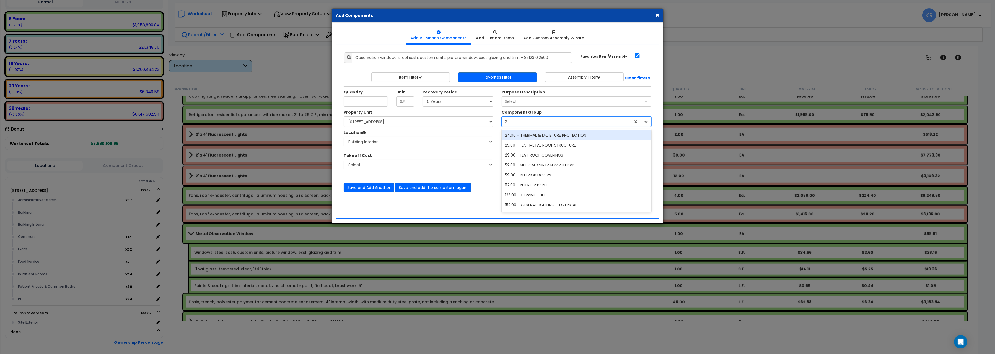
type input "291"
click at [536, 134] on div "291.00 - MEDICAL/DENTAL EQUIPMENT" at bounding box center [577, 135] width 150 height 10
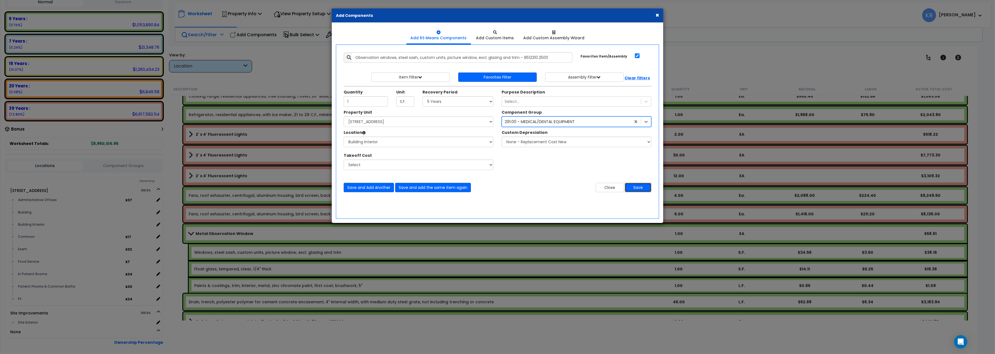
click at [639, 189] on button "Save" at bounding box center [638, 187] width 27 height 9
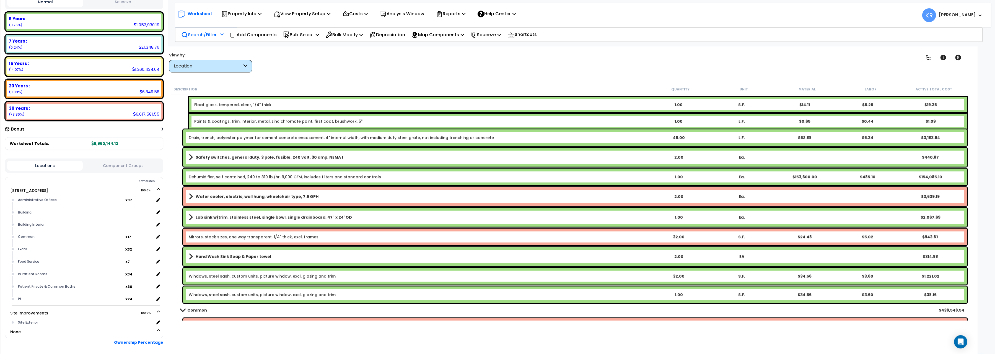
scroll to position [1423, 0]
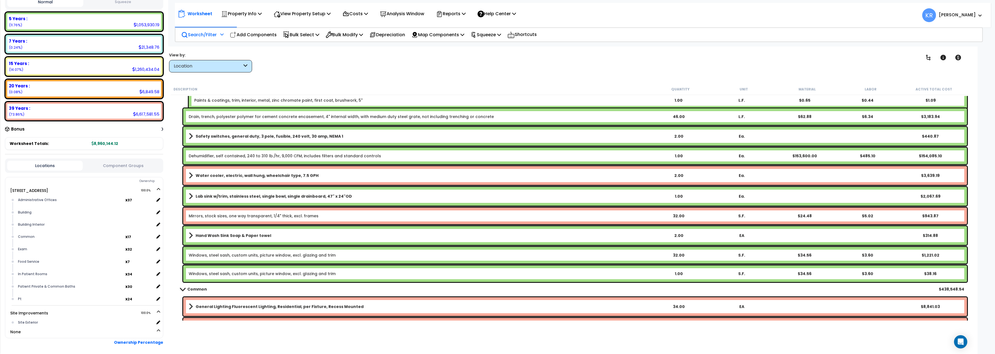
click at [221, 271] on div "Windows, steel sash, custom units, picture window, excl. glazing and trim 1.00 …" at bounding box center [575, 274] width 784 height 17
click at [193, 274] on link "Windows, steel sash, custom units, picture window, excl. glazing and trim" at bounding box center [262, 274] width 147 height 6
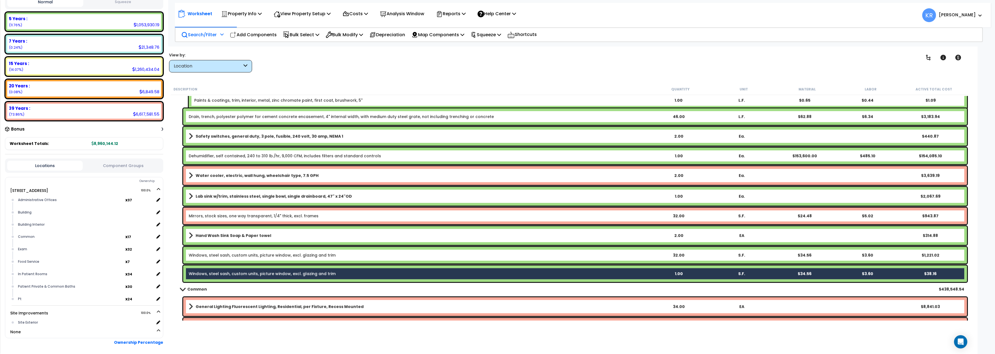
click at [236, 274] on link "Windows, steel sash, custom units, picture window, excl. glazing and trim" at bounding box center [262, 274] width 147 height 6
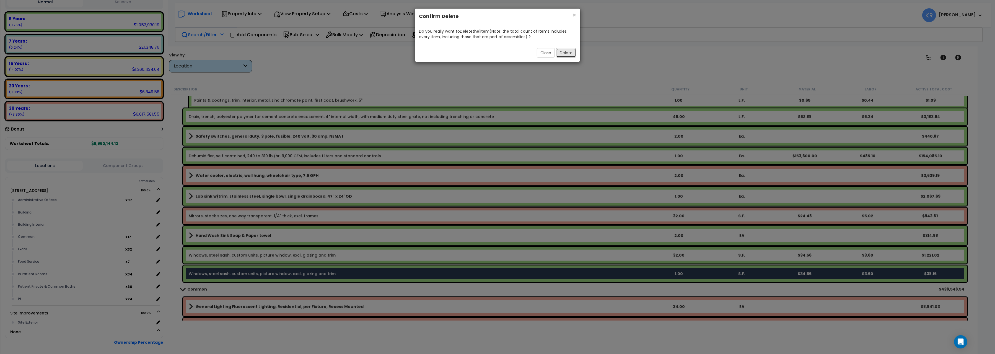
click at [567, 54] on button "Delete" at bounding box center [566, 52] width 20 height 9
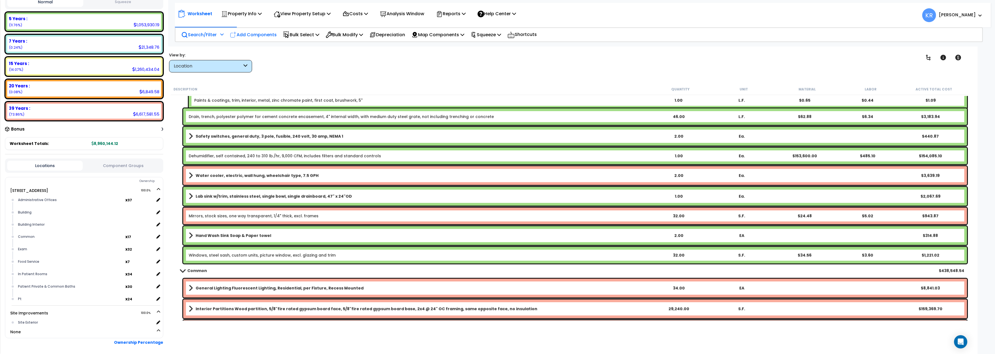
click at [260, 38] on p "Add Components" at bounding box center [253, 34] width 47 height 7
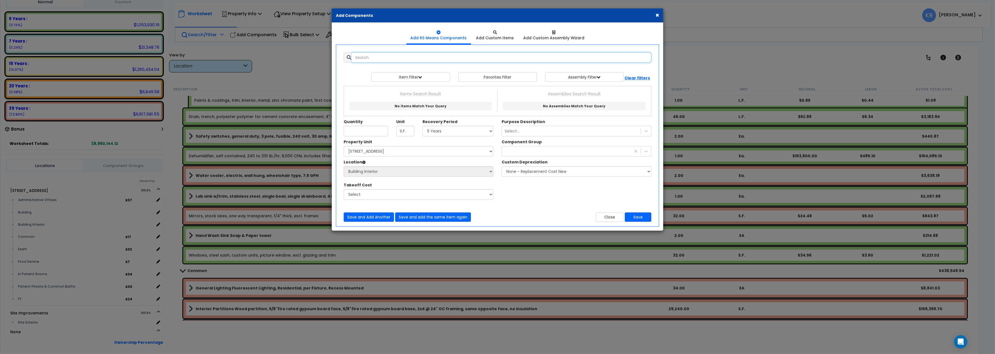
select select
click at [391, 56] on input "text" at bounding box center [501, 57] width 299 height 11
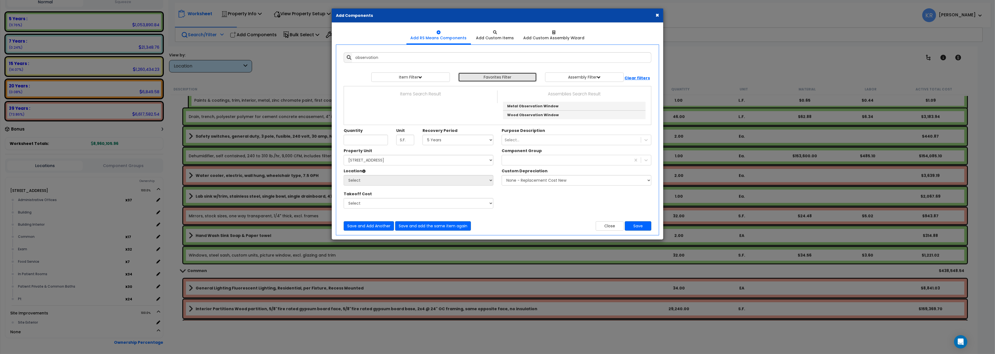
click at [507, 75] on button "Favorites Filter" at bounding box center [497, 76] width 79 height 9
click at [606, 224] on button "Close" at bounding box center [610, 225] width 28 height 9
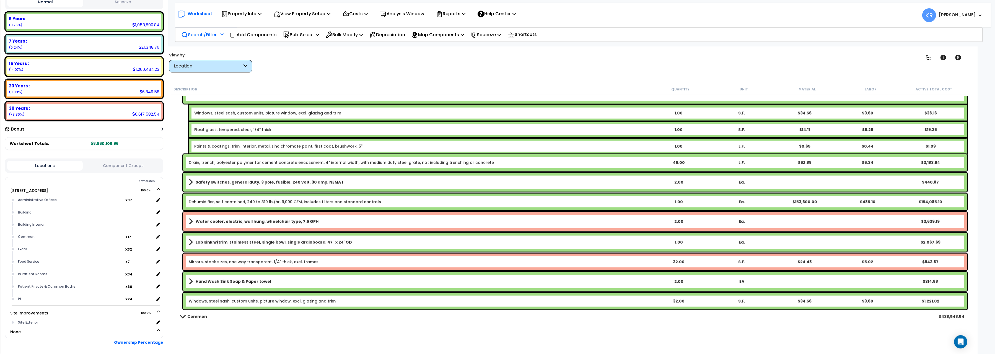
scroll to position [1361, 0]
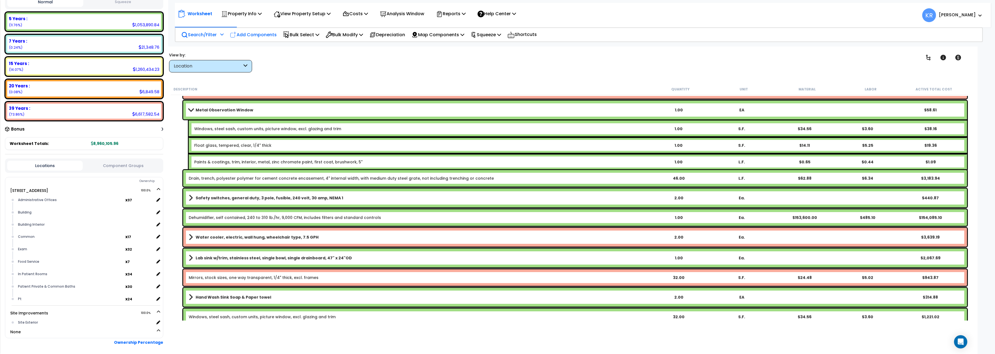
click at [246, 36] on p "Add Components" at bounding box center [253, 34] width 47 height 7
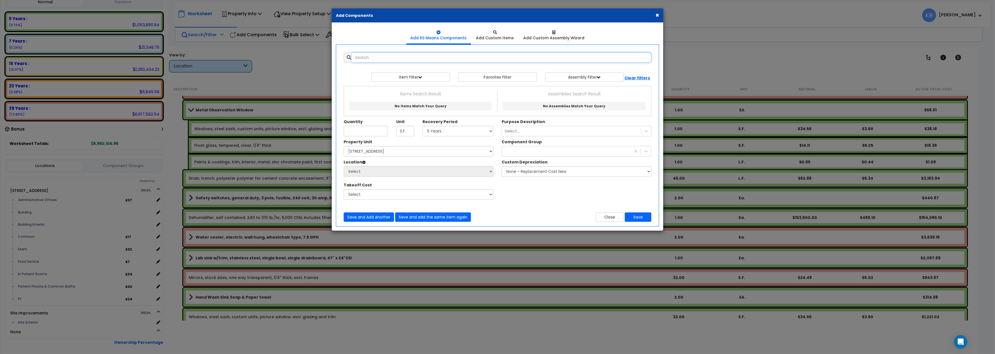
click at [400, 60] on input "text" at bounding box center [501, 57] width 299 height 11
drag, startPoint x: 376, startPoint y: 57, endPoint x: 508, endPoint y: 54, distance: 131.5
click at [508, 54] on input "float glass tempered" at bounding box center [501, 57] width 299 height 11
drag, startPoint x: 383, startPoint y: 56, endPoint x: 241, endPoint y: 45, distance: 142.9
click at [352, 52] on input "float glass" at bounding box center [501, 57] width 299 height 11
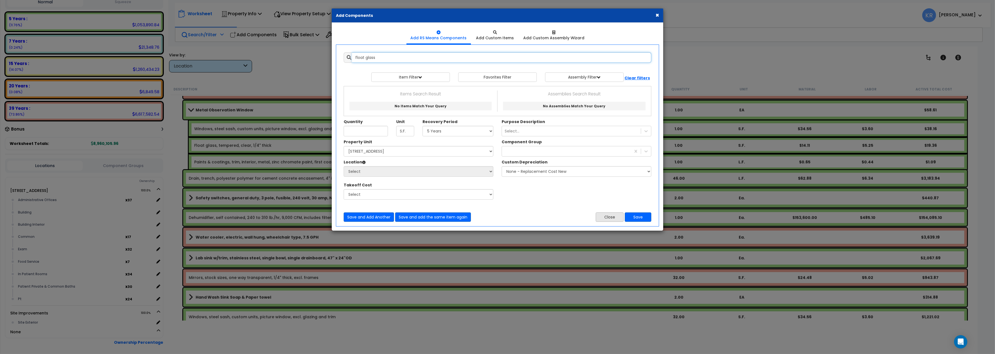
type input "float glass"
click at [602, 219] on button "Close" at bounding box center [610, 217] width 28 height 9
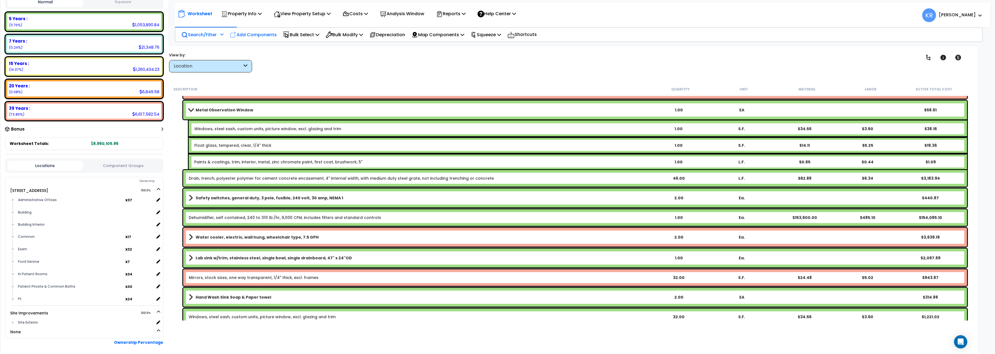
click at [255, 37] on p "Add Components" at bounding box center [253, 34] width 47 height 7
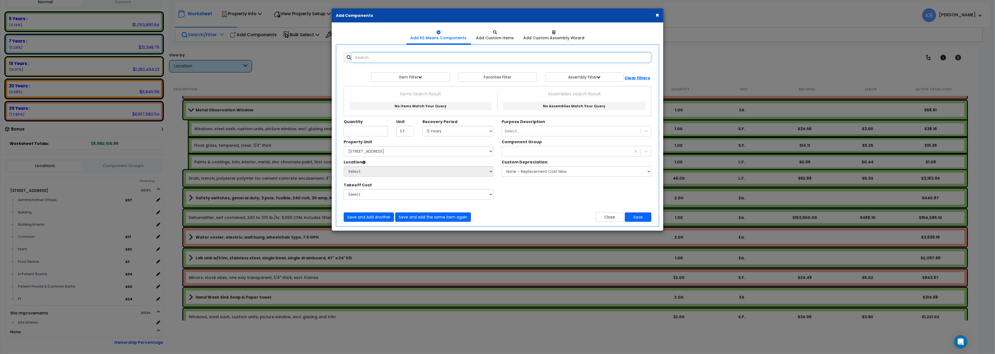
click at [376, 58] on input "text" at bounding box center [501, 57] width 299 height 11
click at [397, 61] on input "float glass" at bounding box center [501, 57] width 299 height 11
drag, startPoint x: 394, startPoint y: 59, endPoint x: 288, endPoint y: 47, distance: 106.6
click at [352, 52] on input "float glass" at bounding box center [501, 57] width 299 height 11
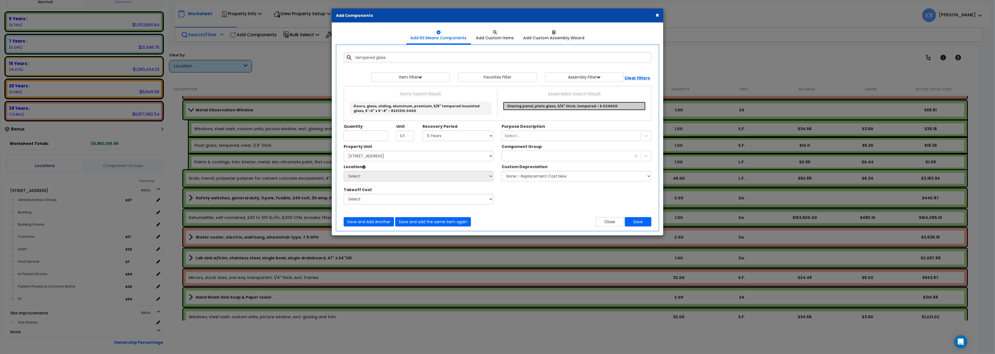
click at [529, 107] on link "Glazing panel, plate glass, 3/4" thick, tempered - 9.024000" at bounding box center [574, 106] width 143 height 9
type input "Glazing panel, plate glass, 3/4" thick, tempered - 9.024000"
type input "S.F."
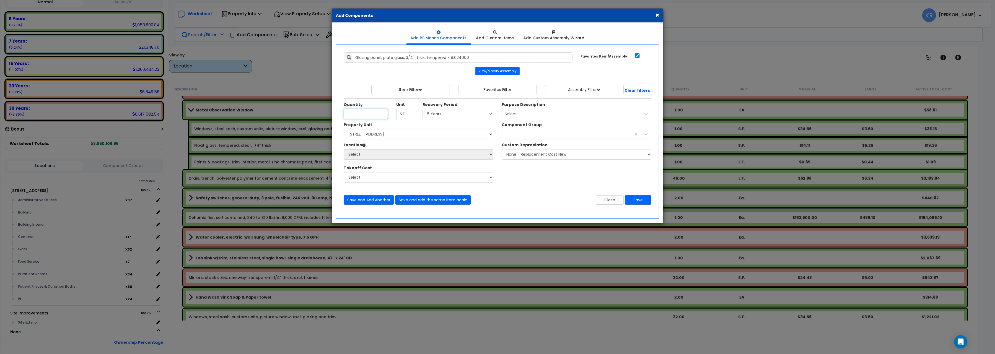
click at [363, 116] on input "Quantity" at bounding box center [366, 114] width 44 height 11
type input "32"
click at [423, 109] on select "Select 5 Years 7 Years 15 Years 20 Years 39 Years 27.5 Year" at bounding box center [458, 114] width 71 height 11
select select "5Y"
click option "5 Years" at bounding box center [0, 0] width 0 height 0
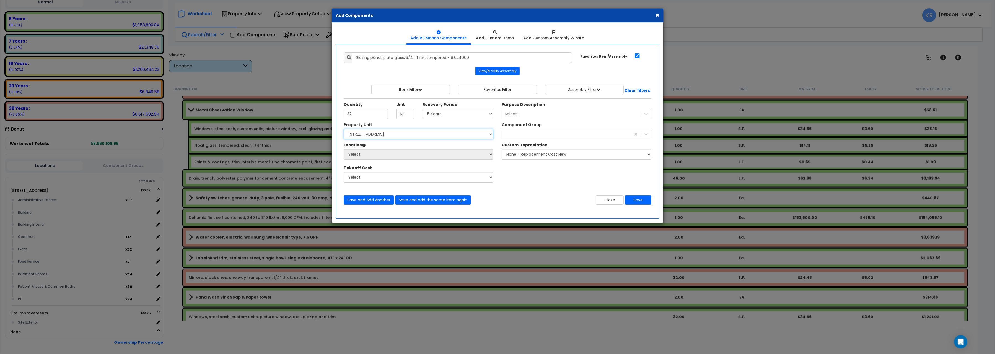
click at [344, 129] on select "Select 204 Energy Pkwy Site Improvements" at bounding box center [419, 134] width 150 height 11
select select "162439"
click option "[STREET_ADDRESS]" at bounding box center [0, 0] width 0 height 0
click at [344, 149] on select "Select Administrative Offices Building Building Interior Common Exam Food Servi…" at bounding box center [419, 154] width 150 height 11
select select "461"
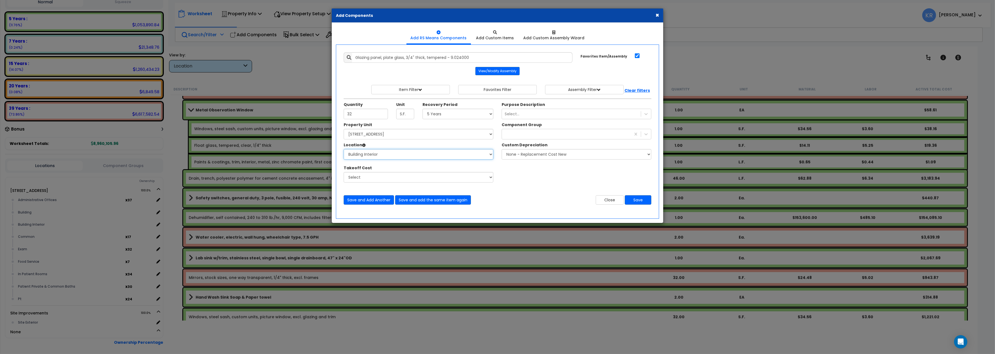
click option "Building Interior" at bounding box center [0, 0] width 0 height 0
click at [520, 131] on div "Component Group 291 * This field is required." at bounding box center [577, 130] width 158 height 17
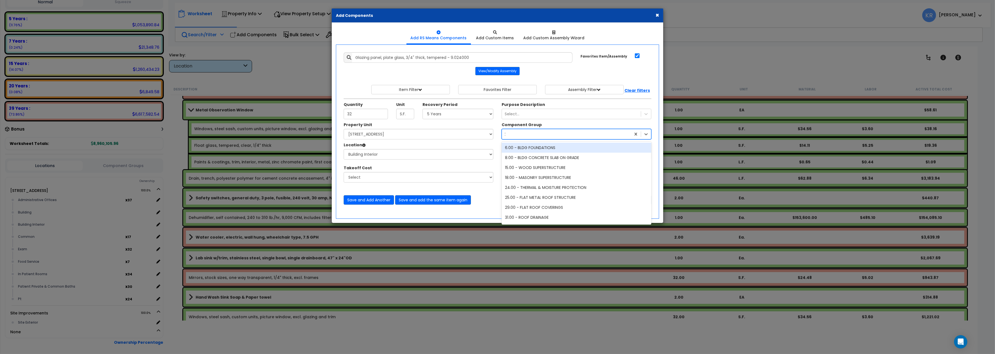
click at [519, 135] on div "291" at bounding box center [566, 134] width 129 height 9
type input "291"
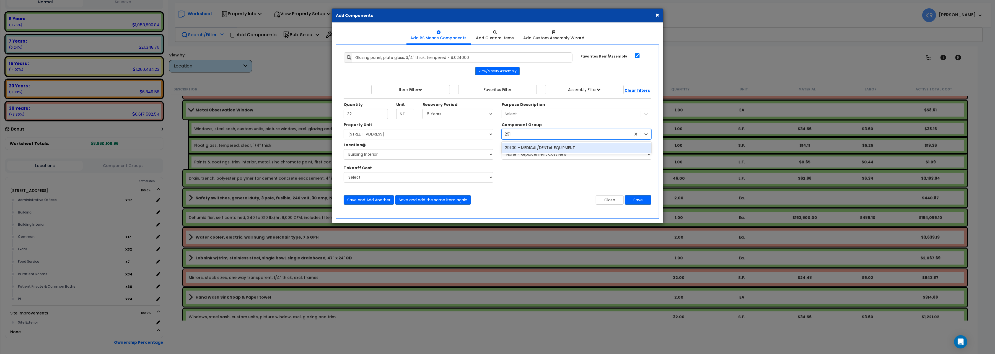
click at [542, 150] on div "291.00 - MEDICAL/DENTAL EQUIPMENT" at bounding box center [577, 148] width 150 height 10
click at [639, 201] on button "Save" at bounding box center [638, 199] width 27 height 9
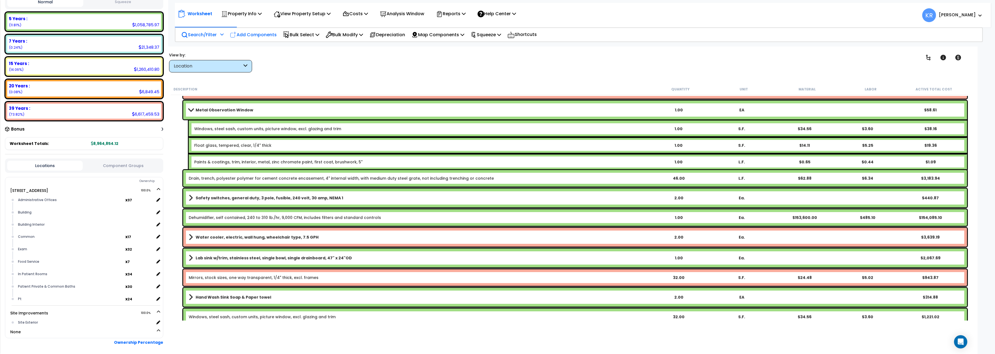
click at [259, 33] on p "Add Components" at bounding box center [253, 34] width 47 height 7
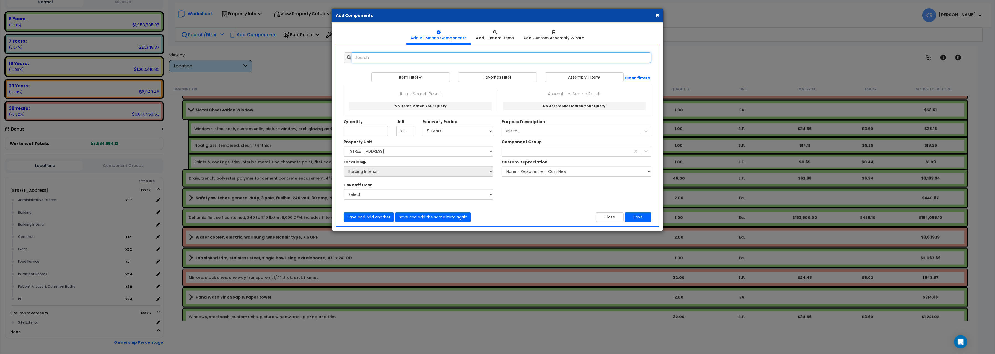
select select
click at [364, 54] on input "text" at bounding box center [501, 57] width 299 height 11
drag, startPoint x: 368, startPoint y: 58, endPoint x: 231, endPoint y: 50, distance: 136.9
click at [352, 52] on input "paint metal zinc" at bounding box center [501, 57] width 299 height 11
click at [391, 62] on input "metal zinc" at bounding box center [501, 57] width 299 height 11
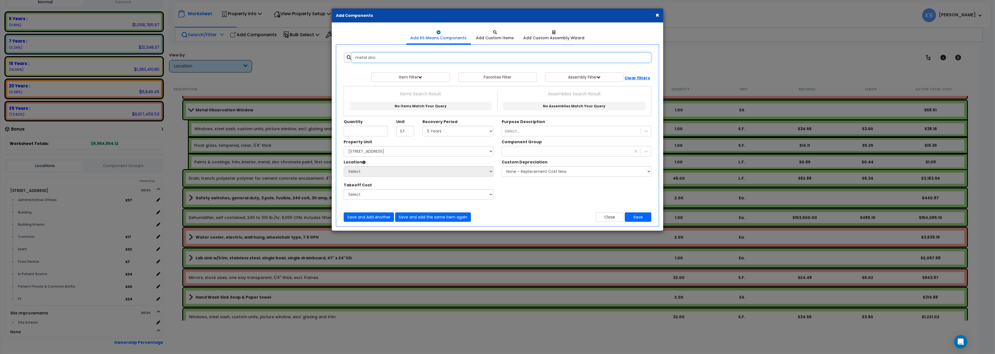
drag, startPoint x: 384, startPoint y: 58, endPoint x: 225, endPoint y: 40, distance: 160.4
click at [352, 52] on input "metal zinc" at bounding box center [501, 57] width 299 height 11
click at [364, 59] on input "paint trim" at bounding box center [501, 57] width 299 height 11
click at [365, 59] on input "paint trim" at bounding box center [501, 57] width 299 height 11
click at [367, 59] on input "paint trim" at bounding box center [501, 57] width 299 height 11
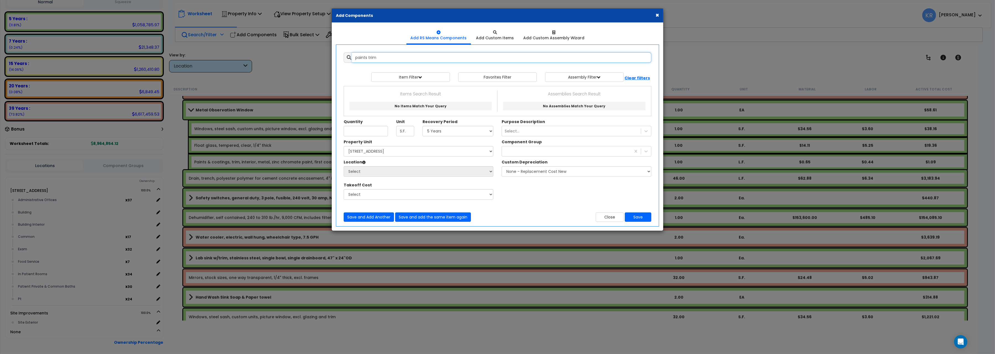
drag, startPoint x: 387, startPoint y: 59, endPoint x: 235, endPoint y: 47, distance: 152.7
click at [352, 52] on input "paints trim" at bounding box center [501, 57] width 299 height 11
click at [609, 219] on button "Close" at bounding box center [610, 217] width 28 height 9
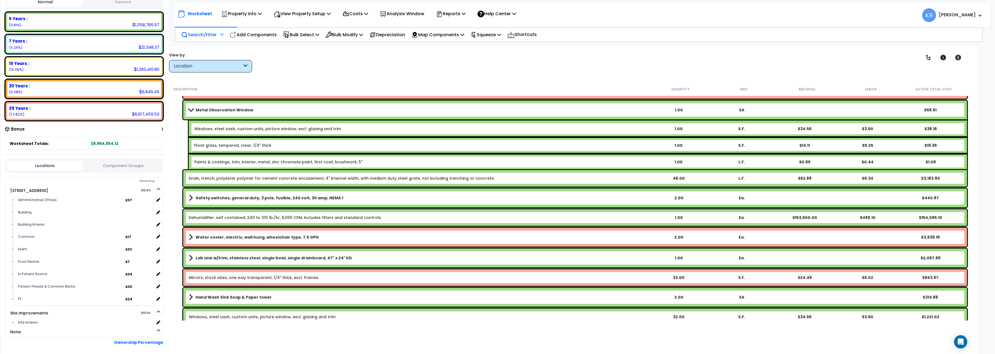
click at [272, 164] on div "Paints & coatings, trim, interior, metal, zinc chromate paint, first coat, brus…" at bounding box center [578, 162] width 778 height 17
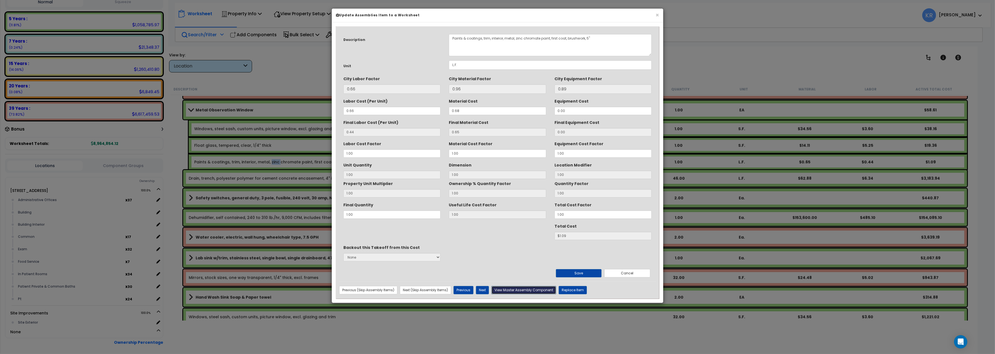
click at [517, 290] on button "View Master Assembly Component" at bounding box center [523, 290] width 65 height 8
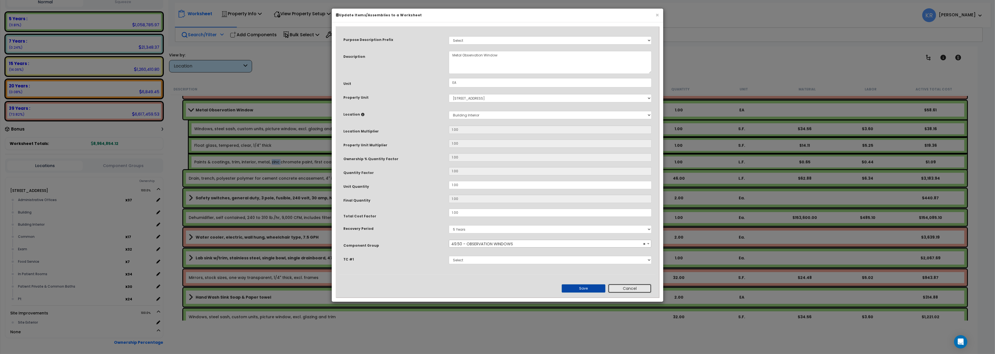
click at [628, 289] on button "Cancel" at bounding box center [630, 288] width 44 height 9
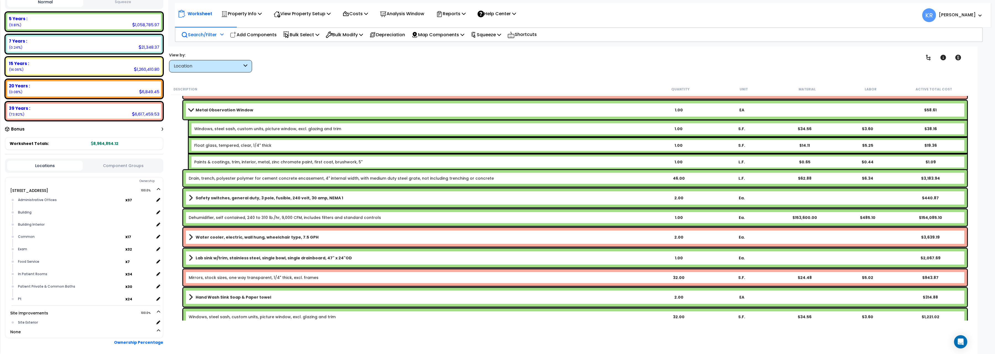
click at [234, 159] on link "Paints & coatings, trim, interior, metal, zinc chromate paint, first coat, brus…" at bounding box center [278, 162] width 168 height 6
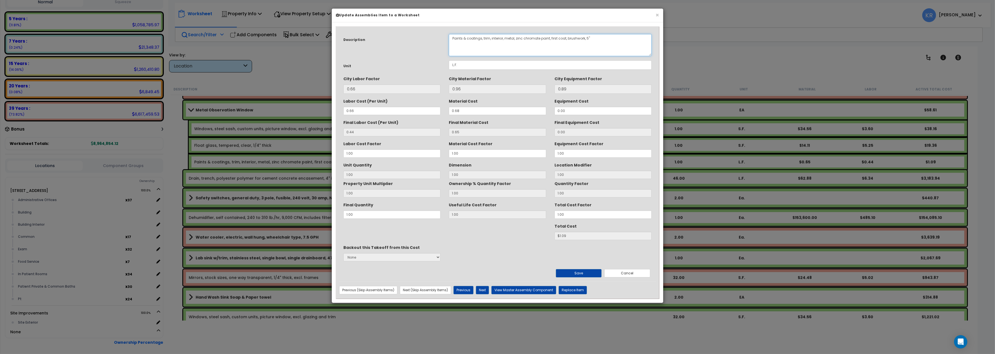
drag, startPoint x: 517, startPoint y: 40, endPoint x: 549, endPoint y: 38, distance: 32.5
click at [549, 38] on textarea "Paints & coatings, trim, interior, metal, zinc chromate paint, first coat, brus…" at bounding box center [550, 45] width 203 height 22
click at [630, 273] on button "Cancel" at bounding box center [627, 273] width 46 height 8
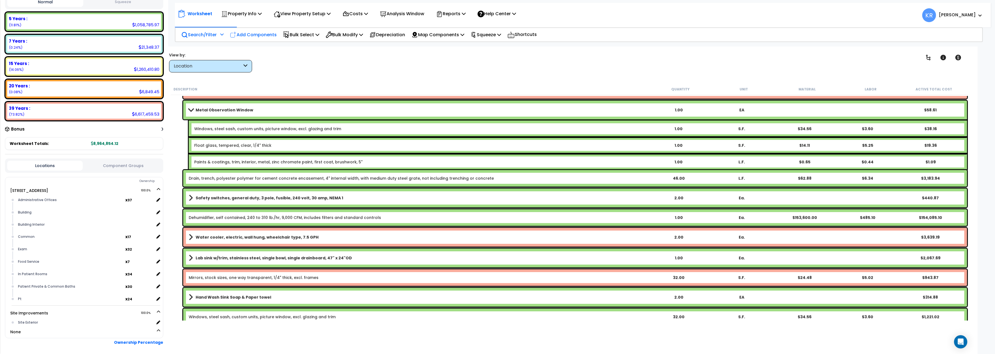
click at [246, 35] on p "Add Components" at bounding box center [253, 34] width 47 height 7
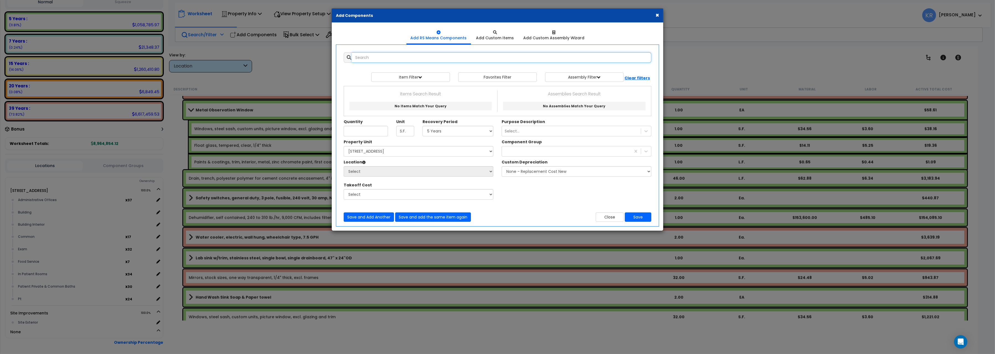
paste input "inc chromate paint"
drag, startPoint x: 403, startPoint y: 58, endPoint x: 270, endPoint y: 47, distance: 133.3
click at [352, 52] on input "inc chromate paint" at bounding box center [501, 57] width 299 height 11
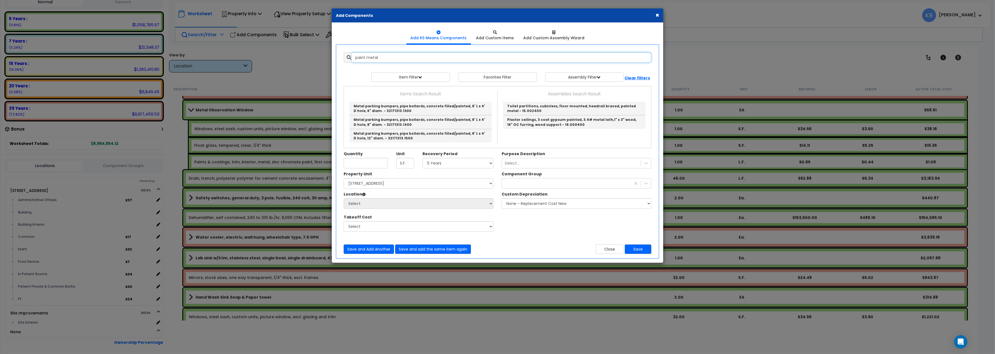
drag, startPoint x: 387, startPoint y: 56, endPoint x: 284, endPoint y: 56, distance: 103.2
click at [352, 56] on input "paint metal" at bounding box center [501, 57] width 299 height 11
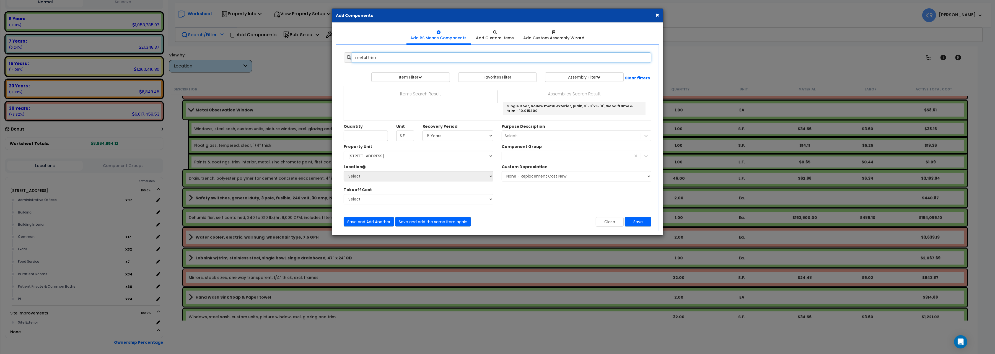
drag, startPoint x: 378, startPoint y: 58, endPoint x: 368, endPoint y: 60, distance: 10.7
click at [368, 60] on input "metal trim" at bounding box center [501, 57] width 299 height 11
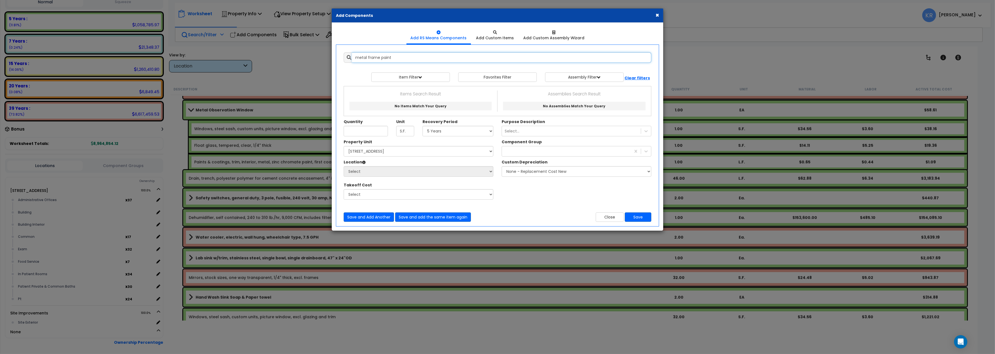
drag, startPoint x: 368, startPoint y: 57, endPoint x: 382, endPoint y: 58, distance: 13.9
click at [382, 58] on input "metal frame paint" at bounding box center [501, 57] width 299 height 11
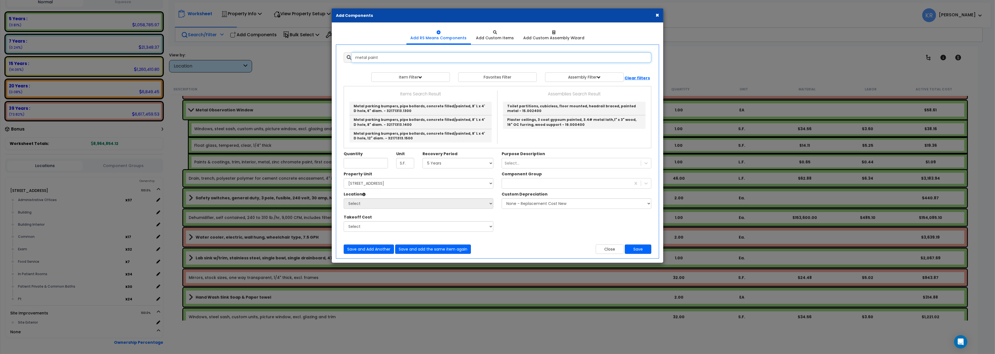
drag, startPoint x: 384, startPoint y: 57, endPoint x: 201, endPoint y: 55, distance: 183.2
click at [352, 55] on input "metal paint" at bounding box center [501, 57] width 299 height 11
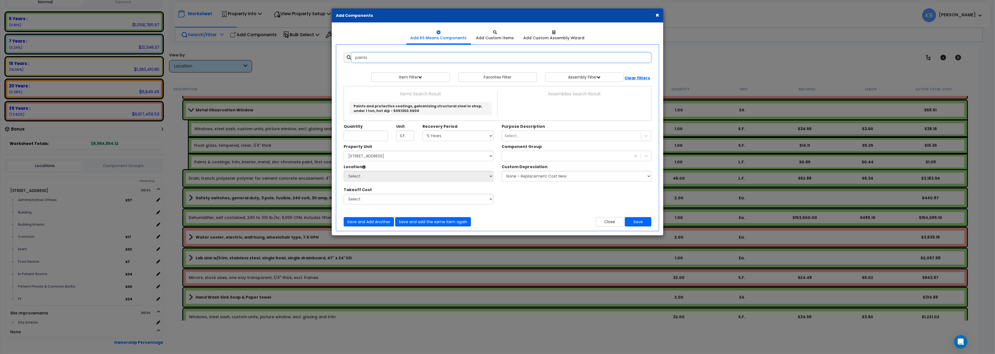
type input "paints"
click at [635, 78] on b "Clear filters" at bounding box center [637, 78] width 25 height 6
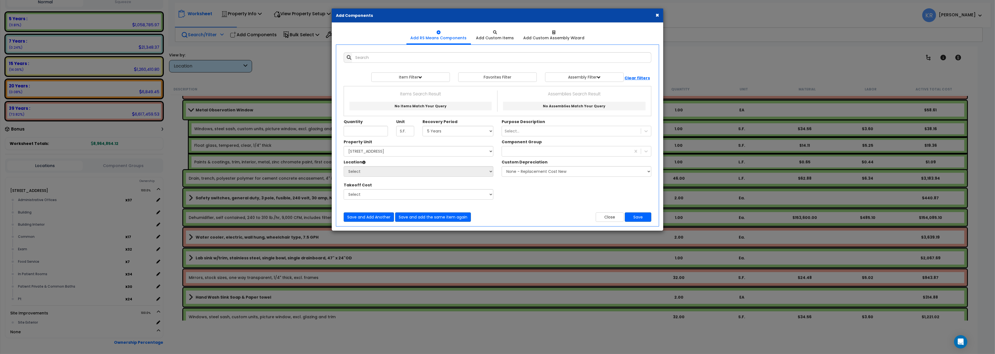
click at [365, 51] on div "Add Items Add Assemblies Both 10372212 Select" at bounding box center [498, 137] width 316 height 178
click at [365, 60] on input "text" at bounding box center [501, 57] width 299 height 11
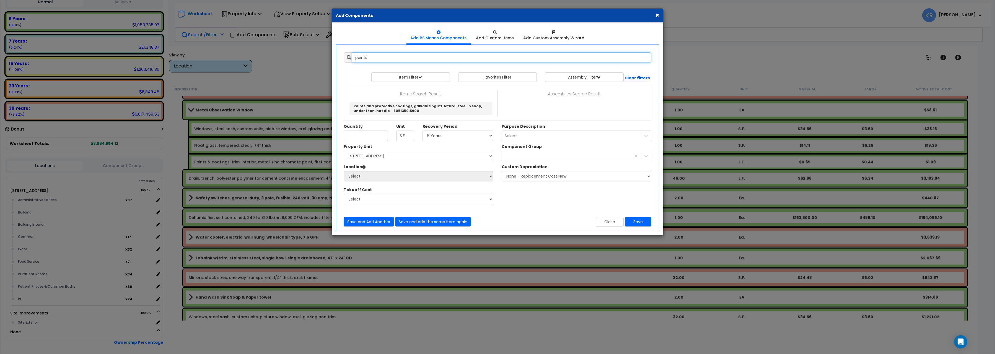
drag, startPoint x: 377, startPoint y: 60, endPoint x: 304, endPoint y: 55, distance: 73.8
click at [352, 53] on input "paints" at bounding box center [501, 57] width 299 height 11
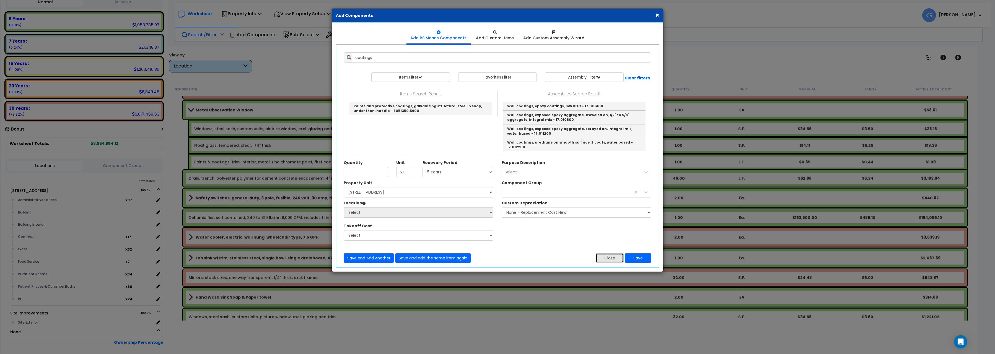
click at [613, 256] on button "Close" at bounding box center [610, 257] width 28 height 9
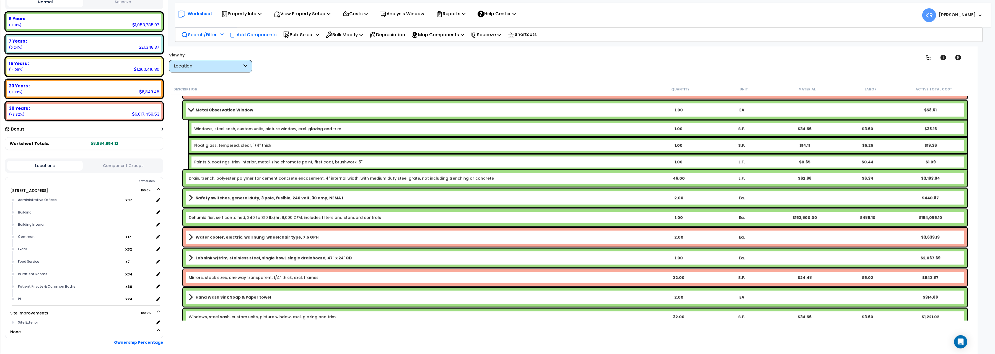
click at [271, 33] on p "Add Components" at bounding box center [253, 34] width 47 height 7
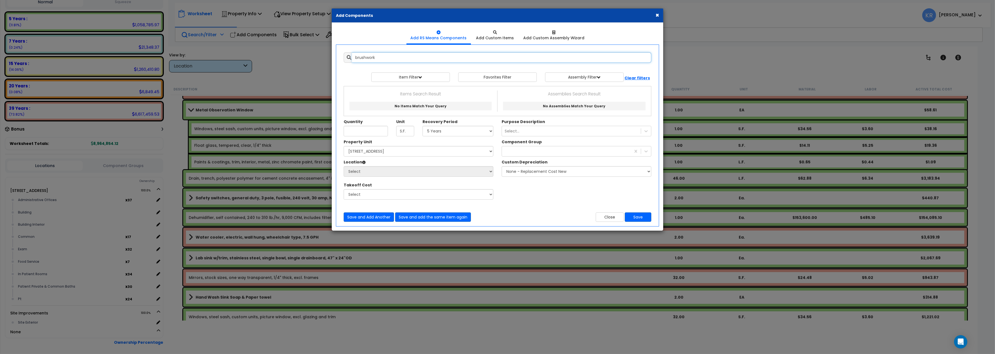
type input "brushwork"
click at [659, 15] on div "× Add Components" at bounding box center [497, 16] width 331 height 14
click at [652, 17] on div "× Add Components" at bounding box center [497, 16] width 331 height 14
click at [661, 13] on div "× Add Components" at bounding box center [497, 16] width 331 height 14
click at [658, 15] on button "×" at bounding box center [658, 15] width 4 height 6
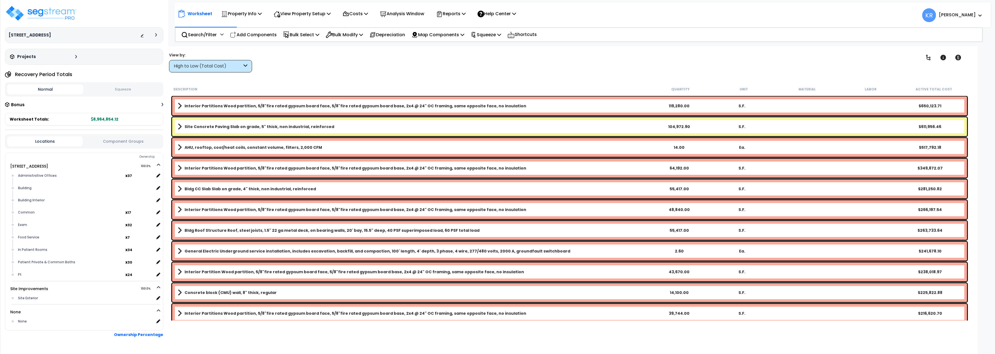
scroll to position [16, 0]
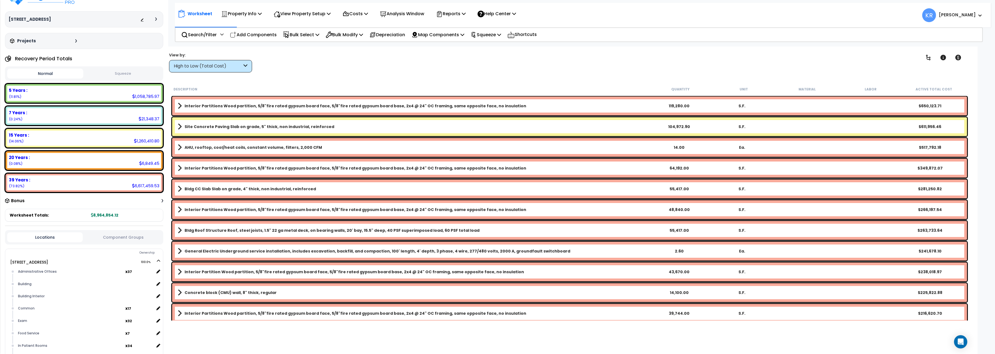
click at [189, 64] on div "High to Low (Total Cost)" at bounding box center [208, 66] width 68 height 6
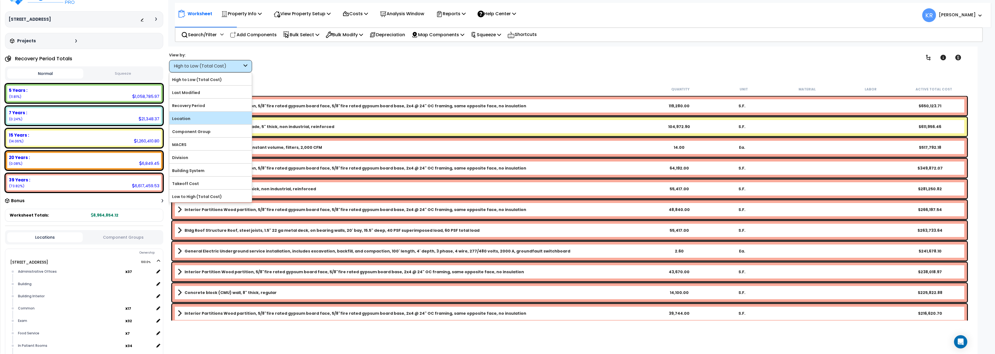
click at [190, 114] on div "Location" at bounding box center [210, 118] width 82 height 12
click at [207, 118] on label "Location" at bounding box center [210, 119] width 82 height 8
click at [0, 0] on input "Location" at bounding box center [0, 0] width 0 height 0
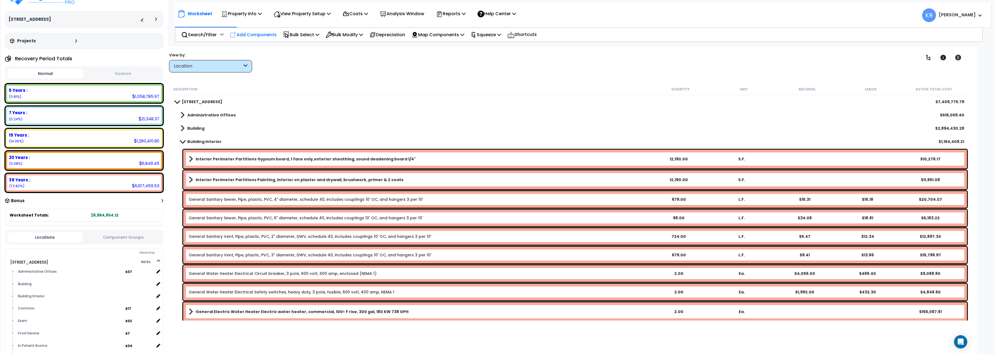
click at [253, 33] on p "Add Components" at bounding box center [253, 34] width 47 height 7
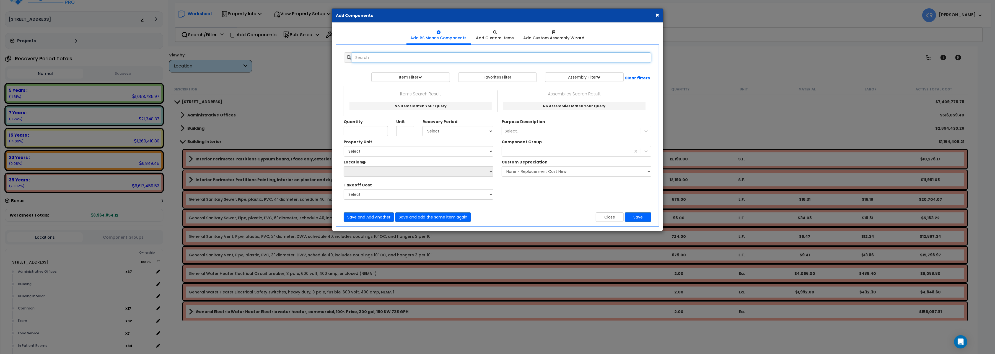
click at [385, 58] on input "text" at bounding box center [501, 57] width 299 height 11
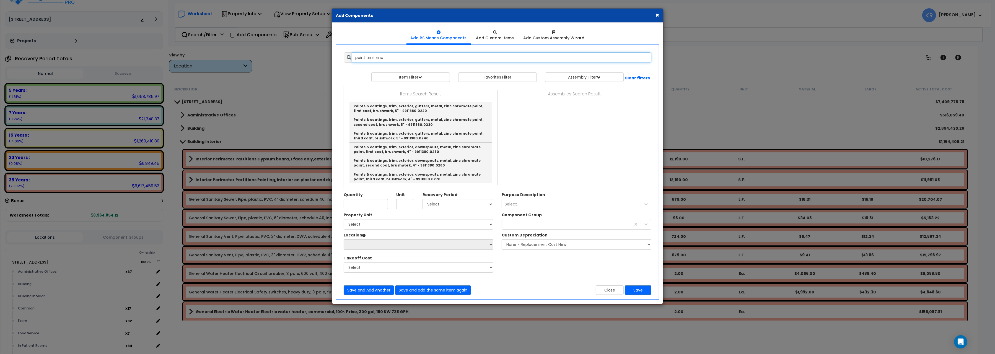
scroll to position [0, 0]
click at [419, 110] on link "Paints & coatings, trim, exterior, gutters, metal, zinc chromate paint, first c…" at bounding box center [420, 109] width 142 height 14
type input "Paints & coatings, trim, exterior, gutters, metal, zinc chromate paint, first c…"
type input "L.F."
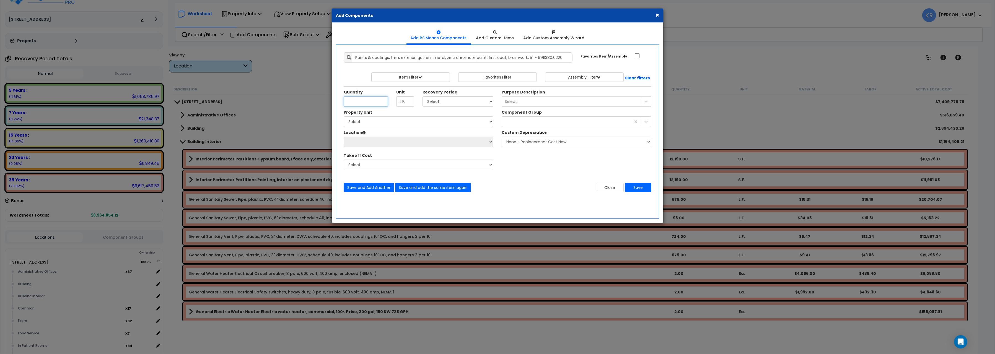
click at [368, 103] on input "Quantity" at bounding box center [366, 101] width 44 height 11
type input "24"
drag, startPoint x: 401, startPoint y: 58, endPoint x: 430, endPoint y: 57, distance: 28.5
click at [430, 57] on input "Paints & coatings, trim, exterior, gutters, metal, zinc chromate paint, first c…" at bounding box center [462, 57] width 221 height 11
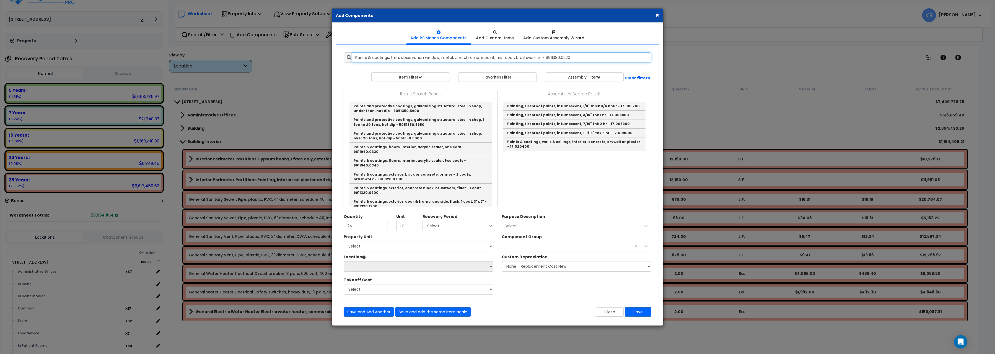
type input "Paints & coatings, trim, observation window, metal, zinc chromate paint, first …"
click at [589, 152] on div "Painting, fireproof paints, intumescent, 1/8" thick 3/4 hour - 17.008700 Painti…" at bounding box center [574, 126] width 145 height 52
click at [423, 221] on select "Select 5 Years 7 Years 15 Years 20 Years 39 Years 27.5 Year" at bounding box center [458, 226] width 71 height 11
select select "5Y"
click option "5 Years" at bounding box center [0, 0] width 0 height 0
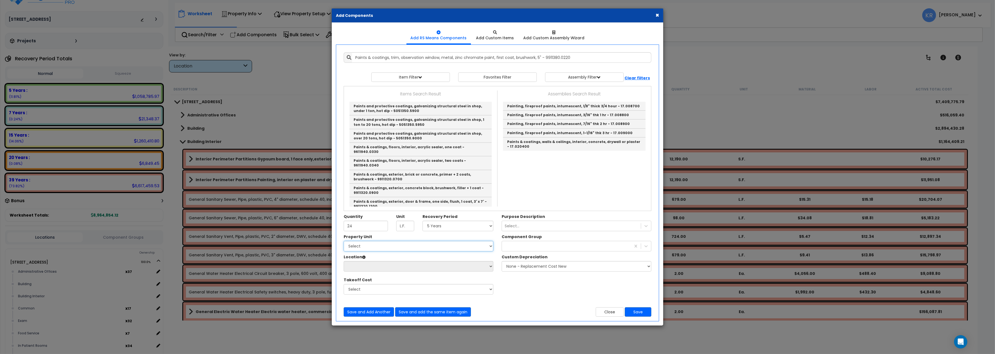
click at [344, 241] on select "Select 204 Energy Pkwy Site Improvements" at bounding box center [419, 246] width 150 height 11
select select "162439"
click option "[STREET_ADDRESS]" at bounding box center [0, 0] width 0 height 0
click at [372, 267] on div "Property Unit Select 204 Energy Pkwy Site Improvements Select Building" at bounding box center [419, 267] width 158 height 66
click at [344, 261] on select "Select Administrative Offices Building Building Interior Common Exam Food Servi…" at bounding box center [419, 266] width 150 height 11
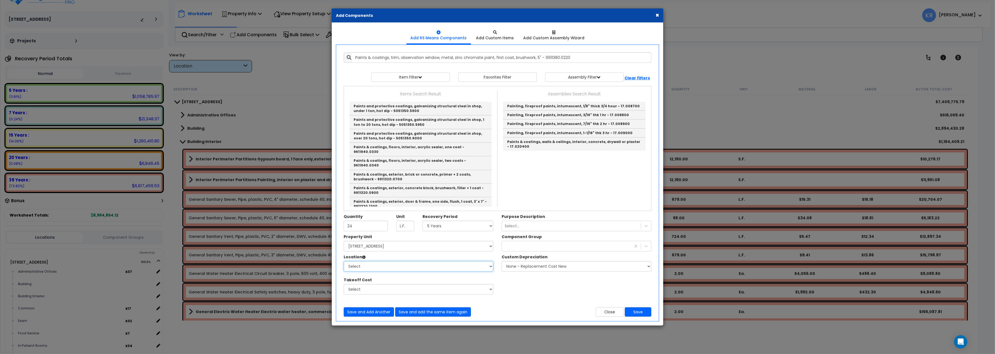
select select "461"
click option "Building Interior" at bounding box center [0, 0] width 0 height 0
click at [527, 248] on div at bounding box center [566, 246] width 129 height 9
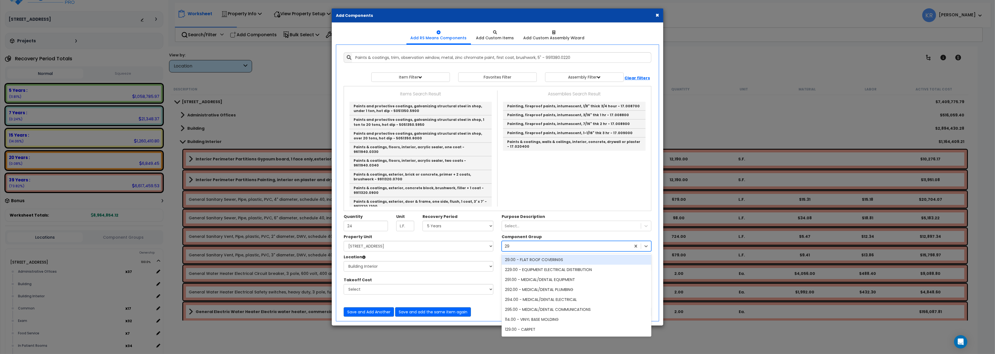
type input "291"
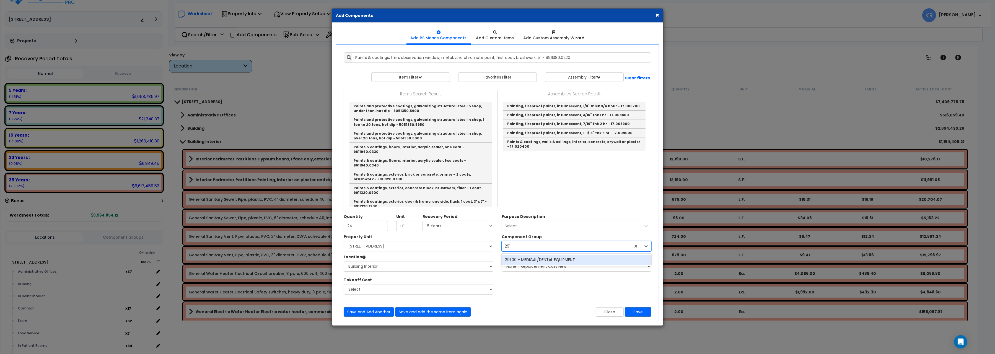
click at [541, 262] on div "291.00 - MEDICAL/DENTAL EQUIPMENT" at bounding box center [577, 260] width 150 height 10
click at [646, 313] on button "Save" at bounding box center [638, 311] width 27 height 9
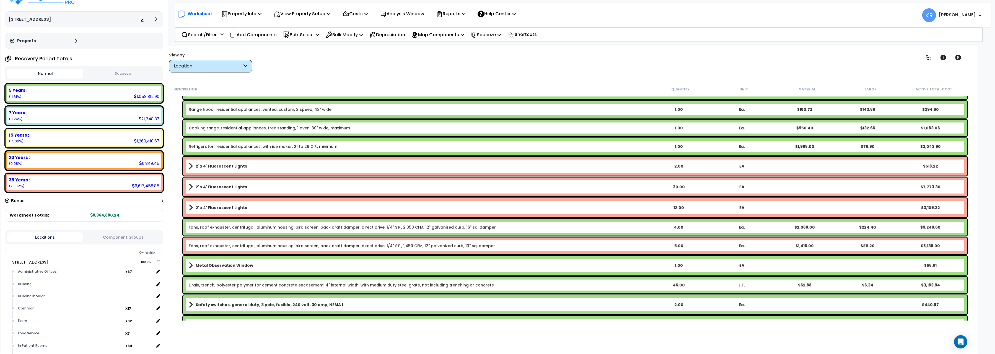
scroll to position [1237, 0]
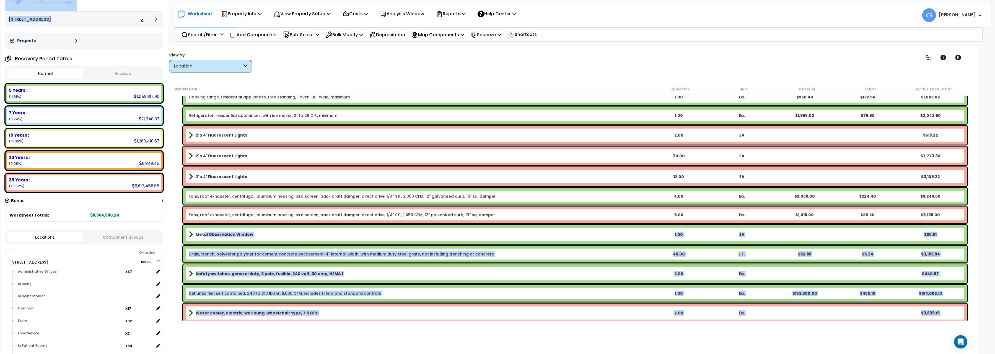
click at [203, 231] on link "Metal Observation Window" at bounding box center [418, 235] width 458 height 8
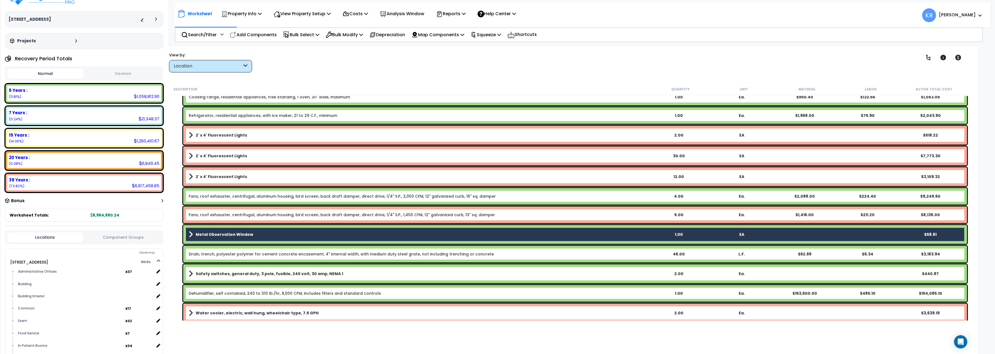
click at [203, 234] on b "Metal Observation Window" at bounding box center [225, 235] width 58 height 6
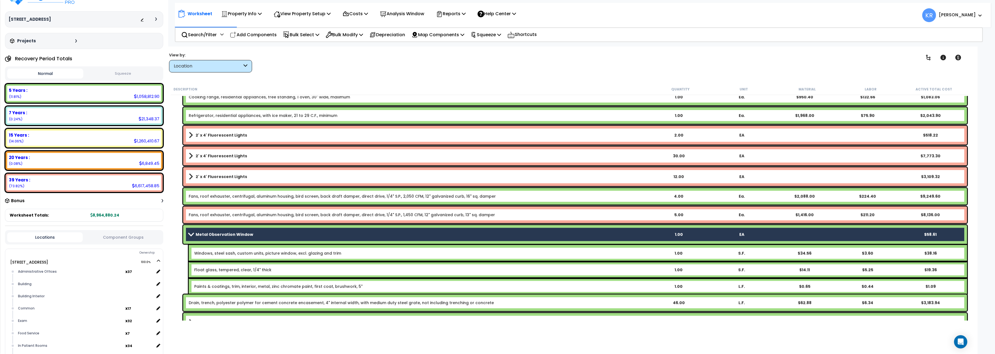
click at [203, 234] on b "Metal Observation Window" at bounding box center [225, 235] width 58 height 6
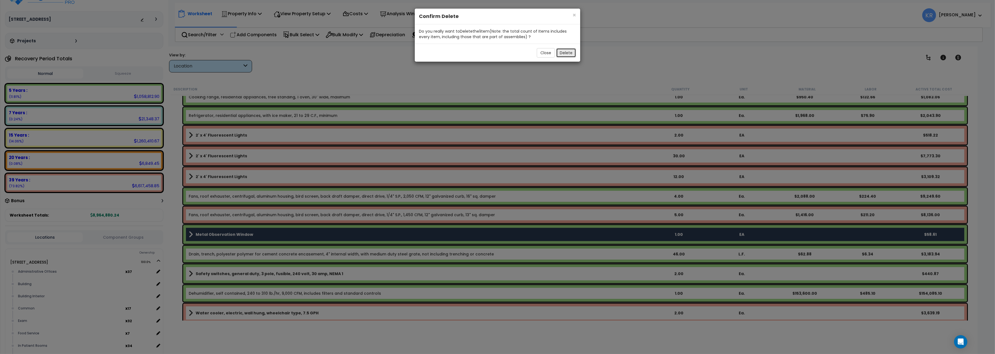
click at [561, 54] on button "Delete" at bounding box center [566, 52] width 20 height 9
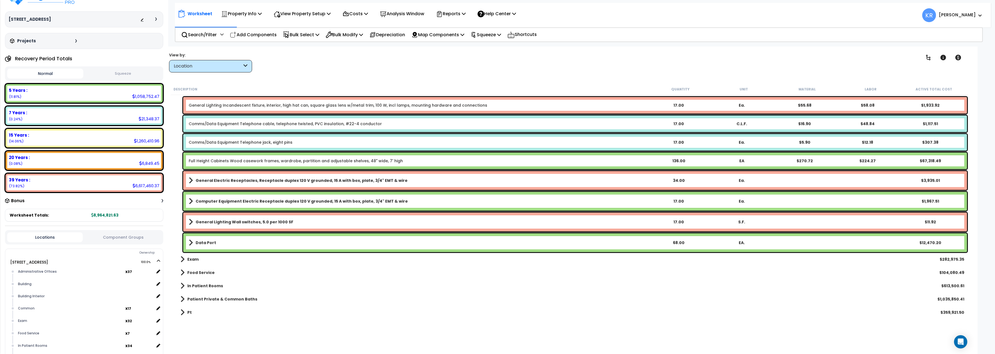
scroll to position [1873, 0]
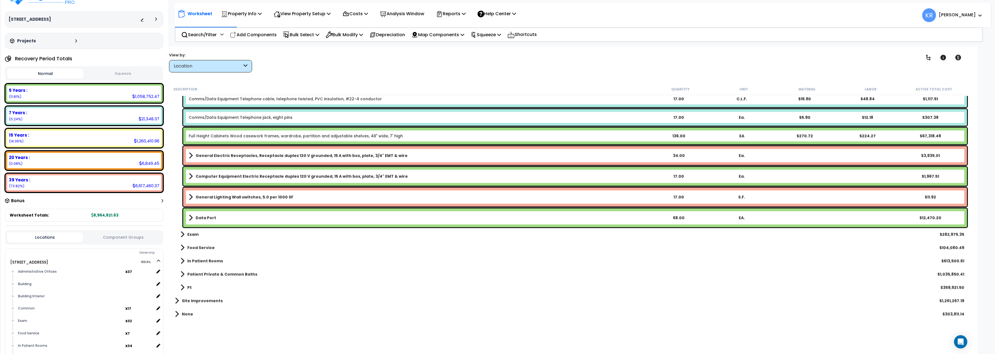
click at [278, 251] on div "Food Service $104,080.49" at bounding box center [569, 247] width 795 height 13
click at [415, 69] on div "Clear Filters" at bounding box center [589, 62] width 644 height 20
click at [220, 65] on div "Location" at bounding box center [208, 66] width 68 height 6
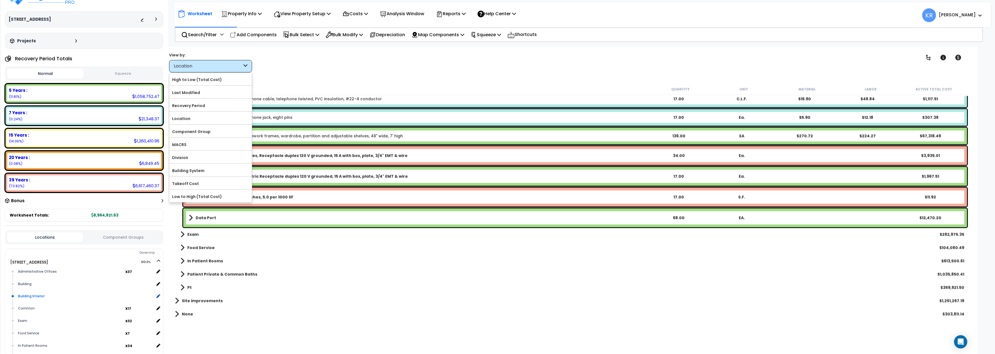
click at [41, 294] on div "Building Interior" at bounding box center [86, 296] width 138 height 7
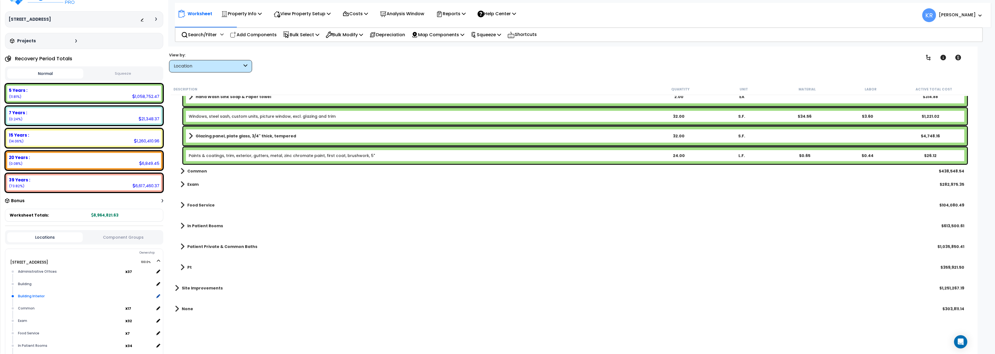
scroll to position [1493, 0]
click at [242, 159] on div "Paints & coatings, trim, exterior, gutters, metal, zinc chromate paint, first c…" at bounding box center [575, 155] width 784 height 17
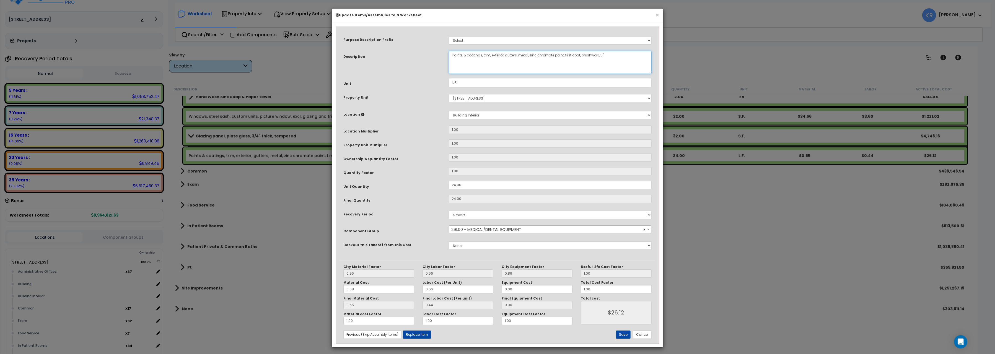
drag, startPoint x: 491, startPoint y: 55, endPoint x: 517, endPoint y: 57, distance: 25.6
click at [517, 57] on textarea "Paints & coatings, trim, exterior, gutters, metal, zinc chromate paint, first c…" at bounding box center [550, 62] width 203 height 23
type textarea "Paints & coatings, trim, observation window, metal, zinc chromate paint, first …"
click at [624, 334] on button "Save" at bounding box center [623, 335] width 15 height 8
type input "26.12"
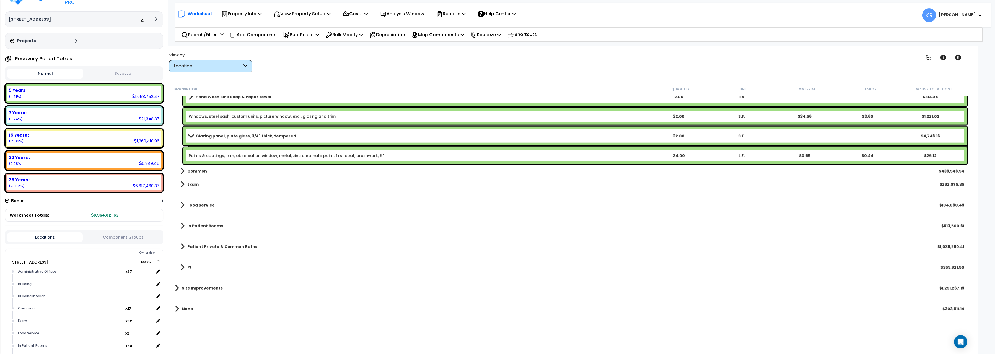
click at [244, 136] on b "Glazing panel, plate glass, 3/4" thick, tempered" at bounding box center [246, 136] width 100 height 6
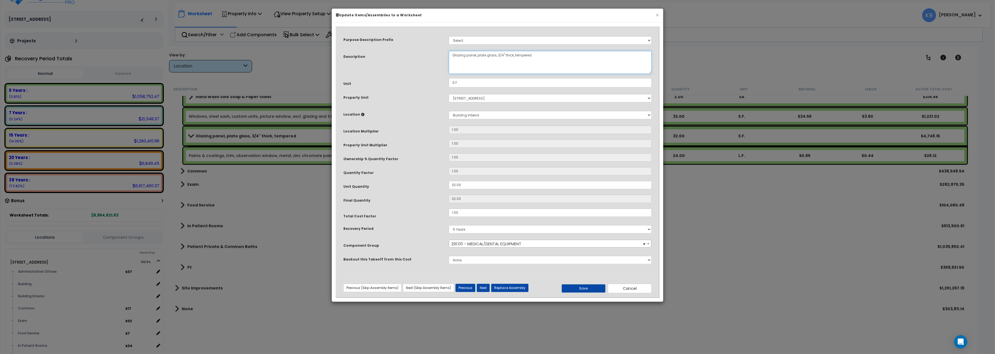
click at [452, 55] on textarea "Glazing panel, plate glass, 3/4" thick, tempered" at bounding box center [550, 62] width 203 height 23
type textarea "Observation window, Glazing panel, plate glass, 3/4" thick, tempered"
click at [577, 287] on button "Save" at bounding box center [584, 288] width 44 height 8
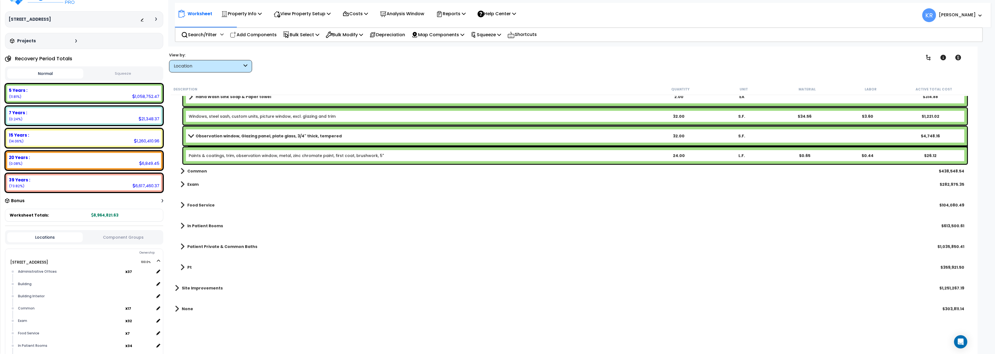
click at [227, 115] on link "Windows, steel sash, custom units, picture window, excl. glazing and trim" at bounding box center [262, 117] width 147 height 6
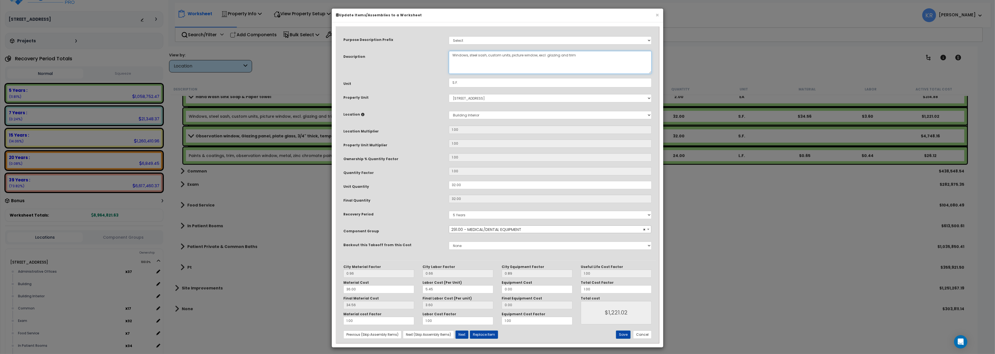
drag, startPoint x: 455, startPoint y: 54, endPoint x: 428, endPoint y: 55, distance: 27.7
click at [449, 55] on textarea "Windows, steel sash, custom units, picture window, excl. glazing and trim" at bounding box center [550, 62] width 203 height 23
type textarea "Observation windows, steel sash, custom units, picture window, excl. glazing an…"
click at [622, 333] on button "Save" at bounding box center [623, 335] width 15 height 8
type input "1221.02"
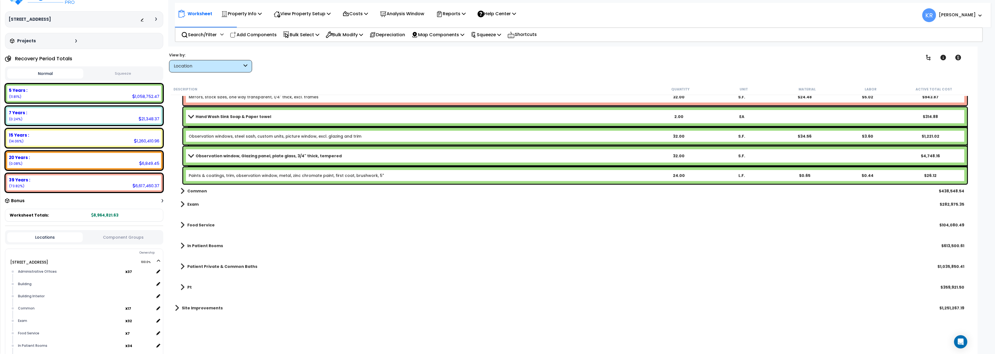
scroll to position [1462, 0]
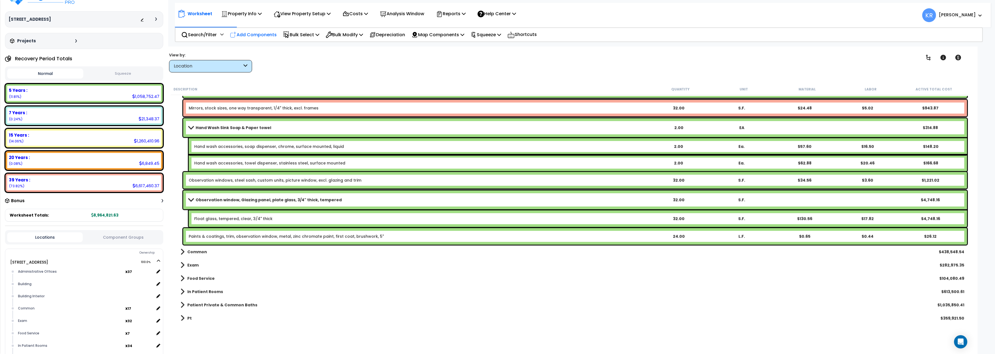
click at [259, 35] on p "Add Components" at bounding box center [253, 34] width 47 height 7
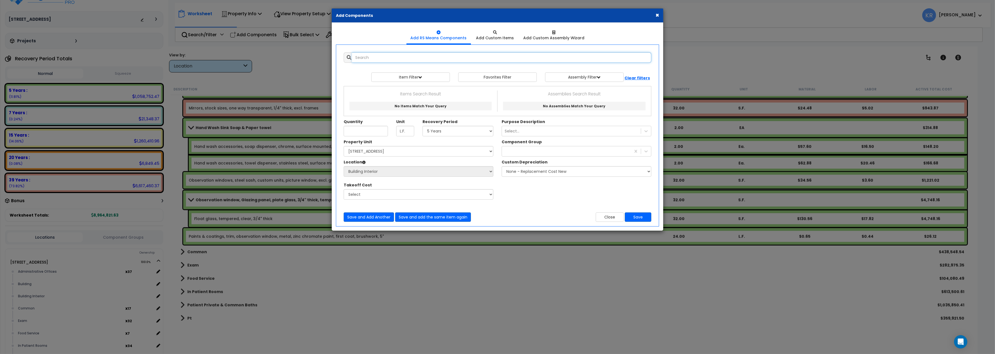
select select
click at [400, 62] on input "text" at bounding box center [501, 57] width 299 height 11
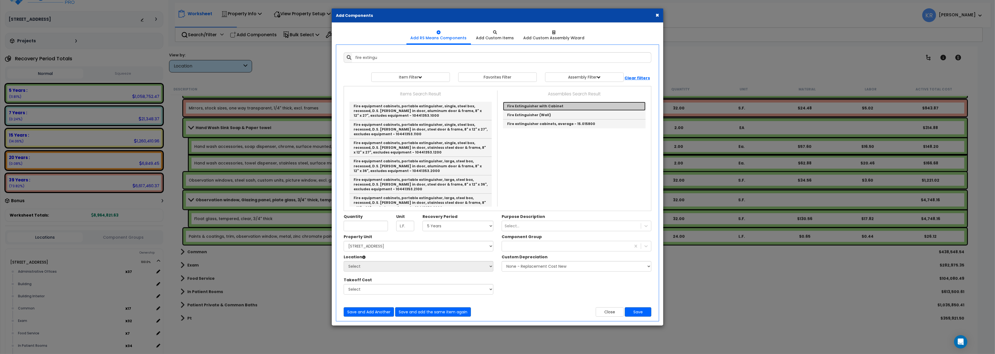
click at [568, 105] on link "Fire Extinguisher with Cabinet" at bounding box center [574, 106] width 143 height 9
type input "Fire Extinguisher with Cabinet"
checkbox input "true"
type input "EA"
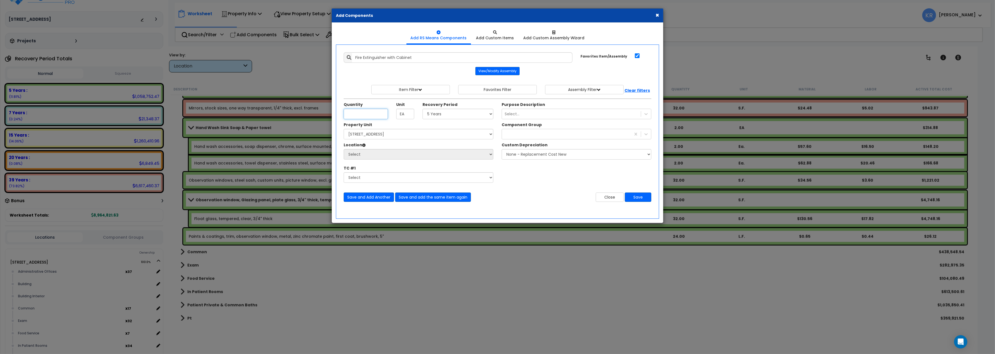
click at [358, 118] on input "Unit Quantity" at bounding box center [366, 114] width 44 height 11
type input "2"
click at [423, 109] on select "Select 5 Years 7 Years 15 Years 20 Years 39 Years 27.5 Year" at bounding box center [458, 114] width 71 height 11
select select "39Y"
click option "39 Years" at bounding box center [0, 0] width 0 height 0
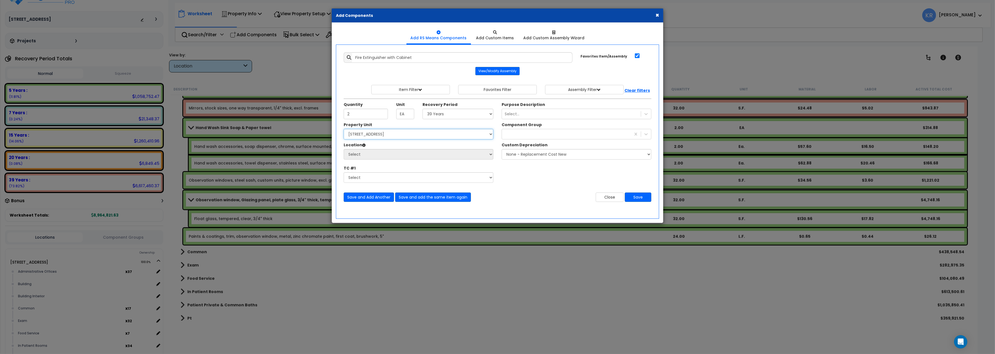
click at [344, 129] on select "Select 204 Energy Pkwy Site Improvements" at bounding box center [419, 134] width 150 height 11
select select "162439"
click option "[STREET_ADDRESS]" at bounding box center [0, 0] width 0 height 0
click at [344, 149] on select "Select Administrative Offices Building Building Interior Common Exam Food Servi…" at bounding box center [419, 154] width 150 height 11
select select "461"
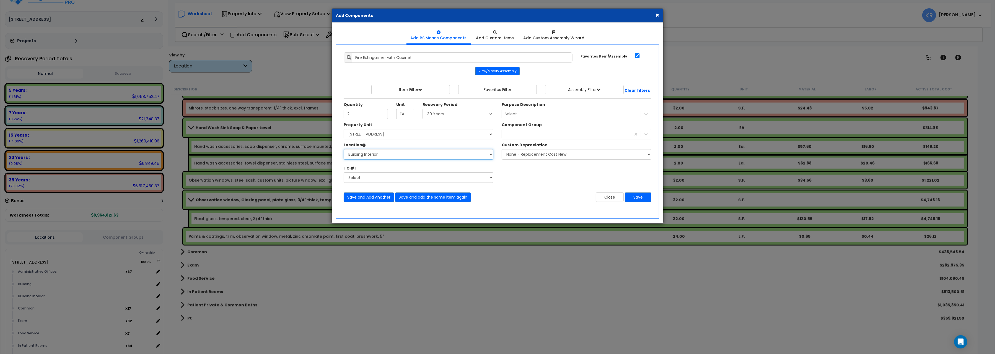
click option "Building Interior" at bounding box center [0, 0] width 0 height 0
click at [518, 136] on div at bounding box center [566, 134] width 129 height 9
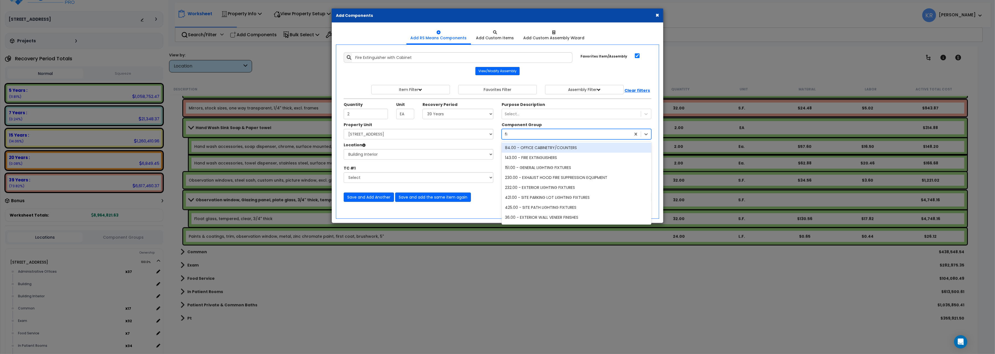
type input "fire"
click at [535, 149] on div "143.00 - FIRE EXTINGUISHERS" at bounding box center [577, 148] width 150 height 10
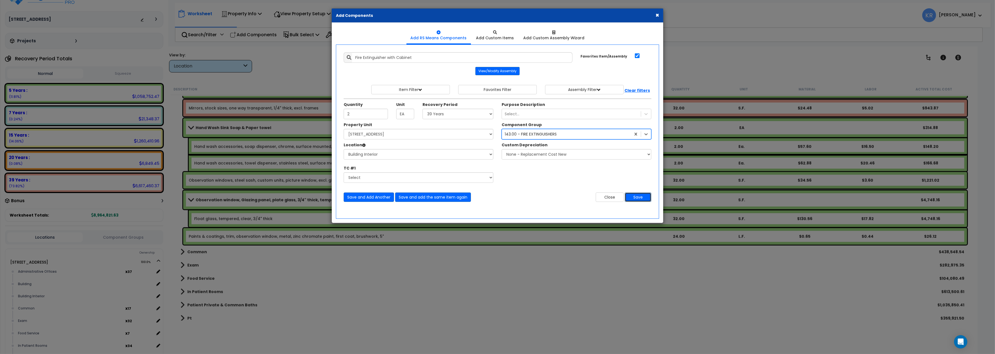
click at [642, 198] on button "Save" at bounding box center [638, 197] width 27 height 9
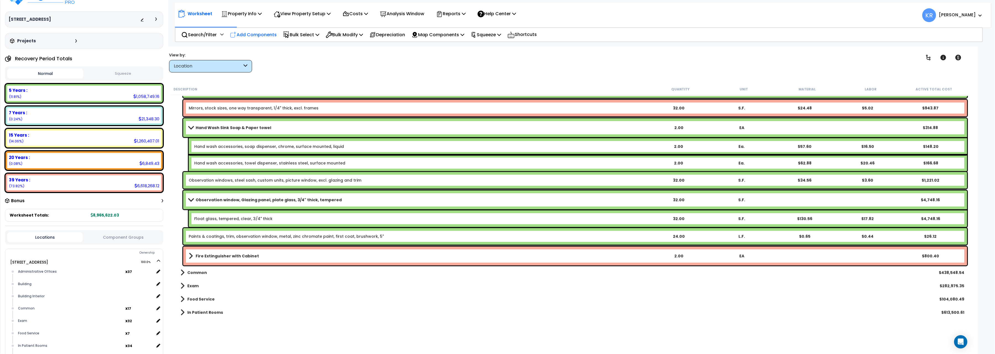
click at [253, 35] on p "Add Components" at bounding box center [253, 34] width 47 height 7
select select
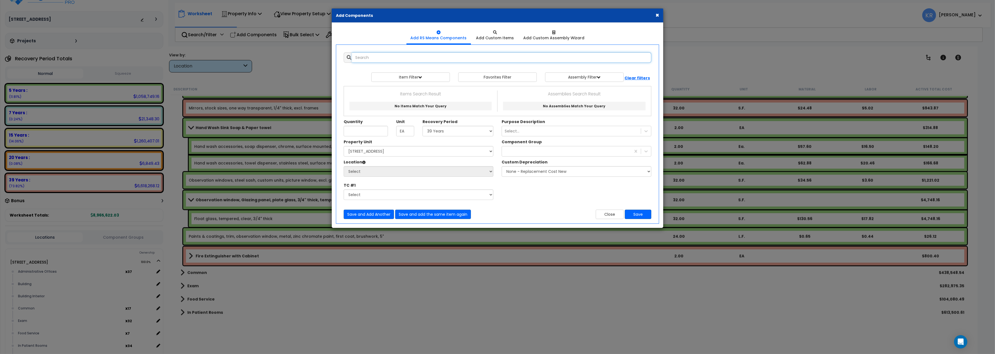
click at [375, 57] on input "text" at bounding box center [501, 57] width 299 height 11
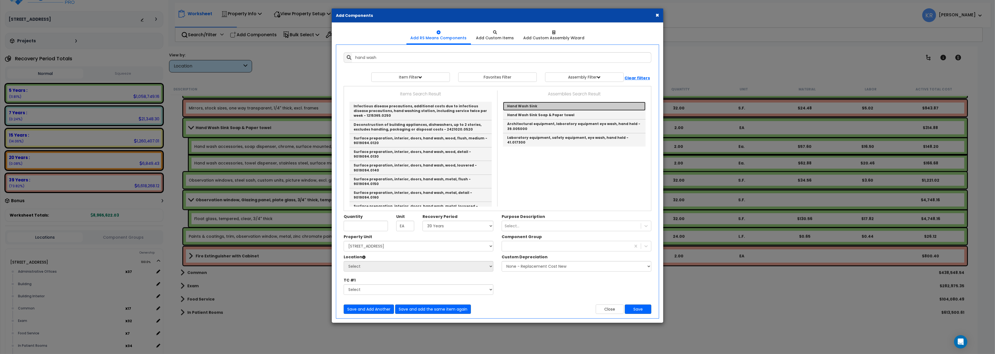
click at [574, 106] on link "Hand Wash Sink" at bounding box center [574, 106] width 143 height 9
type input "Hand Wash Sink"
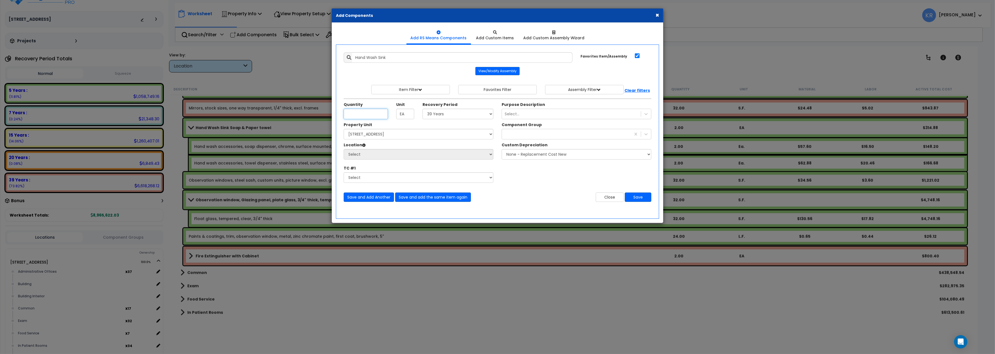
click at [361, 115] on input "Unit Quantity" at bounding box center [366, 114] width 44 height 11
type input "1"
click at [423, 109] on select "Select 5 Years 7 Years 15 Years 20 Years 39 Years 27.5 Year" at bounding box center [458, 114] width 71 height 11
select select "5Y"
click option "5 Years" at bounding box center [0, 0] width 0 height 0
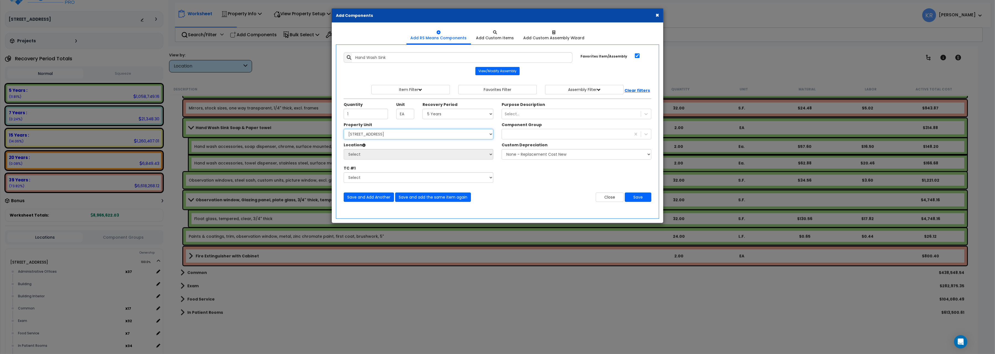
click at [344, 129] on select "Select 204 Energy Pkwy Site Improvements" at bounding box center [419, 134] width 150 height 11
select select "162439"
click option "[STREET_ADDRESS]" at bounding box center [0, 0] width 0 height 0
click at [344, 149] on select "Select Administrative Offices Building Building Interior Common Exam Food Servi…" at bounding box center [419, 154] width 150 height 11
select select "461"
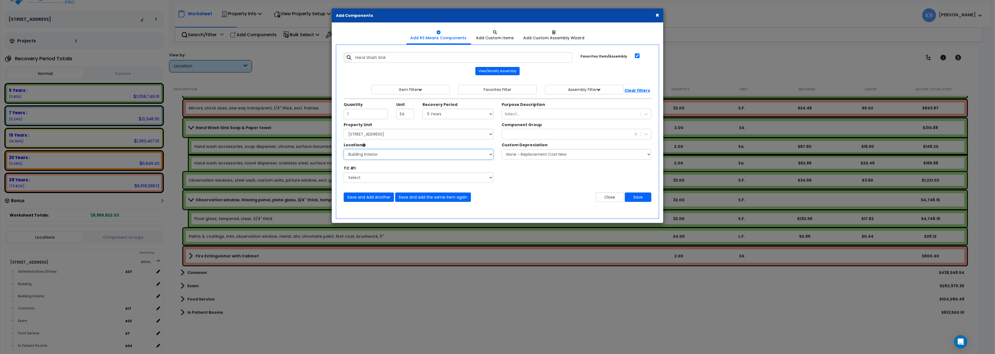
click option "Building Interior" at bounding box center [0, 0] width 0 height 0
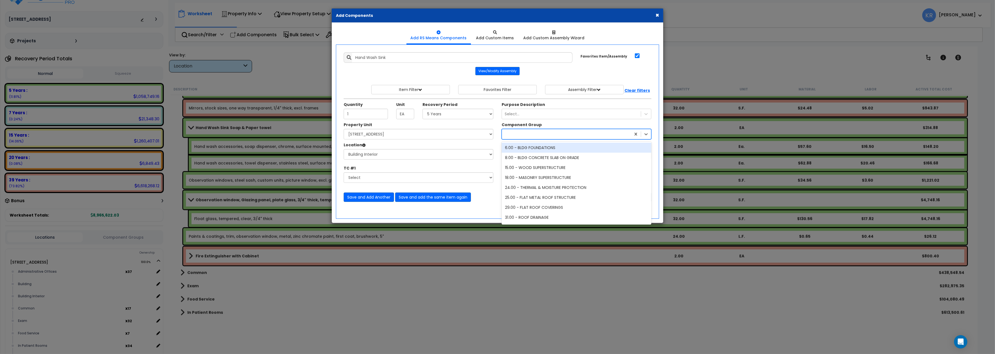
click at [520, 135] on div at bounding box center [566, 134] width 129 height 9
type input "291"
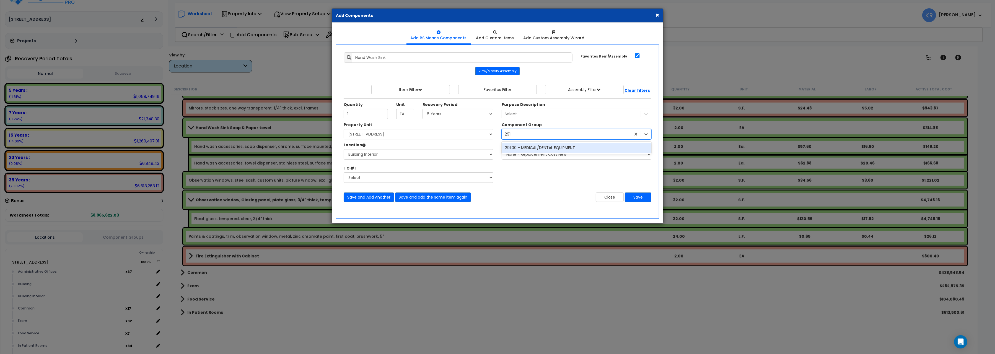
click at [534, 147] on div "291.00 - MEDICAL/DENTAL EQUIPMENT" at bounding box center [577, 148] width 150 height 10
click at [641, 199] on button "Save" at bounding box center [638, 197] width 27 height 9
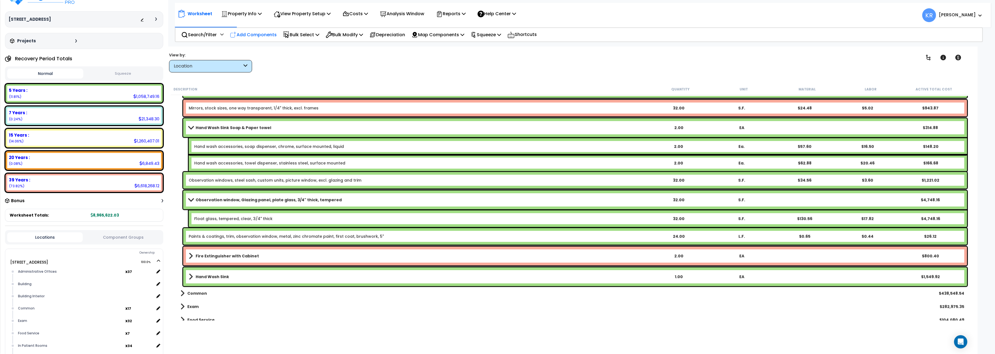
click at [263, 34] on p "Add Components" at bounding box center [253, 34] width 47 height 7
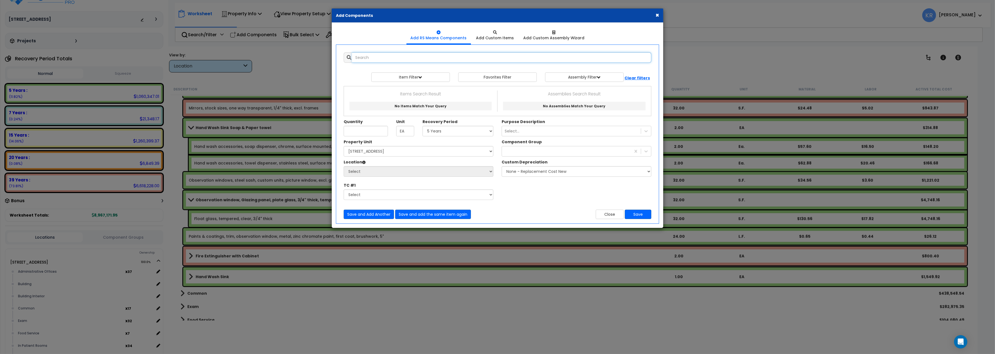
select select
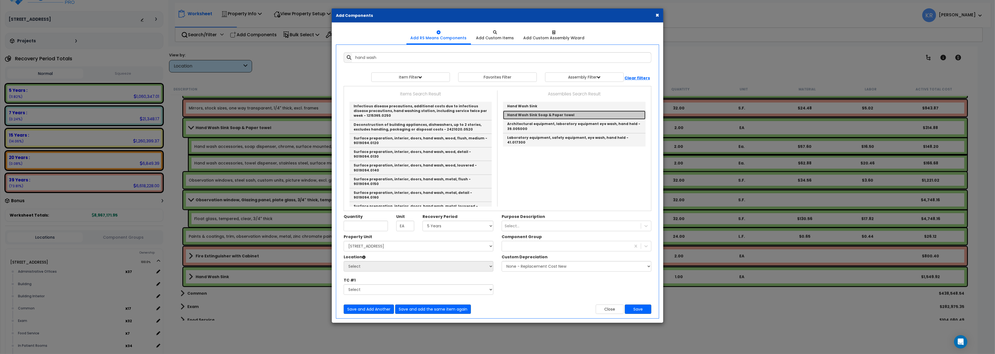
click at [541, 115] on link "Hand Wash Sink Soap & Paper towel" at bounding box center [574, 115] width 143 height 9
type input "Hand Wash Sink Soap & Paper towel"
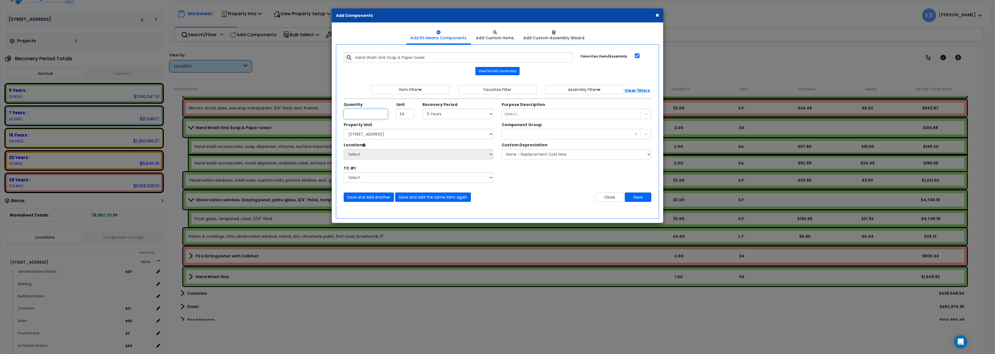
click at [354, 115] on input "Unit Quantity" at bounding box center [366, 114] width 44 height 11
type input "1"
click at [423, 109] on select "Select 5 Years 7 Years 15 Years 20 Years 39 Years 27.5 Year" at bounding box center [458, 114] width 71 height 11
select select "5Y"
click option "5 Years" at bounding box center [0, 0] width 0 height 0
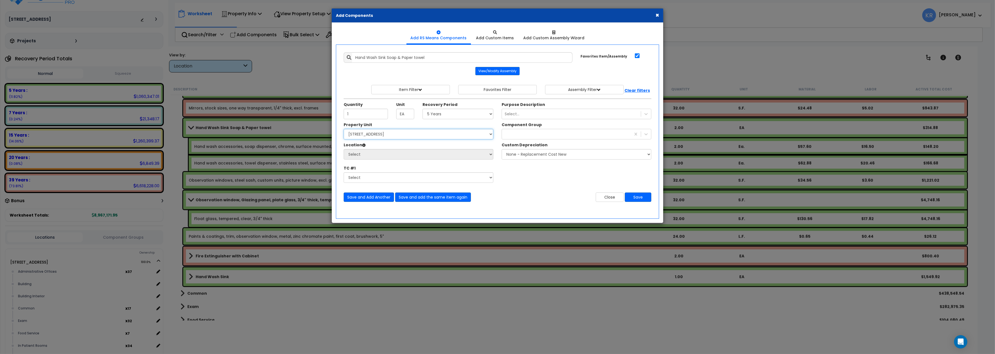
click at [344, 129] on select "Select 204 Energy Pkwy Site Improvements" at bounding box center [419, 134] width 150 height 11
select select "162439"
click option "[STREET_ADDRESS]" at bounding box center [0, 0] width 0 height 0
click at [344, 149] on select "Select Administrative Offices Building Building Interior Common Exam Food Servi…" at bounding box center [419, 154] width 150 height 11
select select "461"
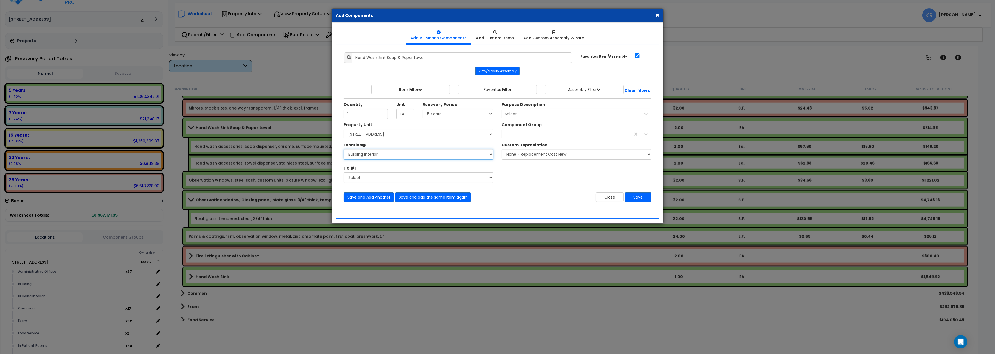
click option "Building Interior" at bounding box center [0, 0] width 0 height 0
click at [514, 136] on div at bounding box center [566, 134] width 129 height 9
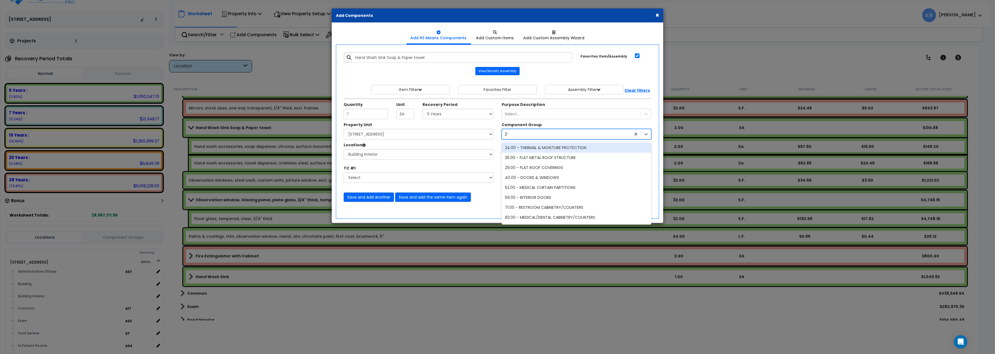
type input "291"
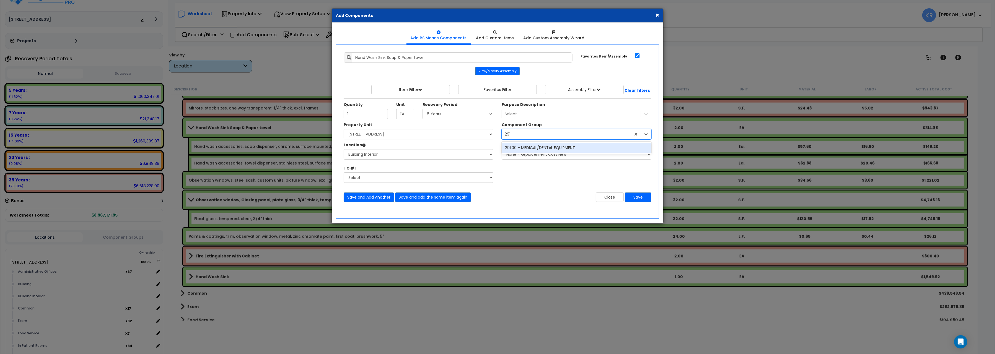
click at [530, 149] on div "291.00 - MEDICAL/DENTAL EQUIPMENT" at bounding box center [577, 148] width 150 height 10
click at [641, 199] on button "Save" at bounding box center [638, 197] width 27 height 9
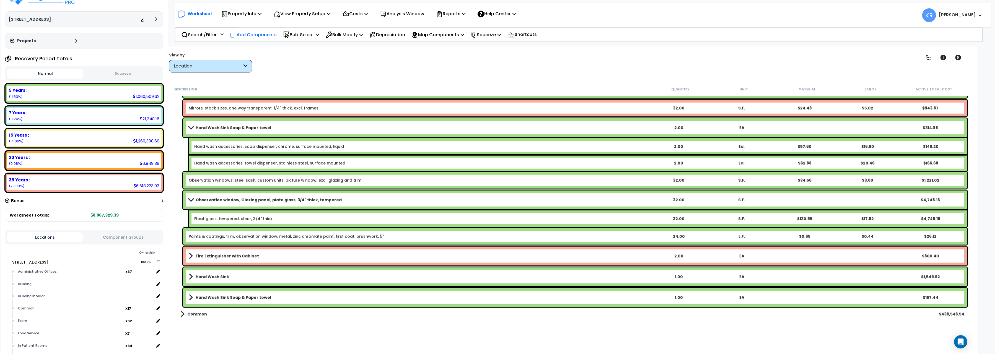
click at [256, 32] on p "Add Components" at bounding box center [253, 34] width 47 height 7
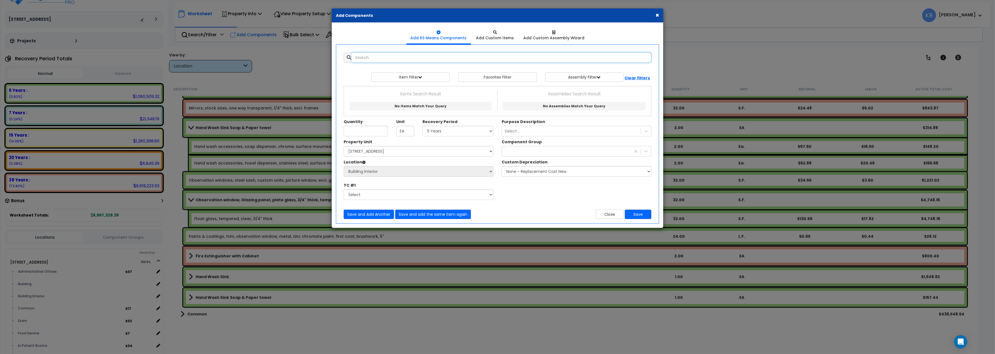
select select
click at [387, 59] on input "text" at bounding box center [501, 57] width 299 height 11
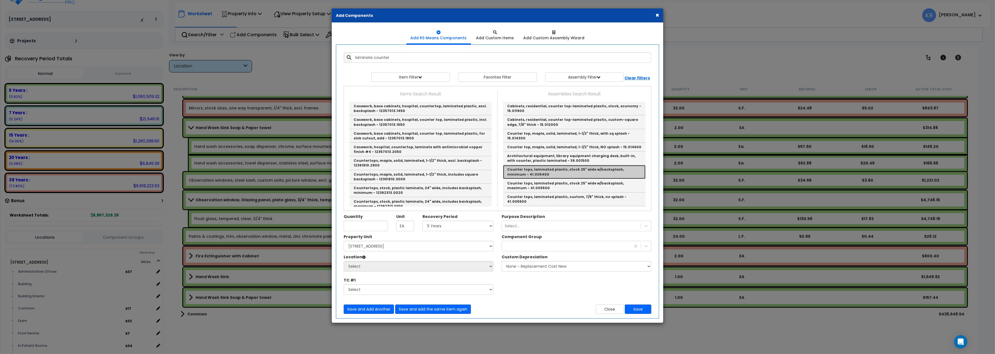
click at [557, 166] on link "Counter tops, laminated plastic, stock 25" wide w/backsplash, minimum - 41.0054…" at bounding box center [574, 172] width 143 height 14
type input "Counter tops, laminated plastic, stock 25" wide w/backsplash, minimum - 41.0054…"
checkbox input "false"
type input "Ea."
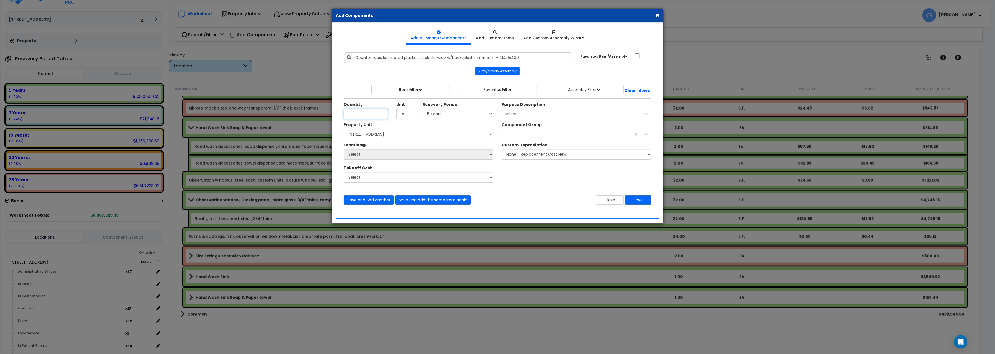
click at [366, 115] on input "Unit Quantity" at bounding box center [366, 114] width 44 height 11
click at [617, 202] on button "Close" at bounding box center [610, 199] width 28 height 9
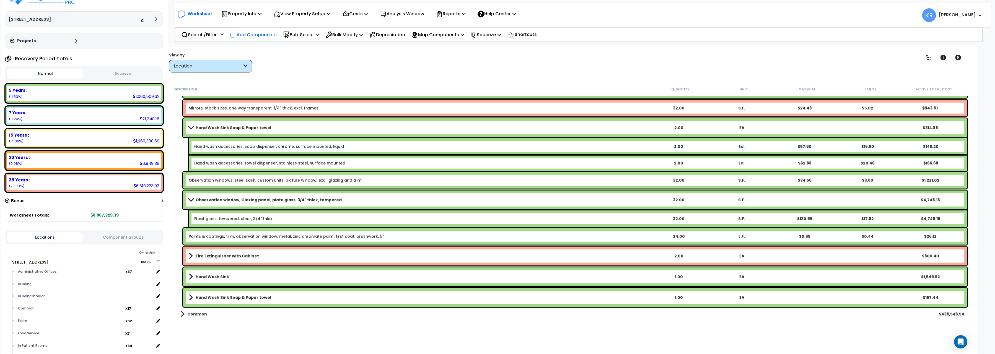
click at [267, 34] on p "Add Components" at bounding box center [253, 34] width 47 height 7
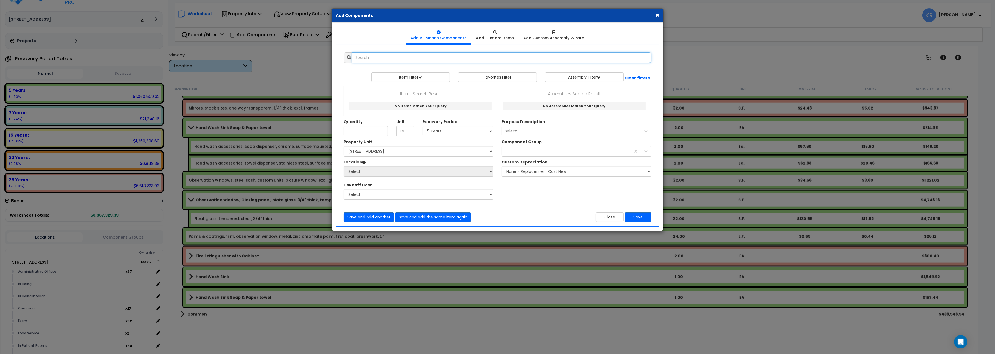
click at [396, 59] on input "text" at bounding box center [501, 57] width 299 height 11
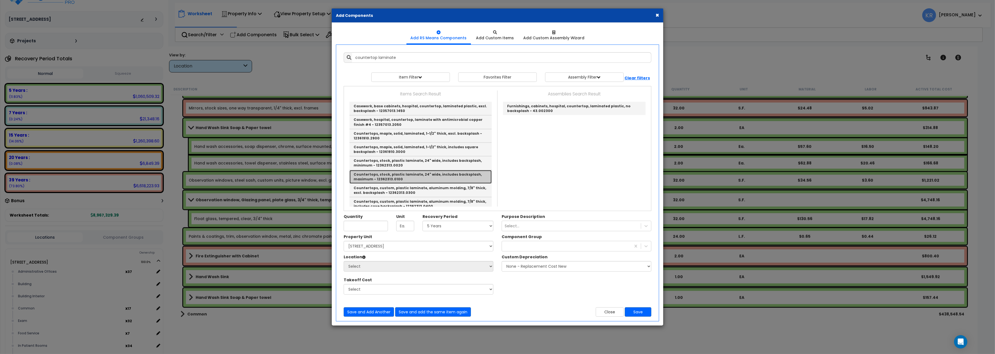
click at [416, 178] on link "Countertops, stock, plastic laminate, 24" wide, includes backsplash, maximum - …" at bounding box center [420, 177] width 142 height 14
type input "Countertops, stock, plastic laminate, 24" wide, includes backsplash, maximum - …"
type input "L.F."
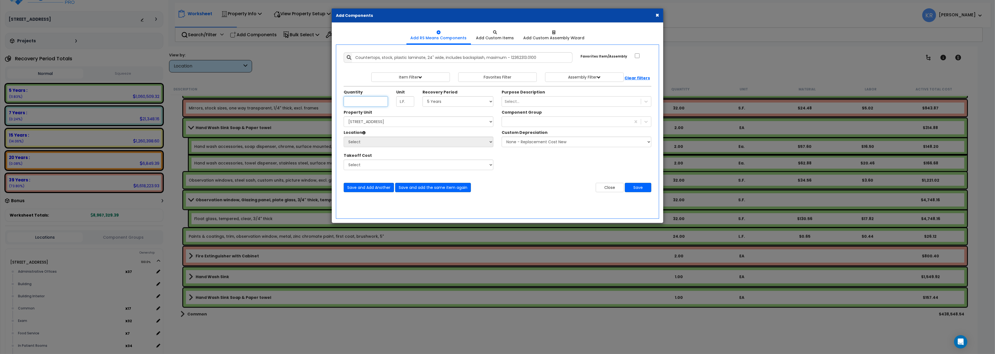
click at [361, 102] on input "Unit Quantity" at bounding box center [366, 101] width 44 height 11
type input "10"
click at [423, 96] on select "Select 5 Years 7 Years 15 Years 20 Years 39 Years 27.5 Year" at bounding box center [458, 101] width 71 height 11
select select "5Y"
click option "5 Years" at bounding box center [0, 0] width 0 height 0
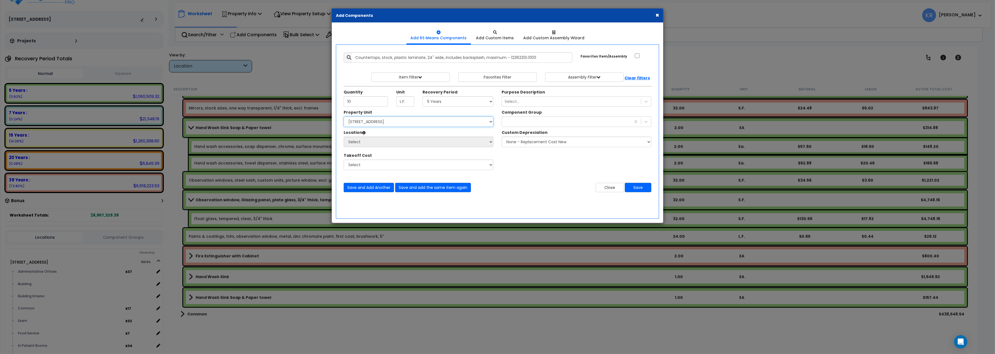
click at [344, 116] on select "Select 204 Energy Pkwy Site Improvements" at bounding box center [419, 121] width 150 height 11
select select "162439"
click option "[STREET_ADDRESS]" at bounding box center [0, 0] width 0 height 0
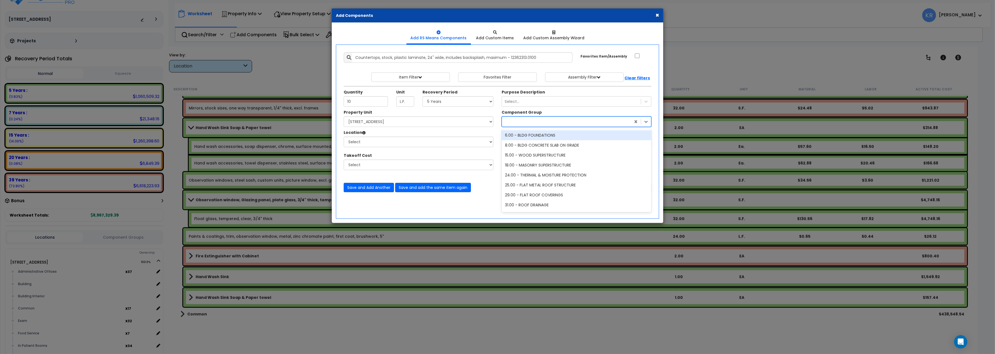
click at [527, 121] on div at bounding box center [566, 121] width 129 height 9
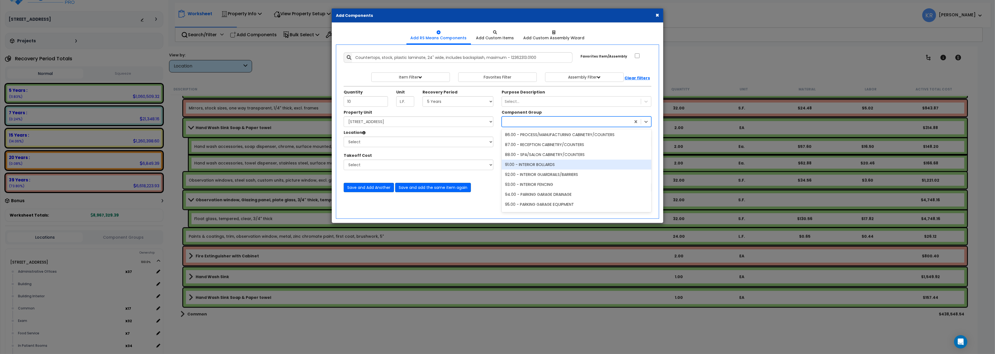
scroll to position [1423, 0]
type input "82"
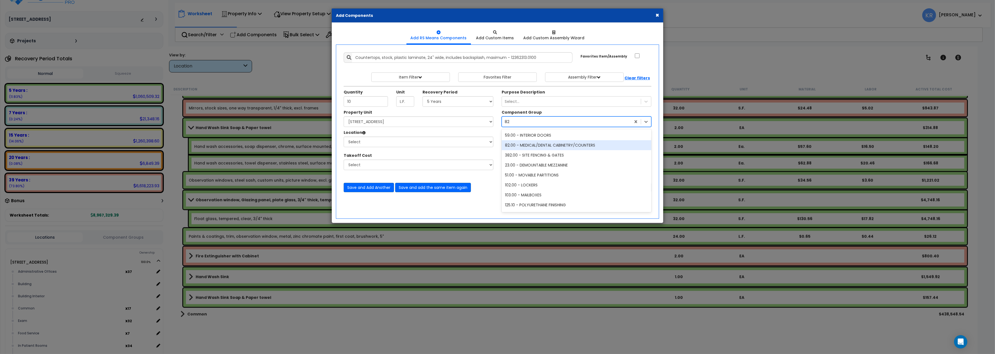
click at [552, 144] on div "82.00 - MEDICAL/DENTAL CABINETRY/COUNTERS" at bounding box center [577, 145] width 150 height 10
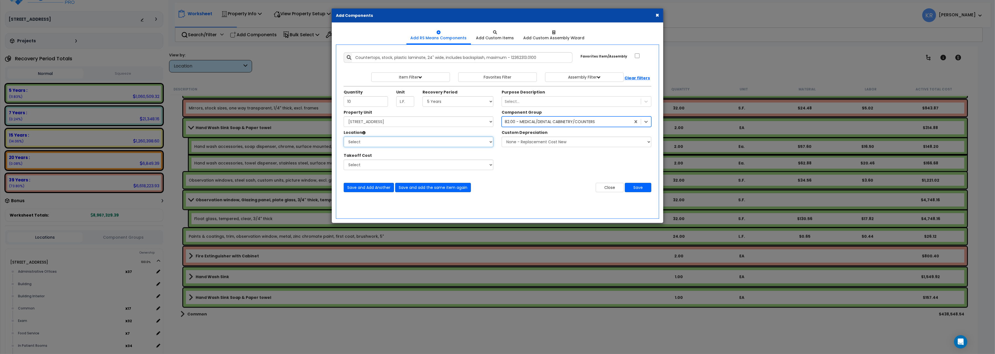
click at [344, 137] on select "Select Administrative Offices Building Building Interior Common Exam Food Servi…" at bounding box center [419, 142] width 150 height 11
select select "461"
click option "Building Interior" at bounding box center [0, 0] width 0 height 0
click at [634, 187] on button "Save" at bounding box center [638, 187] width 27 height 9
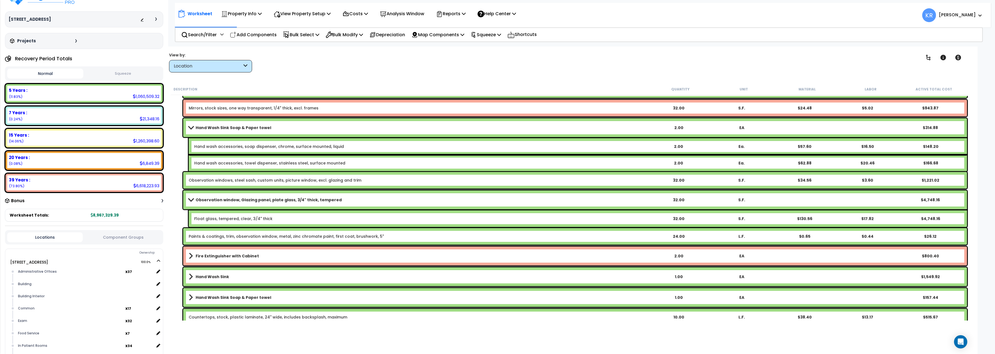
click at [221, 315] on link "Countertops, stock, plastic laminate, 24" wide, includes backsplash, maximum" at bounding box center [268, 318] width 159 height 6
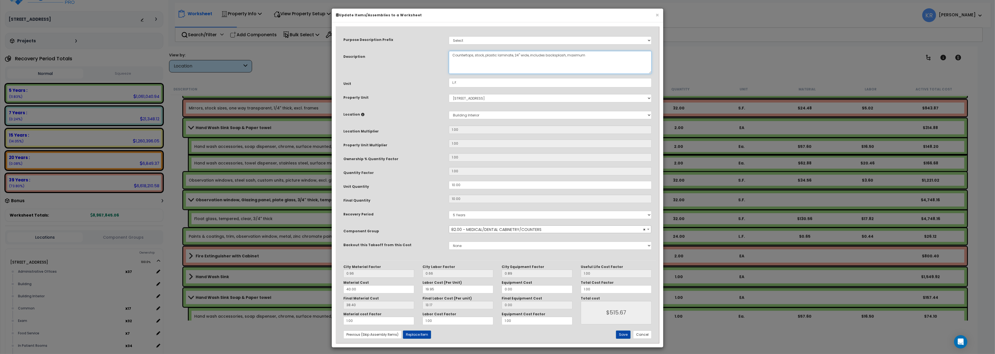
click at [454, 53] on textarea "Countertops, stock, plastic laminate, 24" wide, includes backsplash, maximum" at bounding box center [550, 62] width 203 height 23
type textarea "Procedure, Countertops, stock, plastic laminate, 24" wide, includes backsplash,…"
click at [622, 338] on button "Save" at bounding box center [623, 335] width 15 height 8
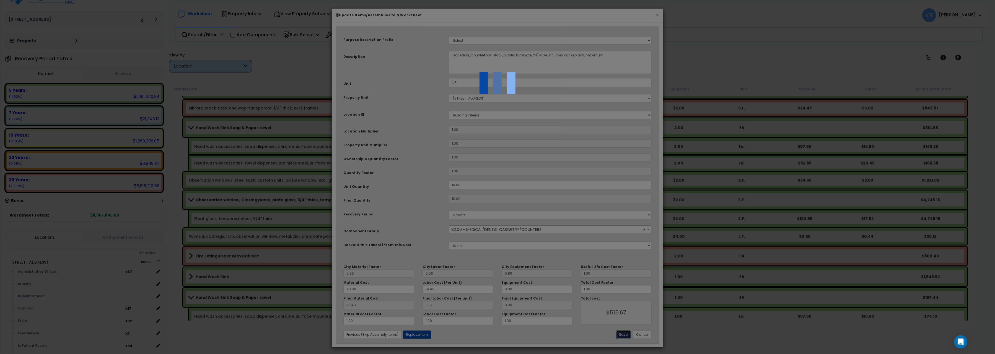
type input "515.67"
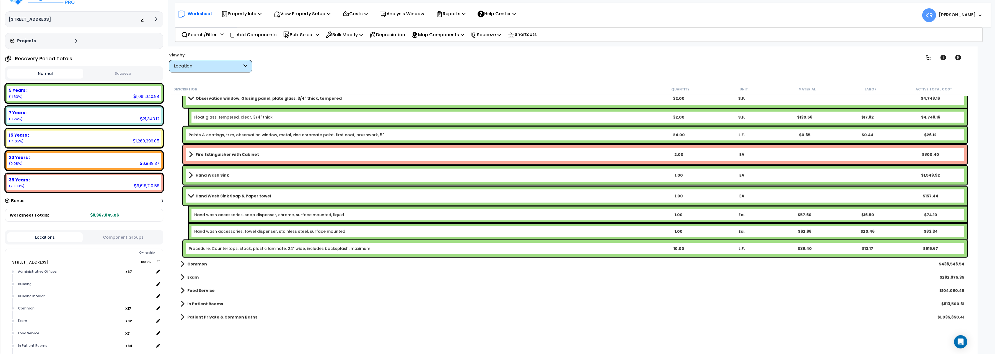
scroll to position [1586, 0]
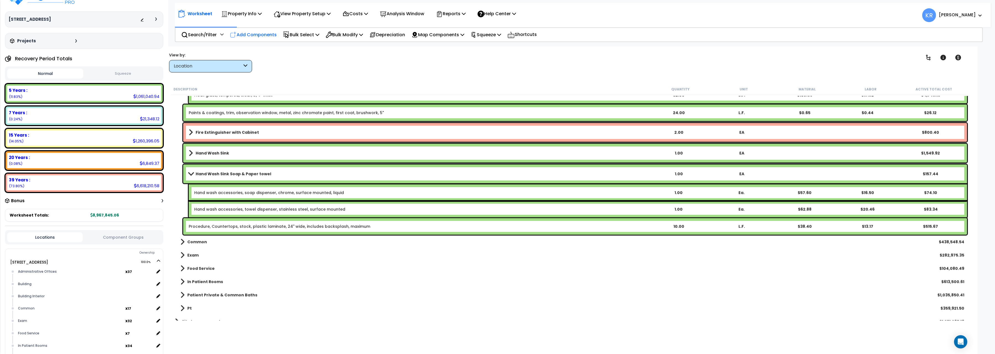
click at [250, 32] on p "Add Components" at bounding box center [253, 34] width 47 height 7
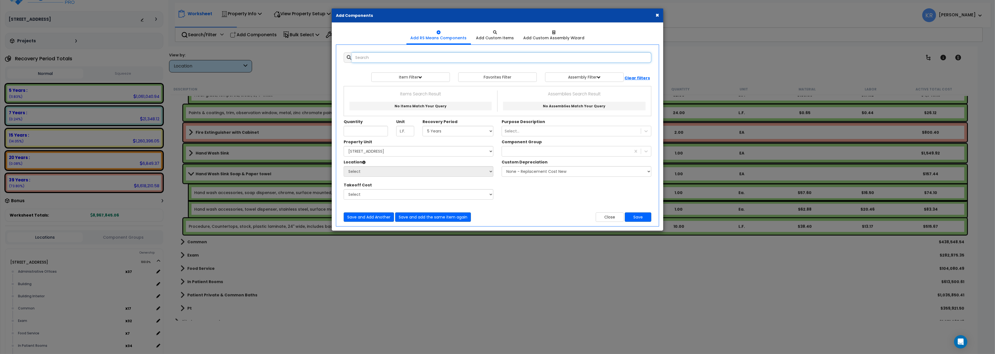
select select
click at [428, 58] on input "text" at bounding box center [501, 57] width 299 height 11
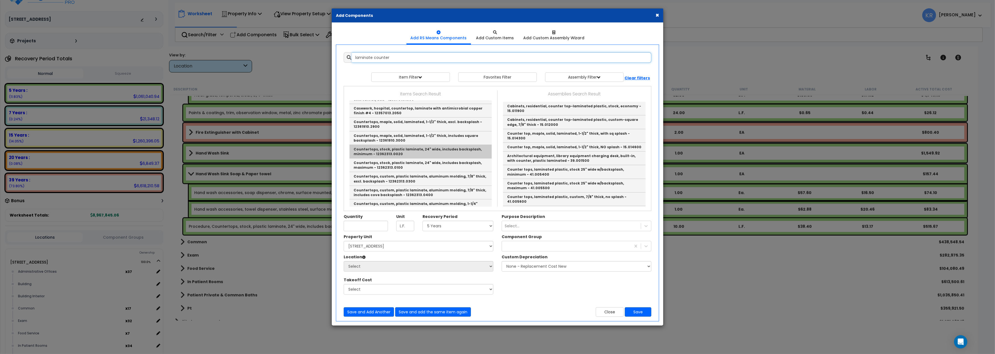
scroll to position [31, 0]
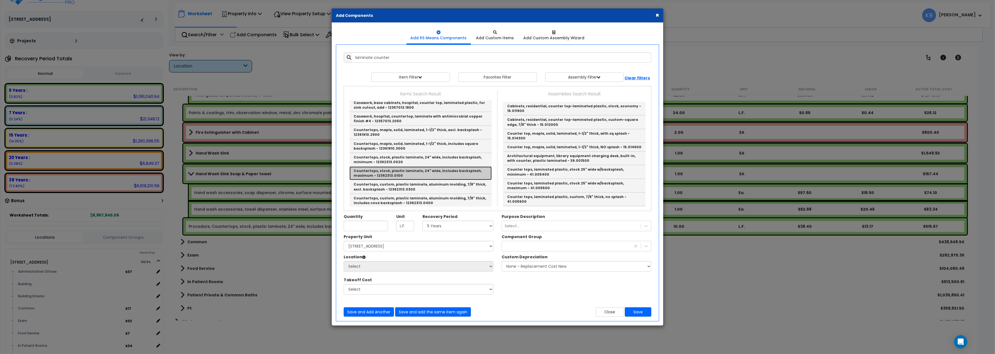
click at [465, 174] on link "Countertops, stock, plastic laminate, 24" wide, includes backsplash, maximum - …" at bounding box center [420, 174] width 142 height 14
type input "Countertops, stock, plastic laminate, 24" wide, includes backsplash, maximum - …"
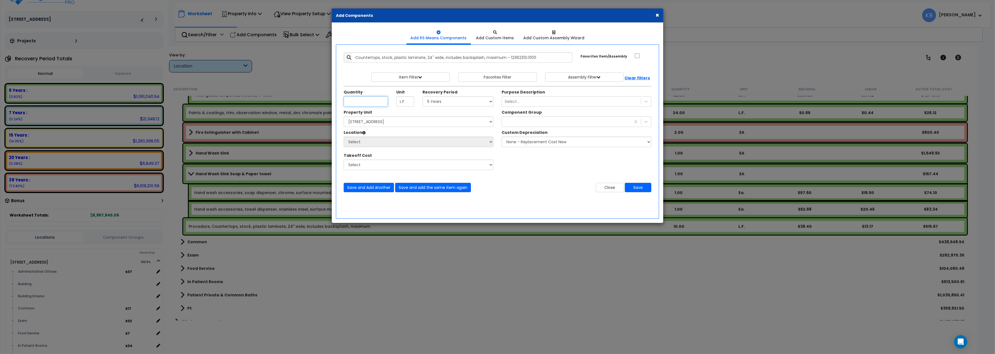
click at [361, 103] on input "Unit Quantity" at bounding box center [366, 101] width 44 height 11
type input "4"
click at [344, 116] on select "Select 204 Energy Pkwy Site Improvements" at bounding box center [419, 121] width 150 height 11
select select "162439"
click option "[STREET_ADDRESS]" at bounding box center [0, 0] width 0 height 0
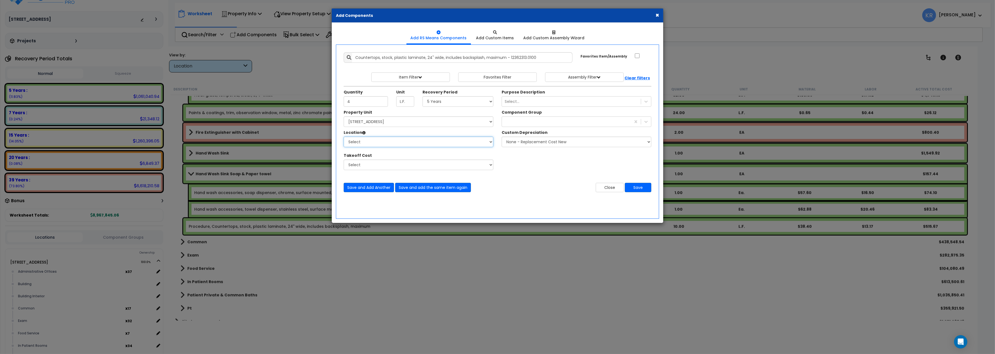
click at [344, 137] on select "Select Administrative Offices Building Building Interior Common Exam Food Servi…" at bounding box center [419, 142] width 150 height 11
click option "Building Interior" at bounding box center [0, 0] width 0 height 0
click at [344, 137] on select "Select Administrative Offices Building Building Interior Common Exam Food Servi…" at bounding box center [419, 142] width 150 height 11
select select "31345"
click option "In Patient Rooms" at bounding box center [0, 0] width 0 height 0
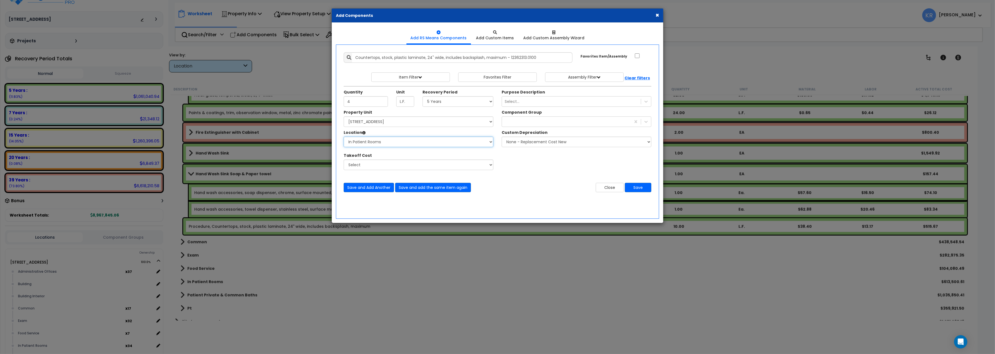
type input "34"
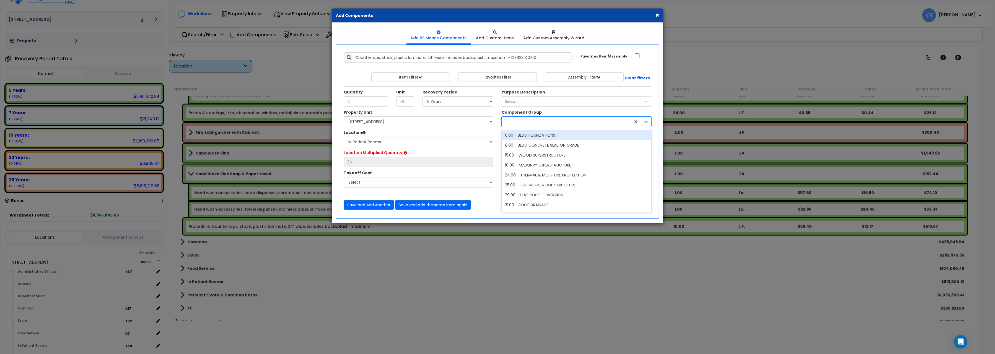
click at [518, 123] on div at bounding box center [566, 121] width 129 height 9
type input "82"
click at [527, 145] on div "82.00 - MEDICAL/DENTAL CABINETRY/COUNTERS" at bounding box center [577, 145] width 150 height 10
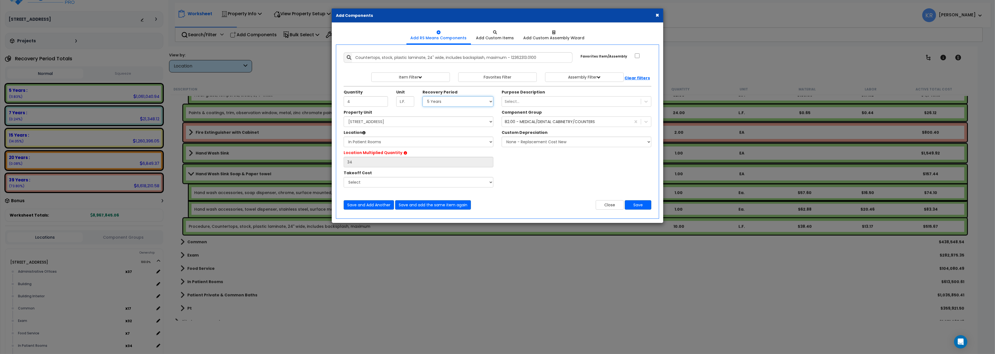
click at [423, 96] on select "Select 5 Years 7 Years 15 Years 20 Years 39 Years 27.5 Year" at bounding box center [458, 101] width 71 height 11
select select "5Y"
click option "5 Years" at bounding box center [0, 0] width 0 height 0
click at [640, 203] on button "Save" at bounding box center [638, 204] width 27 height 9
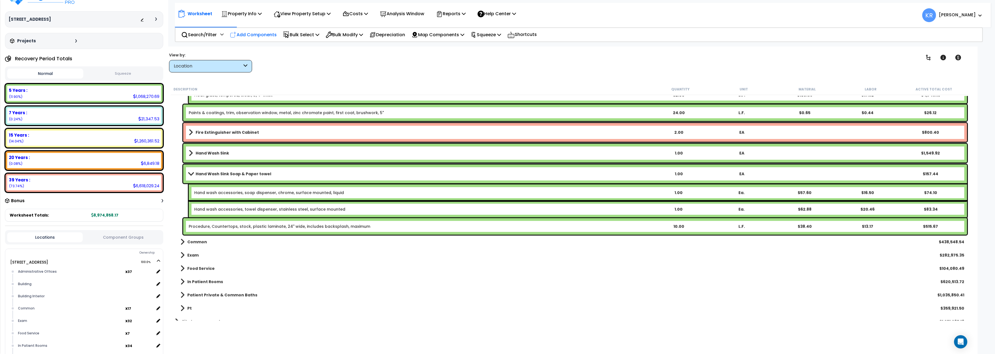
click at [257, 34] on p "Add Components" at bounding box center [253, 34] width 47 height 7
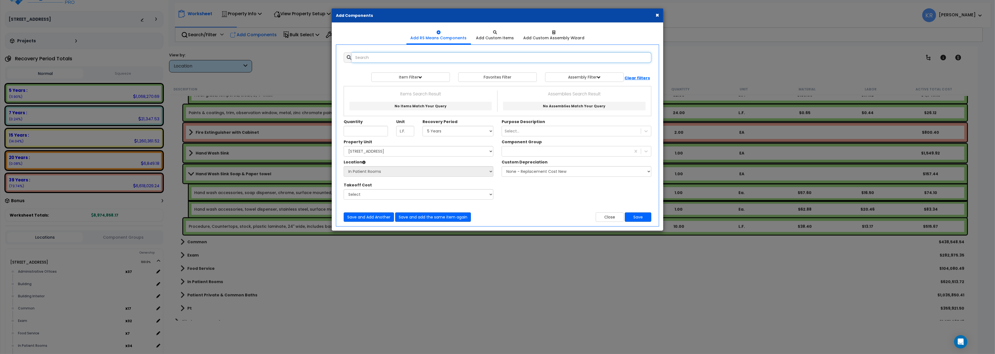
select select
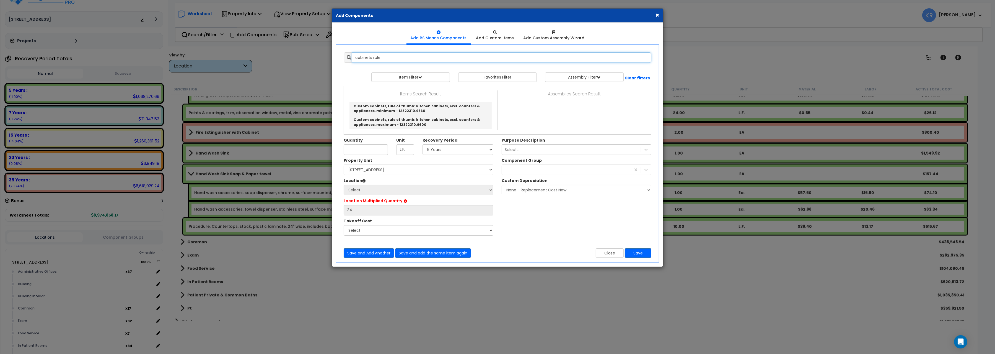
scroll to position [0, 0]
click at [424, 123] on link "Custom cabinets, rule of thumb: kitchen cabinets, excl. counters & appliances, …" at bounding box center [420, 121] width 142 height 13
type input "Custom cabinets, rule of thumb: kitchen cabinets, excl. counters & appliances, …"
checkbox input "true"
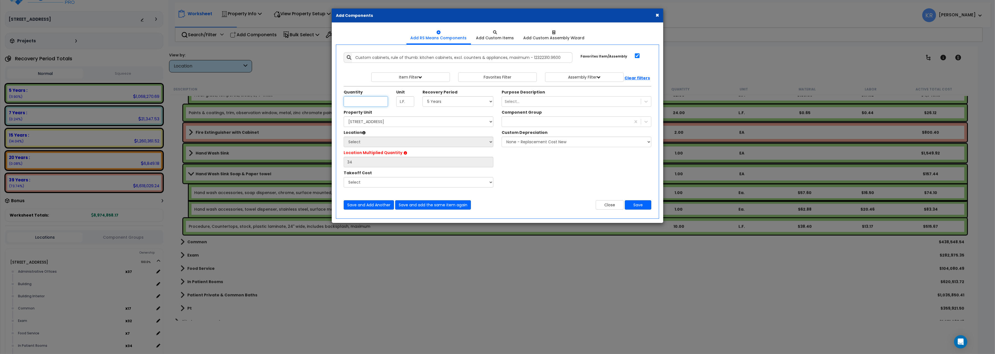
click at [364, 99] on input "Unit Quantity" at bounding box center [366, 101] width 44 height 11
type input "4"
click at [423, 96] on select "Select 5 Years 7 Years 15 Years 20 Years 39 Years 27.5 Year" at bounding box center [458, 101] width 71 height 11
select select "5Y"
click option "5 Years" at bounding box center [0, 0] width 0 height 0
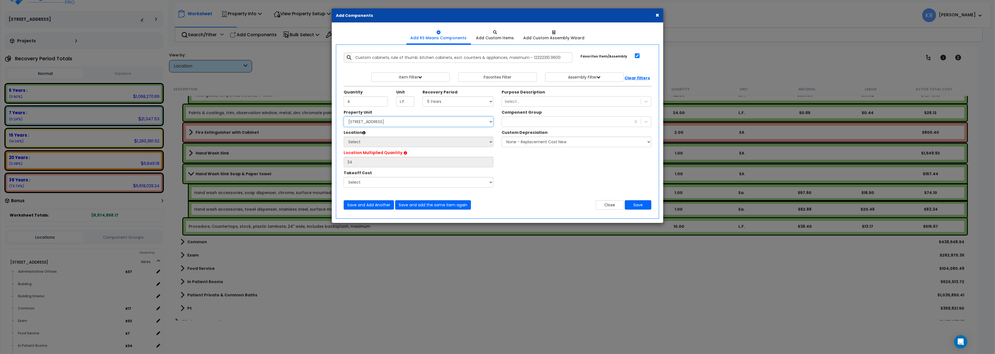
click at [344, 116] on select "Select 204 Energy Pkwy Site Improvements" at bounding box center [419, 121] width 150 height 11
select select "162439"
click option "[STREET_ADDRESS]" at bounding box center [0, 0] width 0 height 0
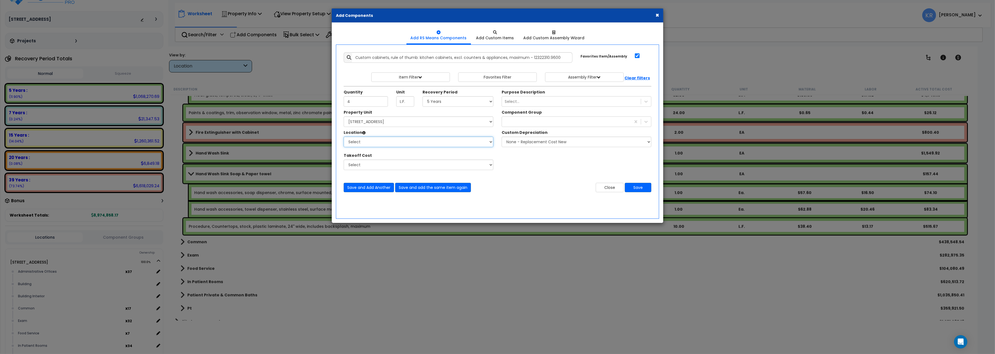
click at [344, 137] on select "Select Administrative Offices Building Building Interior Common Exam Food Servi…" at bounding box center [419, 142] width 150 height 11
select select "31345"
click option "In Patient Rooms" at bounding box center [0, 0] width 0 height 0
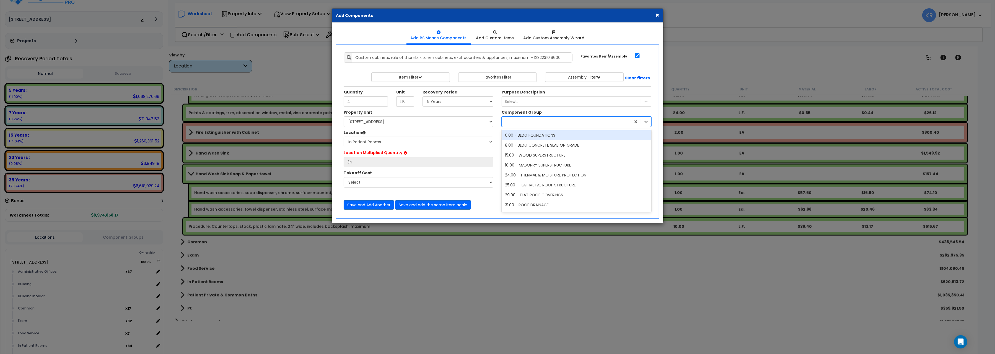
click at [525, 123] on div at bounding box center [566, 121] width 129 height 9
type input "82"
click at [537, 147] on div "82.00 - MEDICAL/DENTAL CABINETRY/COUNTERS" at bounding box center [577, 145] width 150 height 10
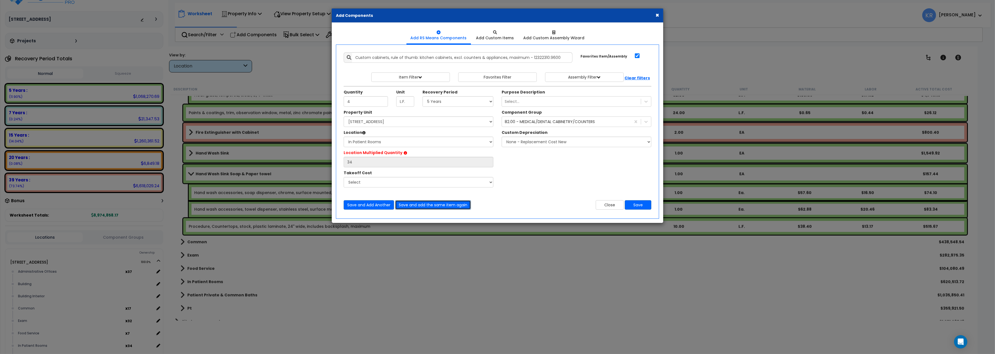
click at [424, 205] on button "Save and add the same item again" at bounding box center [433, 204] width 76 height 9
click at [344, 137] on select "Select Administrative Offices Building Building Interior Common Exam Food Servi…" at bounding box center [419, 142] width 150 height 11
select select "461"
click option "Building Interior" at bounding box center [0, 0] width 0 height 0
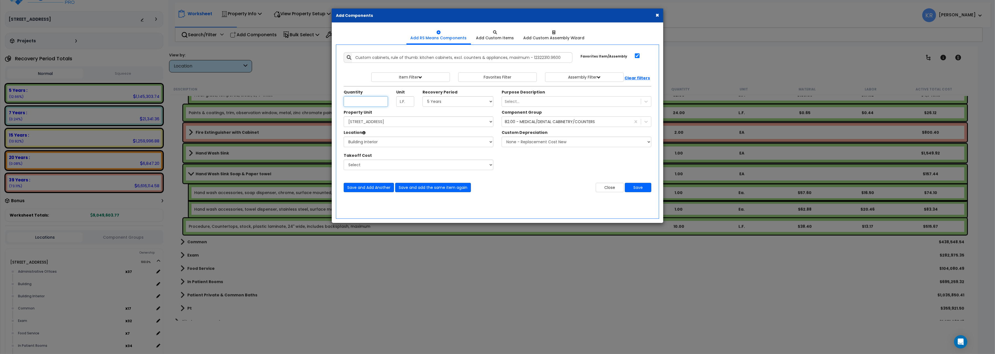
click at [357, 101] on input "Unit Quantity" at bounding box center [366, 101] width 44 height 11
type input "19"
click at [638, 189] on button "Save" at bounding box center [638, 187] width 27 height 9
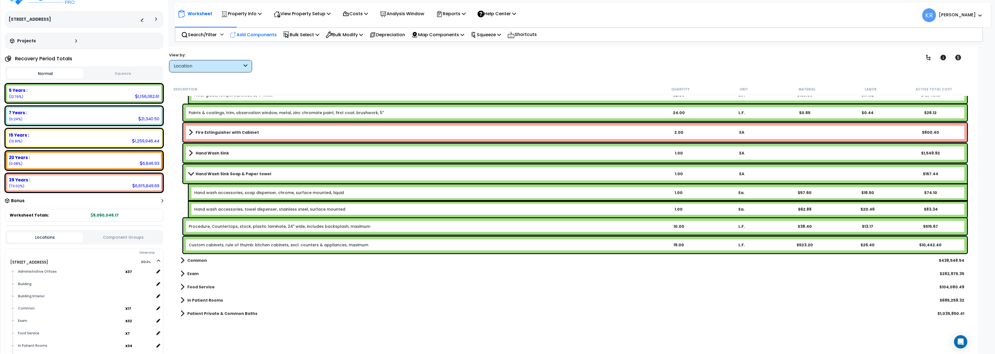
click at [253, 33] on p "Add Components" at bounding box center [253, 34] width 47 height 7
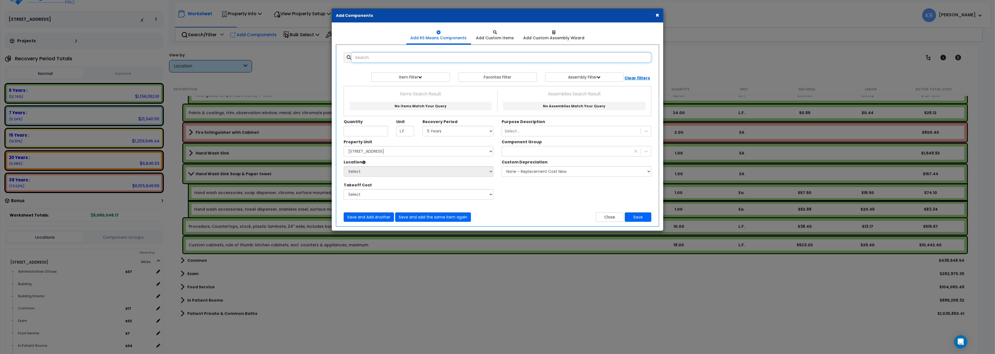
select select
click at [395, 58] on input "text" at bounding box center [501, 57] width 299 height 11
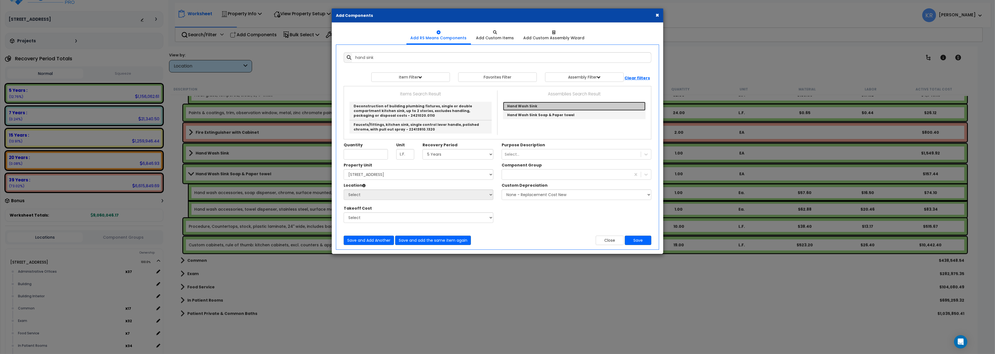
click at [536, 105] on link "Hand Wash Sink" at bounding box center [574, 106] width 143 height 9
type input "Hand Wash Sink"
type input "EA"
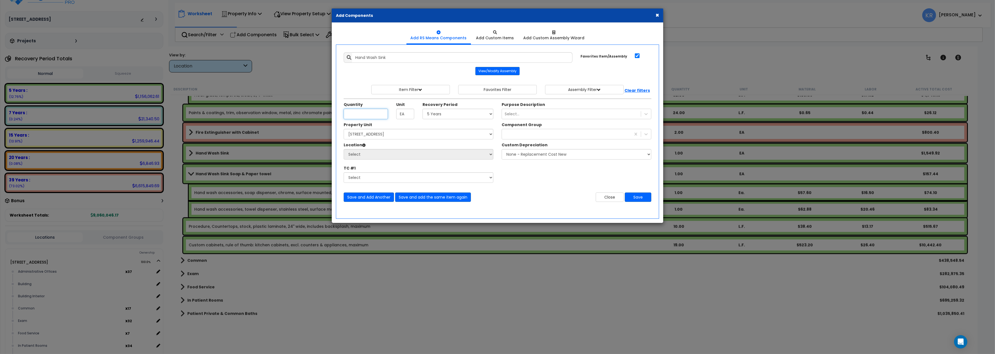
click at [355, 114] on input "Unit Quantity" at bounding box center [366, 114] width 44 height 11
type input "1"
click at [344, 129] on select "Select 204 Energy Pkwy Site Improvements" at bounding box center [419, 134] width 150 height 11
select select "162439"
click option "[STREET_ADDRESS]" at bounding box center [0, 0] width 0 height 0
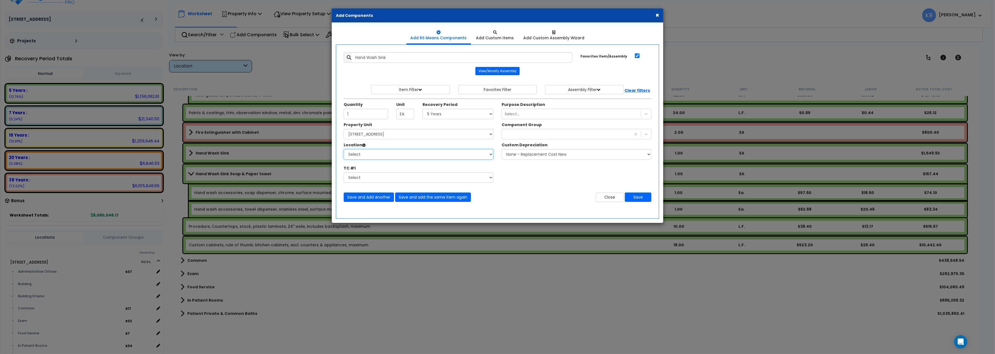
click at [344, 149] on select "Select Administrative Offices Building Building Interior Common Exam Food Servi…" at bounding box center [419, 154] width 150 height 11
select select "461"
click option "Building Interior" at bounding box center [0, 0] width 0 height 0
click at [518, 134] on div at bounding box center [566, 134] width 129 height 9
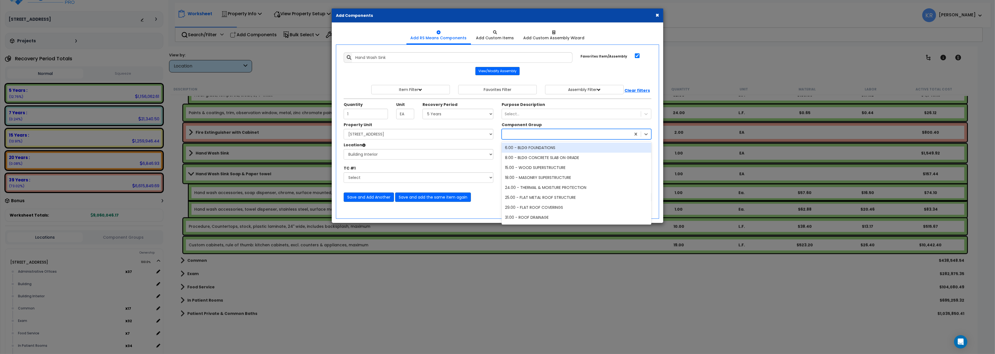
click at [553, 139] on div at bounding box center [577, 134] width 150 height 11
type input "292"
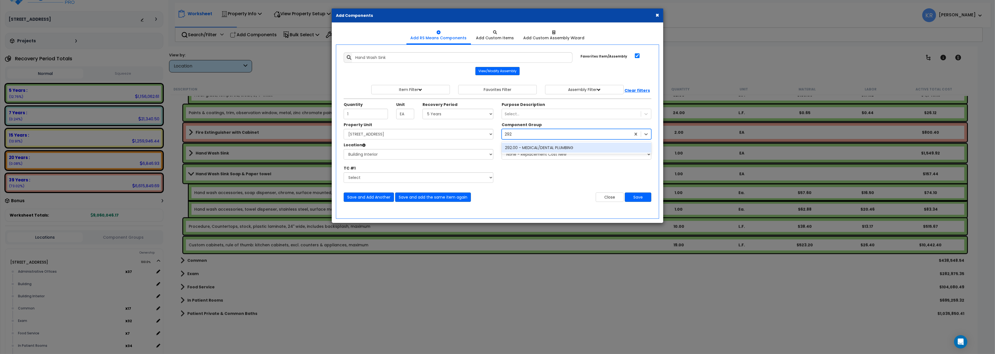
click at [569, 146] on div "292.00 - MEDICAL/DENTAL PLUMBING" at bounding box center [577, 148] width 150 height 10
click at [364, 198] on button "Save and Add Another" at bounding box center [369, 197] width 50 height 9
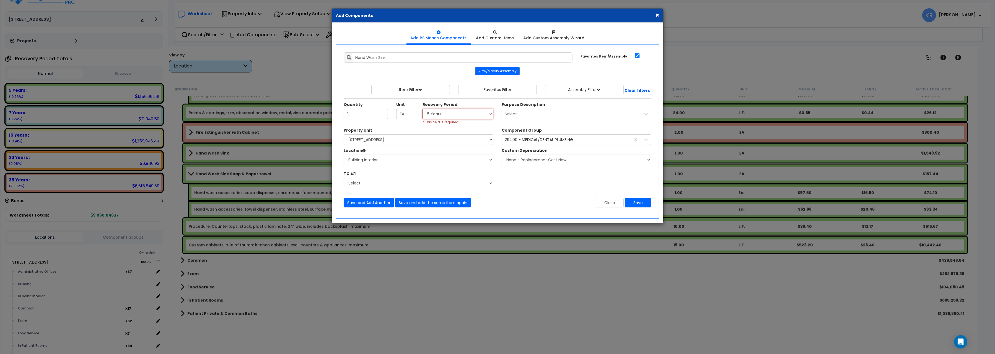
click at [423, 109] on select "Select 5 Years 7 Years 15 Years 20 Years 39 Years 27.5 Year" at bounding box center [458, 114] width 71 height 11
click at [601, 202] on button "Close" at bounding box center [610, 202] width 28 height 9
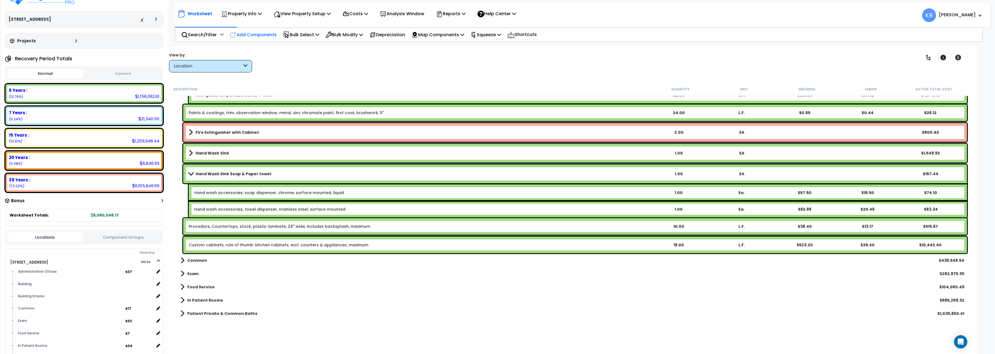
click at [257, 34] on p "Add Components" at bounding box center [253, 34] width 47 height 7
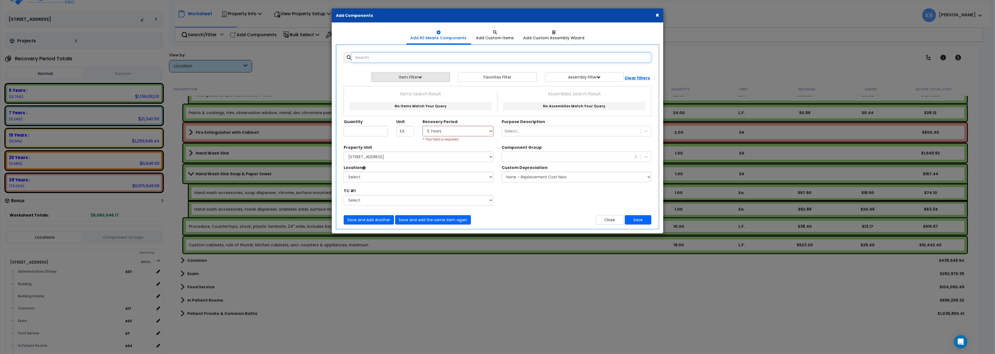
select select
click at [378, 52] on div "Add Items Add Assemblies Both 10433864 Select" at bounding box center [498, 138] width 316 height 181
click at [376, 51] on div "Add Items Add Assemblies Both 10433864 Select" at bounding box center [498, 138] width 316 height 181
click at [374, 61] on input "text" at bounding box center [501, 57] width 299 height 11
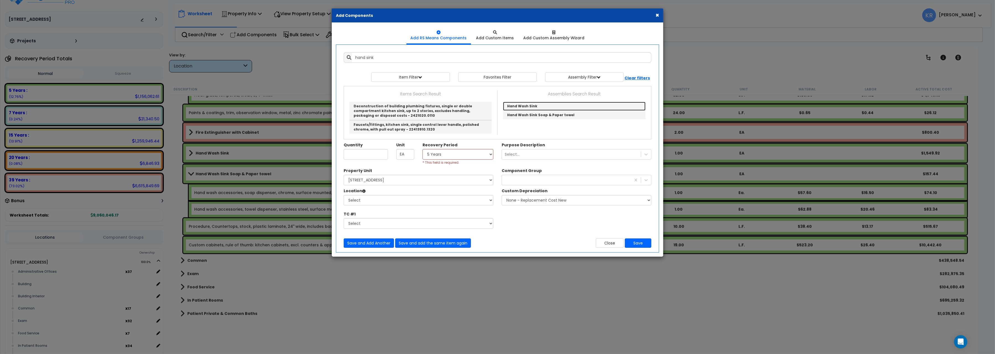
click at [525, 107] on link "Hand Wash Sink" at bounding box center [574, 106] width 143 height 9
type input "Hand Wash Sink"
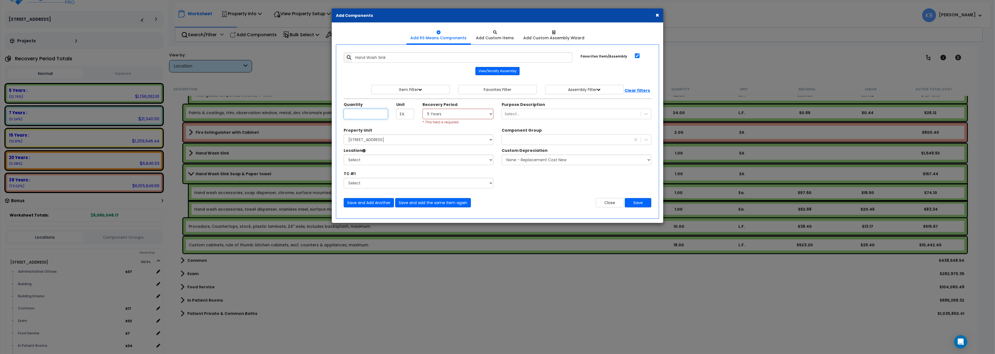
click at [351, 114] on input "Unit Quantity" at bounding box center [366, 114] width 44 height 11
type input "1"
click at [423, 109] on select "Select 5 Years 7 Years 15 Years 20 Years 39 Years 27.5 Year" at bounding box center [458, 114] width 71 height 11
select select "5Y"
click option "5 Years" at bounding box center [0, 0] width 0 height 0
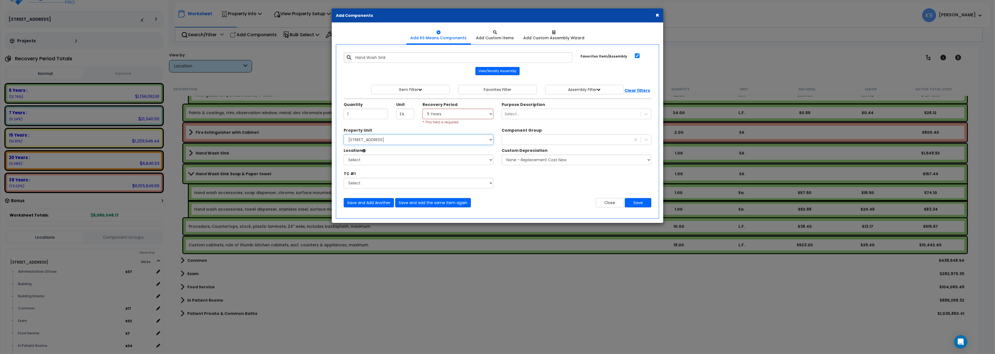
click at [344, 134] on select "Select 204 Energy Pkwy Site Improvements" at bounding box center [419, 139] width 150 height 11
select select "162439"
click option "[STREET_ADDRESS]" at bounding box center [0, 0] width 0 height 0
click at [344, 155] on select "Select Administrative Offices Building Building Interior Common Exam Food Servi…" at bounding box center [419, 160] width 150 height 11
select select "461"
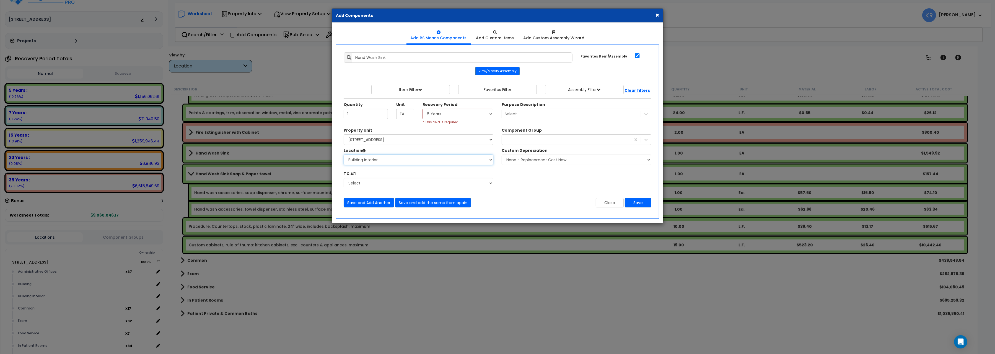
click option "Building Interior" at bounding box center [0, 0] width 0 height 0
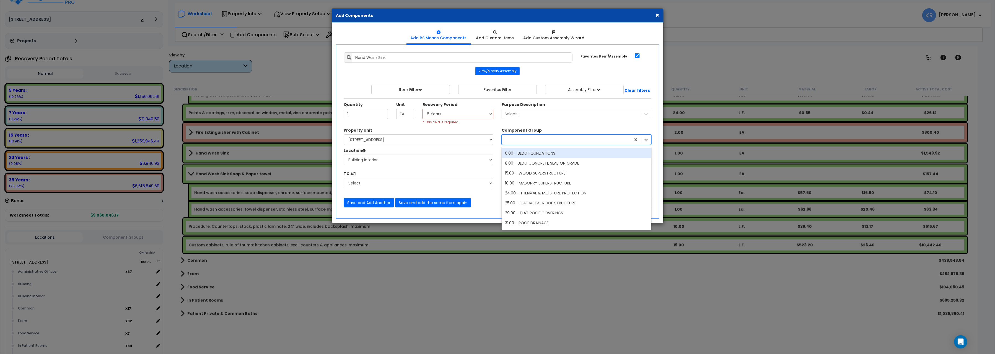
click at [514, 137] on div at bounding box center [566, 139] width 129 height 9
type input "292"
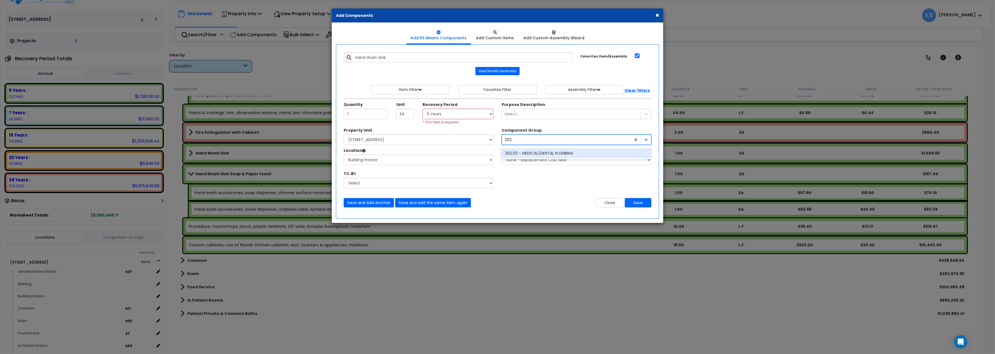
click at [519, 153] on div "292.00 - MEDICAL/DENTAL PLUMBING" at bounding box center [577, 153] width 150 height 10
click at [366, 204] on button "Save and Add Another" at bounding box center [369, 202] width 50 height 9
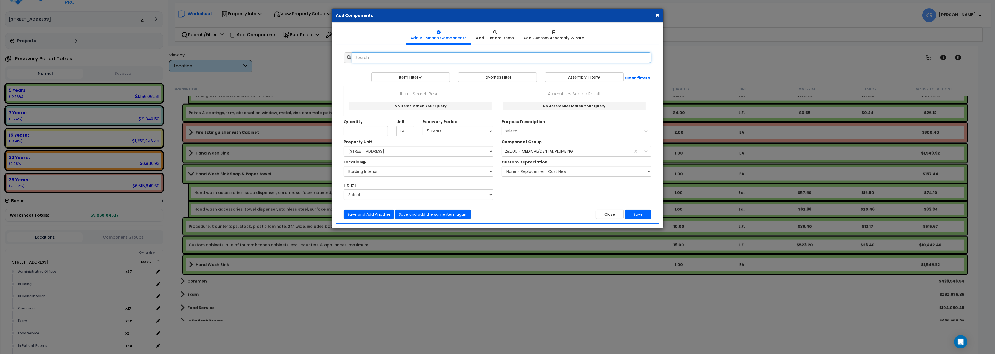
click at [375, 59] on input "text" at bounding box center [501, 57] width 299 height 11
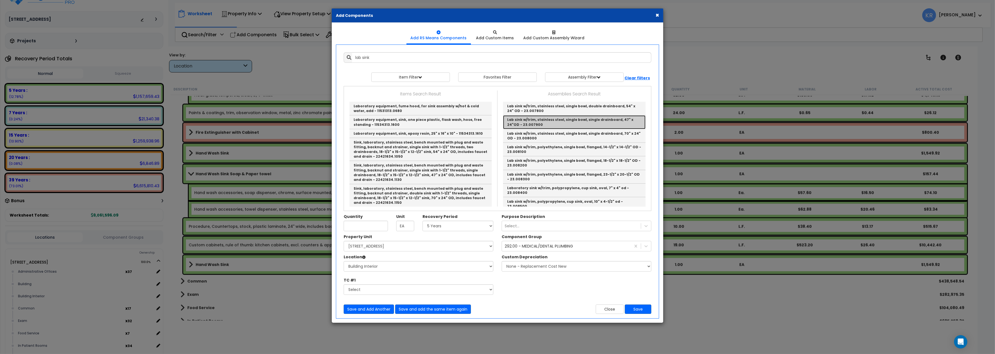
click at [578, 120] on link "Lab sink w/trim, stainless steel, single bowl, single drainboard, 47" x 24"OD -…" at bounding box center [574, 122] width 143 height 14
type input "Lab sink w/trim, stainless steel, single bowl, single drainboard, 47" x 24"OD -…"
checkbox input "false"
type input "Ea."
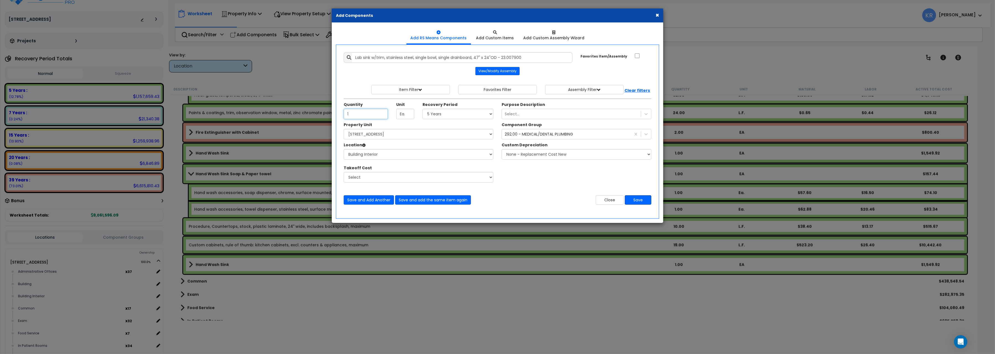
type input "1"
click at [641, 201] on button "Save" at bounding box center [638, 199] width 27 height 9
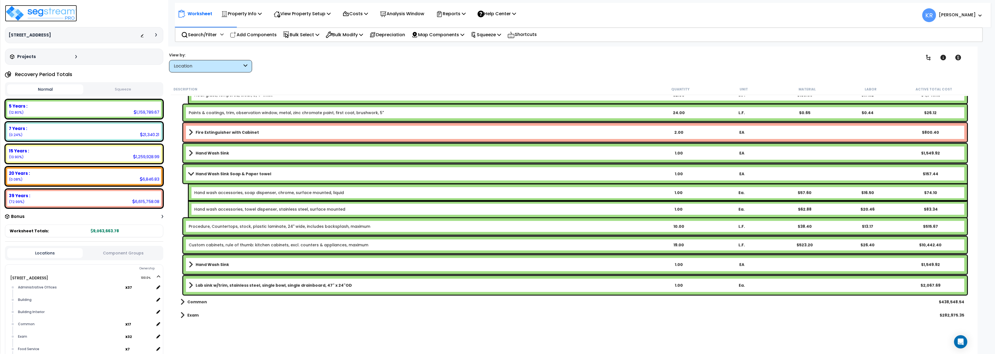
click at [19, 9] on img at bounding box center [41, 13] width 72 height 17
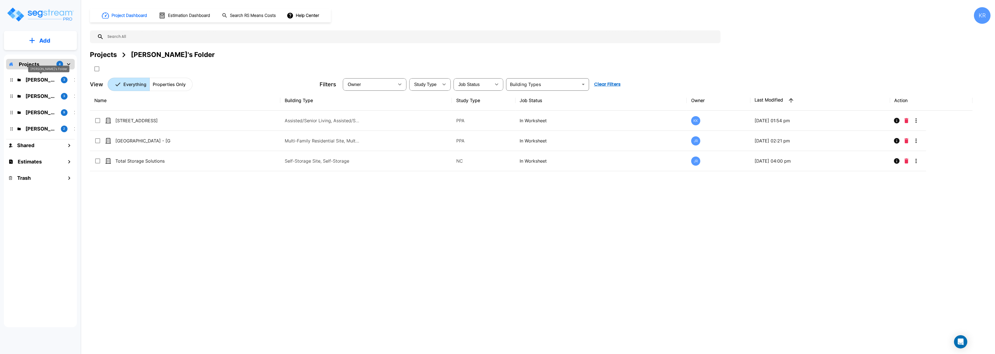
click at [29, 83] on p "Karina's Folder" at bounding box center [40, 79] width 31 height 7
click at [35, 111] on p "Kristina's Folder (Finalized Reports)" at bounding box center [40, 112] width 31 height 7
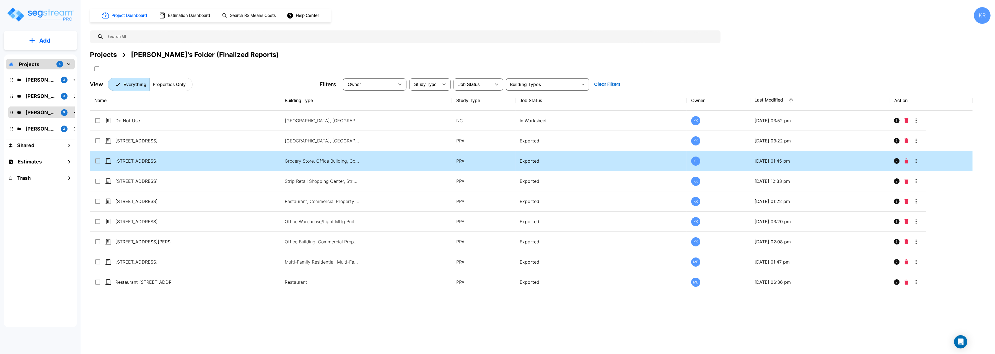
click at [126, 157] on td "1050 Riverplace Mall" at bounding box center [185, 161] width 190 height 20
checkbox input "true"
click at [126, 157] on td "1050 Riverplace Mall" at bounding box center [185, 161] width 190 height 20
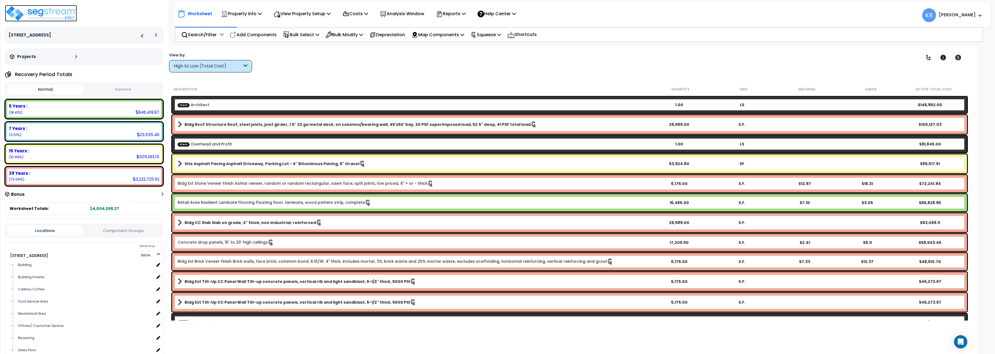
click at [37, 14] on img at bounding box center [41, 13] width 72 height 17
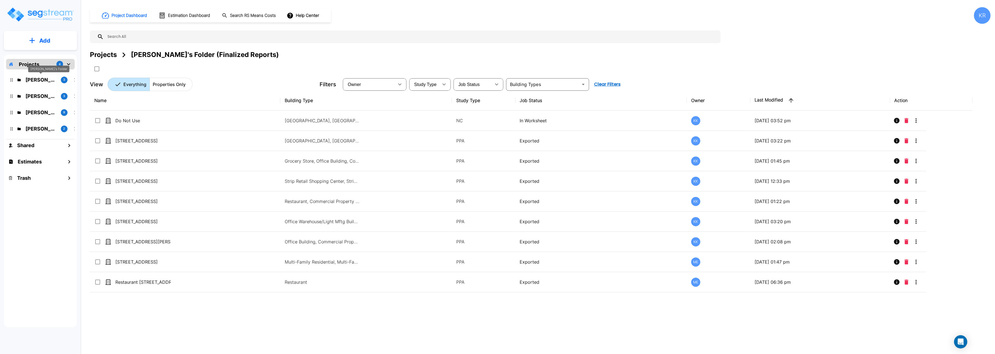
click at [39, 79] on p "[PERSON_NAME]'s Folder" at bounding box center [40, 79] width 31 height 7
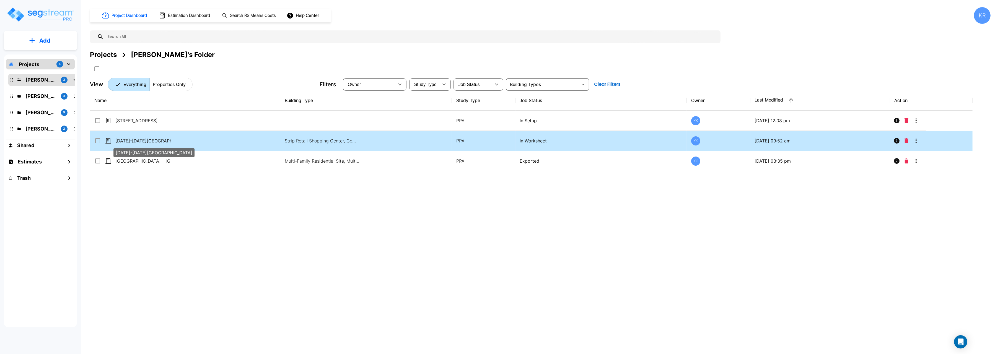
click at [144, 140] on p "[DATE]-[DATE][GEOGRAPHIC_DATA]" at bounding box center [142, 141] width 55 height 7
checkbox input "true"
click at [144, 140] on p "[DATE]-[DATE][GEOGRAPHIC_DATA]" at bounding box center [142, 141] width 55 height 7
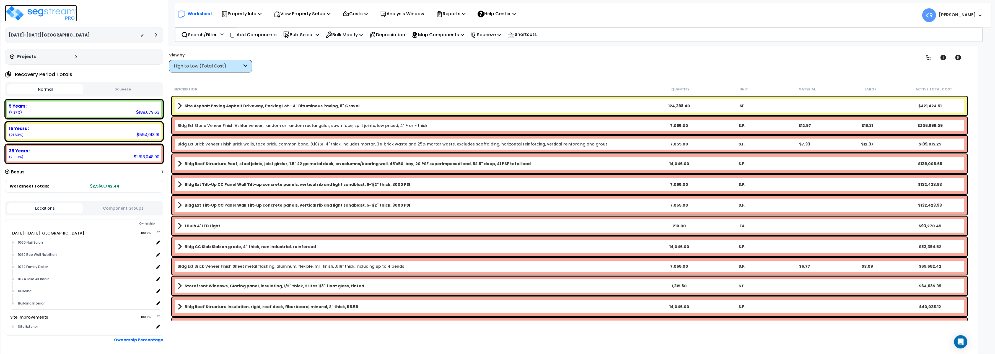
click at [46, 19] on img at bounding box center [41, 13] width 72 height 17
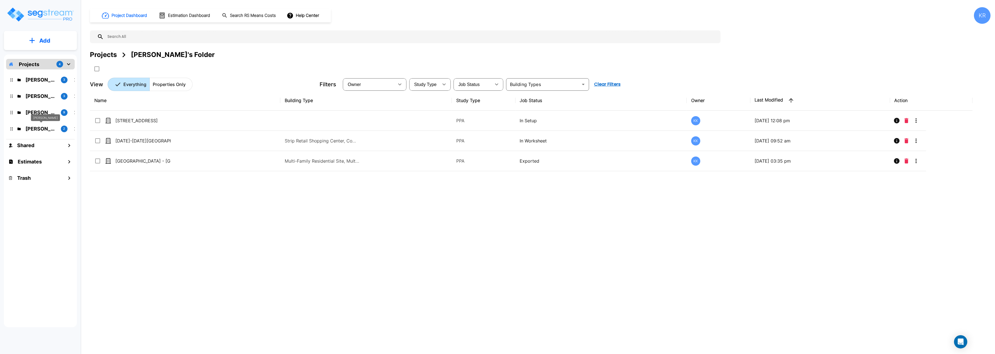
click at [37, 127] on p "[PERSON_NAME]" at bounding box center [40, 128] width 31 height 7
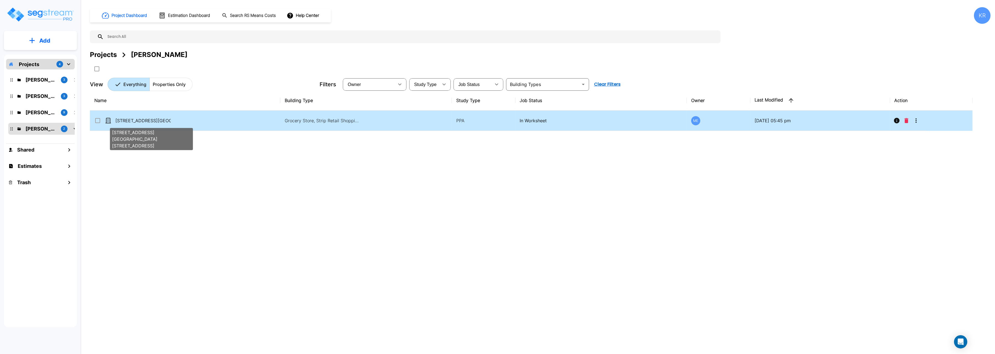
click at [137, 121] on p "[STREET_ADDRESS][GEOGRAPHIC_DATA][STREET_ADDRESS]" at bounding box center [142, 120] width 55 height 7
checkbox input "true"
click at [137, 121] on p "[STREET_ADDRESS][GEOGRAPHIC_DATA][STREET_ADDRESS]" at bounding box center [142, 120] width 55 height 7
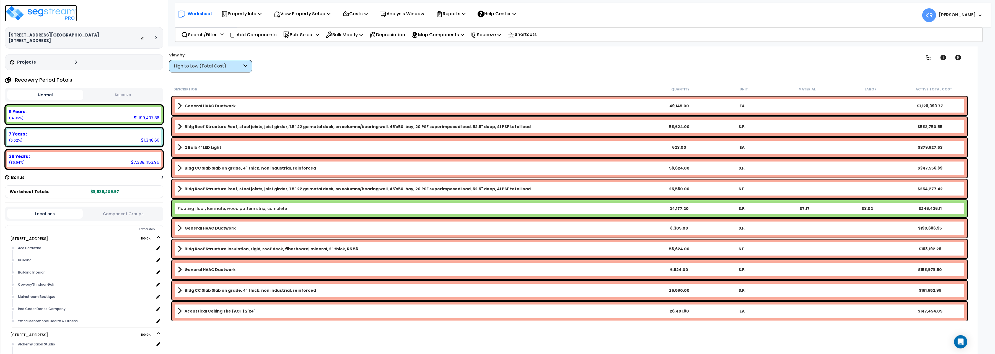
click at [27, 11] on img at bounding box center [41, 13] width 72 height 17
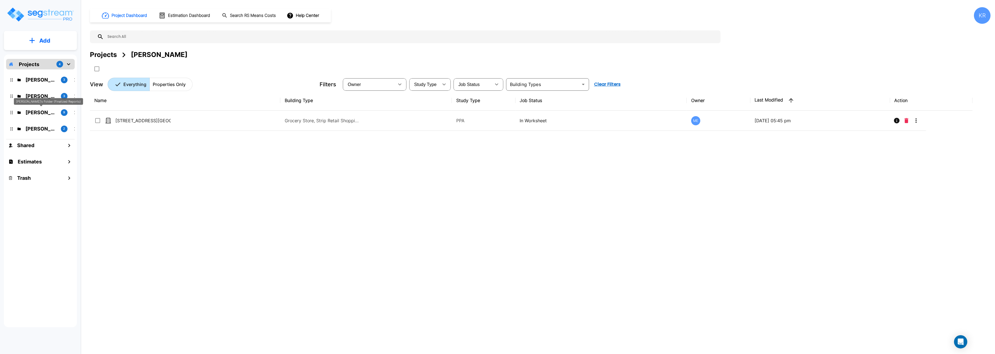
click at [40, 110] on p "[PERSON_NAME]'s Folder (Finalized Reports)" at bounding box center [40, 112] width 31 height 7
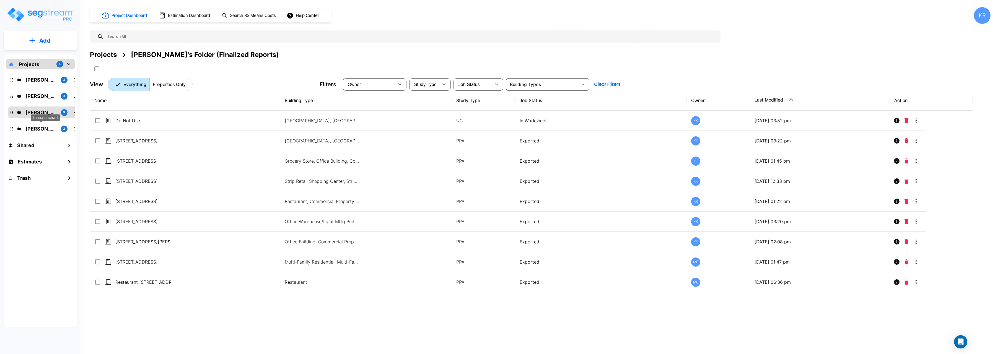
click at [43, 129] on p "[PERSON_NAME]" at bounding box center [40, 128] width 31 height 7
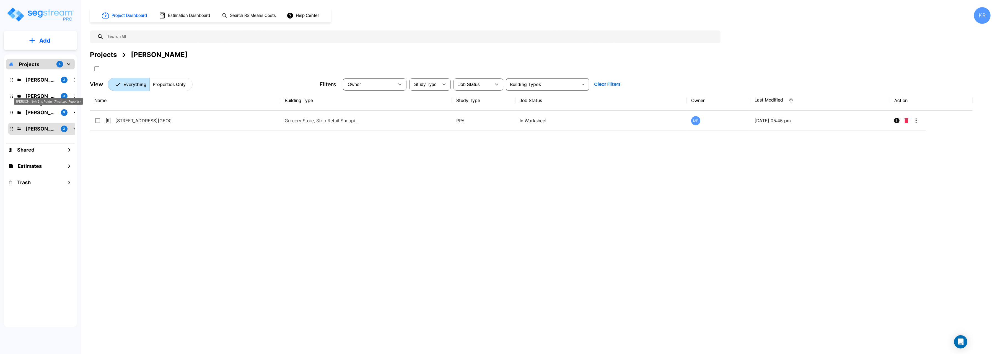
click at [39, 104] on div "[PERSON_NAME]'s Folder (Finalized Reports)" at bounding box center [48, 101] width 69 height 7
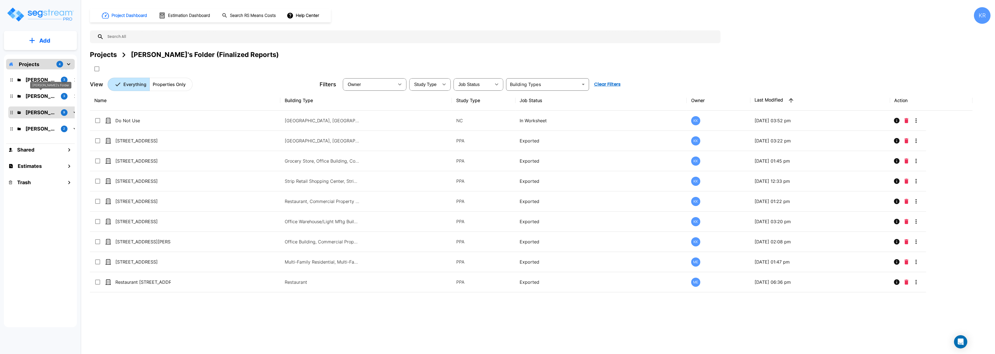
click at [42, 98] on p "[PERSON_NAME]'s Folder" at bounding box center [40, 95] width 31 height 7
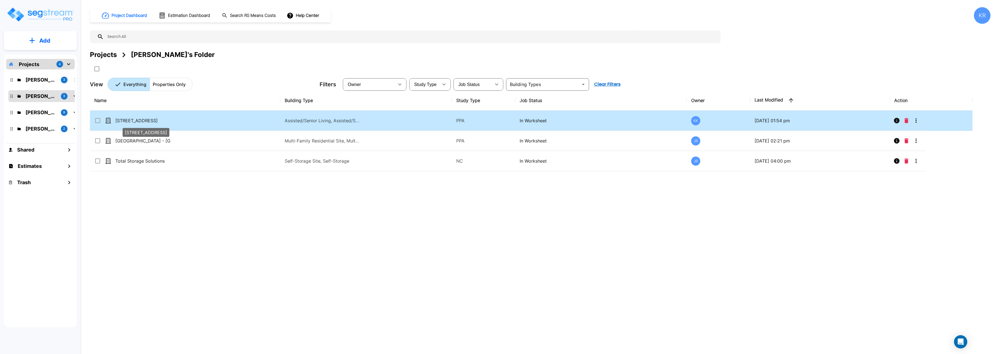
click at [144, 121] on p "[STREET_ADDRESS]" at bounding box center [142, 120] width 55 height 7
checkbox input "true"
click at [144, 121] on p "[STREET_ADDRESS]" at bounding box center [142, 120] width 55 height 7
